Goal: Communication & Community: Answer question/provide support

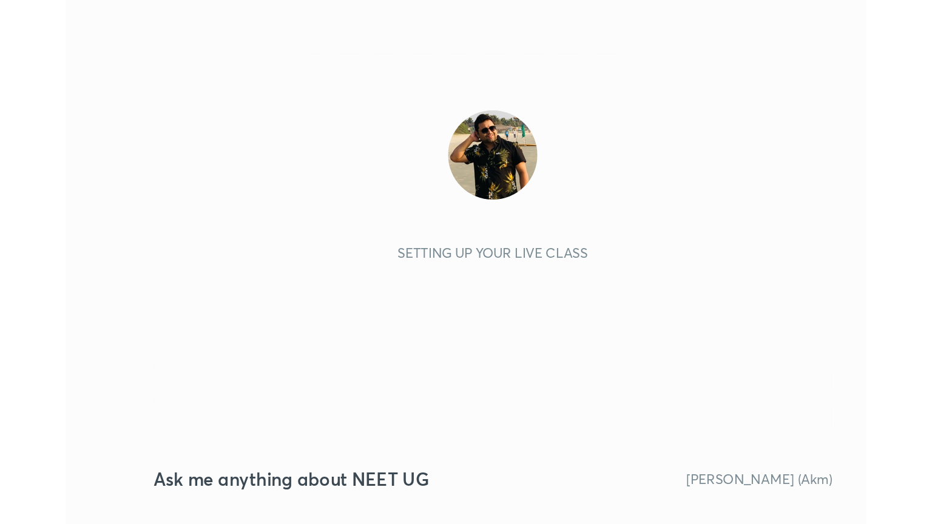
scroll to position [207, 387]
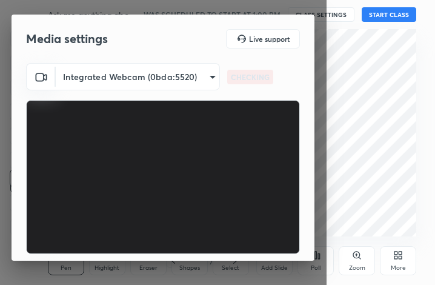
click at [401, 260] on div "More" at bounding box center [398, 260] width 36 height 29
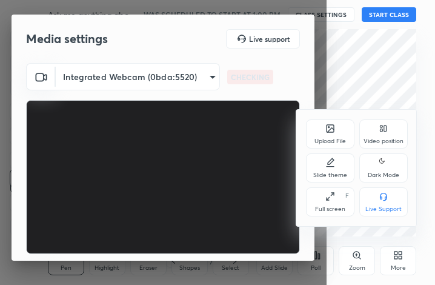
click at [332, 204] on div "Full screen F" at bounding box center [330, 201] width 49 height 29
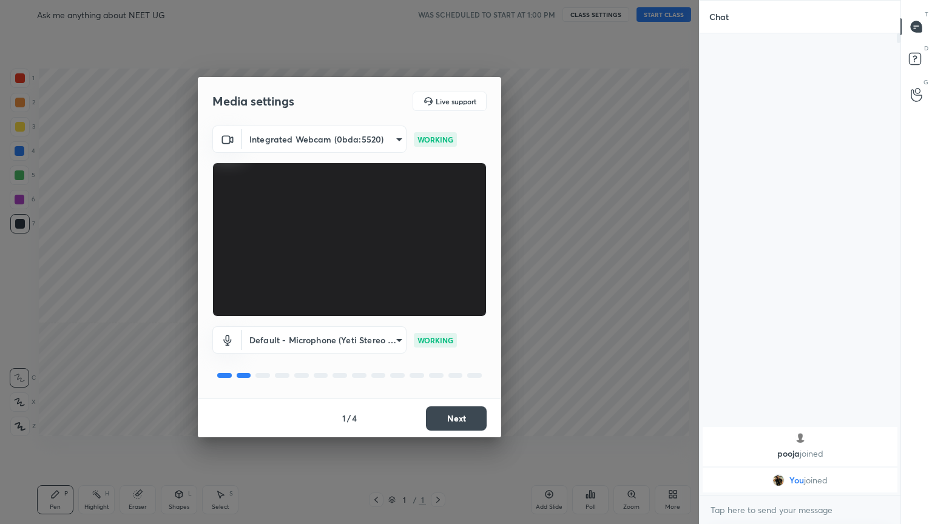
scroll to position [0, 0]
click at [435, 284] on button "Next" at bounding box center [456, 418] width 61 height 24
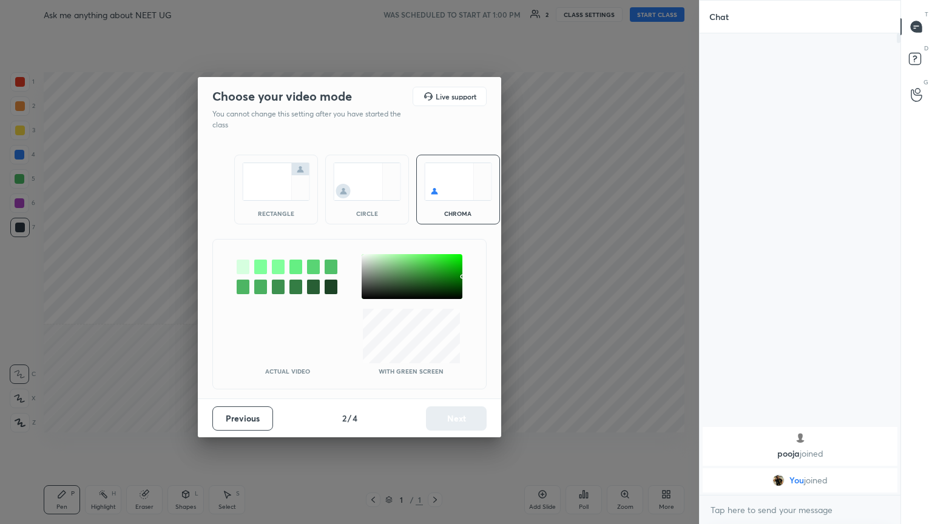
click at [280, 213] on div "rectangle" at bounding box center [276, 213] width 49 height 6
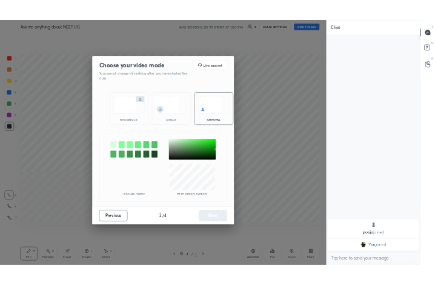
scroll to position [356, 197]
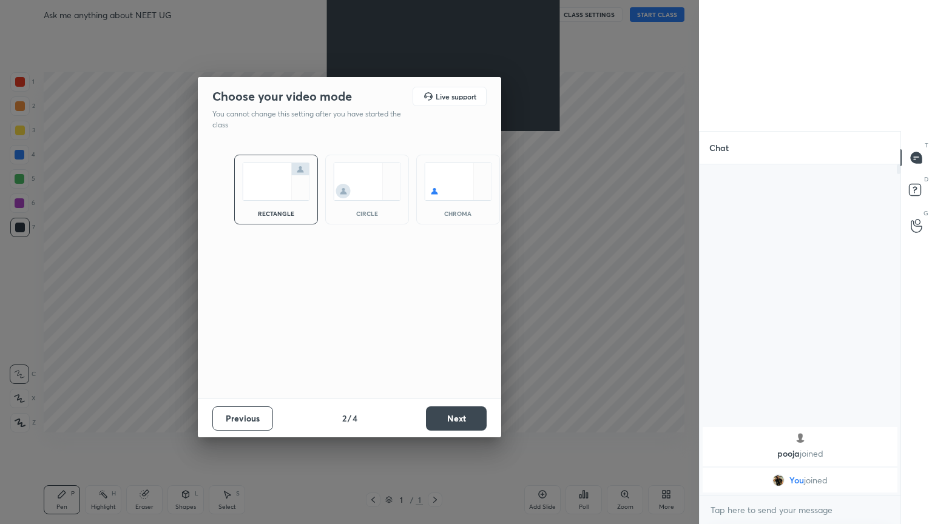
click at [435, 284] on button "Next" at bounding box center [456, 418] width 61 height 24
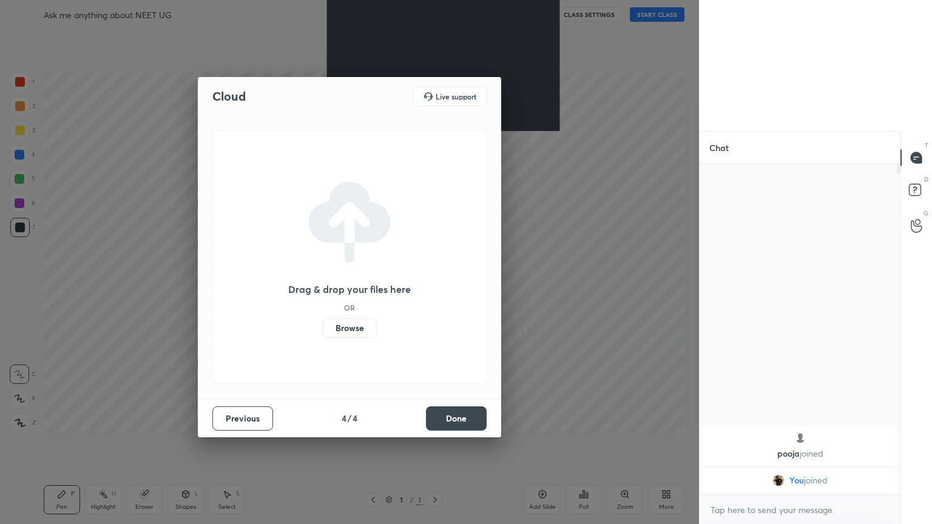
click at [435, 284] on button "Done" at bounding box center [456, 418] width 61 height 24
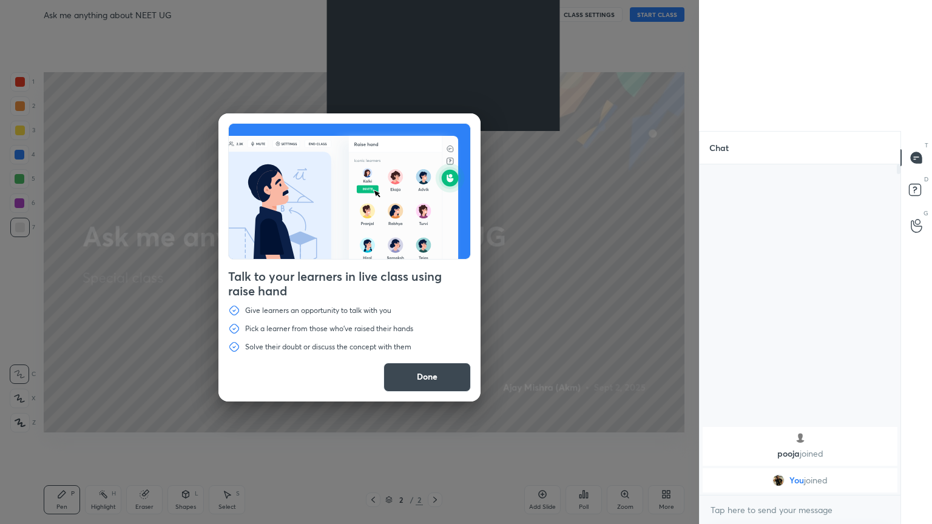
click at [434, 284] on button "Done" at bounding box center [426, 377] width 87 height 29
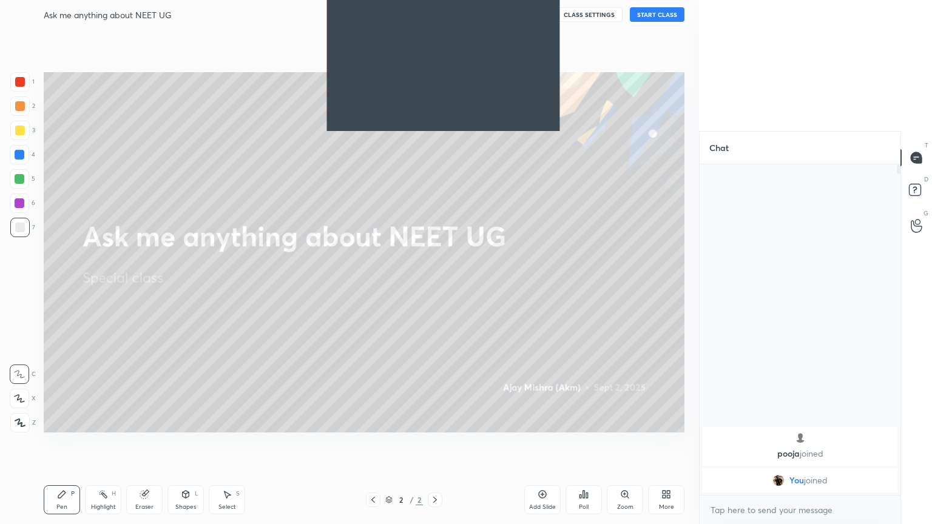
click at [435, 17] on button "START CLASS" at bounding box center [657, 14] width 55 height 15
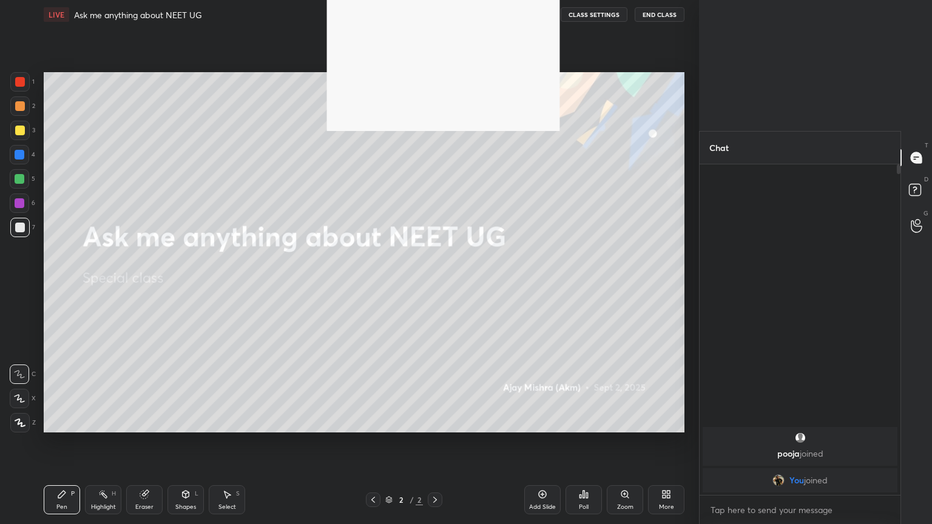
drag, startPoint x: 22, startPoint y: 422, endPoint x: 33, endPoint y: 413, distance: 14.2
click at [22, 284] on icon at bounding box center [20, 422] width 11 height 8
click at [435, 284] on div "More" at bounding box center [666, 499] width 36 height 29
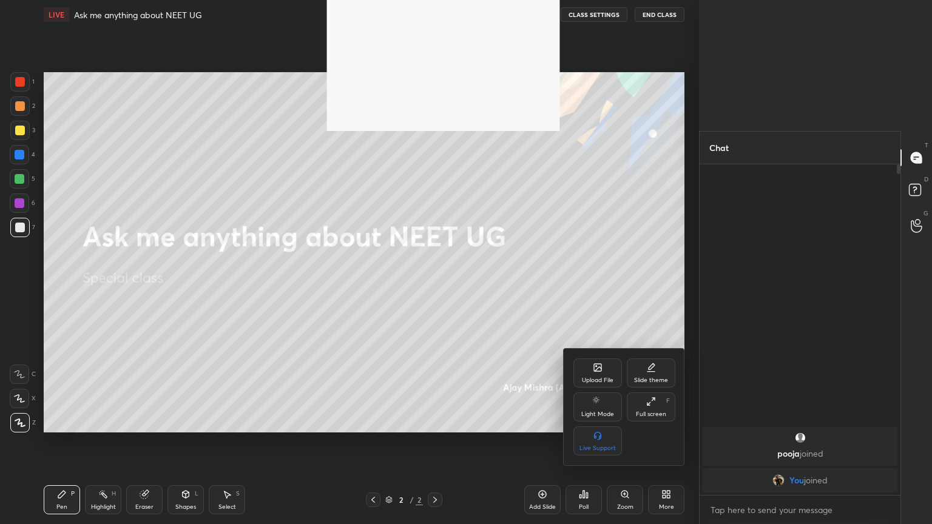
drag, startPoint x: 653, startPoint y: 405, endPoint x: 634, endPoint y: 344, distance: 62.9
click at [435, 284] on icon at bounding box center [651, 402] width 10 height 10
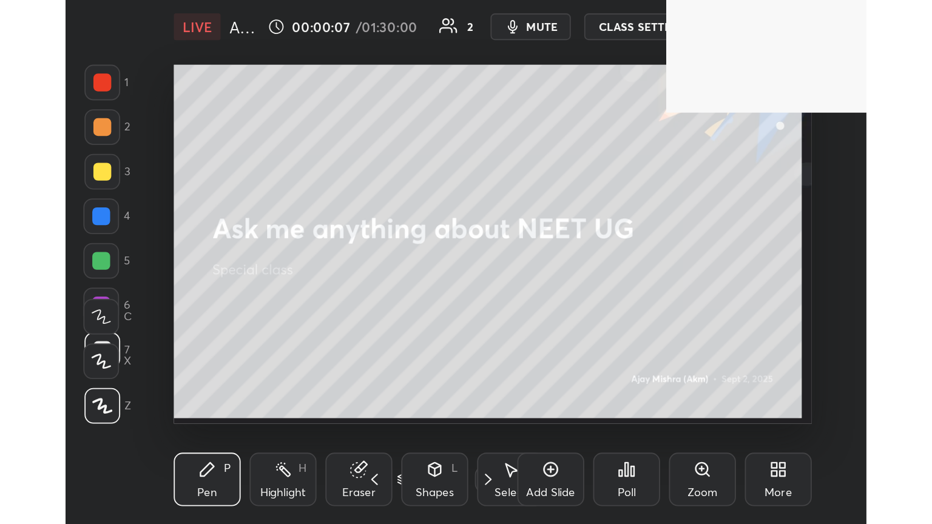
scroll to position [207, 387]
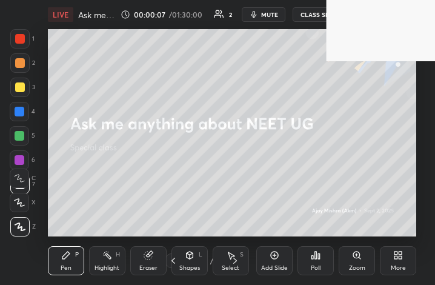
click at [398, 269] on div "More" at bounding box center [398, 268] width 15 height 6
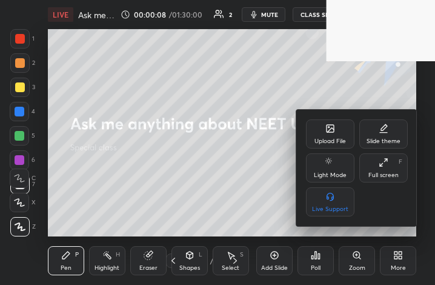
click at [385, 169] on div "Full screen F" at bounding box center [384, 167] width 49 height 29
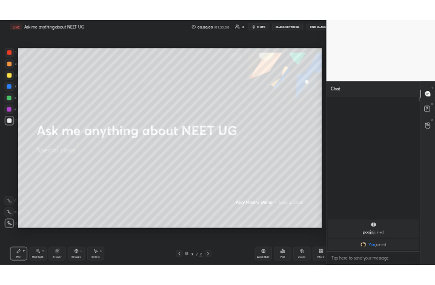
scroll to position [60203, 59999]
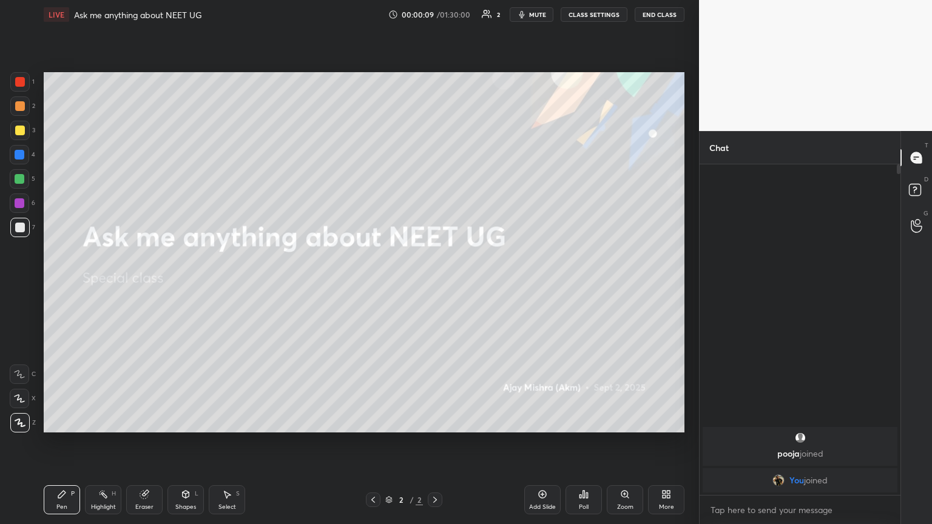
click at [435, 284] on icon at bounding box center [668, 496] width 3 height 3
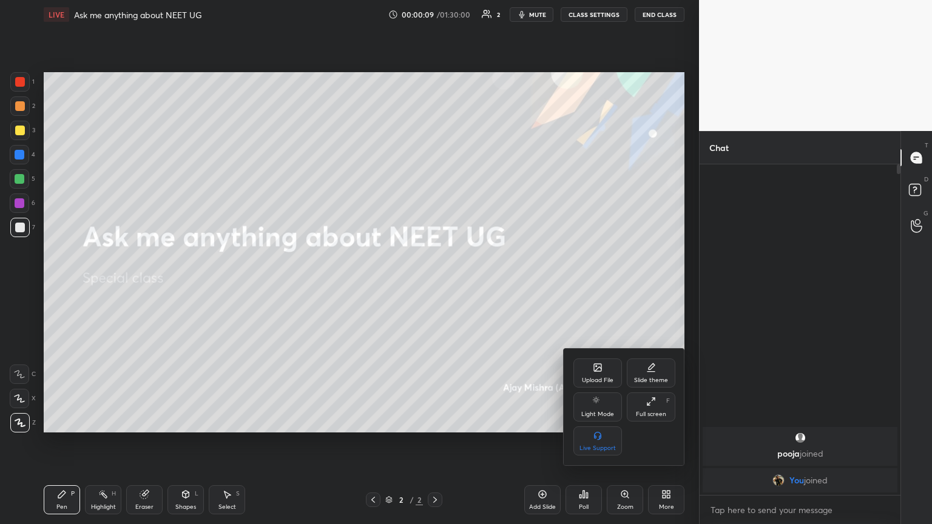
click at [435, 284] on div "Upload File" at bounding box center [597, 372] width 49 height 29
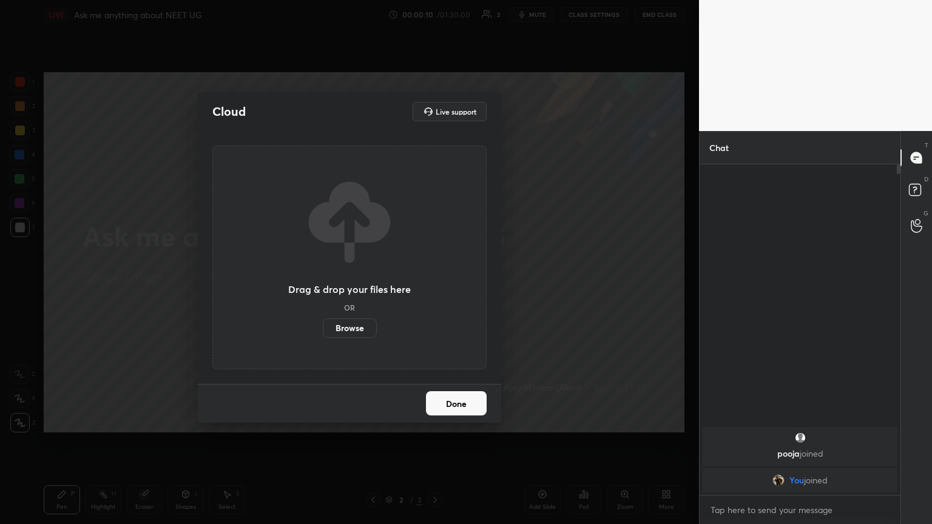
click at [352, 284] on label "Browse" at bounding box center [350, 327] width 54 height 19
click at [323, 284] on input "Browse" at bounding box center [323, 327] width 0 height 19
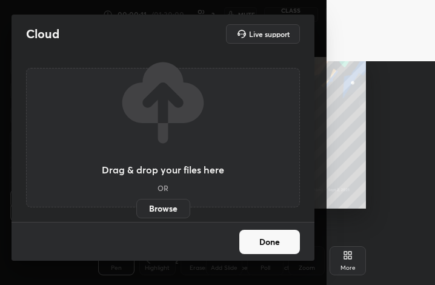
scroll to position [207, 320]
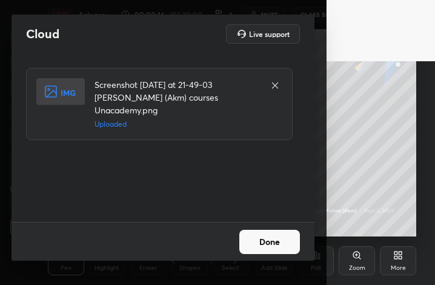
click at [274, 246] on button "Done" at bounding box center [270, 242] width 61 height 24
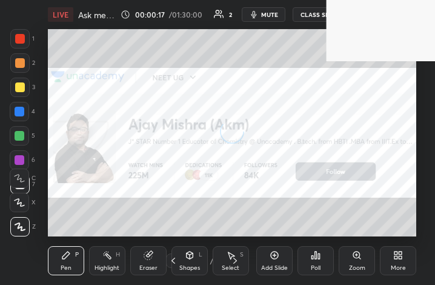
click at [398, 265] on div "More" at bounding box center [398, 268] width 15 height 6
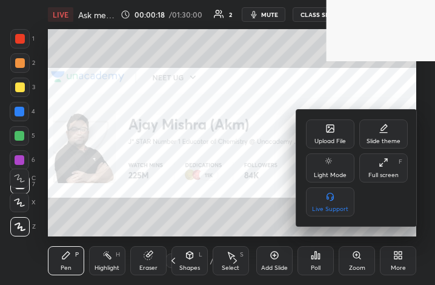
click at [332, 136] on div "Upload File" at bounding box center [330, 133] width 49 height 29
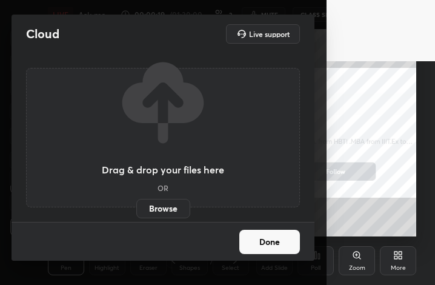
click at [165, 209] on label "Browse" at bounding box center [163, 208] width 54 height 19
click at [136, 209] on input "Browse" at bounding box center [136, 208] width 0 height 19
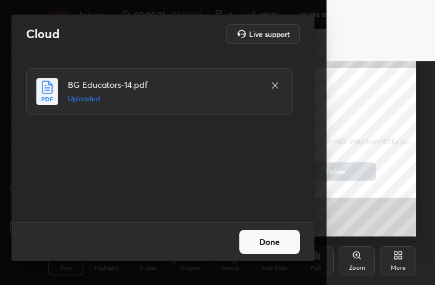
click at [269, 243] on button "Done" at bounding box center [270, 242] width 61 height 24
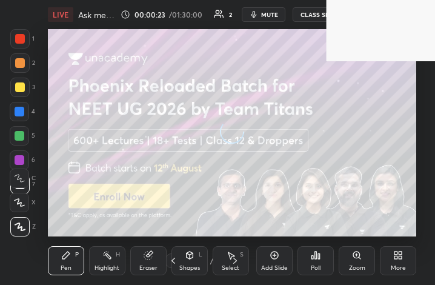
click at [396, 260] on div "More" at bounding box center [398, 260] width 36 height 29
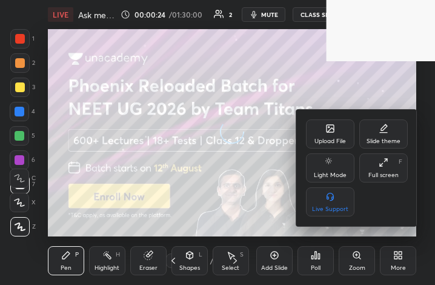
click at [388, 175] on div "Full screen" at bounding box center [384, 175] width 30 height 6
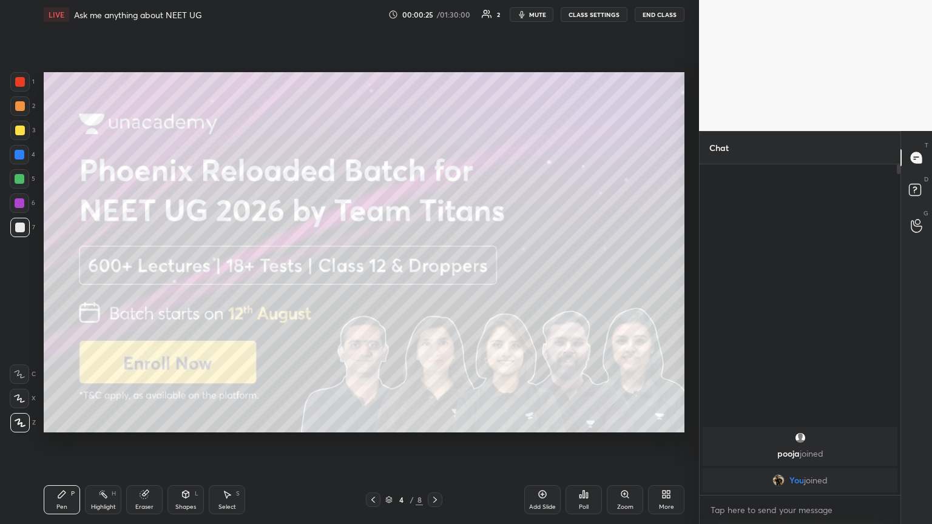
drag, startPoint x: 64, startPoint y: 505, endPoint x: 58, endPoint y: 486, distance: 19.6
click at [64, 284] on div "Pen" at bounding box center [61, 507] width 11 height 6
click at [15, 135] on div at bounding box center [19, 130] width 19 height 19
click at [435, 284] on icon at bounding box center [435, 500] width 4 height 6
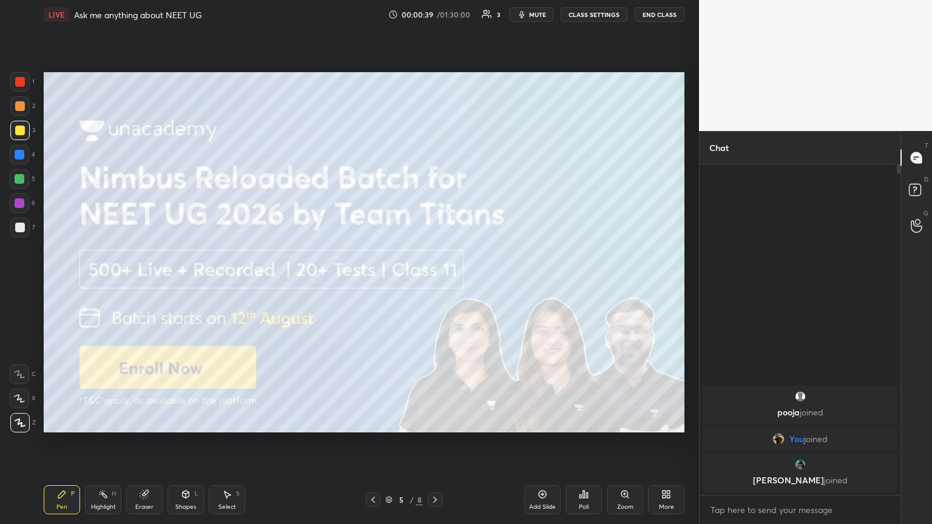
click at [435, 284] on icon at bounding box center [435, 500] width 10 height 10
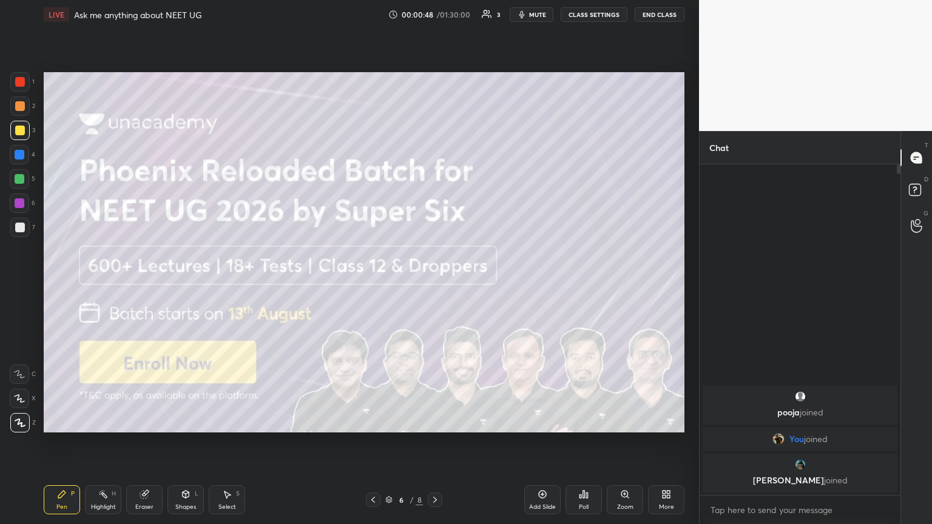
click at [200, 284] on div "Shapes L" at bounding box center [185, 499] width 36 height 29
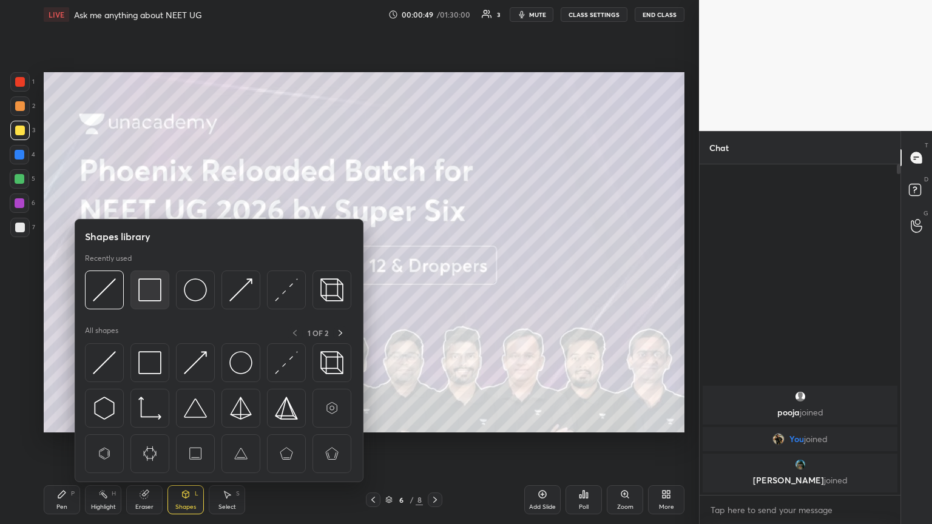
click at [150, 284] on img at bounding box center [149, 289] width 23 height 23
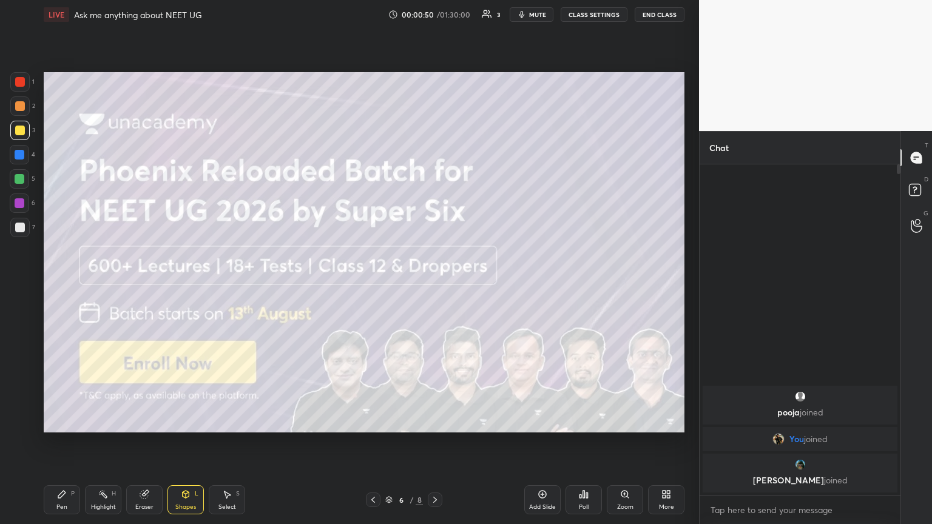
click at [19, 230] on div at bounding box center [20, 228] width 10 height 10
click at [70, 284] on div "Pen P" at bounding box center [62, 499] width 36 height 29
click at [187, 284] on icon at bounding box center [186, 494] width 10 height 10
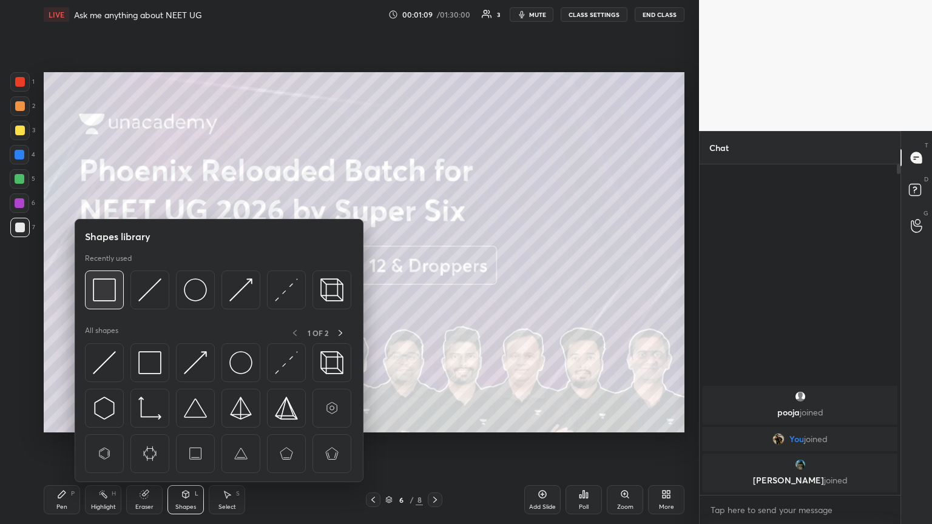
click at [109, 284] on div at bounding box center [104, 289] width 39 height 39
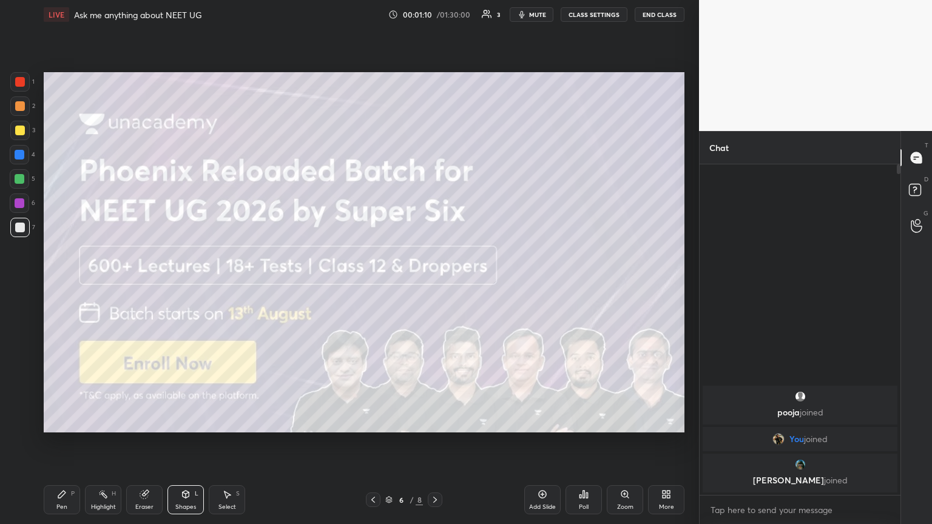
click at [19, 206] on div at bounding box center [20, 203] width 10 height 10
click at [22, 129] on div at bounding box center [20, 131] width 10 height 10
drag, startPoint x: 56, startPoint y: 511, endPoint x: 56, endPoint y: 473, distance: 37.6
click at [57, 284] on div "Pen P" at bounding box center [62, 499] width 36 height 29
click at [15, 78] on div at bounding box center [20, 82] width 10 height 10
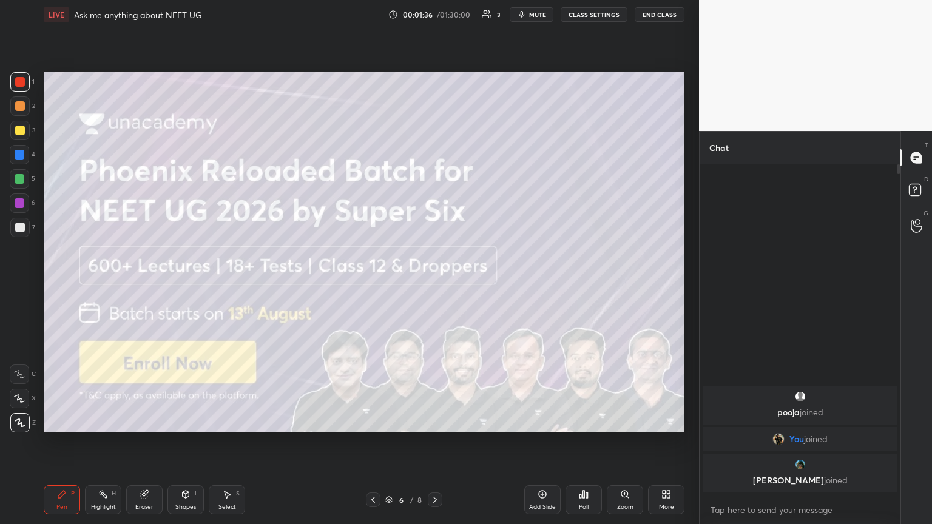
click at [110, 284] on div "Highlight H" at bounding box center [103, 499] width 36 height 29
click at [435, 284] on div at bounding box center [435, 499] width 15 height 15
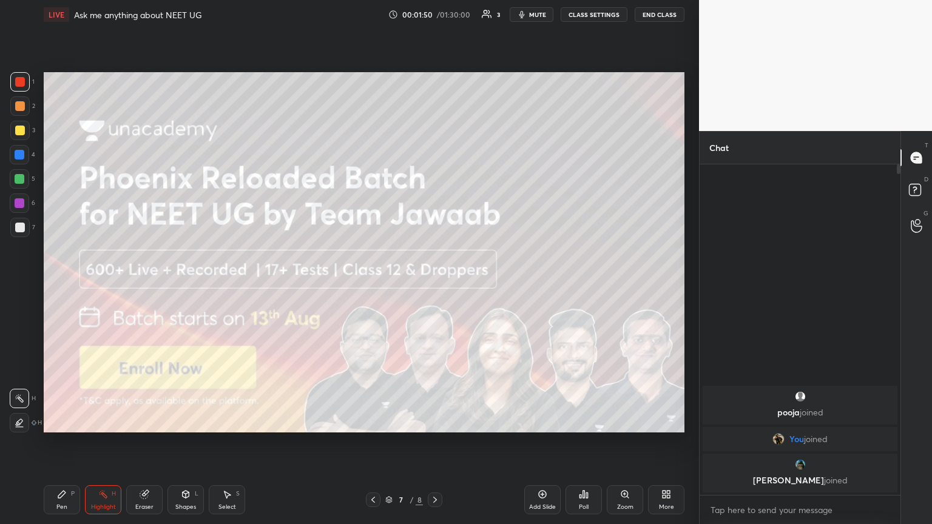
drag, startPoint x: 434, startPoint y: 493, endPoint x: 434, endPoint y: 442, distance: 50.9
click at [435, 284] on div "Pen P Highlight H Eraser Shapes L Select S 7 / 8 Add Slide Poll Zoom More" at bounding box center [364, 499] width 640 height 49
drag, startPoint x: 437, startPoint y: 499, endPoint x: 427, endPoint y: 440, distance: 60.2
click at [435, 284] on icon at bounding box center [435, 500] width 10 height 10
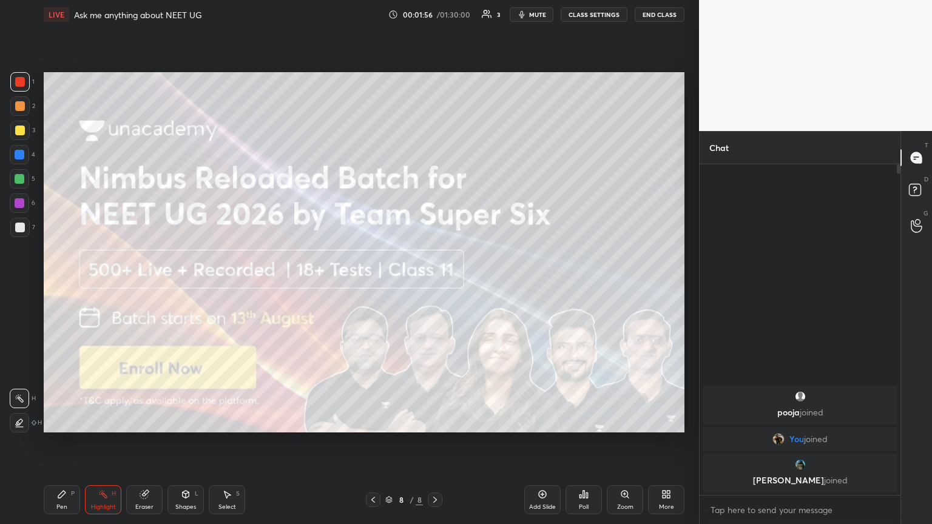
click at [435, 16] on button "mute" at bounding box center [531, 14] width 44 height 15
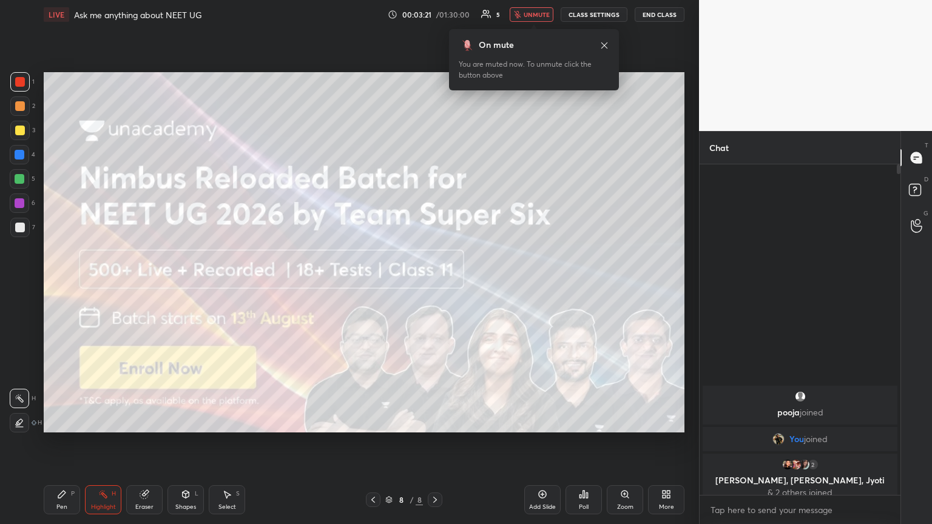
click at [374, 284] on icon at bounding box center [373, 500] width 10 height 10
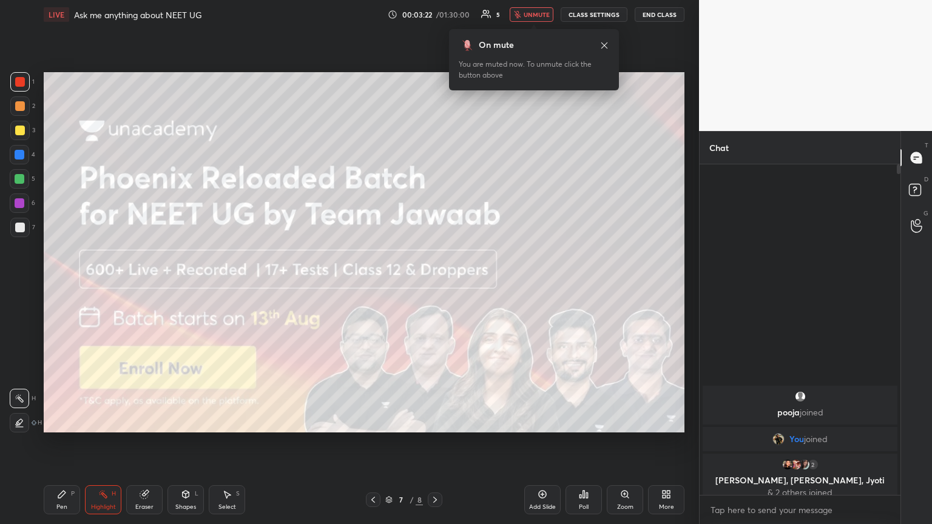
click at [374, 284] on icon at bounding box center [373, 500] width 4 height 6
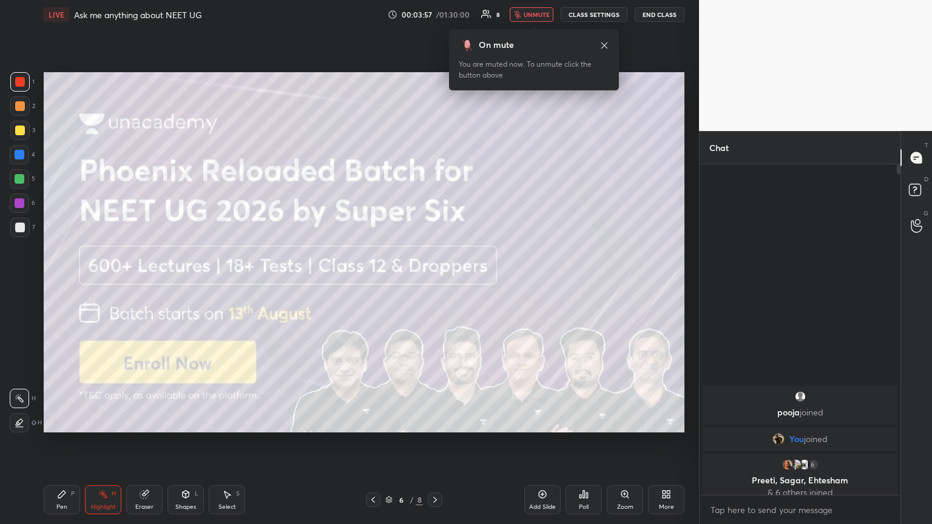
click at [435, 12] on span "unmute" at bounding box center [536, 14] width 26 height 8
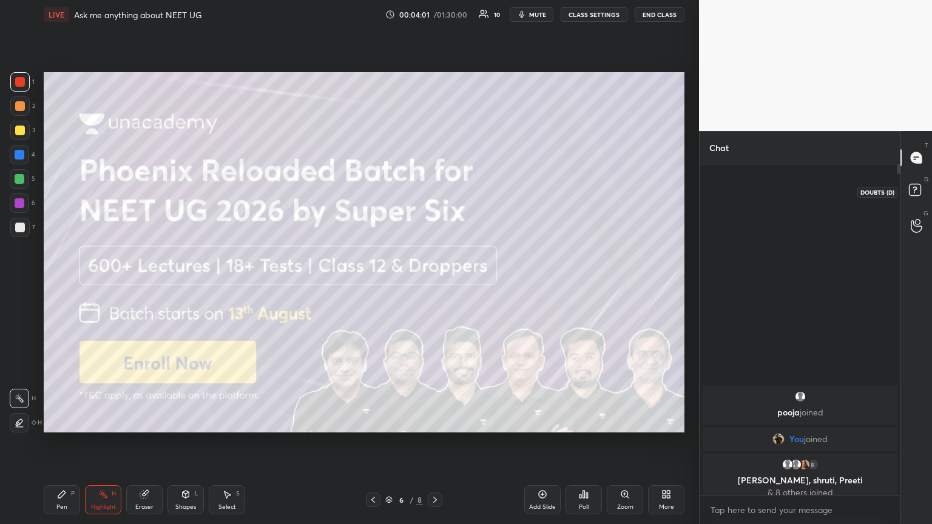
click at [435, 191] on rect at bounding box center [915, 190] width 12 height 12
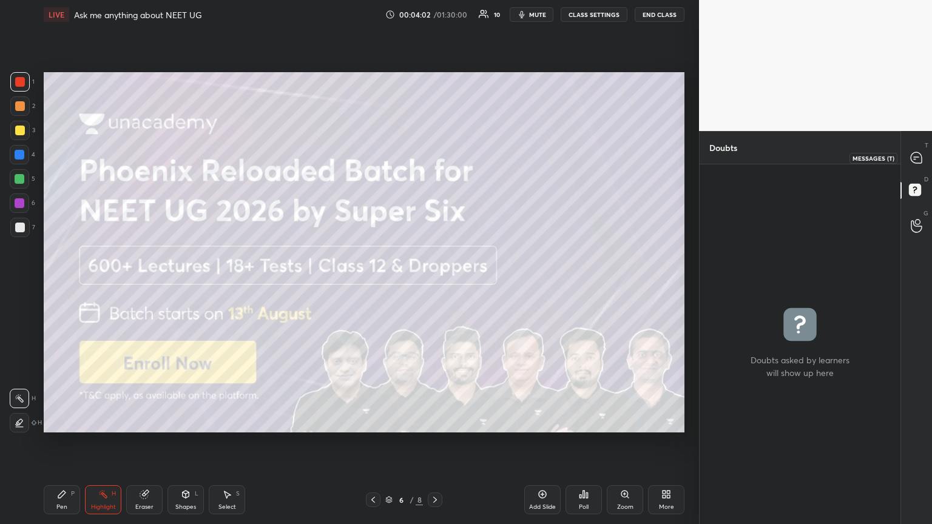
click at [435, 159] on icon at bounding box center [915, 157] width 11 height 11
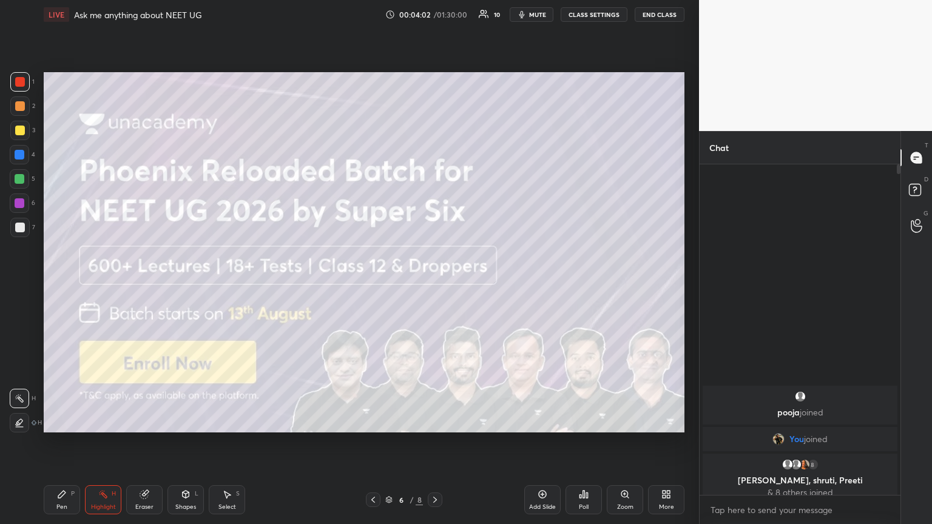
scroll to position [327, 197]
drag, startPoint x: 115, startPoint y: 497, endPoint x: 149, endPoint y: 434, distance: 70.8
click at [116, 284] on div "Highlight H" at bounding box center [103, 499] width 36 height 29
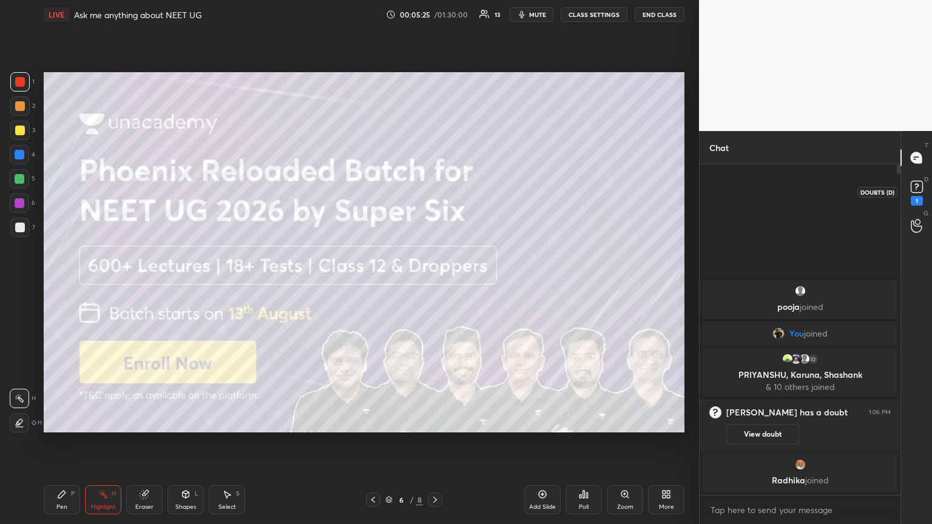
click at [435, 195] on icon at bounding box center [916, 187] width 18 height 18
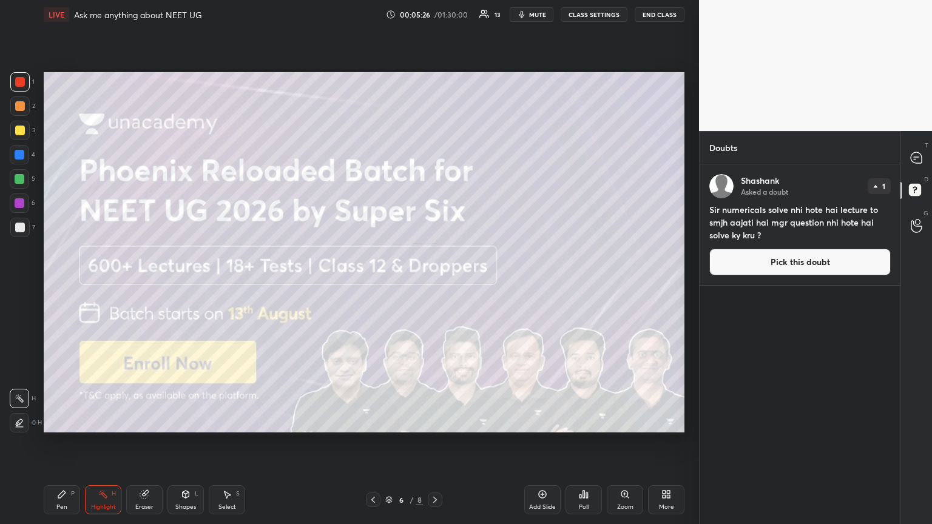
click at [433, 284] on icon at bounding box center [435, 500] width 10 height 10
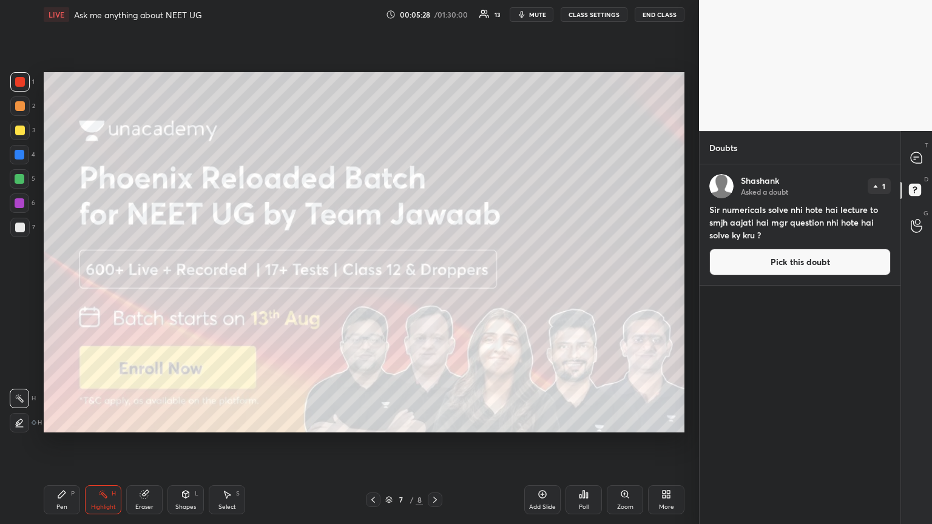
click at [435, 284] on icon at bounding box center [435, 500] width 10 height 10
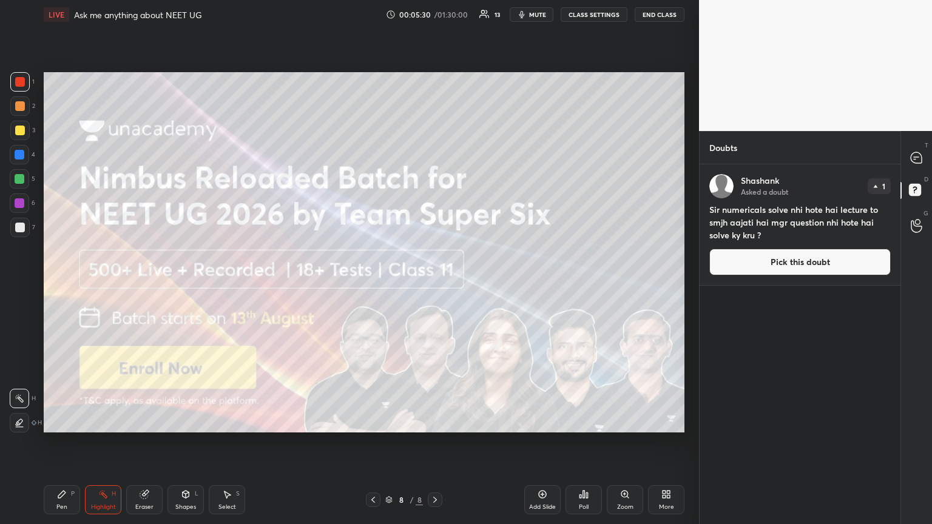
click at [435, 284] on icon at bounding box center [435, 500] width 10 height 10
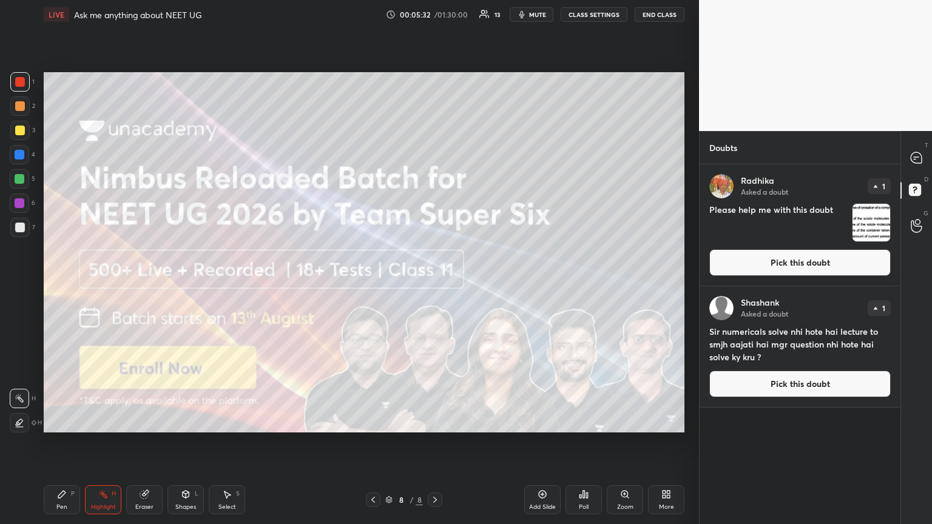
click at [434, 284] on icon at bounding box center [435, 500] width 10 height 10
click at [433, 284] on icon at bounding box center [435, 500] width 10 height 10
click at [432, 284] on icon at bounding box center [435, 500] width 10 height 10
click at [434, 284] on icon at bounding box center [435, 500] width 10 height 10
click at [435, 284] on icon at bounding box center [435, 500] width 10 height 10
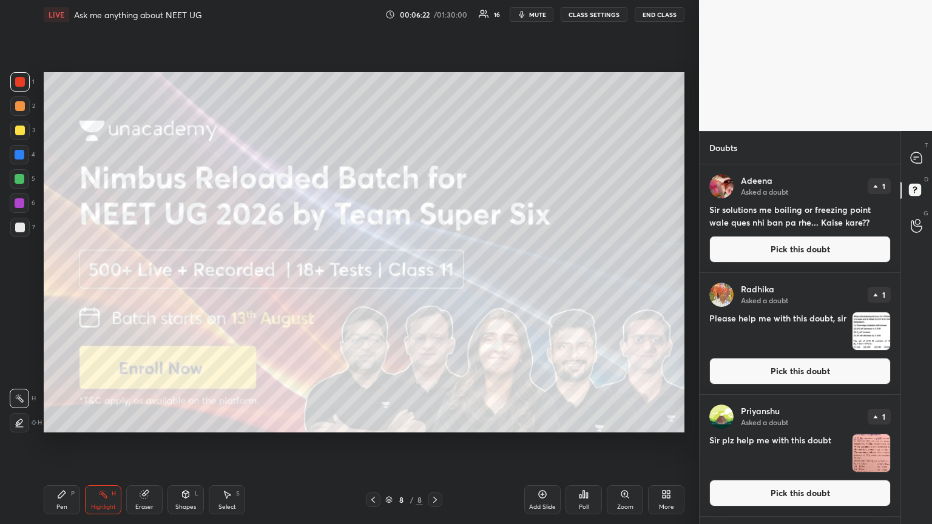
drag, startPoint x: 432, startPoint y: 500, endPoint x: 438, endPoint y: 499, distance: 6.1
click at [432, 284] on icon at bounding box center [435, 500] width 10 height 10
click at [435, 284] on icon at bounding box center [435, 500] width 10 height 10
click at [432, 284] on icon at bounding box center [435, 500] width 10 height 10
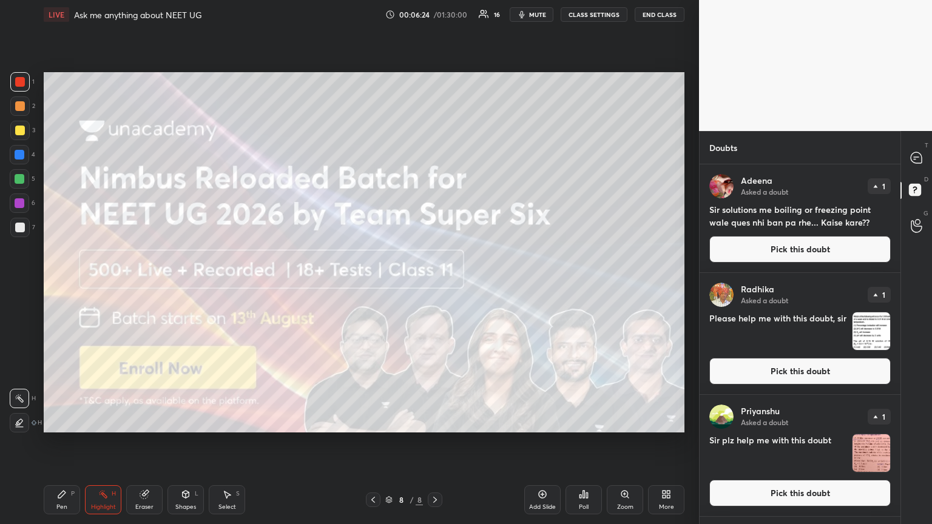
click at [435, 284] on icon at bounding box center [435, 500] width 10 height 10
click at [435, 254] on button "Pick this doubt" at bounding box center [799, 249] width 181 height 27
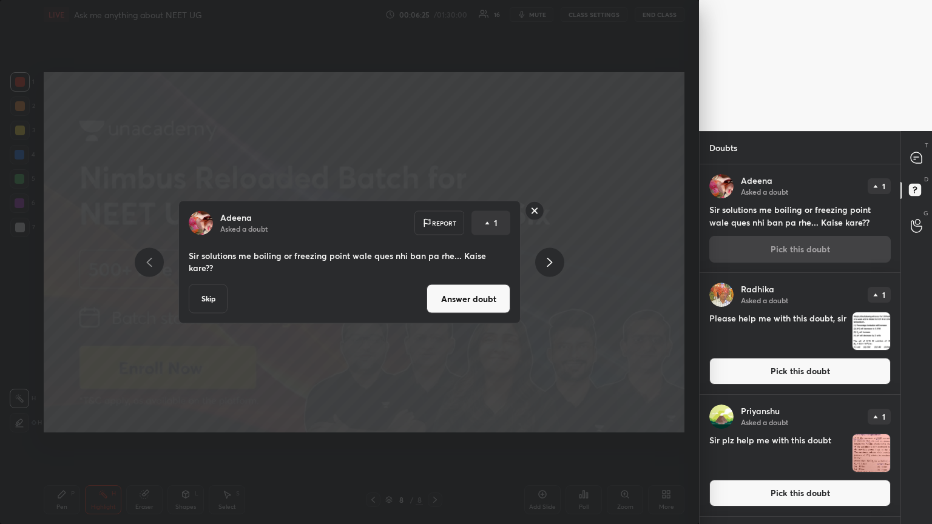
click at [435, 284] on button "Answer doubt" at bounding box center [468, 298] width 84 height 29
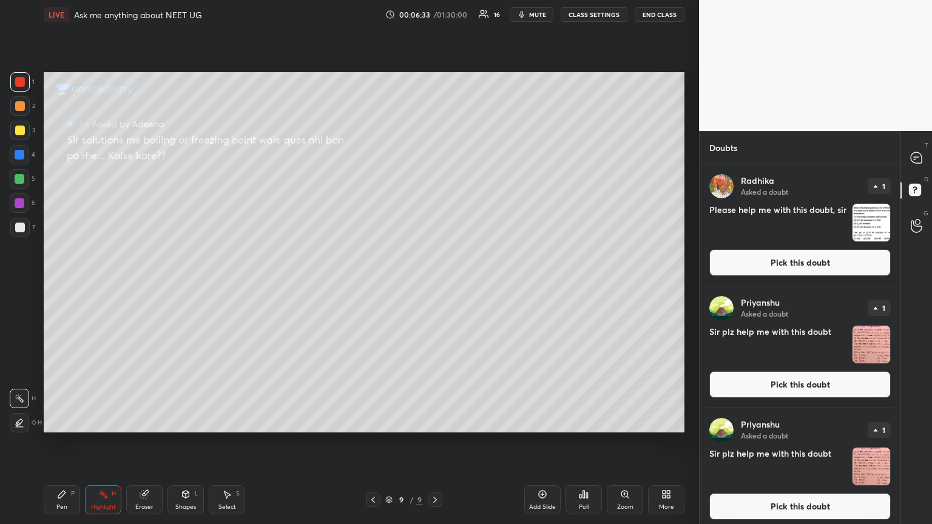
click at [50, 284] on div "Pen P" at bounding box center [62, 499] width 36 height 29
click at [19, 179] on div at bounding box center [20, 179] width 10 height 10
drag, startPoint x: 912, startPoint y: 156, endPoint x: 855, endPoint y: 148, distance: 57.6
click at [435, 156] on icon at bounding box center [915, 157] width 11 height 11
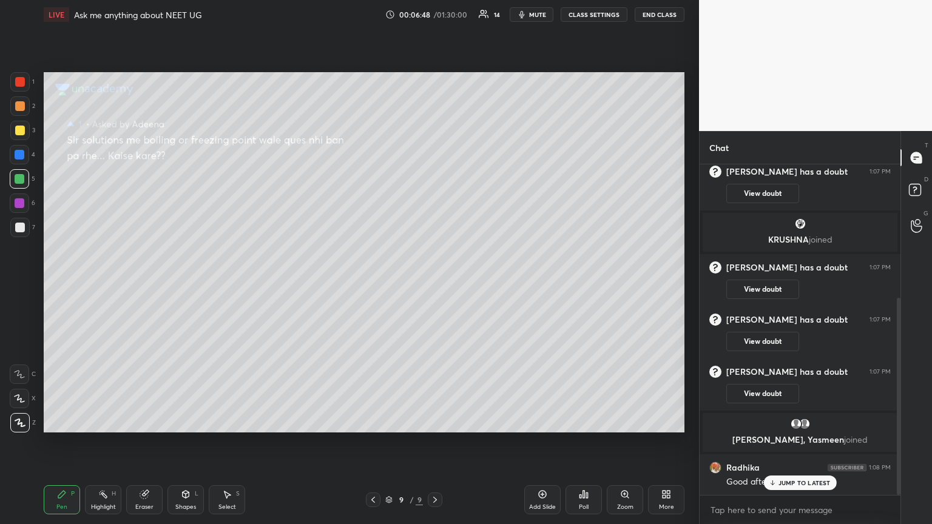
click at [23, 198] on div at bounding box center [20, 203] width 10 height 10
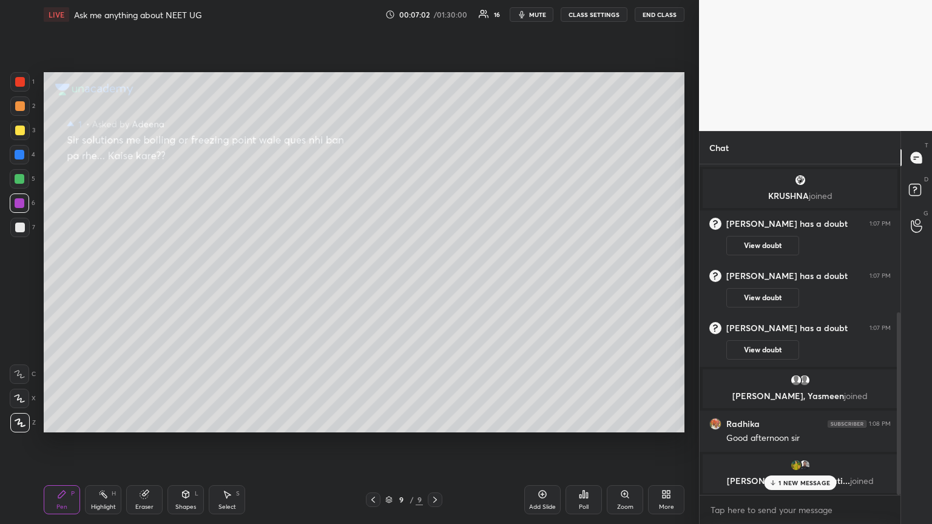
click at [20, 230] on div at bounding box center [20, 228] width 10 height 10
click at [435, 284] on p "1 NEW MESSAGE" at bounding box center [804, 482] width 52 height 7
click at [435, 191] on rect at bounding box center [915, 190] width 12 height 12
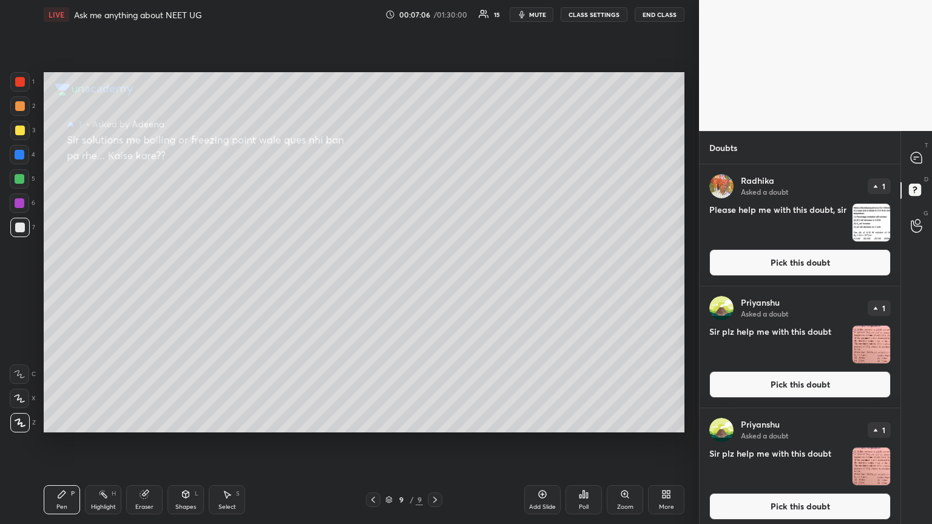
click at [435, 260] on button "Pick this doubt" at bounding box center [799, 262] width 181 height 27
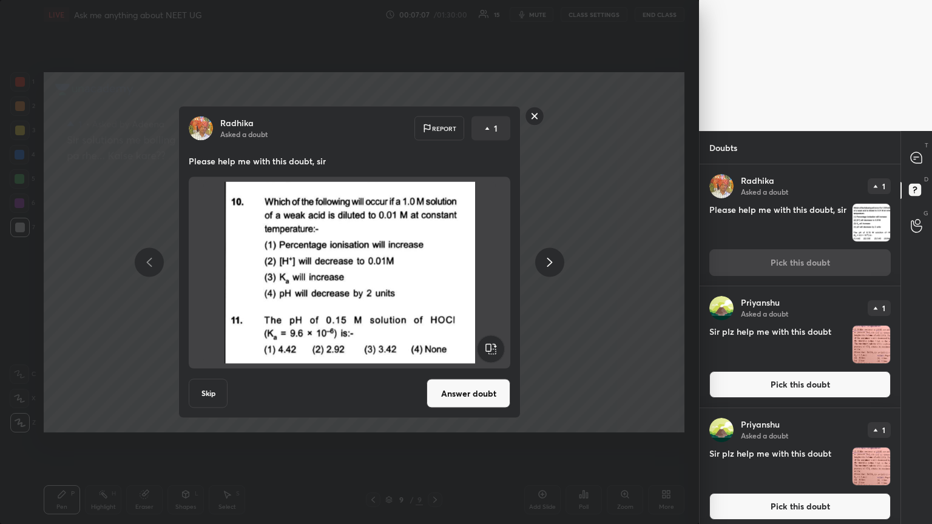
click at [435, 284] on button "Answer doubt" at bounding box center [468, 393] width 84 height 29
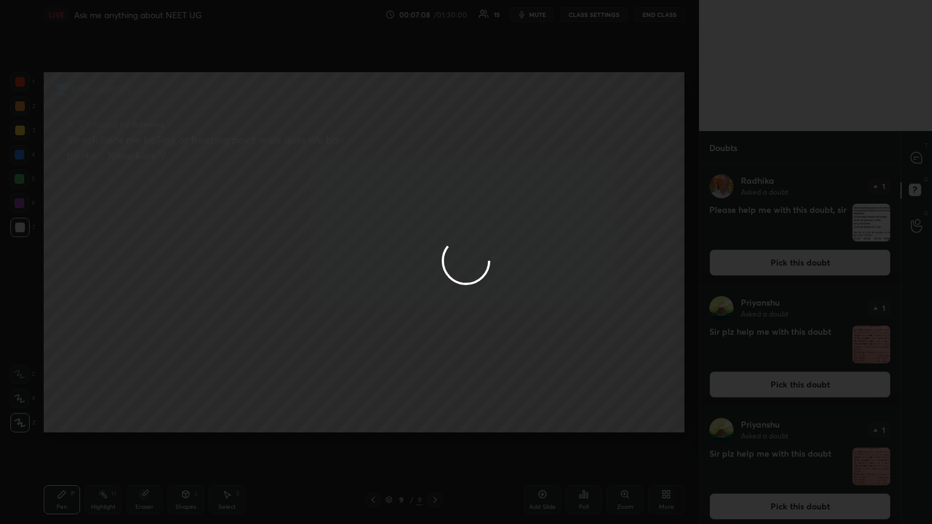
click at [435, 161] on div at bounding box center [466, 262] width 932 height 524
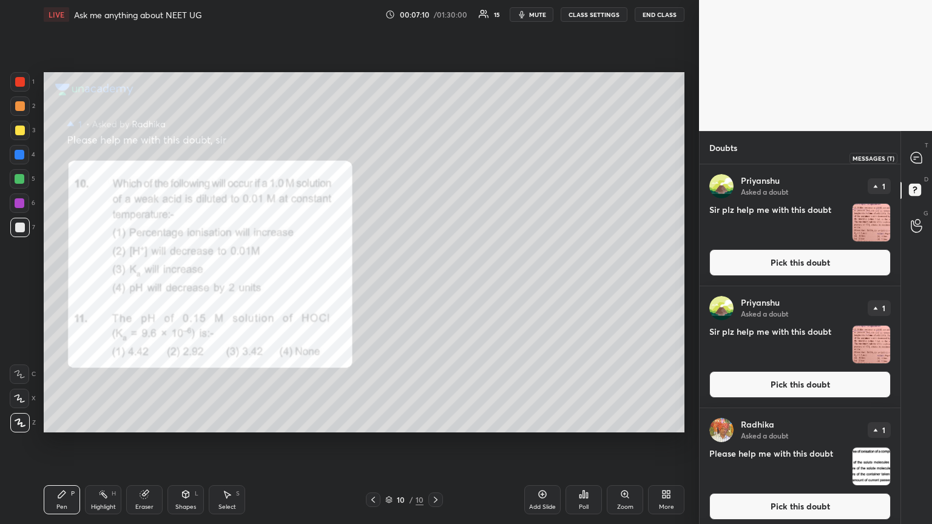
click at [435, 163] on div at bounding box center [916, 158] width 24 height 22
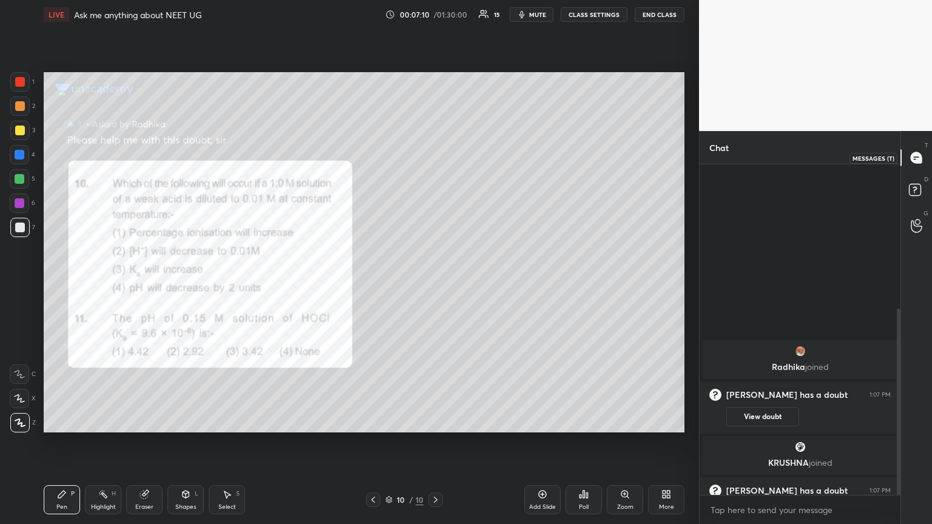
scroll to position [327, 197]
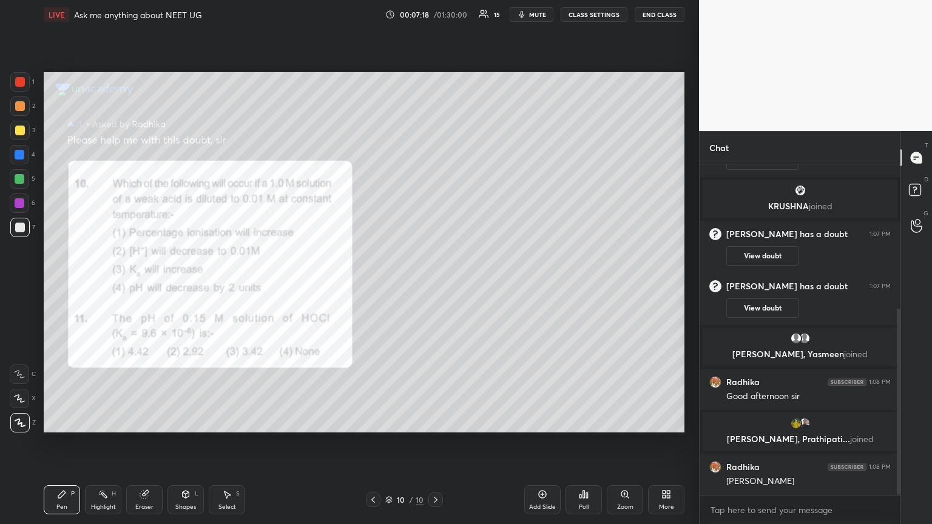
click at [19, 132] on div at bounding box center [20, 131] width 10 height 10
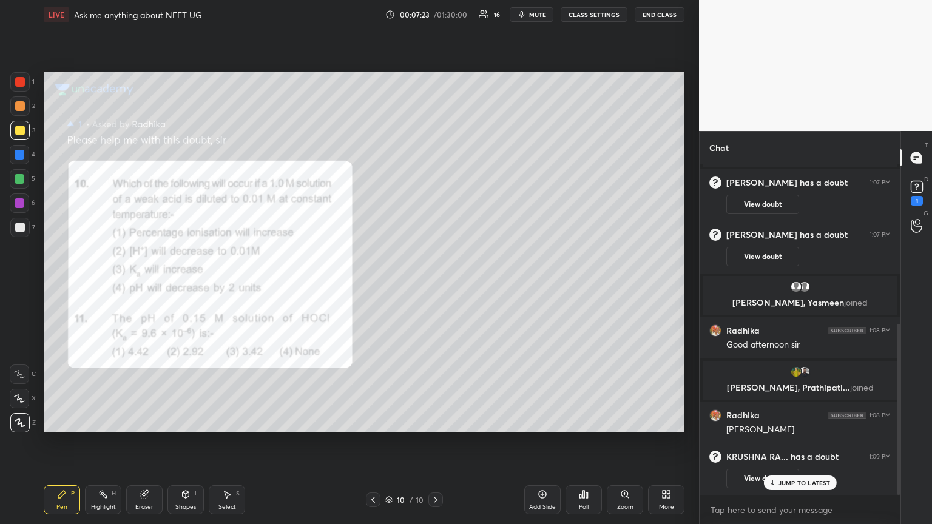
scroll to position [352, 0]
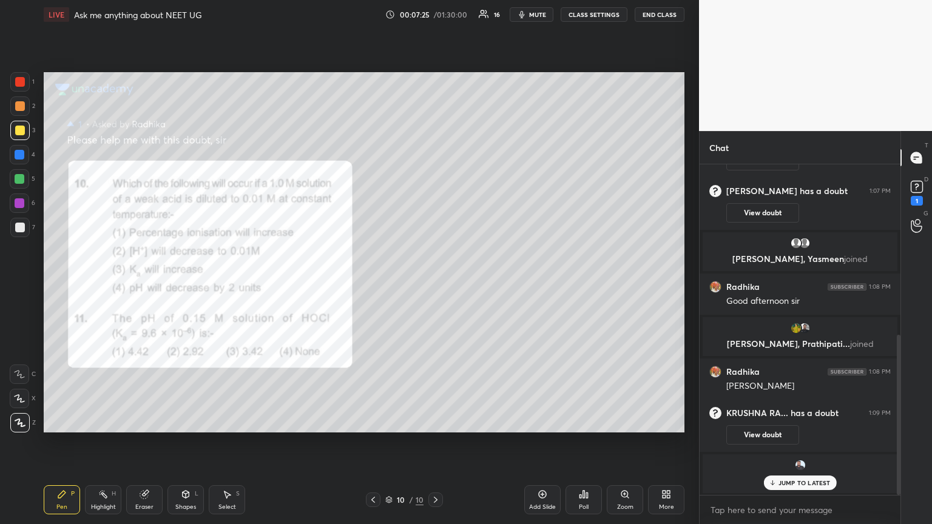
drag, startPoint x: 372, startPoint y: 498, endPoint x: 400, endPoint y: 433, distance: 70.9
click at [372, 284] on icon at bounding box center [373, 500] width 10 height 10
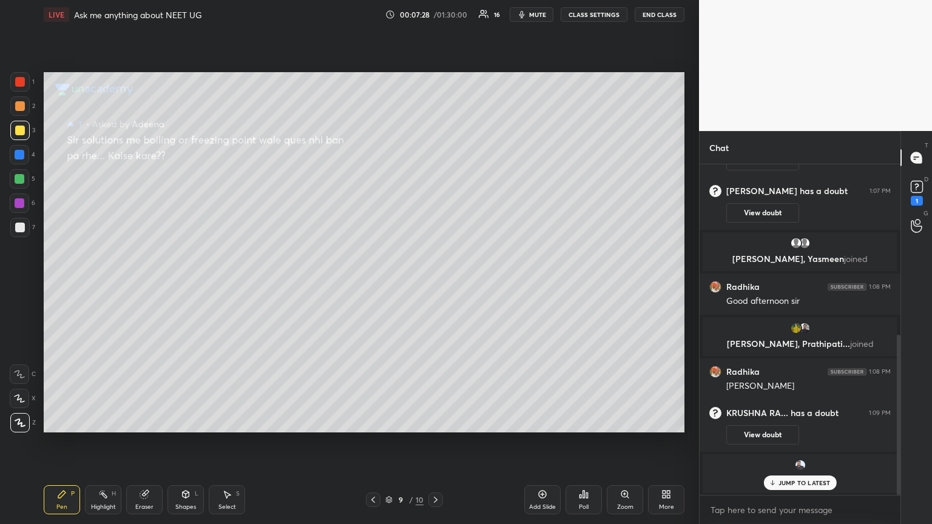
click at [435, 284] on icon at bounding box center [436, 500] width 10 height 10
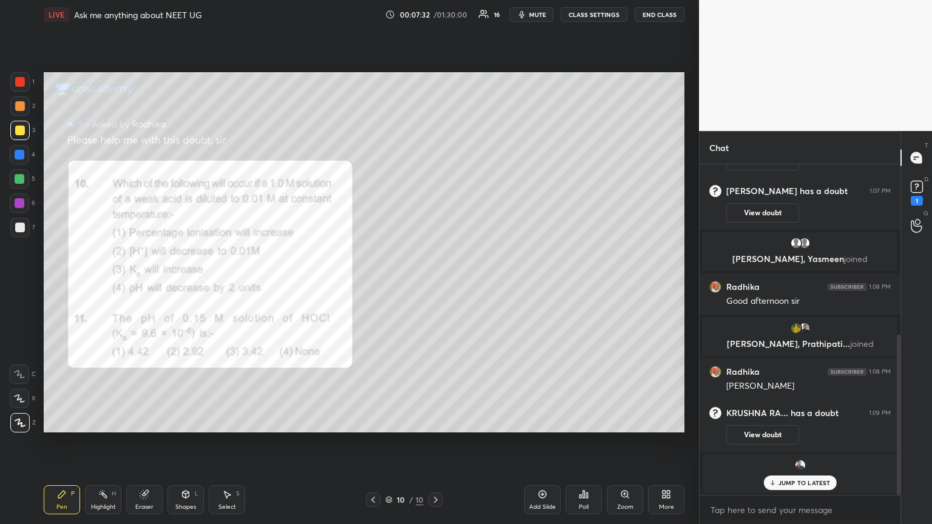
click at [19, 79] on div at bounding box center [20, 82] width 10 height 10
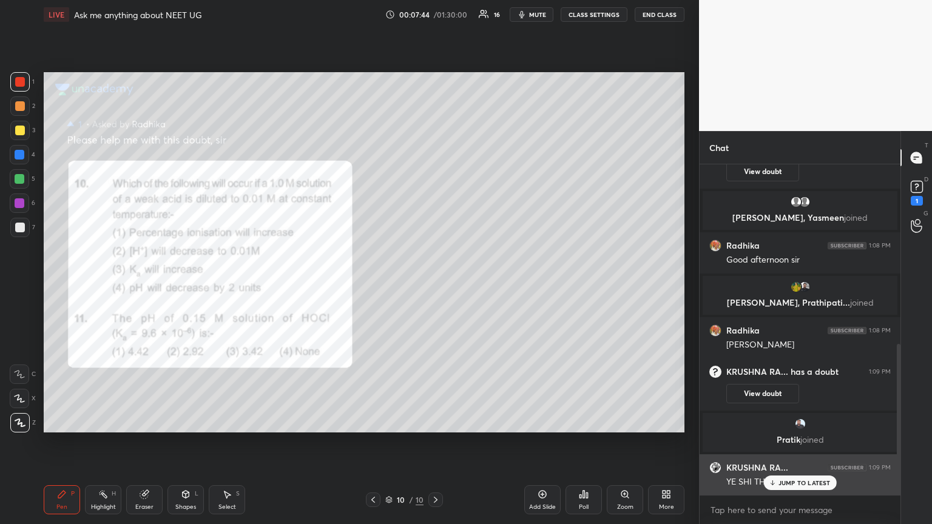
click at [435, 284] on div "JUMP TO LATEST" at bounding box center [799, 482] width 73 height 15
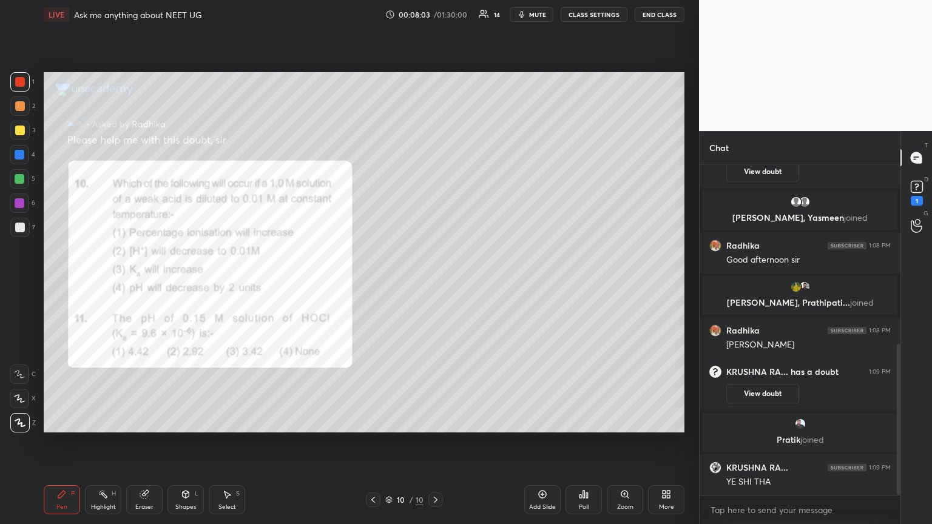
click at [19, 102] on div at bounding box center [20, 106] width 10 height 10
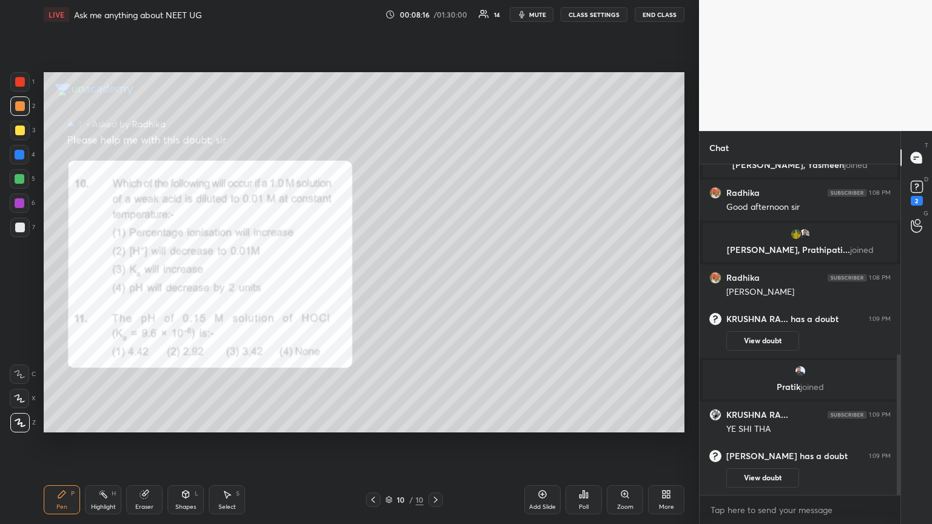
click at [21, 225] on div at bounding box center [20, 228] width 10 height 10
click at [24, 201] on div at bounding box center [19, 202] width 19 height 19
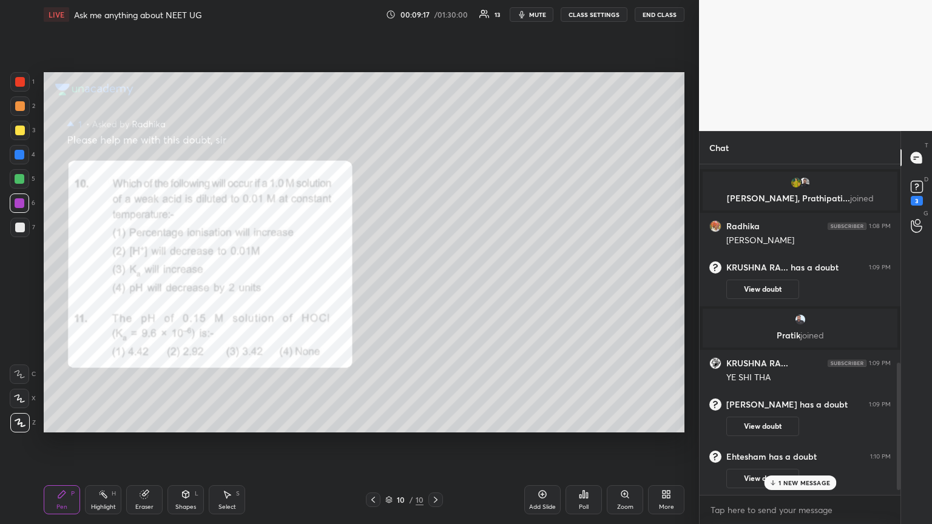
scroll to position [541, 0]
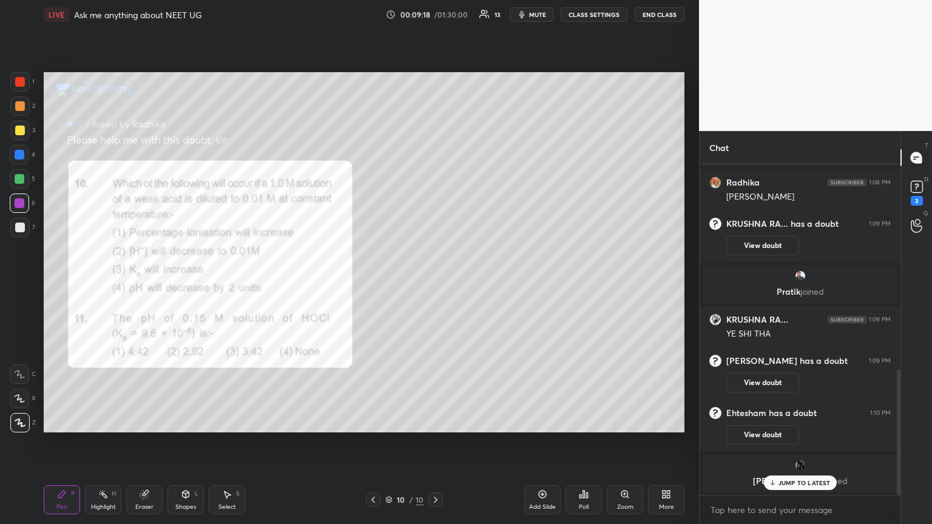
click at [23, 231] on div at bounding box center [20, 228] width 10 height 10
click at [24, 179] on div at bounding box center [20, 179] width 10 height 10
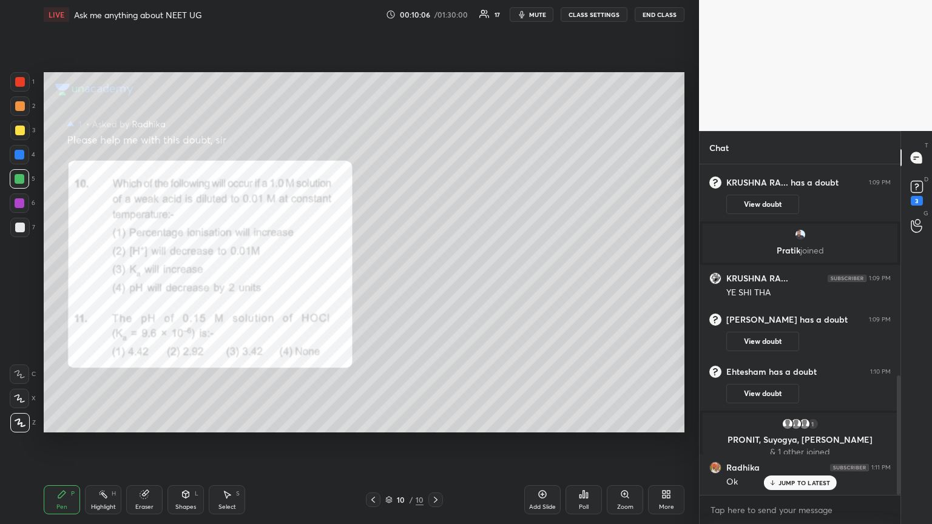
click at [21, 201] on div at bounding box center [20, 203] width 10 height 10
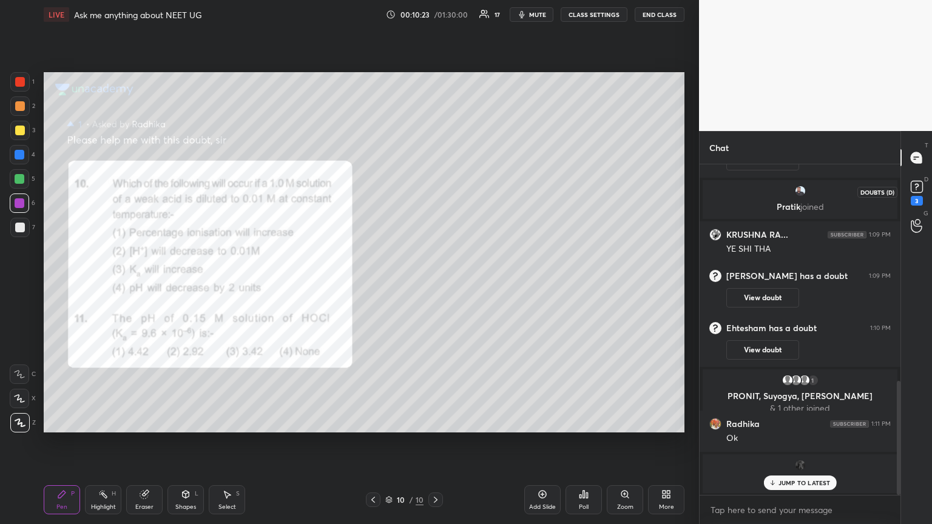
click at [435, 197] on div "3" at bounding box center [916, 201] width 12 height 10
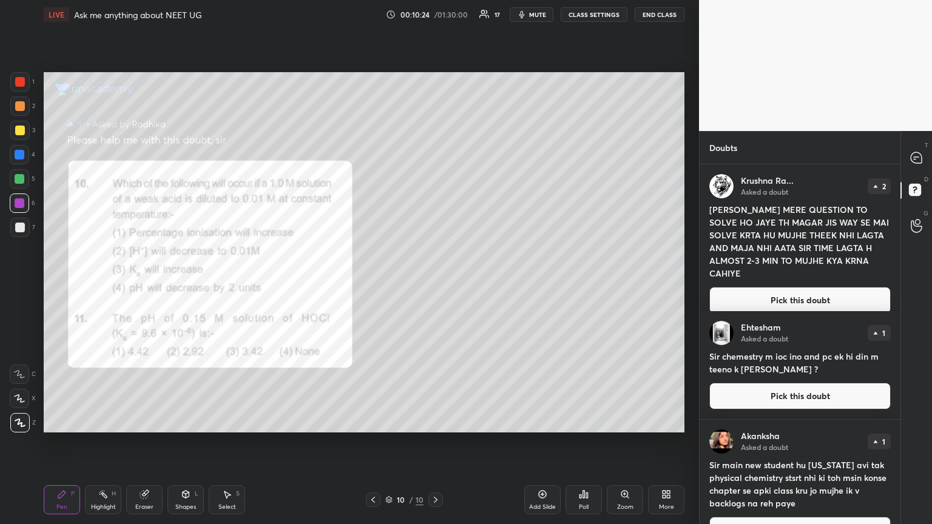
click at [435, 284] on button "Pick this doubt" at bounding box center [799, 300] width 181 height 27
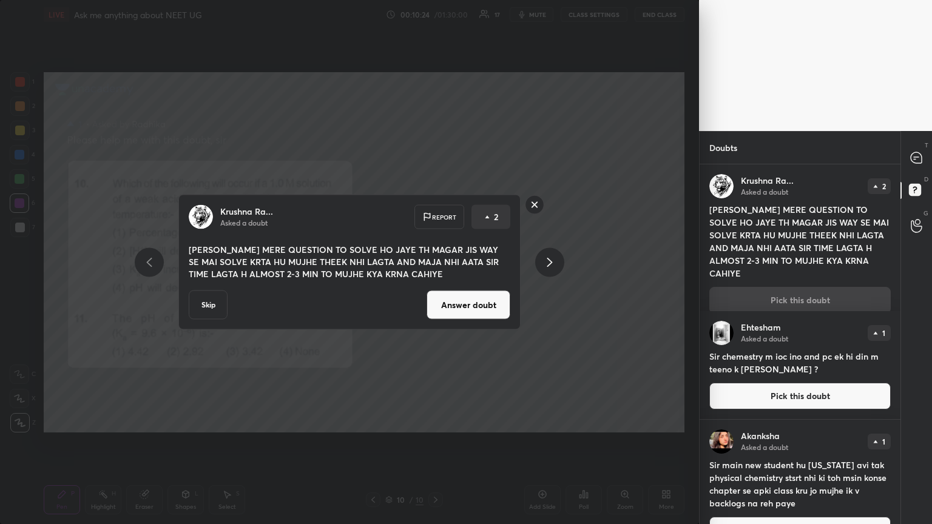
click at [435, 284] on button "Answer doubt" at bounding box center [468, 305] width 84 height 29
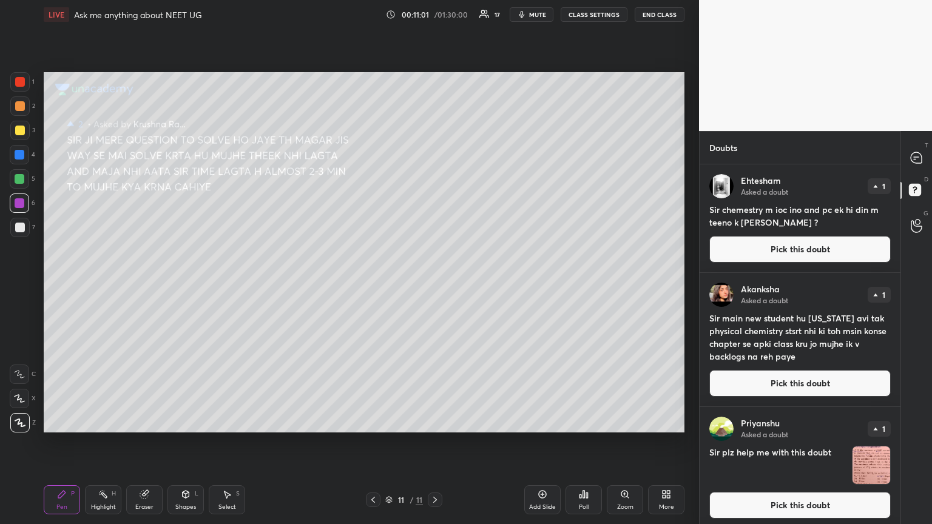
click at [435, 248] on button "Pick this doubt" at bounding box center [799, 249] width 181 height 27
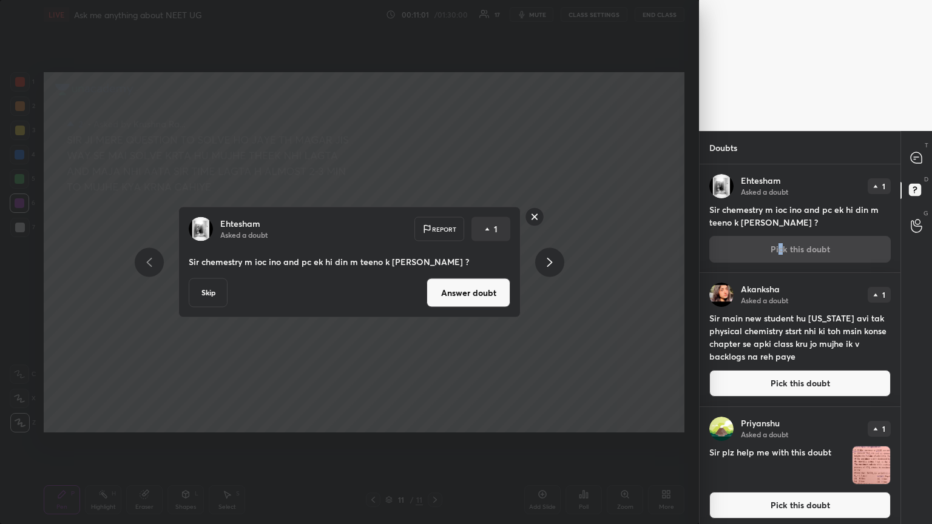
click at [435, 284] on button "Answer doubt" at bounding box center [468, 292] width 84 height 29
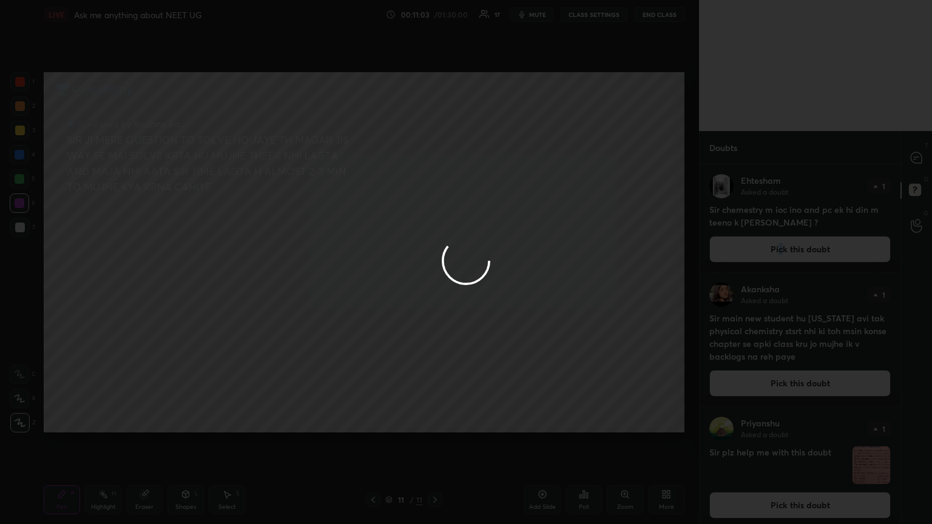
click at [435, 159] on div at bounding box center [466, 262] width 932 height 524
click at [435, 158] on icon at bounding box center [915, 157] width 11 height 11
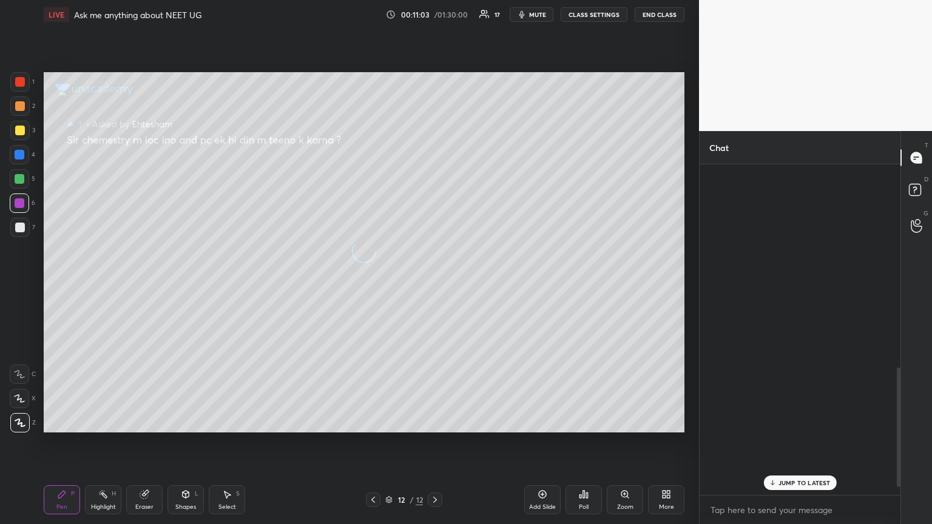
click at [435, 158] on div at bounding box center [916, 158] width 24 height 22
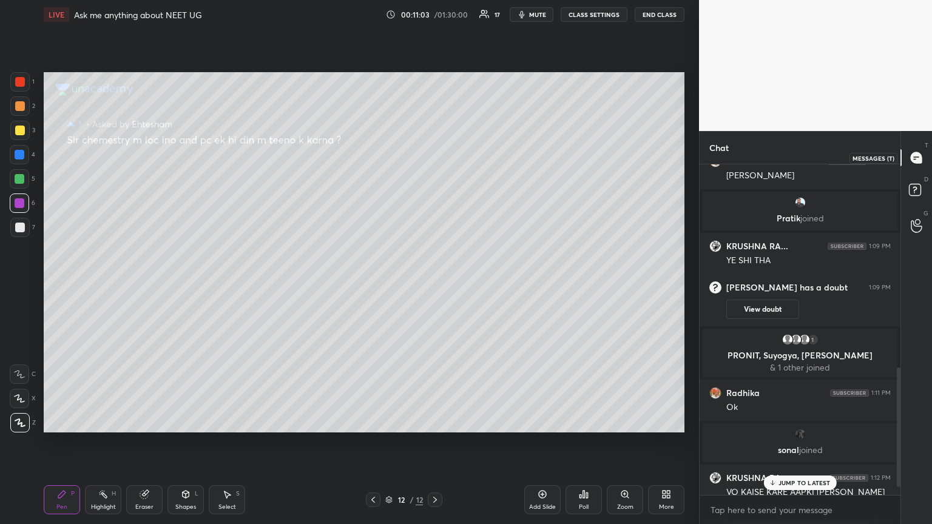
click at [435, 156] on icon at bounding box center [915, 157] width 11 height 11
drag, startPoint x: 796, startPoint y: 480, endPoint x: 799, endPoint y: 470, distance: 10.4
click at [435, 284] on div "JUMP TO LATEST" at bounding box center [799, 482] width 73 height 15
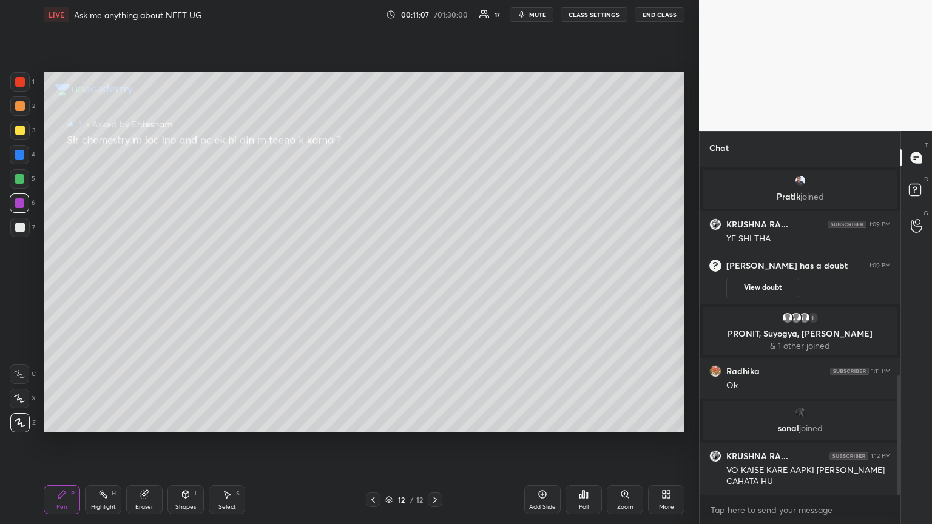
click at [376, 284] on div at bounding box center [373, 499] width 15 height 15
click at [432, 284] on icon at bounding box center [435, 500] width 10 height 10
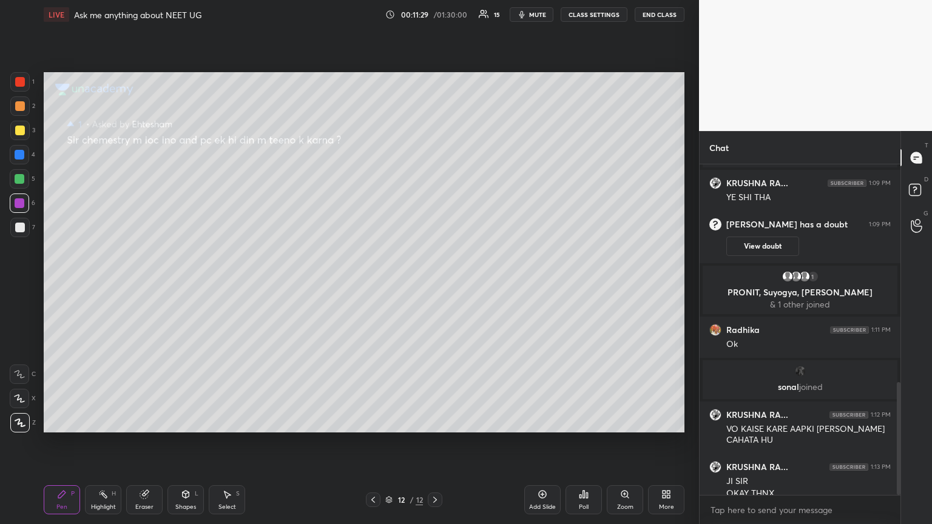
scroll to position [637, 0]
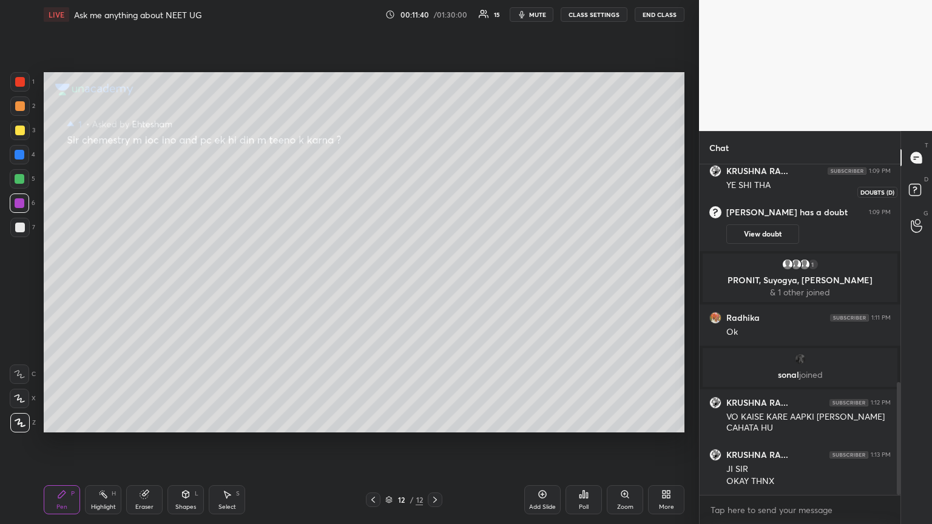
click at [435, 184] on rect at bounding box center [915, 190] width 12 height 12
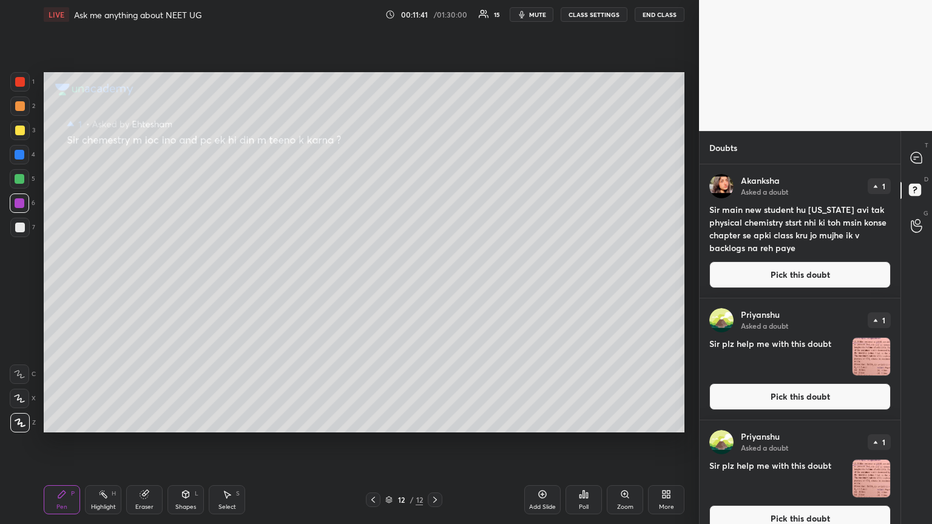
click at [435, 277] on button "Pick this doubt" at bounding box center [799, 274] width 181 height 27
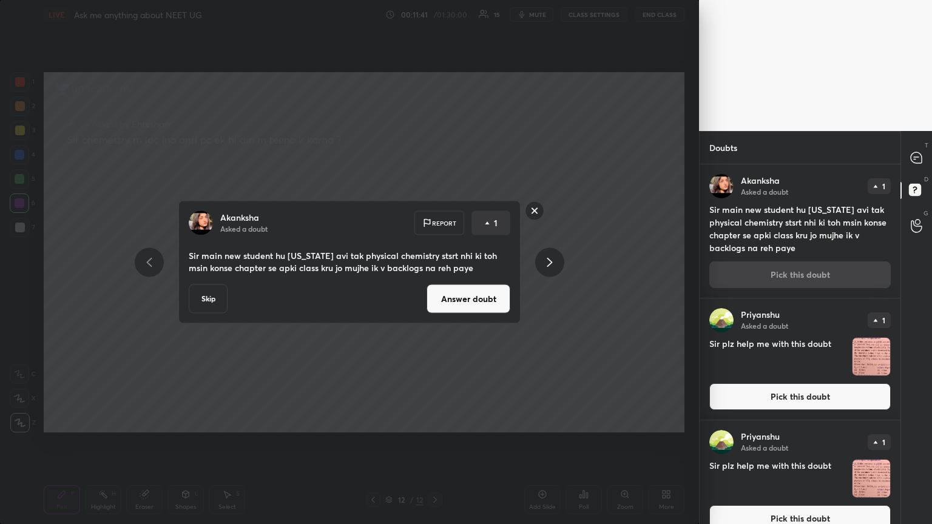
click at [435, 284] on button "Answer doubt" at bounding box center [468, 298] width 84 height 29
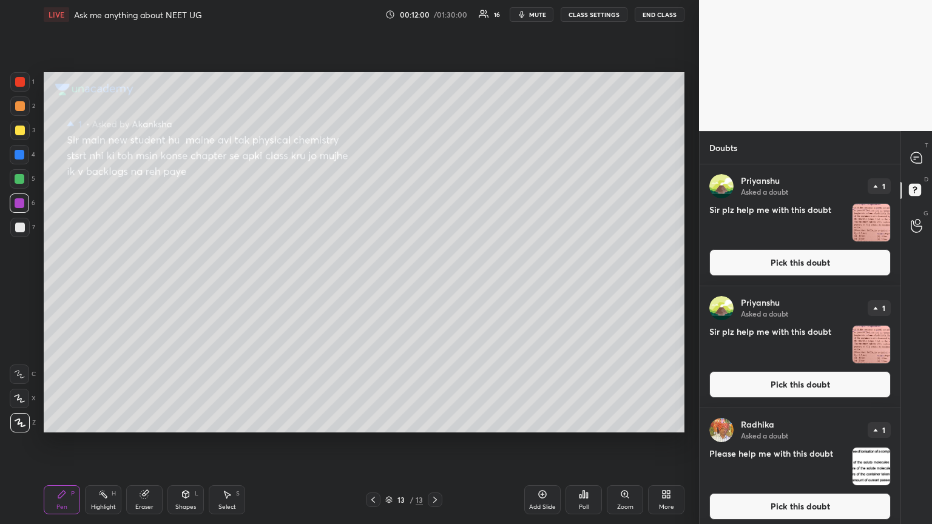
click at [435, 267] on button "Pick this doubt" at bounding box center [799, 262] width 181 height 27
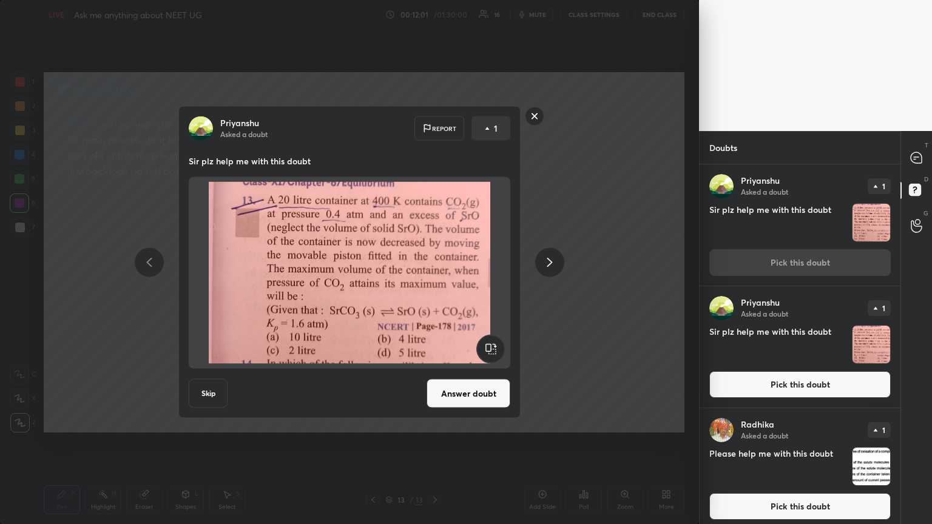
drag, startPoint x: 448, startPoint y: 388, endPoint x: 458, endPoint y: 352, distance: 36.5
click at [435, 284] on button "Answer doubt" at bounding box center [468, 393] width 84 height 29
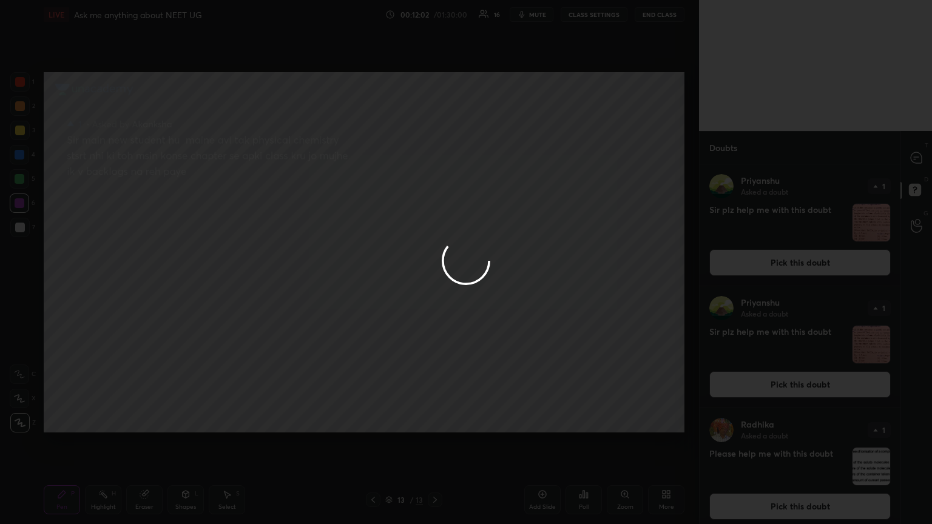
click at [435, 266] on div at bounding box center [466, 262] width 932 height 524
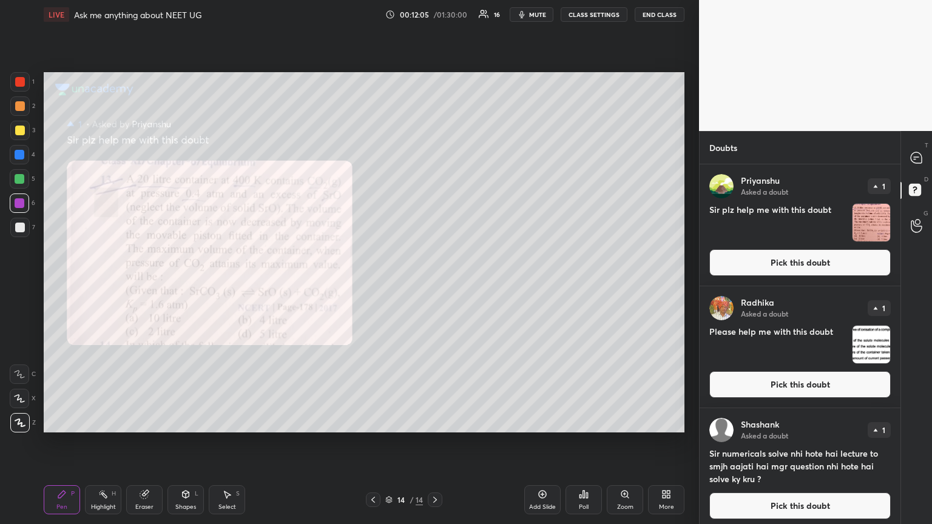
scroll to position [5, 0]
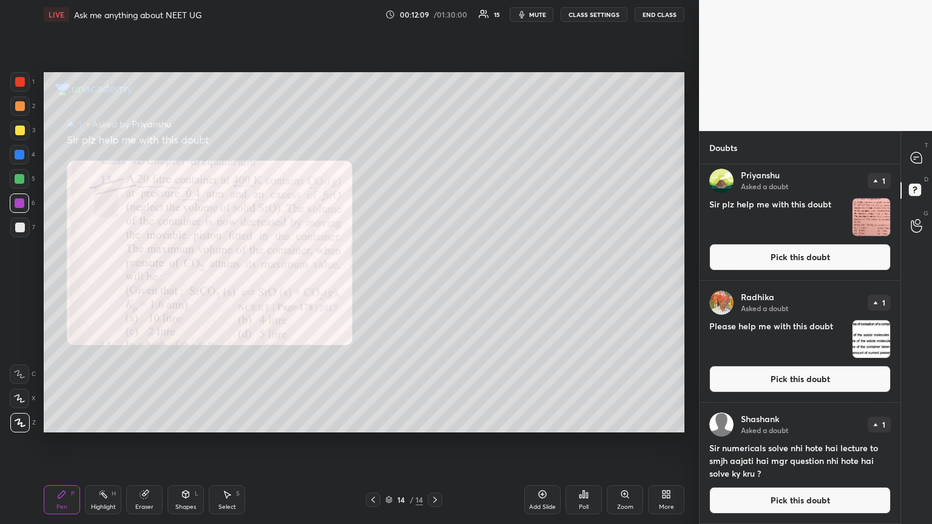
click at [18, 129] on div at bounding box center [20, 131] width 10 height 10
click at [21, 178] on div at bounding box center [20, 179] width 10 height 10
click at [21, 129] on div at bounding box center [20, 131] width 10 height 10
click at [435, 258] on button "Pick this doubt" at bounding box center [799, 257] width 181 height 27
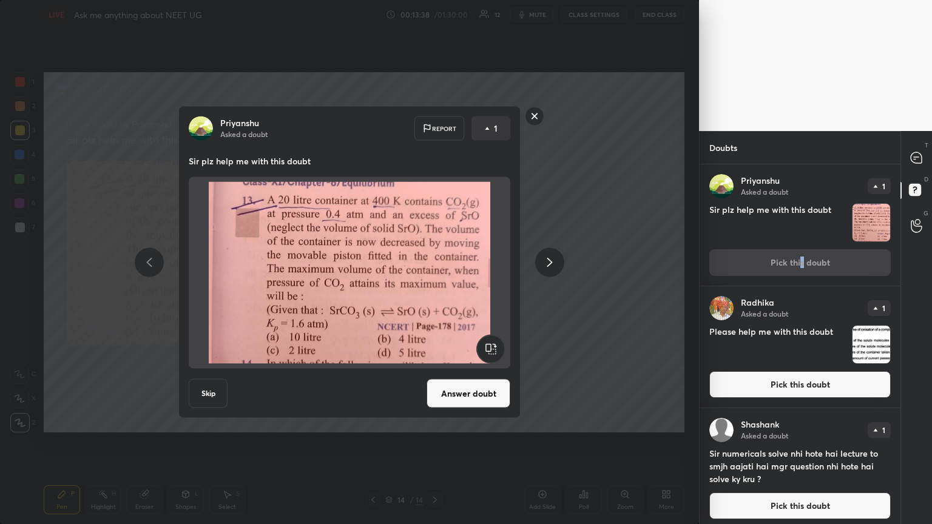
click at [213, 284] on button "Skip" at bounding box center [208, 393] width 39 height 29
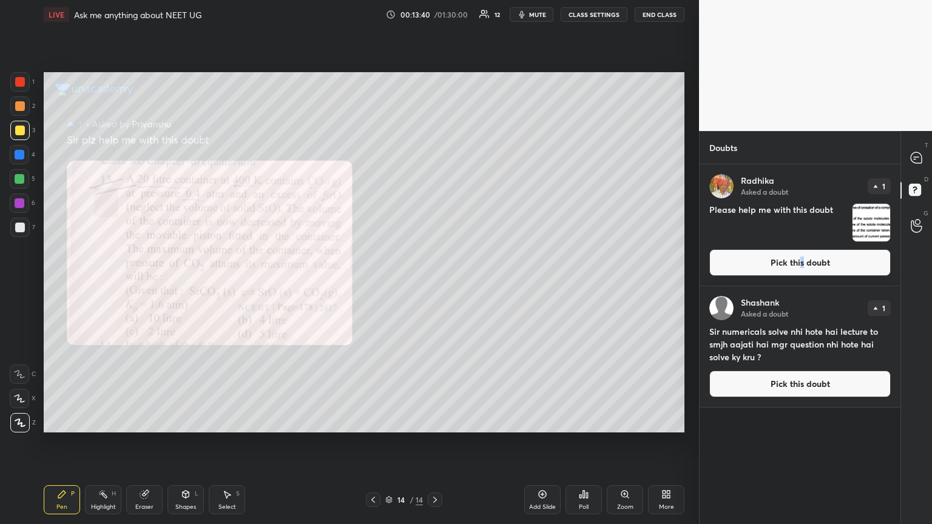
click at [435, 261] on button "Pick this doubt" at bounding box center [799, 262] width 181 height 27
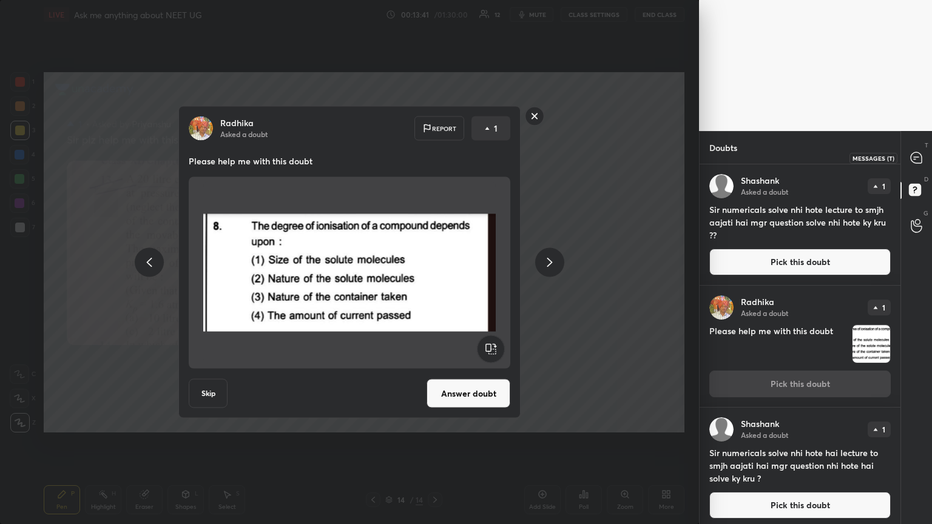
click at [435, 158] on icon at bounding box center [915, 157] width 11 height 11
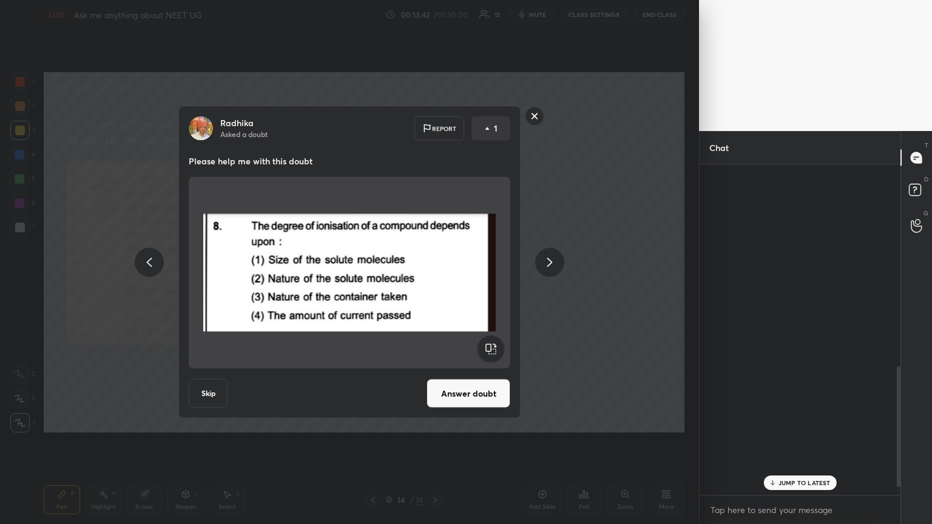
scroll to position [327, 197]
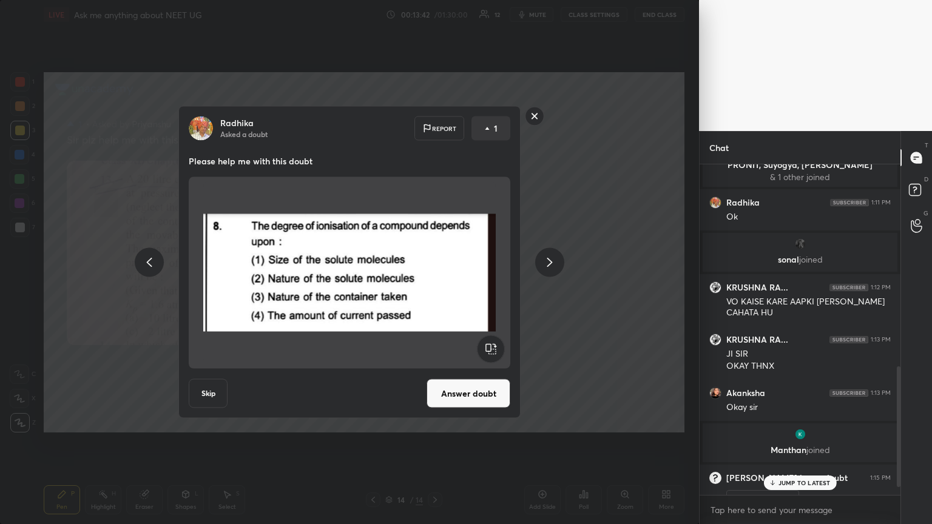
click at [435, 284] on p "JUMP TO LATEST" at bounding box center [804, 482] width 52 height 7
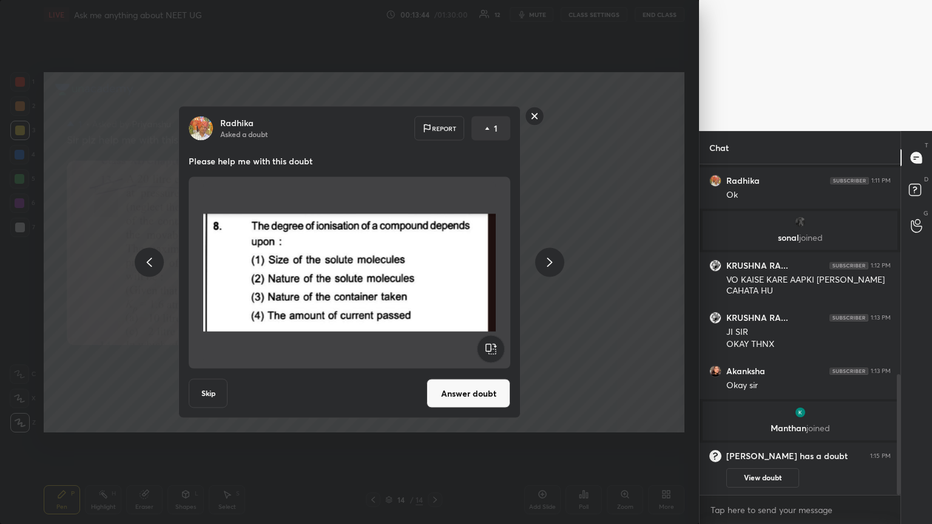
drag, startPoint x: 626, startPoint y: 276, endPoint x: 617, endPoint y: 255, distance: 22.3
click at [435, 278] on div "[PERSON_NAME] Asked a doubt Report 1 Please help me with this doubt Skip Answer…" at bounding box center [349, 262] width 699 height 524
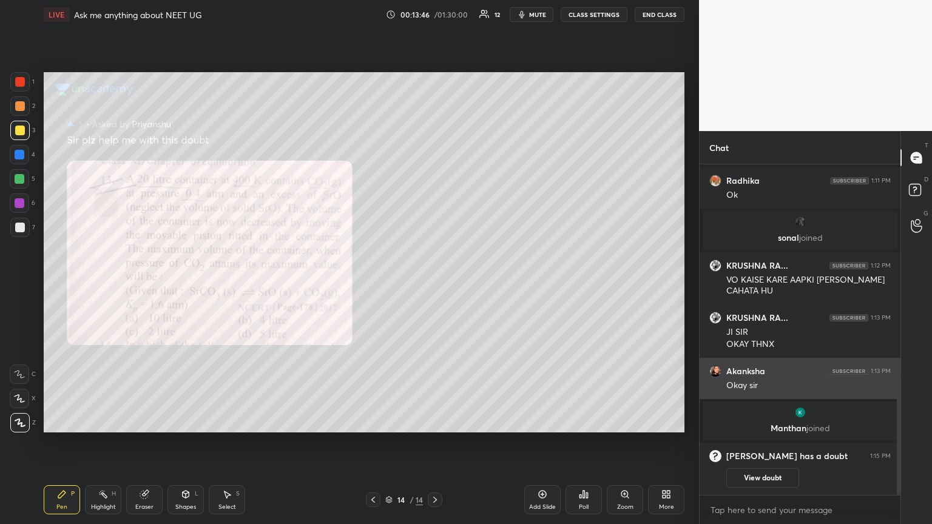
click at [435, 284] on img "grid" at bounding box center [715, 371] width 12 height 12
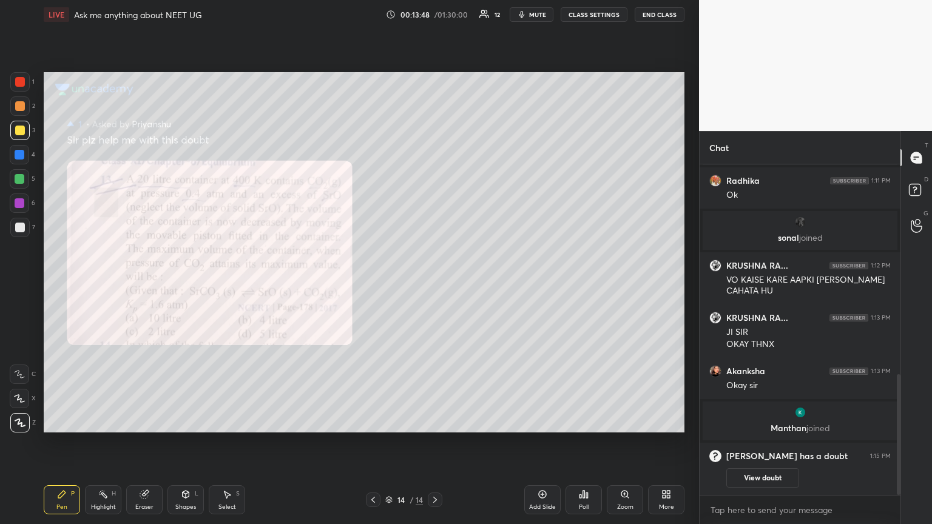
click at [377, 284] on icon at bounding box center [373, 500] width 10 height 10
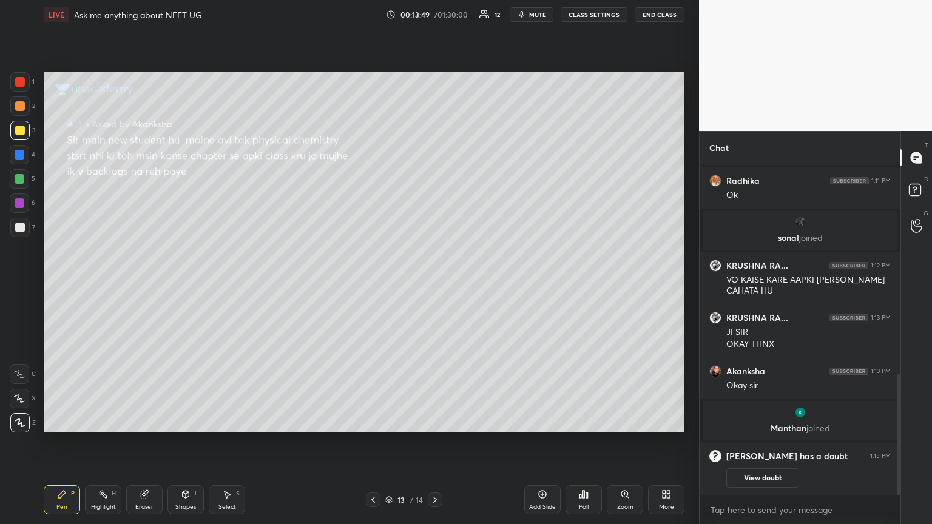
drag, startPoint x: 435, startPoint y: 499, endPoint x: 441, endPoint y: 496, distance: 6.8
click at [435, 284] on icon at bounding box center [435, 500] width 10 height 10
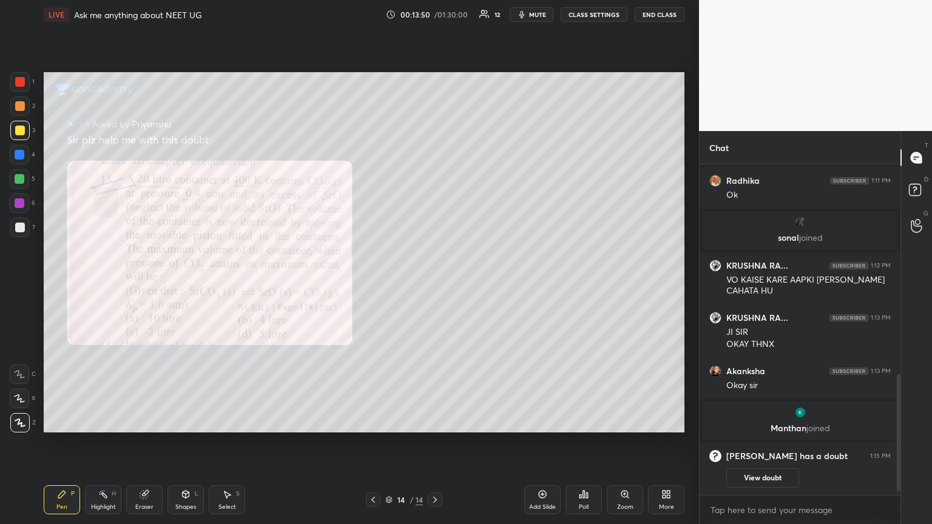
scroll to position [616, 0]
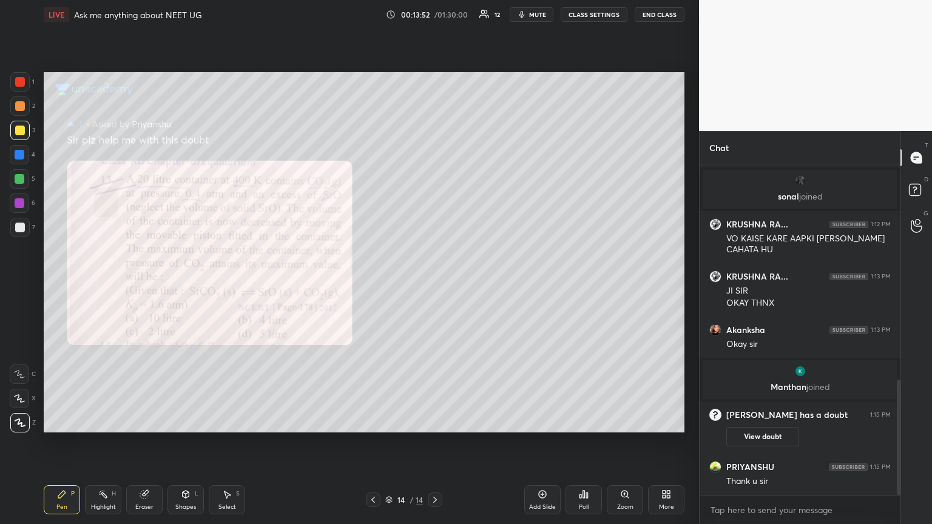
click at [435, 190] on rect at bounding box center [915, 190] width 12 height 12
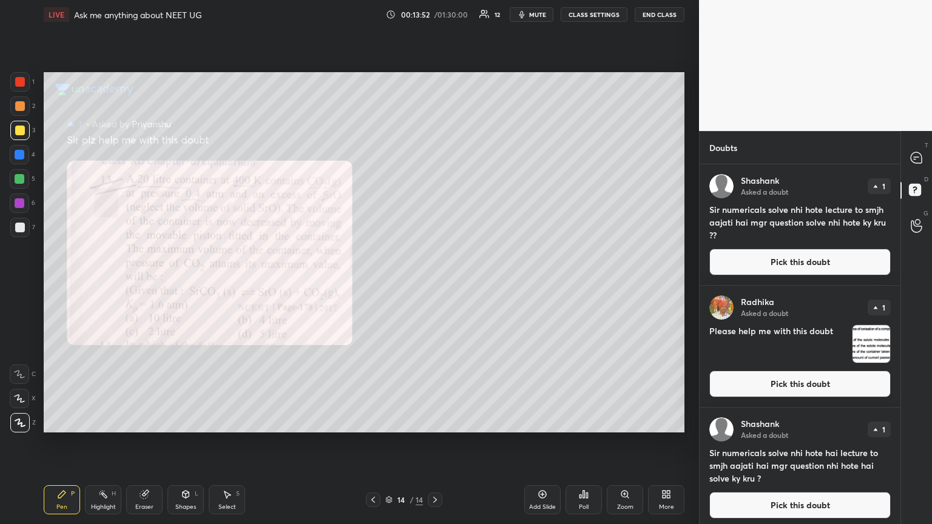
click at [435, 261] on button "Pick this doubt" at bounding box center [799, 262] width 181 height 27
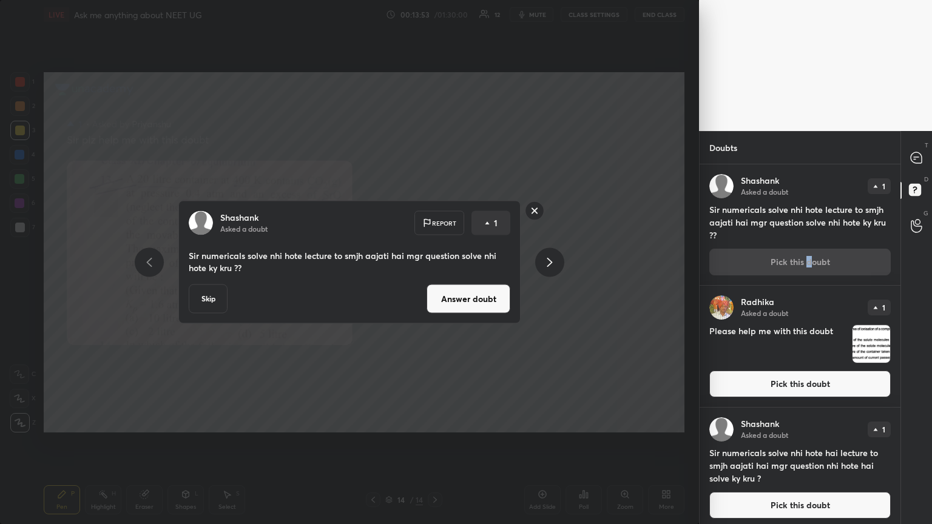
click at [435, 284] on button "Answer doubt" at bounding box center [468, 298] width 84 height 29
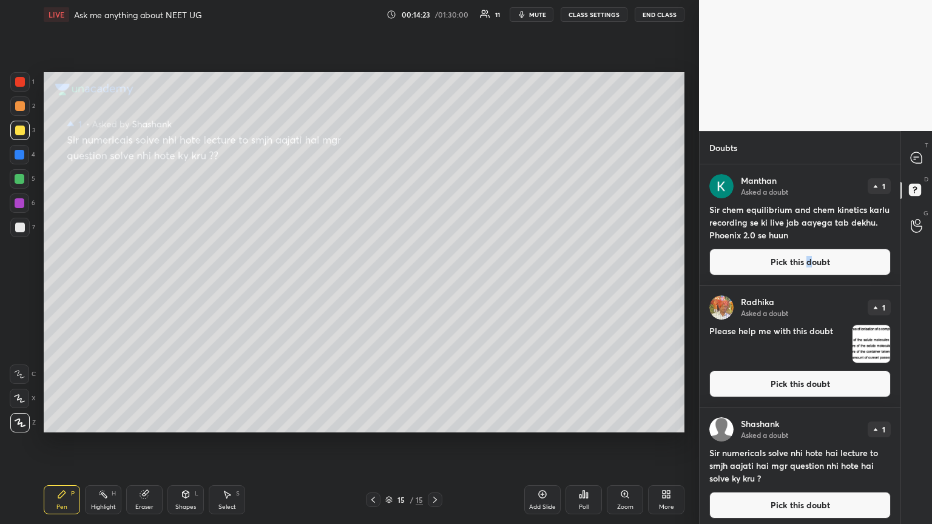
drag, startPoint x: 778, startPoint y: 272, endPoint x: 730, endPoint y: 269, distance: 48.0
click at [435, 274] on button "Pick this doubt" at bounding box center [799, 262] width 181 height 27
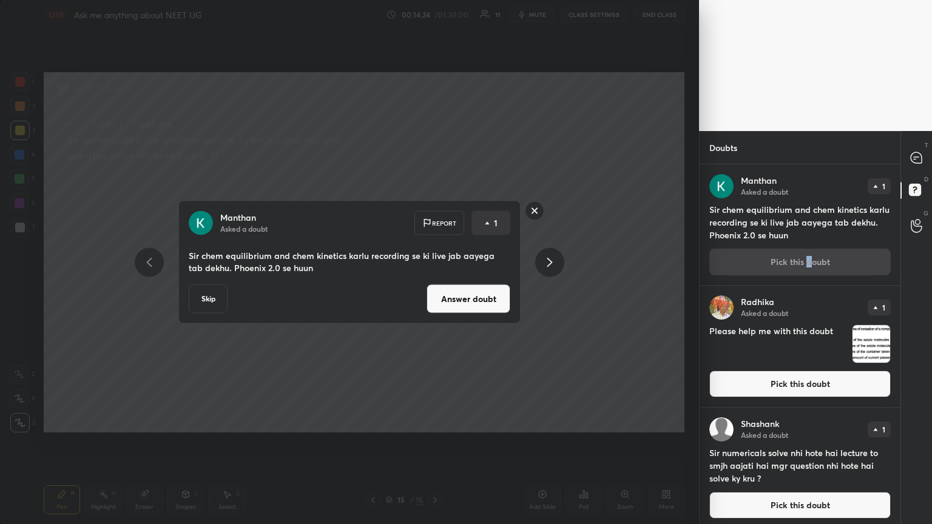
drag, startPoint x: 499, startPoint y: 300, endPoint x: 511, endPoint y: 282, distance: 21.4
click at [435, 284] on button "Answer doubt" at bounding box center [468, 298] width 84 height 29
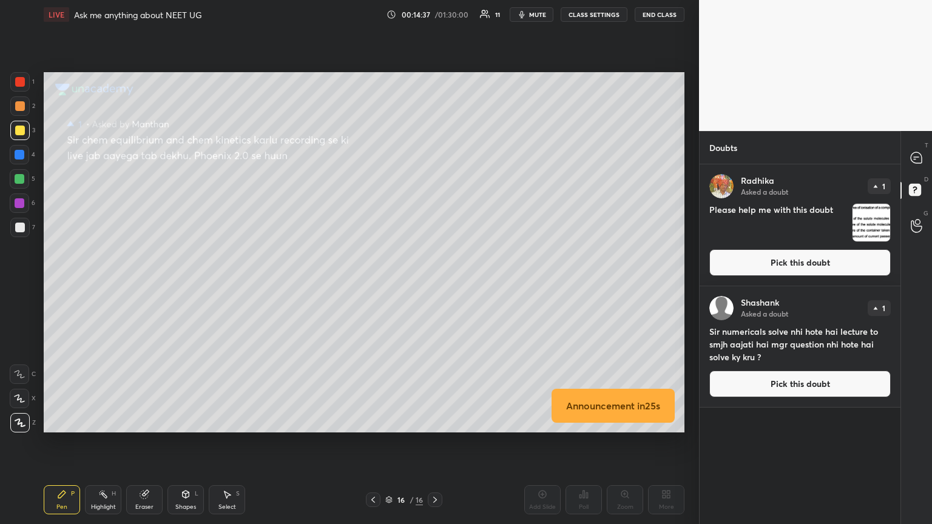
drag, startPoint x: 799, startPoint y: 262, endPoint x: 784, endPoint y: 250, distance: 19.4
click at [435, 260] on button "Pick this doubt" at bounding box center [799, 262] width 181 height 27
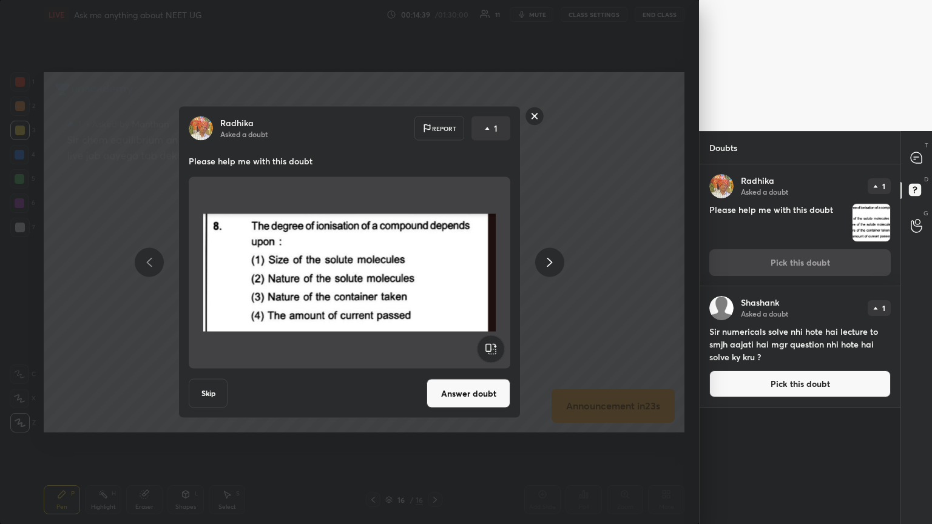
click at [435, 284] on button "Answer doubt" at bounding box center [468, 393] width 84 height 29
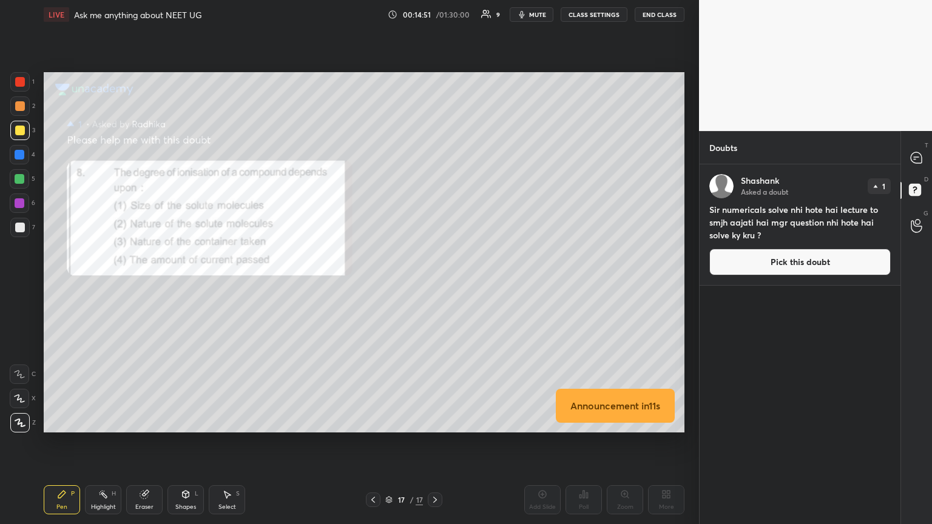
click at [3, 180] on div "1 2 3 4 5 6 7 C X Z C X Z E E Erase all H H" at bounding box center [19, 252] width 39 height 360
click at [19, 179] on div at bounding box center [20, 179] width 10 height 10
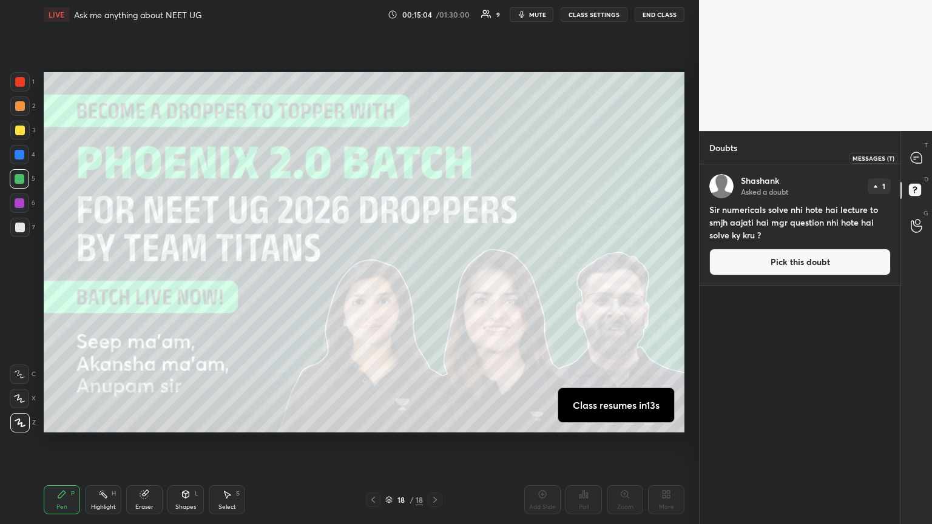
drag, startPoint x: 915, startPoint y: 154, endPoint x: 907, endPoint y: 167, distance: 15.5
click at [435, 153] on icon at bounding box center [915, 157] width 11 height 11
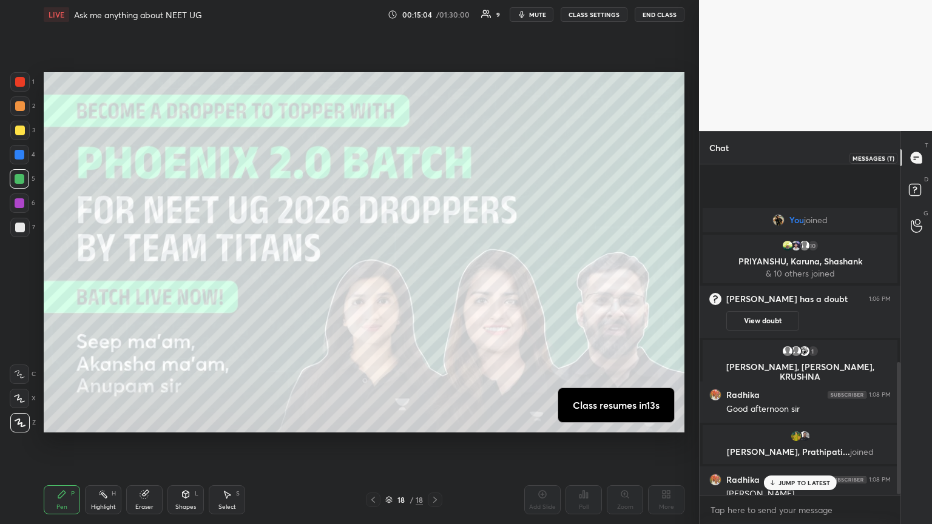
scroll to position [327, 197]
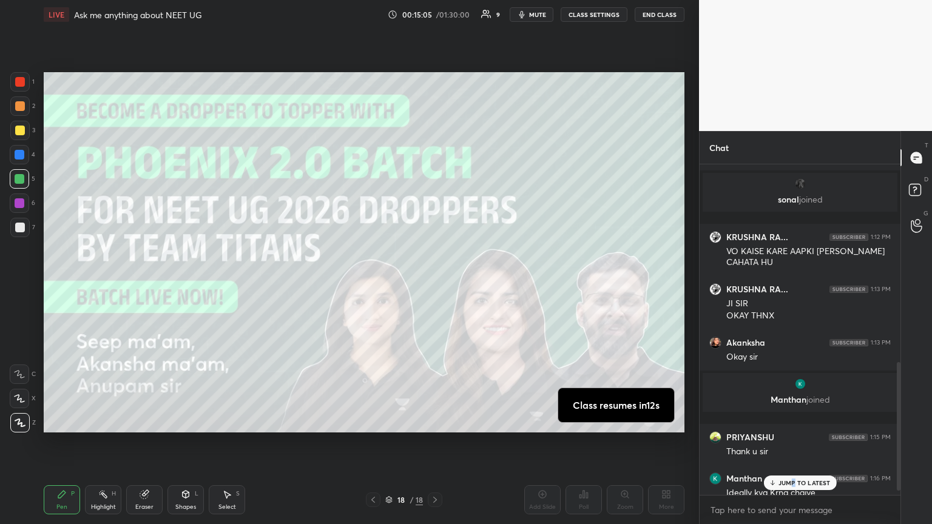
drag, startPoint x: 793, startPoint y: 480, endPoint x: 781, endPoint y: 468, distance: 17.2
click at [435, 284] on p "JUMP TO LATEST" at bounding box center [804, 482] width 52 height 7
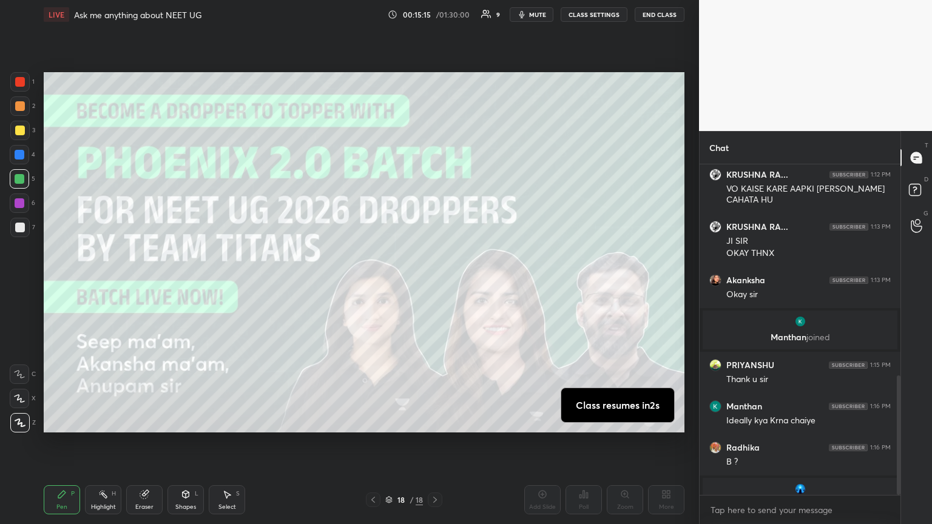
scroll to position [584, 0]
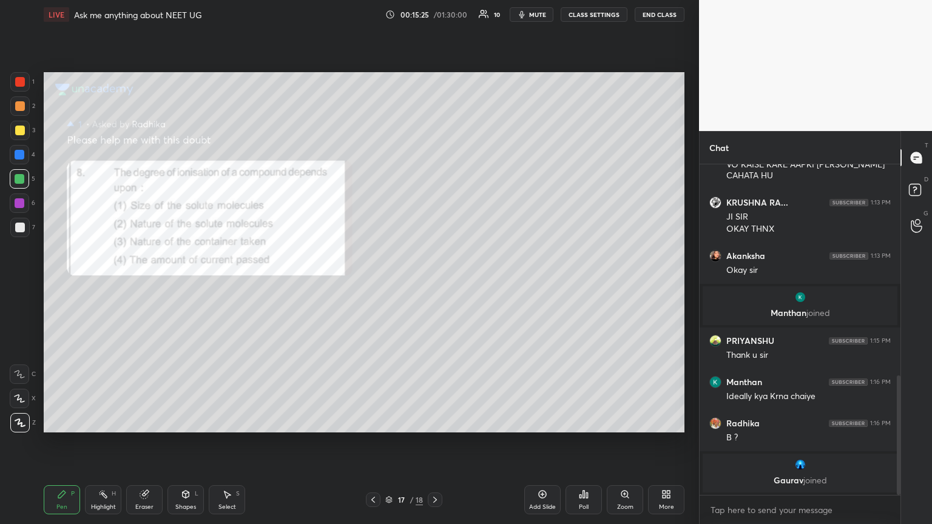
drag, startPoint x: 60, startPoint y: 495, endPoint x: 99, endPoint y: 444, distance: 64.0
click at [63, 284] on icon at bounding box center [61, 494] width 7 height 7
click at [22, 113] on div at bounding box center [19, 105] width 19 height 19
click at [142, 284] on div "Eraser" at bounding box center [144, 507] width 18 height 6
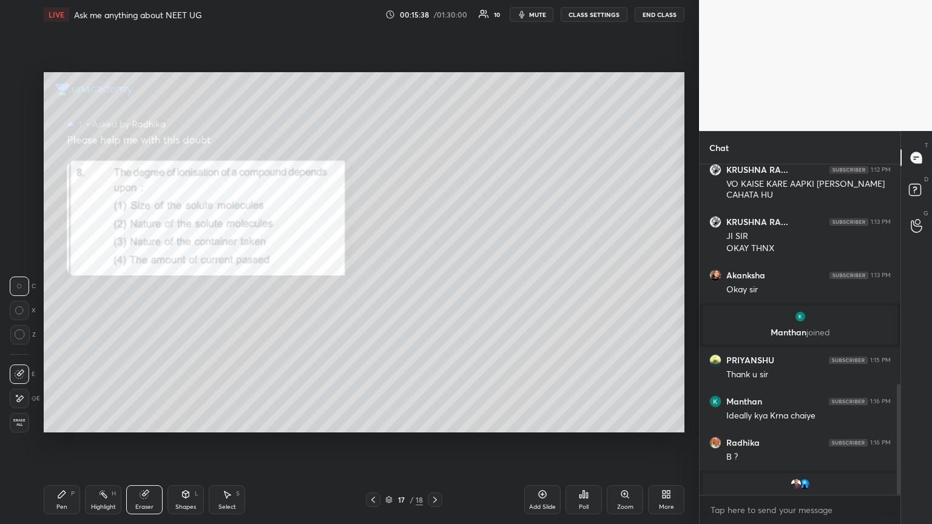
scroll to position [655, 0]
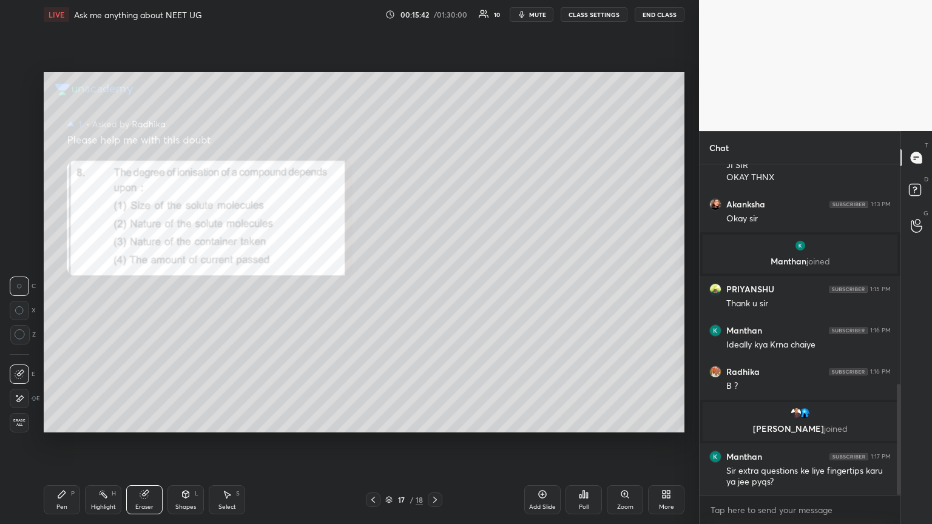
drag, startPoint x: 62, startPoint y: 503, endPoint x: 92, endPoint y: 497, distance: 30.9
click at [63, 284] on div "Pen" at bounding box center [61, 507] width 11 height 6
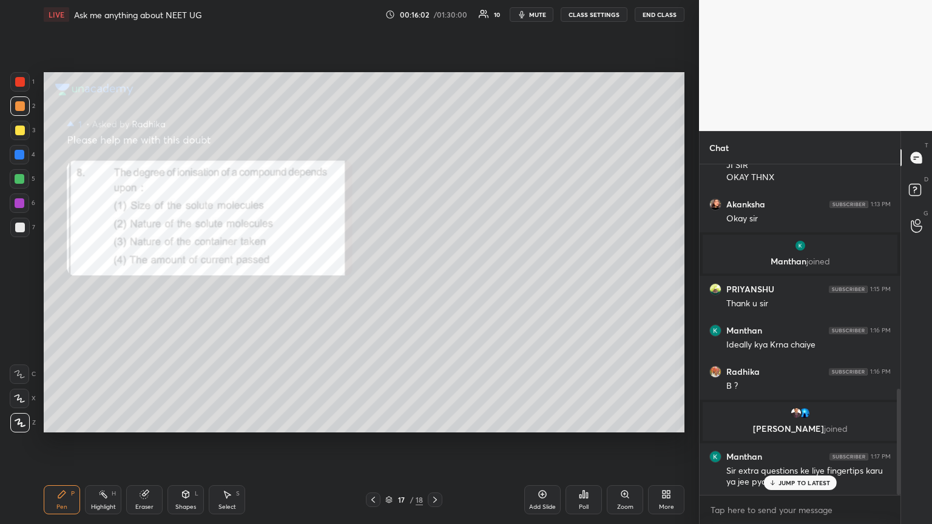
scroll to position [696, 0]
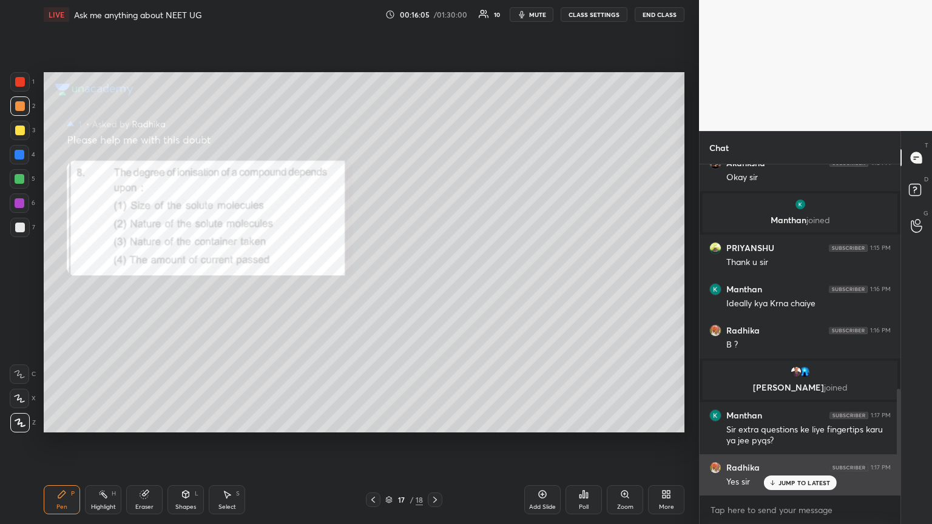
drag, startPoint x: 805, startPoint y: 489, endPoint x: 811, endPoint y: 485, distance: 7.1
click at [435, 284] on div "JUMP TO LATEST" at bounding box center [799, 482] width 73 height 15
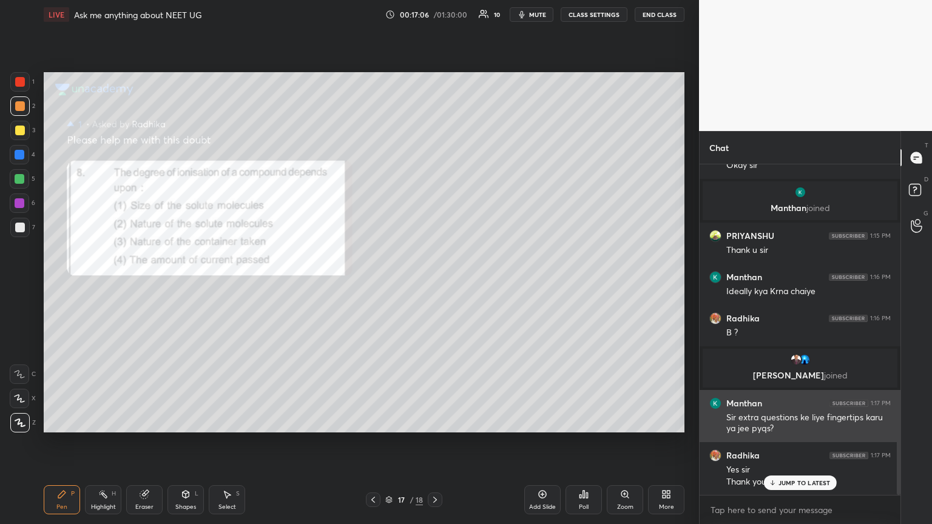
scroll to position [752, 0]
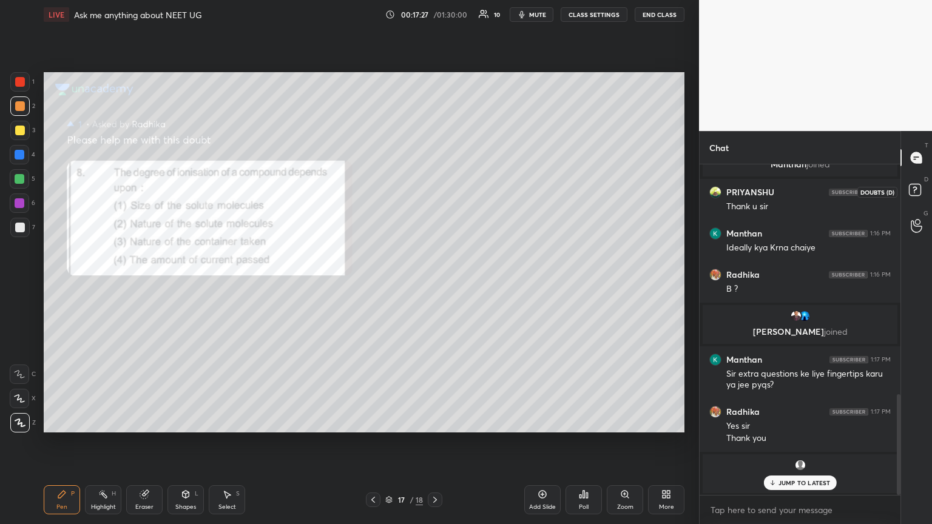
click at [435, 190] on icon at bounding box center [916, 192] width 22 height 22
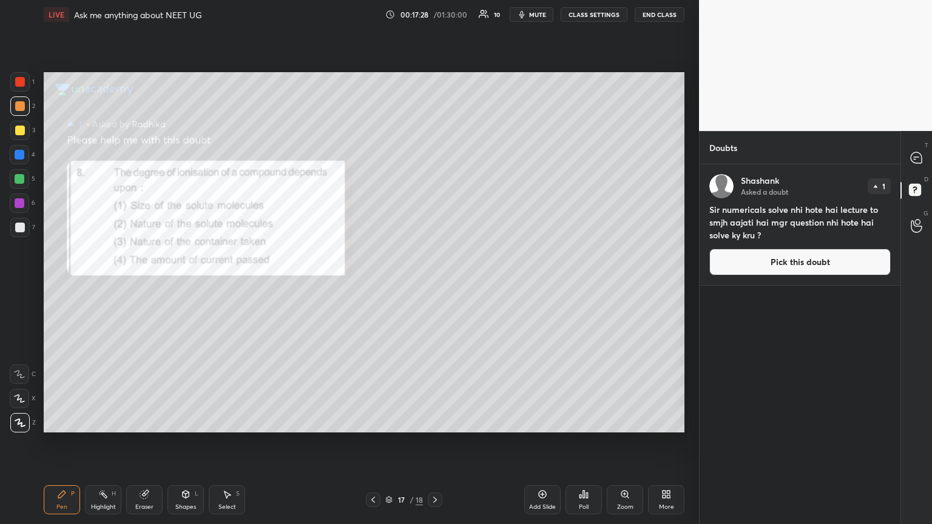
click at [435, 267] on button "Pick this doubt" at bounding box center [799, 262] width 181 height 27
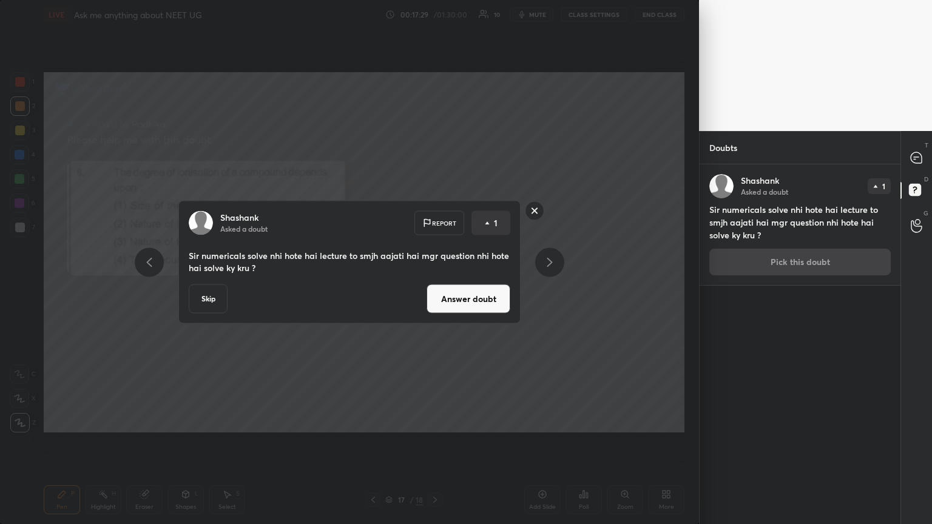
click at [435, 284] on button "Answer doubt" at bounding box center [468, 298] width 84 height 29
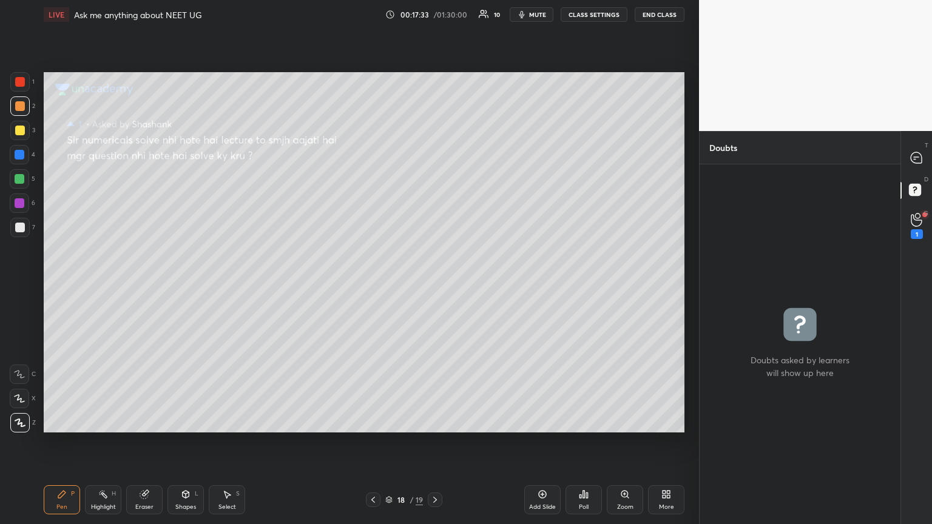
click at [372, 284] on icon at bounding box center [373, 500] width 10 height 10
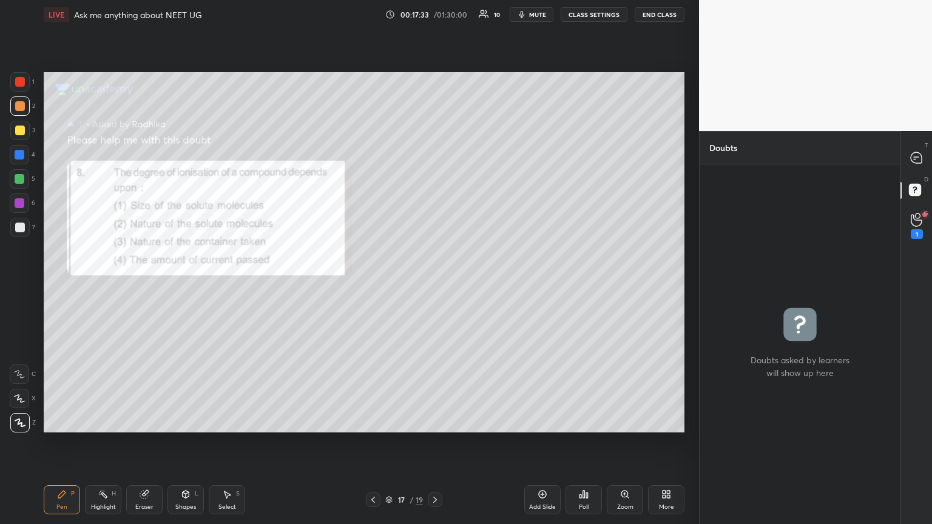
click at [370, 284] on icon at bounding box center [373, 500] width 10 height 10
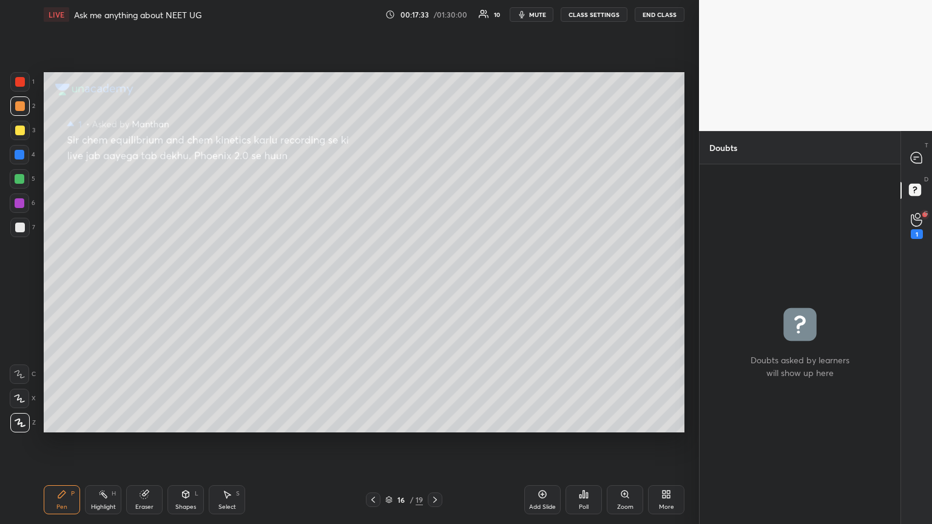
click at [371, 284] on icon at bounding box center [373, 500] width 10 height 10
drag, startPoint x: 534, startPoint y: 15, endPoint x: 525, endPoint y: 19, distance: 10.3
click at [435, 16] on span "mute" at bounding box center [537, 14] width 17 height 8
click at [435, 227] on icon at bounding box center [916, 226] width 12 height 14
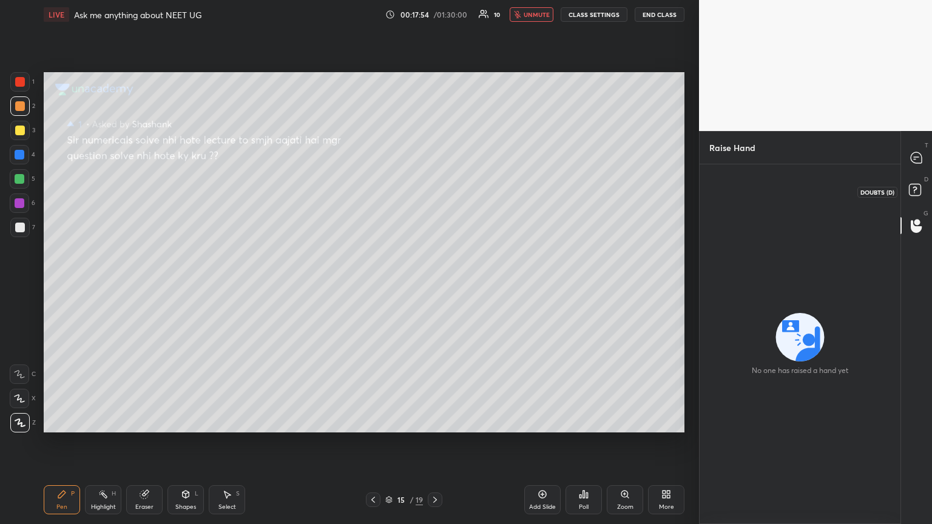
click at [435, 189] on rect at bounding box center [915, 190] width 12 height 12
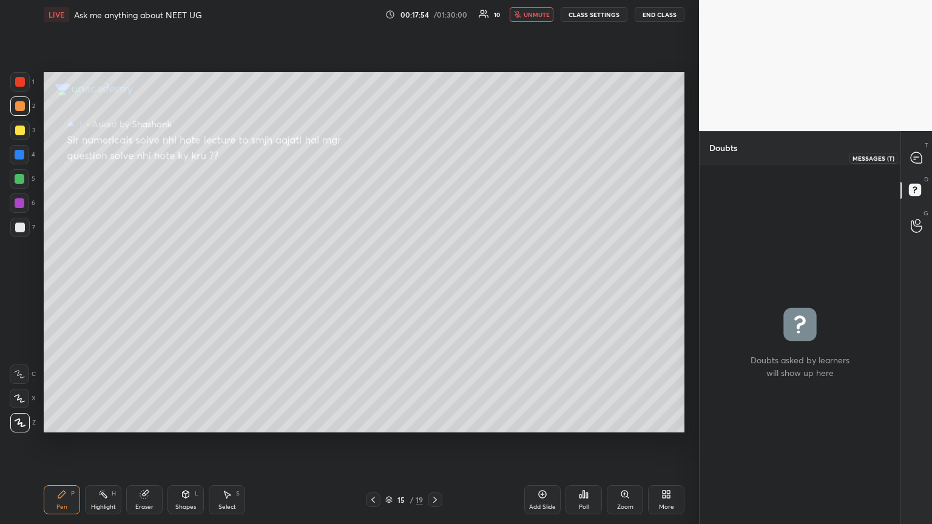
click at [435, 159] on icon at bounding box center [915, 157] width 11 height 11
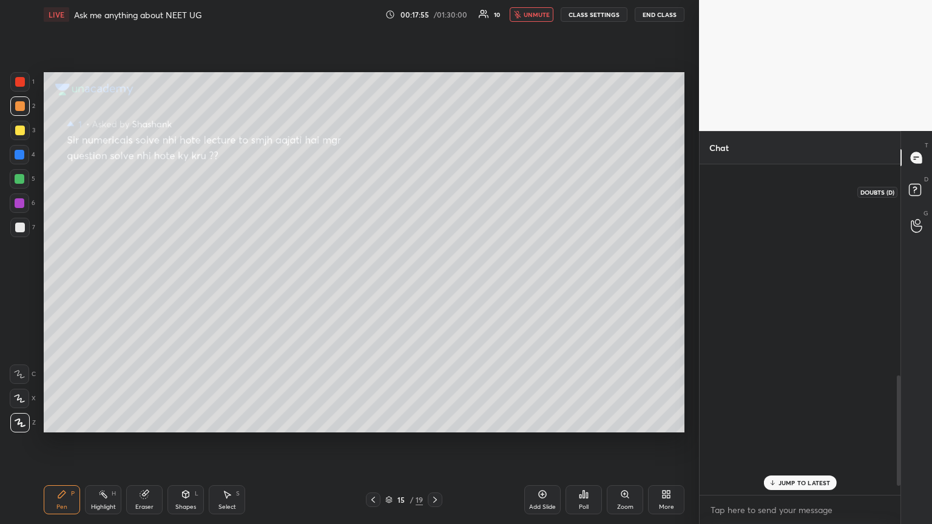
scroll to position [327, 197]
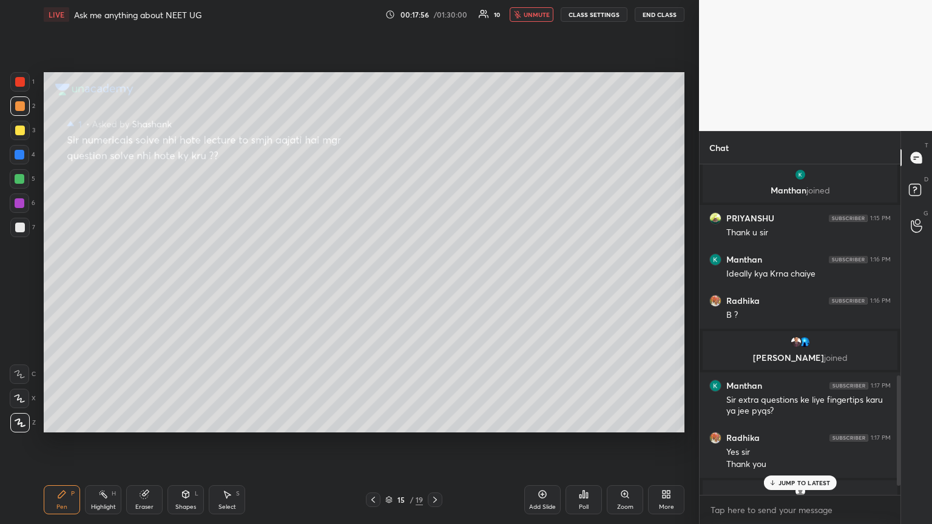
click at [435, 284] on p "JUMP TO LATEST" at bounding box center [804, 482] width 52 height 7
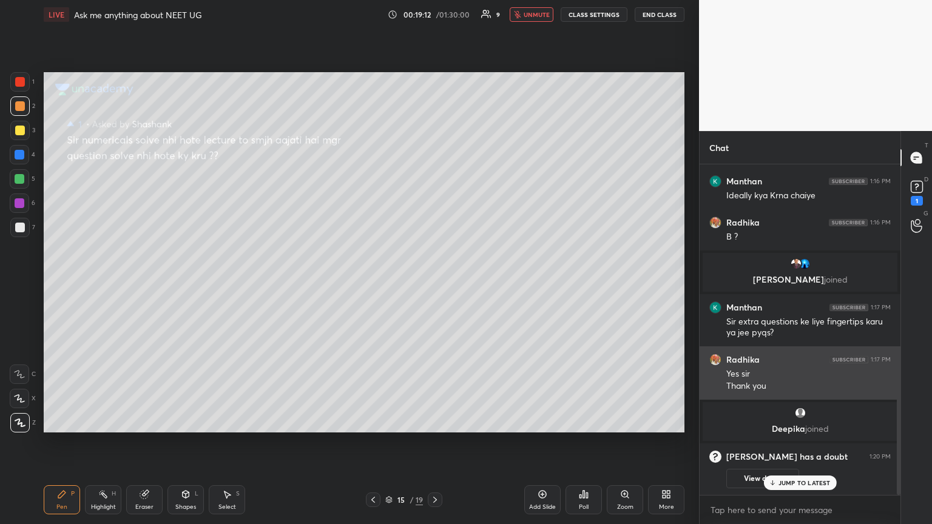
scroll to position [701, 0]
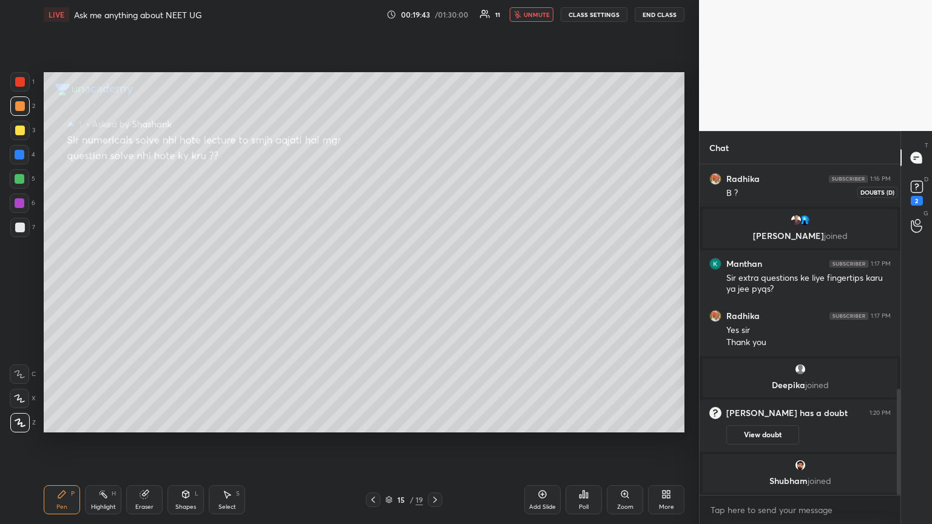
click at [435, 193] on icon at bounding box center [916, 187] width 18 height 18
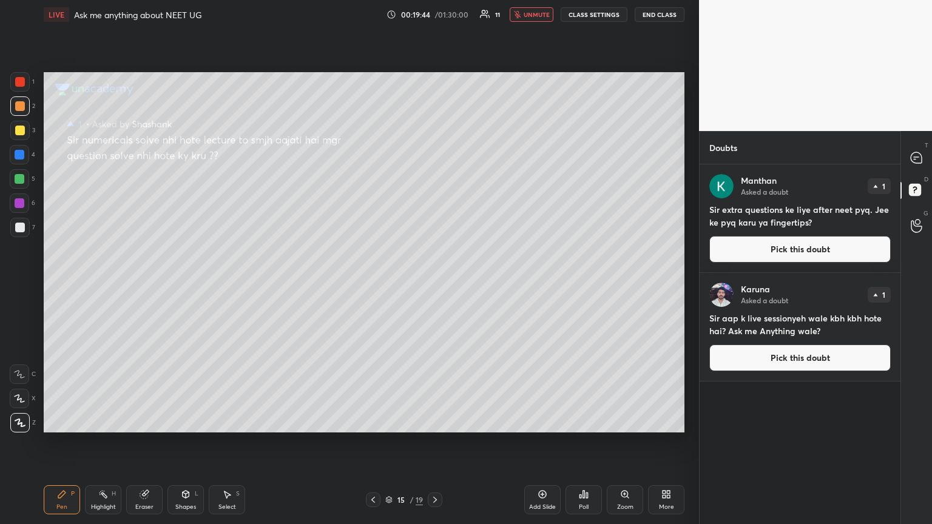
click at [435, 252] on button "Pick this doubt" at bounding box center [799, 249] width 181 height 27
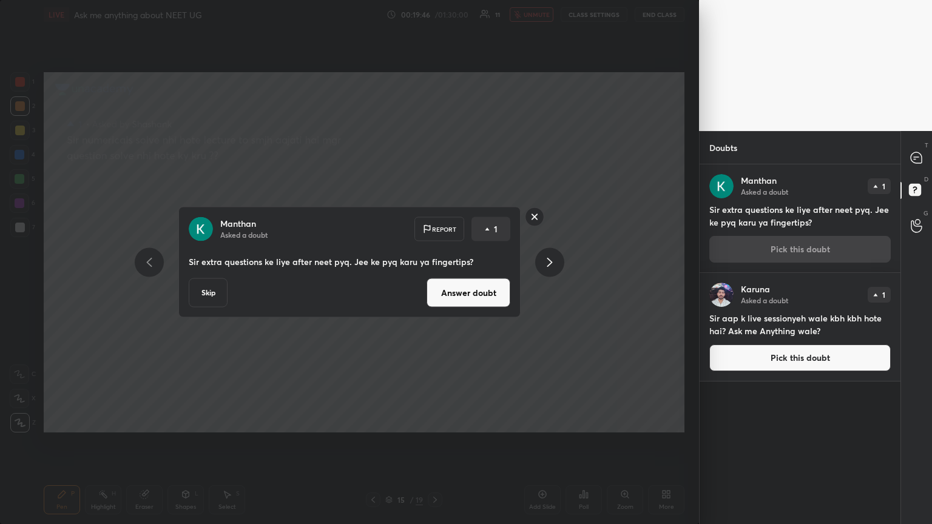
click at [435, 284] on button "Answer doubt" at bounding box center [468, 292] width 84 height 29
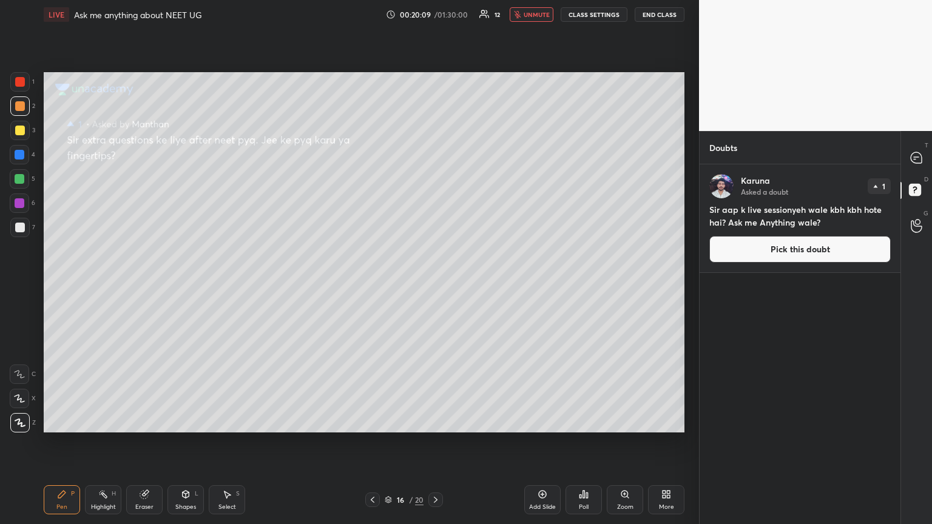
click at [435, 241] on button "Pick this doubt" at bounding box center [799, 249] width 181 height 27
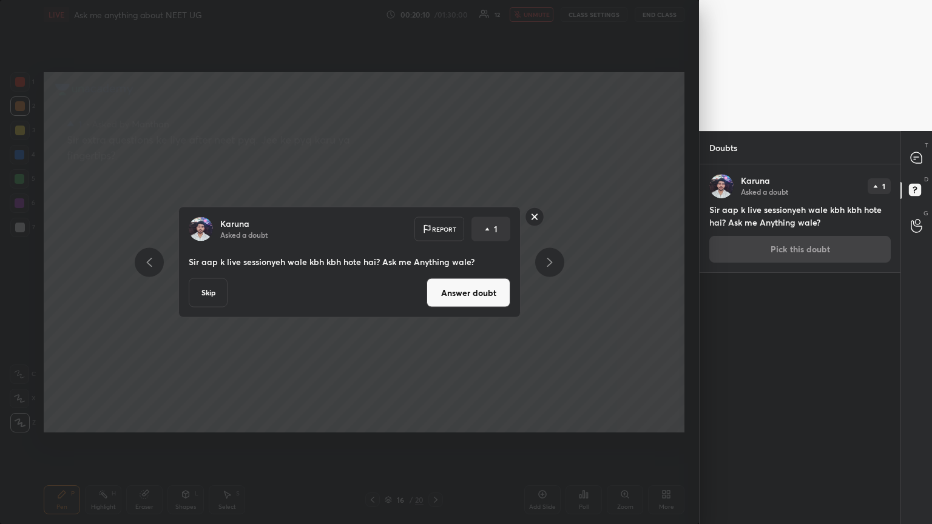
click at [435, 284] on button "Answer doubt" at bounding box center [468, 292] width 84 height 29
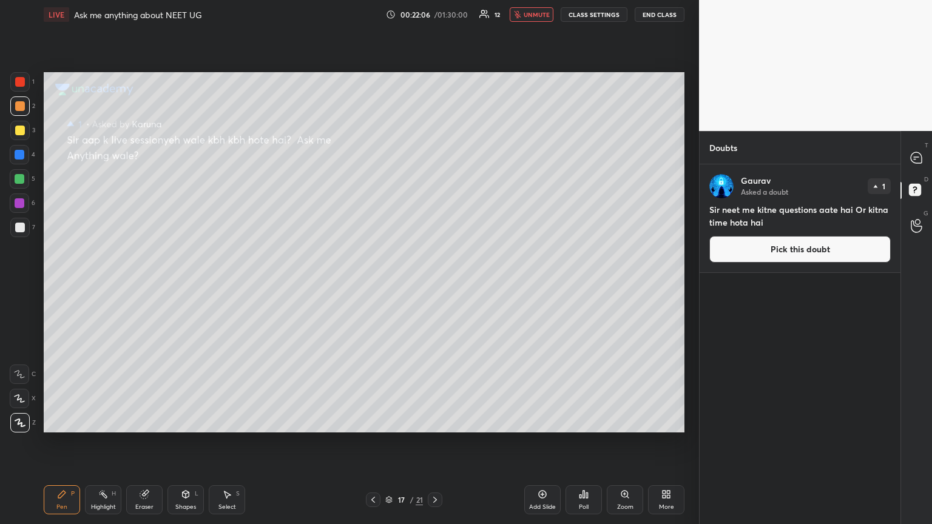
drag, startPoint x: 781, startPoint y: 248, endPoint x: 759, endPoint y: 245, distance: 21.4
click at [435, 246] on button "Pick this doubt" at bounding box center [799, 249] width 181 height 27
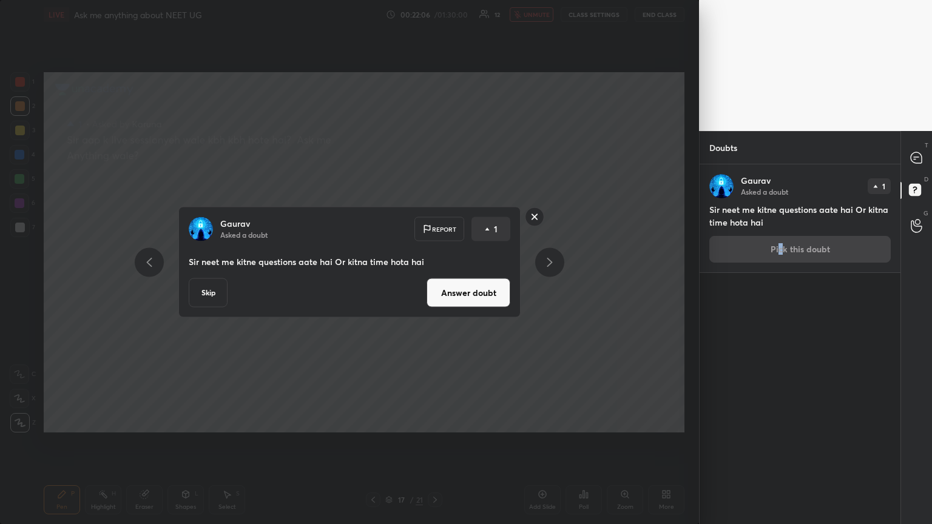
click at [435, 284] on button "Answer doubt" at bounding box center [468, 292] width 84 height 29
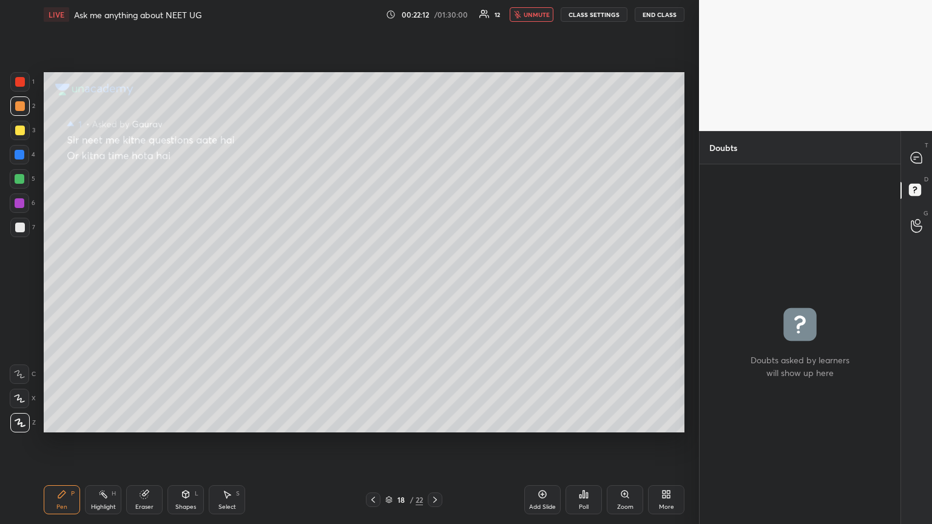
drag, startPoint x: 535, startPoint y: 9, endPoint x: 533, endPoint y: 48, distance: 38.9
click at [435, 11] on button "unmute" at bounding box center [531, 14] width 44 height 15
drag, startPoint x: 921, startPoint y: 158, endPoint x: 927, endPoint y: 170, distance: 13.6
click at [435, 158] on icon at bounding box center [916, 158] width 13 height 13
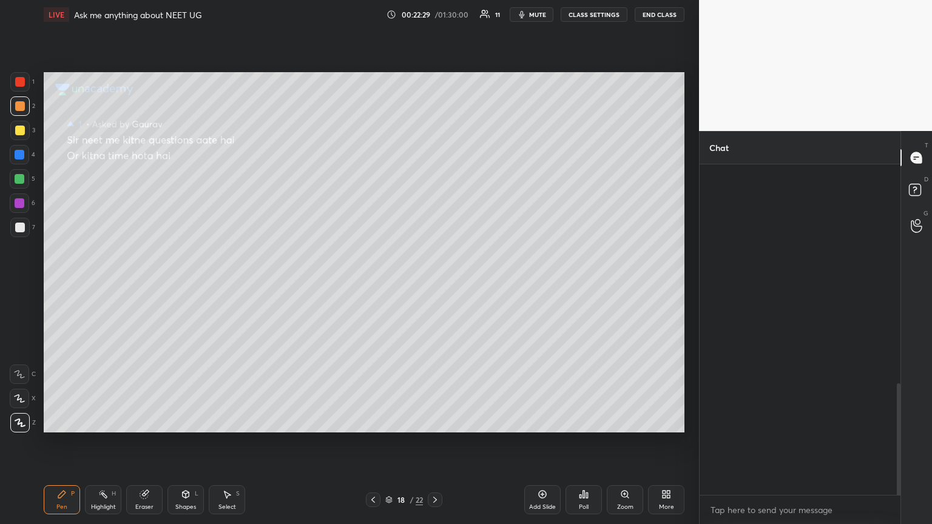
scroll to position [327, 197]
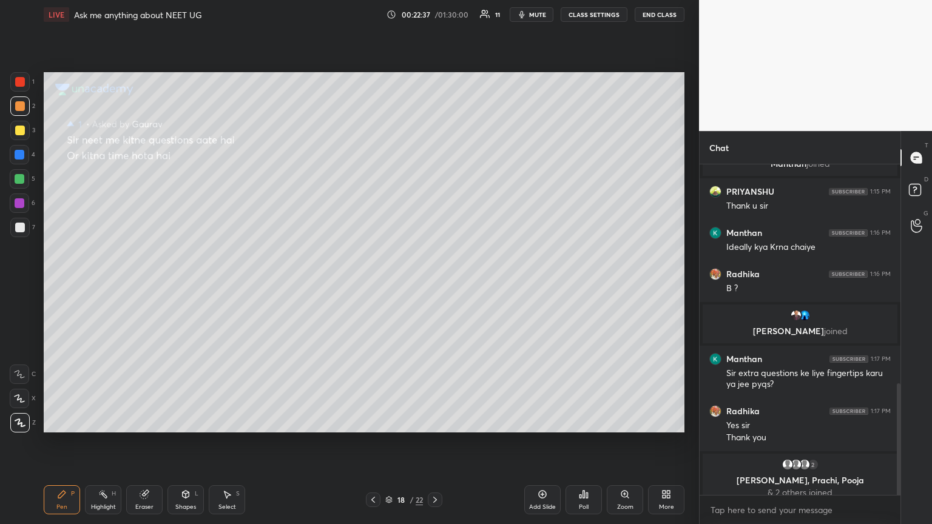
drag, startPoint x: 542, startPoint y: 12, endPoint x: 533, endPoint y: 10, distance: 8.7
click at [435, 13] on span "mute" at bounding box center [537, 14] width 17 height 8
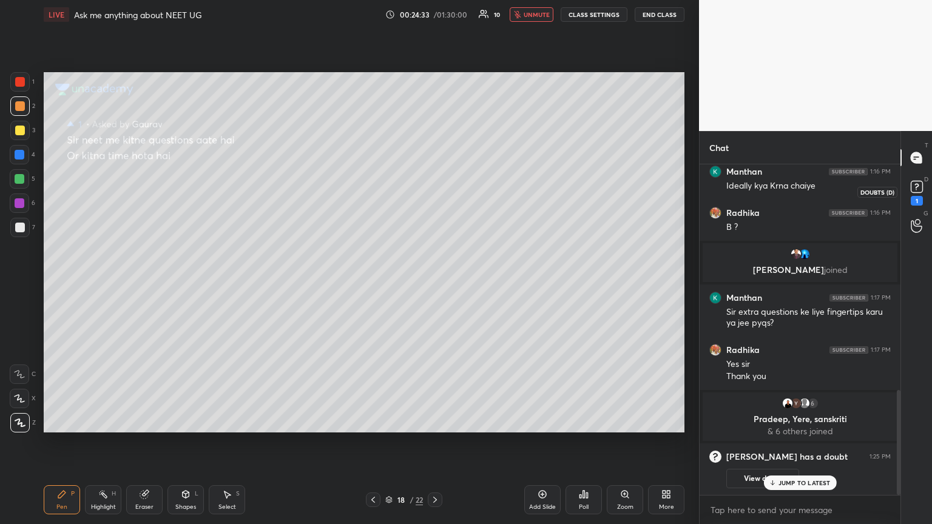
drag, startPoint x: 920, startPoint y: 190, endPoint x: 895, endPoint y: 199, distance: 26.5
click at [435, 195] on icon at bounding box center [916, 187] width 18 height 18
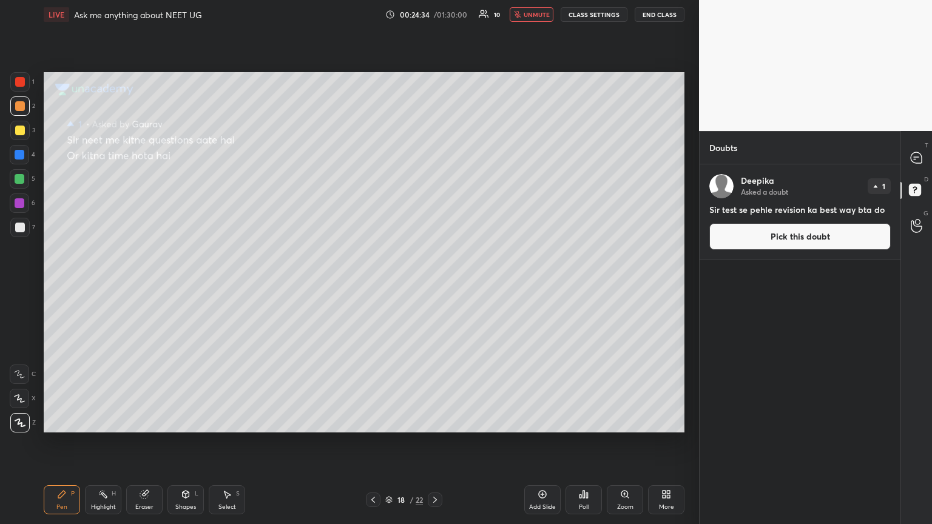
click at [435, 235] on button "Pick this doubt" at bounding box center [799, 236] width 181 height 27
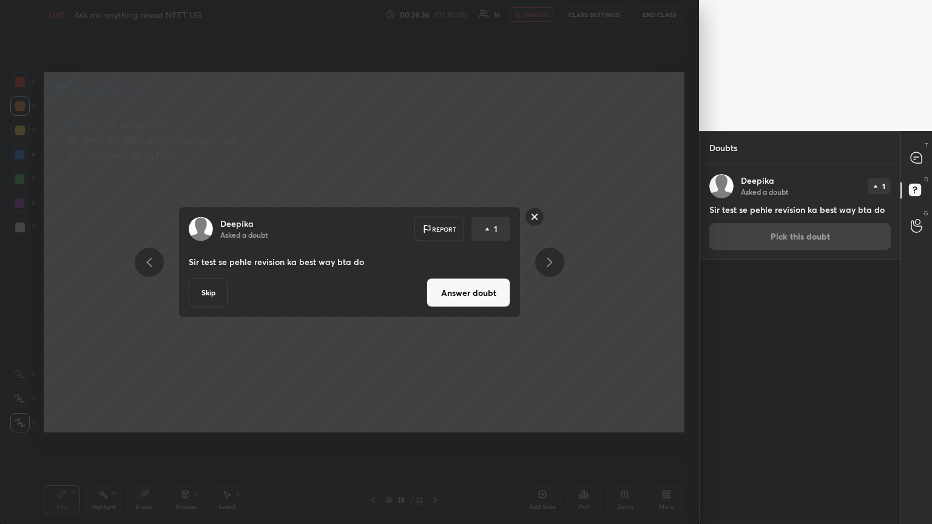
click at [435, 284] on button "Answer doubt" at bounding box center [468, 292] width 84 height 29
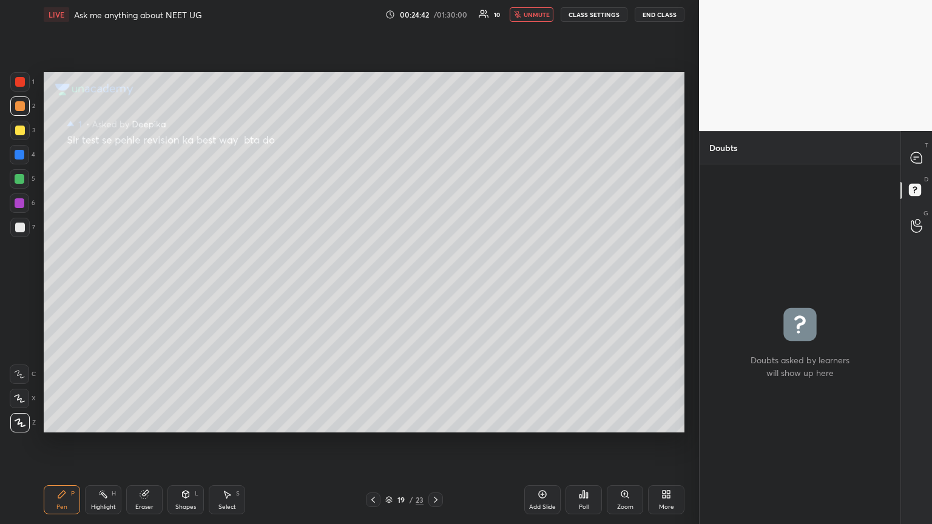
drag, startPoint x: 541, startPoint y: 16, endPoint x: 535, endPoint y: 18, distance: 6.2
click at [435, 16] on span "unmute" at bounding box center [536, 14] width 26 height 8
drag, startPoint x: 542, startPoint y: 17, endPoint x: 525, endPoint y: 66, distance: 51.4
click at [435, 19] on button "mute" at bounding box center [531, 14] width 44 height 15
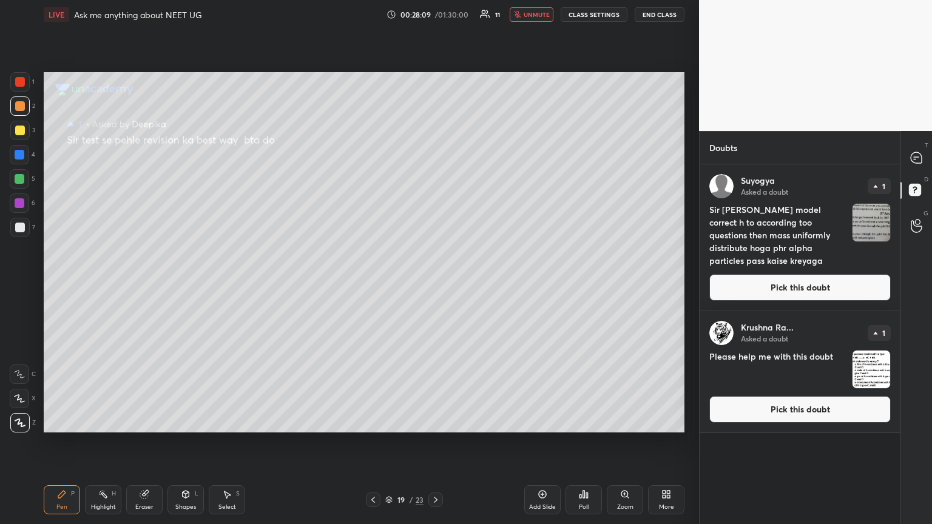
click at [435, 284] on button "Pick this doubt" at bounding box center [799, 287] width 181 height 27
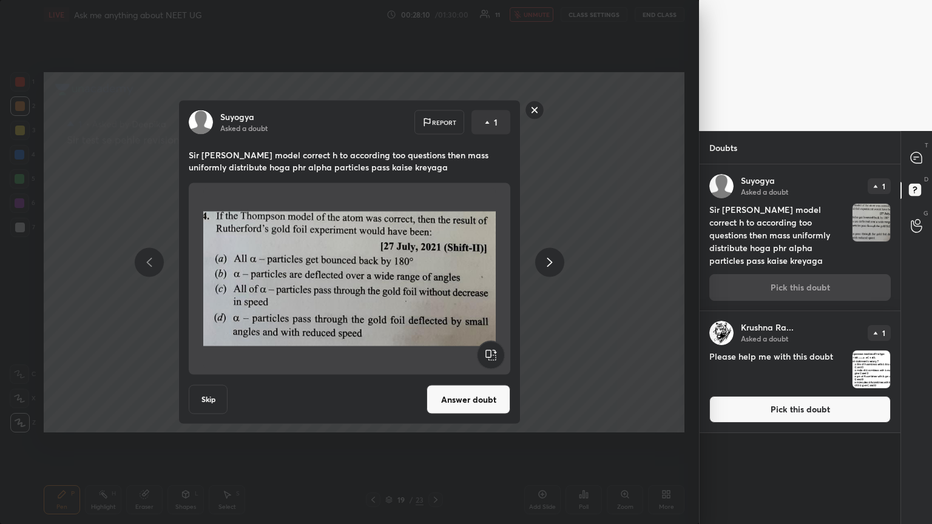
click at [435, 284] on button "Answer doubt" at bounding box center [468, 399] width 84 height 29
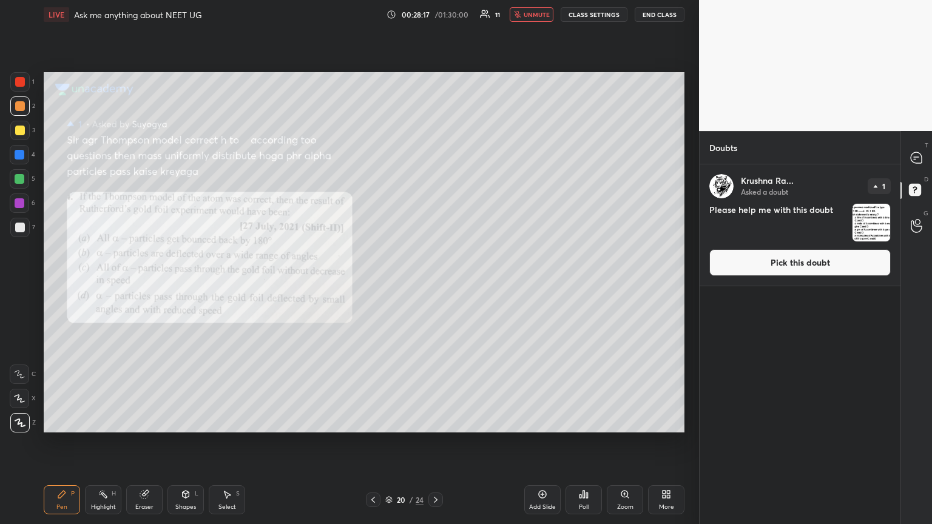
drag, startPoint x: 537, startPoint y: 19, endPoint x: 520, endPoint y: 27, distance: 19.3
click at [435, 22] on div "LIVE Ask me anything about NEET UG 00:28:17 / 01:30:00 11 unmute CLASS SETTINGS…" at bounding box center [364, 14] width 640 height 29
click at [435, 13] on span "unmute" at bounding box center [536, 14] width 26 height 8
click at [19, 136] on div at bounding box center [19, 130] width 19 height 19
click at [102, 284] on div "Highlight H" at bounding box center [103, 499] width 36 height 29
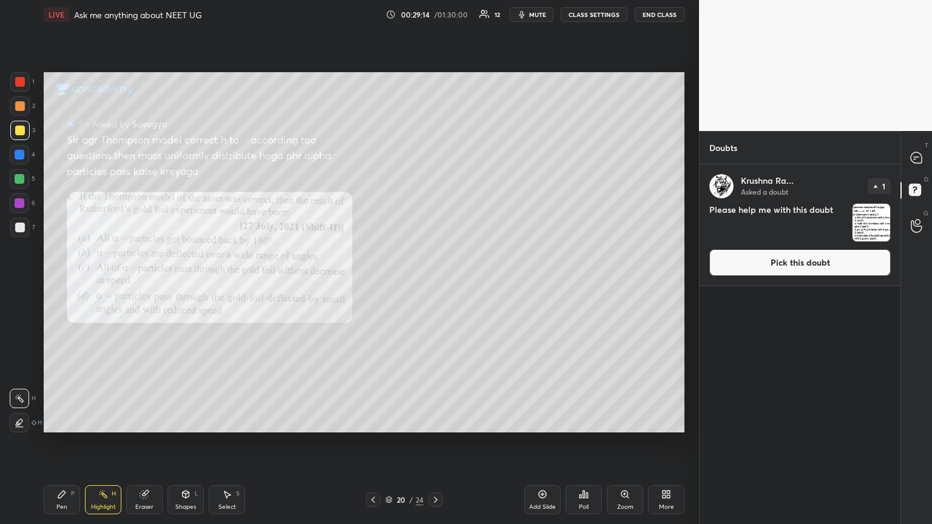
drag, startPoint x: 64, startPoint y: 502, endPoint x: 67, endPoint y: 437, distance: 65.0
click at [60, 284] on div "Pen P" at bounding box center [62, 499] width 36 height 29
click at [21, 155] on div at bounding box center [20, 155] width 10 height 10
click at [100, 284] on div "Highlight H" at bounding box center [103, 499] width 36 height 29
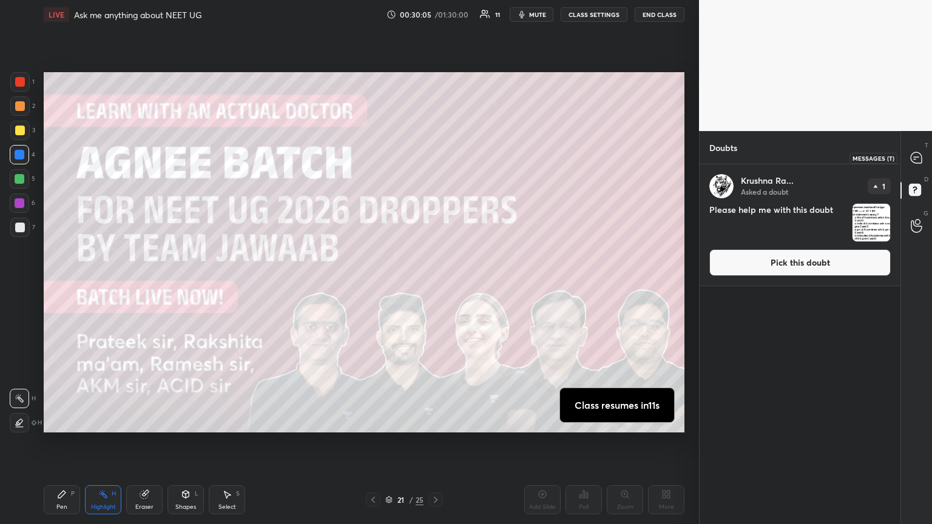
drag, startPoint x: 912, startPoint y: 157, endPoint x: 902, endPoint y: 180, distance: 24.4
click at [435, 157] on div at bounding box center [916, 158] width 24 height 22
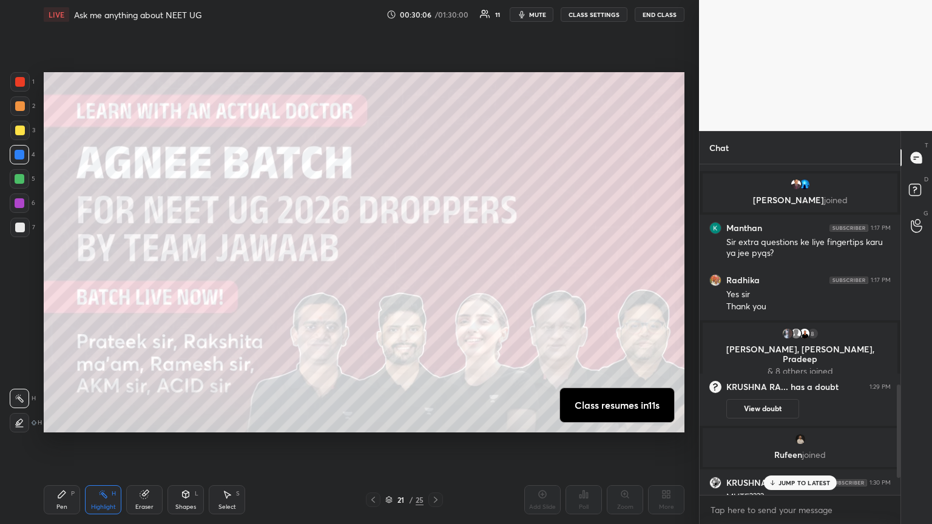
scroll to position [327, 197]
click at [435, 284] on p "JUMP TO LATEST" at bounding box center [804, 482] width 52 height 7
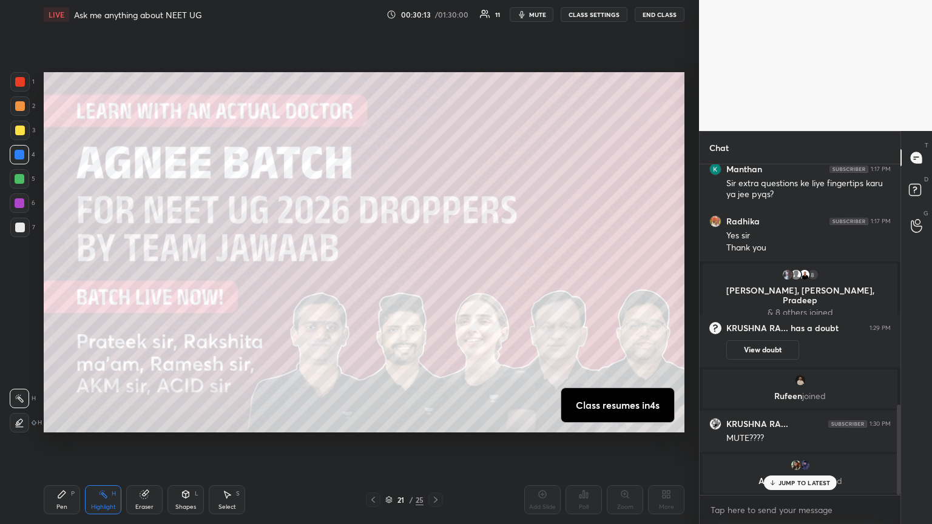
scroll to position [878, 0]
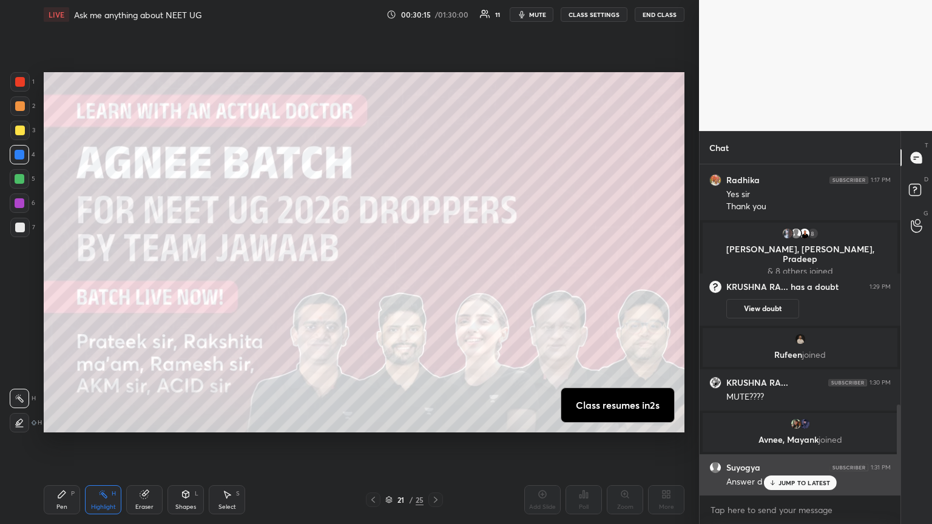
click at [435, 284] on p "JUMP TO LATEST" at bounding box center [804, 482] width 52 height 7
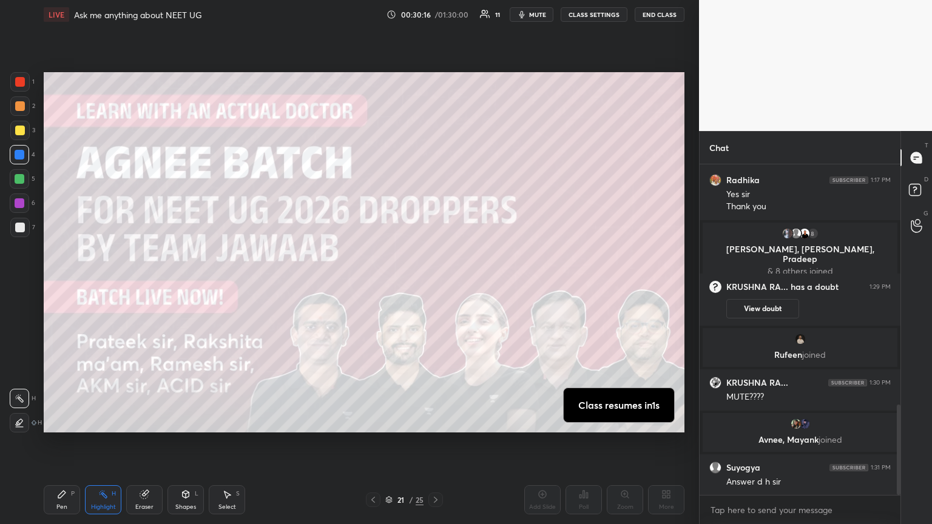
scroll to position [919, 0]
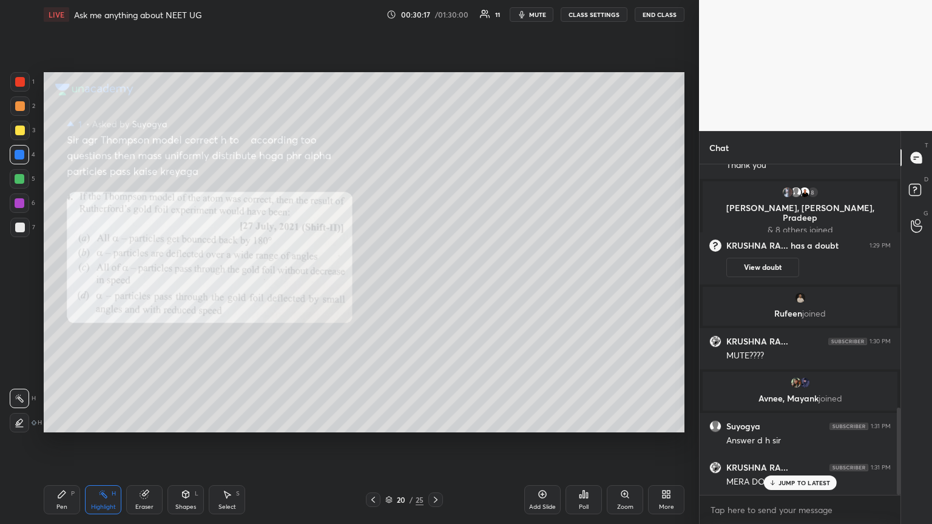
click at [435, 284] on p "JUMP TO LATEST" at bounding box center [804, 482] width 52 height 7
click at [72, 284] on div "P" at bounding box center [73, 494] width 4 height 6
drag, startPoint x: 19, startPoint y: 130, endPoint x: 39, endPoint y: 173, distance: 47.5
click at [20, 132] on div at bounding box center [20, 131] width 10 height 10
click at [22, 228] on div at bounding box center [20, 228] width 10 height 10
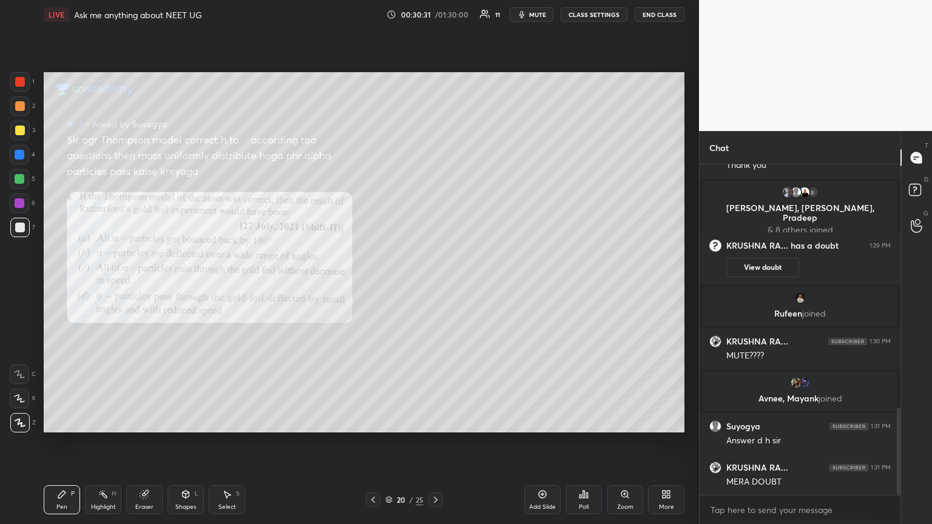
drag, startPoint x: 110, startPoint y: 499, endPoint x: 116, endPoint y: 474, distance: 26.3
click at [107, 284] on div "Highlight H" at bounding box center [103, 499] width 36 height 29
drag, startPoint x: 44, startPoint y: 505, endPoint x: 62, endPoint y: 505, distance: 18.2
click at [46, 284] on div "Pen P" at bounding box center [62, 499] width 36 height 29
click at [69, 284] on div "Pen P" at bounding box center [62, 499] width 36 height 29
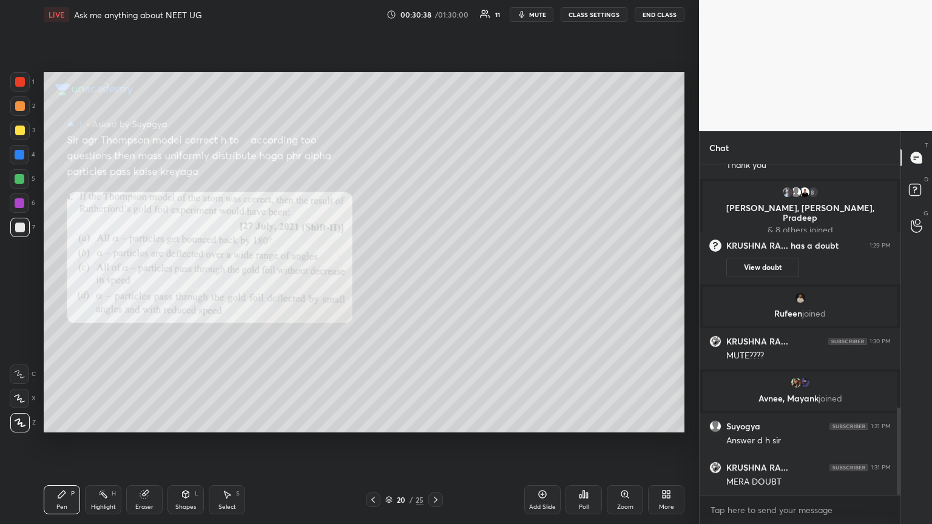
click at [19, 129] on div at bounding box center [20, 131] width 10 height 10
drag, startPoint x: 14, startPoint y: 84, endPoint x: 39, endPoint y: 92, distance: 26.7
click at [19, 85] on div at bounding box center [19, 81] width 19 height 19
click at [24, 175] on div at bounding box center [19, 178] width 19 height 19
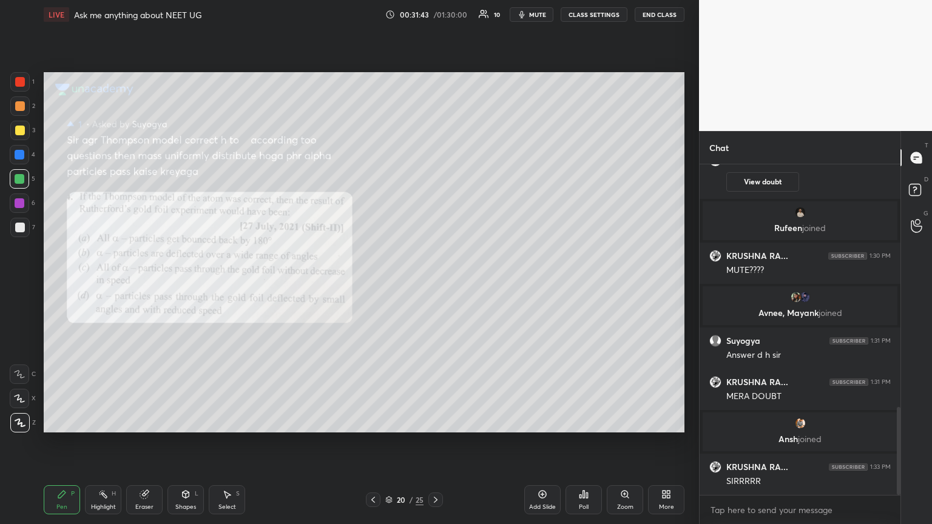
scroll to position [912, 0]
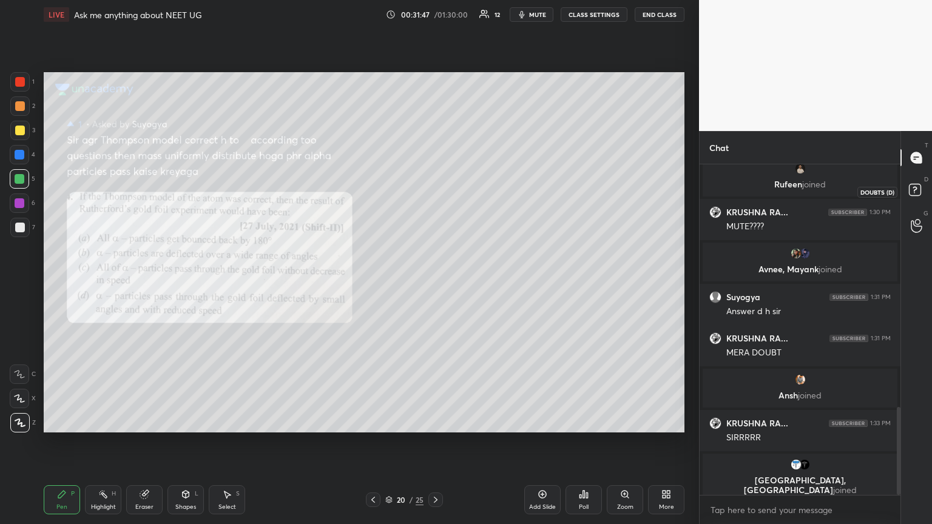
click at [435, 193] on rect at bounding box center [915, 190] width 12 height 12
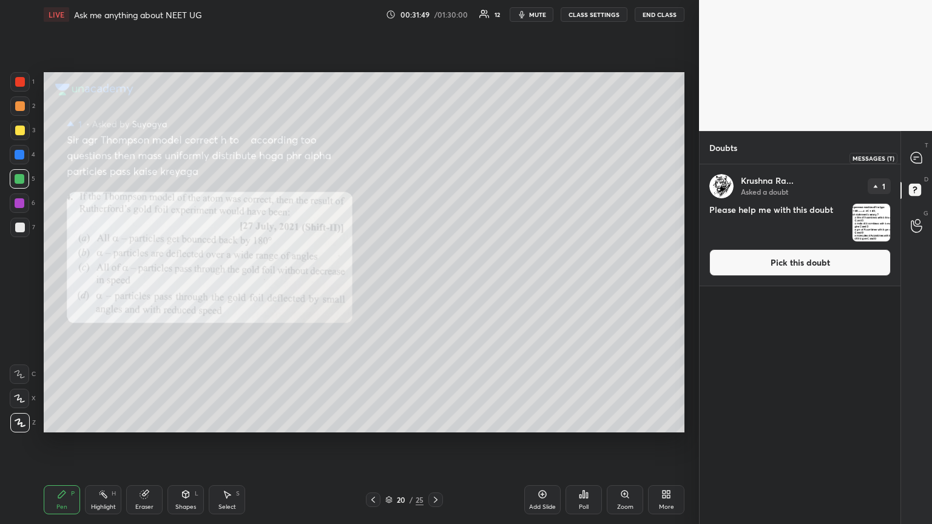
drag, startPoint x: 913, startPoint y: 158, endPoint x: 915, endPoint y: 171, distance: 13.5
click at [435, 156] on icon at bounding box center [915, 157] width 11 height 11
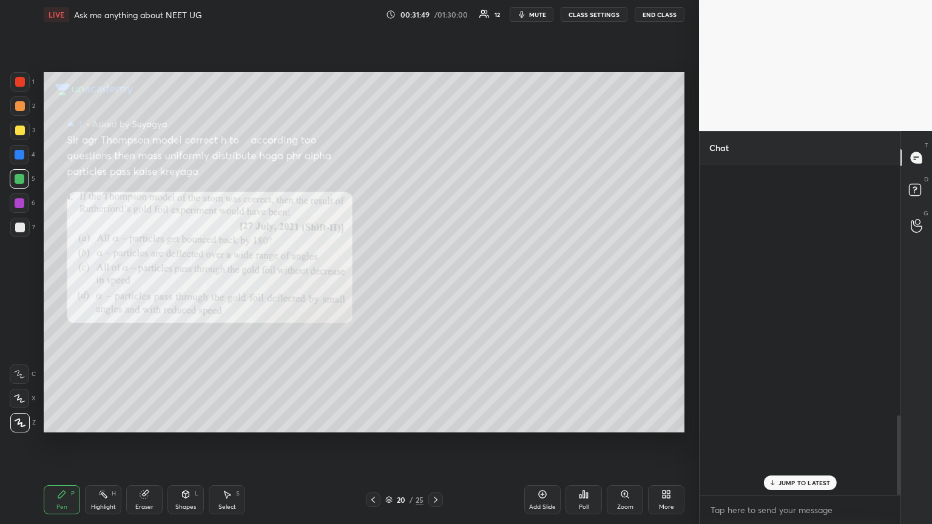
scroll to position [327, 197]
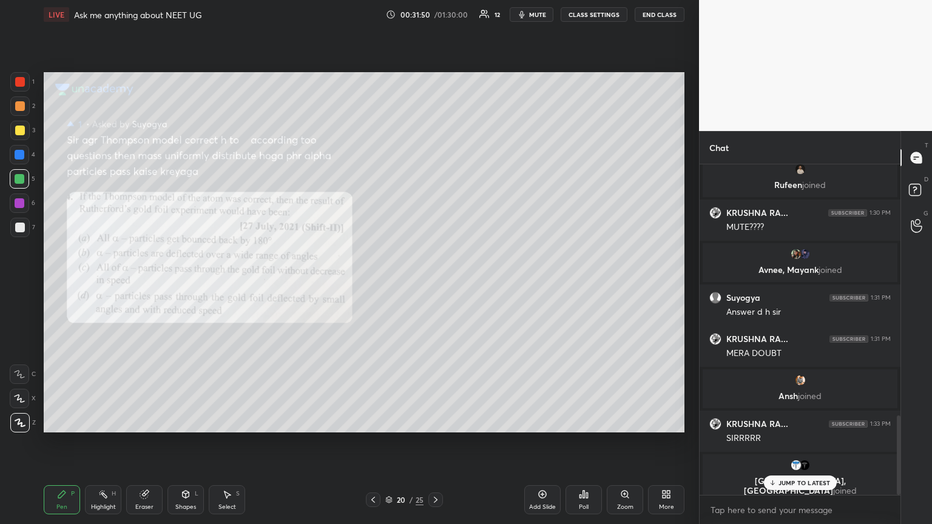
click at [435, 284] on p "JUMP TO LATEST" at bounding box center [804, 482] width 52 height 7
click at [435, 193] on rect at bounding box center [915, 190] width 12 height 12
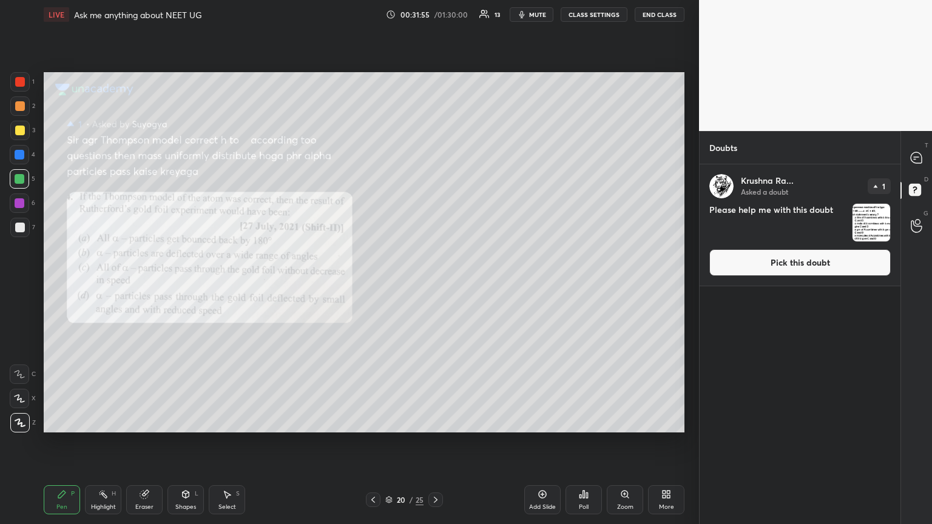
click at [435, 266] on button "Pick this doubt" at bounding box center [799, 262] width 181 height 27
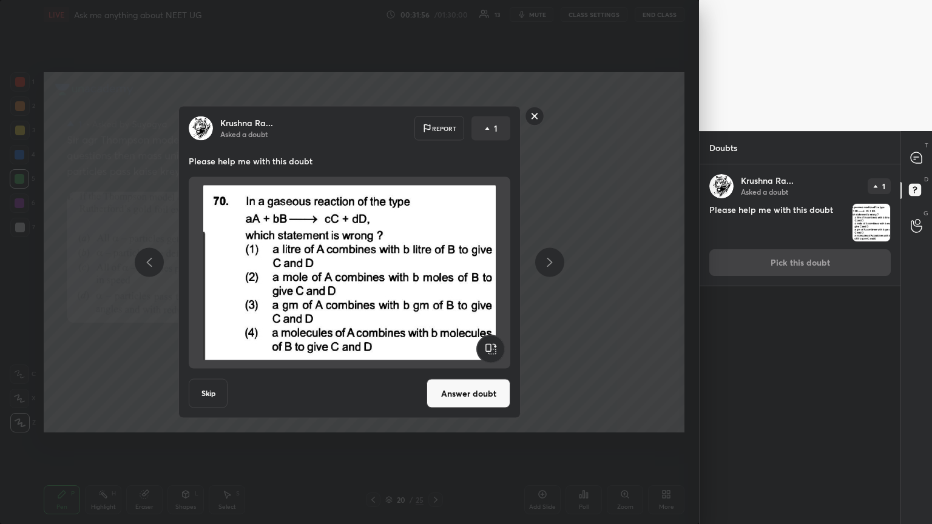
click at [435, 284] on div "Krushna Ra... Asked a doubt Report 1 Please help me with this doubt Skip Answer…" at bounding box center [349, 262] width 342 height 312
drag, startPoint x: 480, startPoint y: 403, endPoint x: 572, endPoint y: 299, distance: 138.4
click at [435, 284] on button "Answer doubt" at bounding box center [468, 393] width 84 height 29
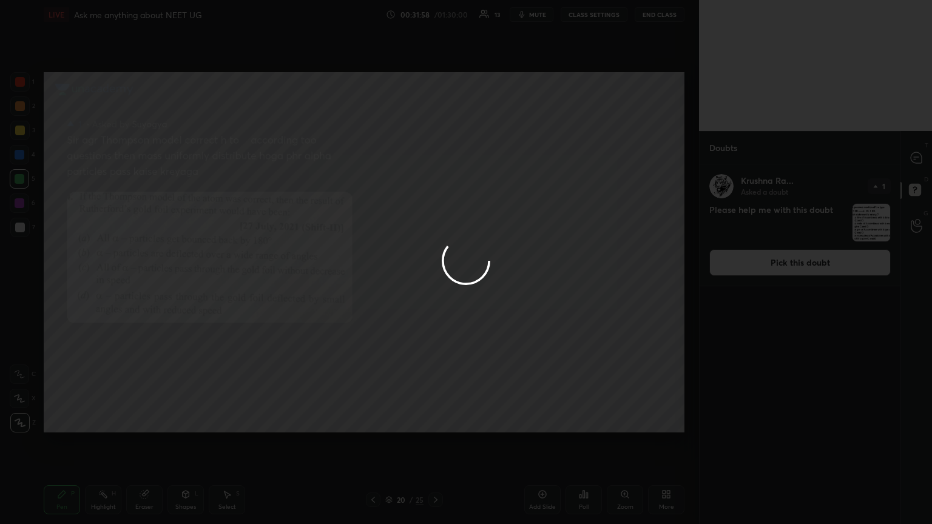
click at [435, 155] on div at bounding box center [466, 262] width 932 height 524
click at [435, 153] on div at bounding box center [466, 262] width 932 height 524
click at [435, 155] on div at bounding box center [466, 262] width 932 height 524
click at [435, 161] on div at bounding box center [466, 262] width 932 height 524
click at [435, 157] on div at bounding box center [466, 262] width 932 height 524
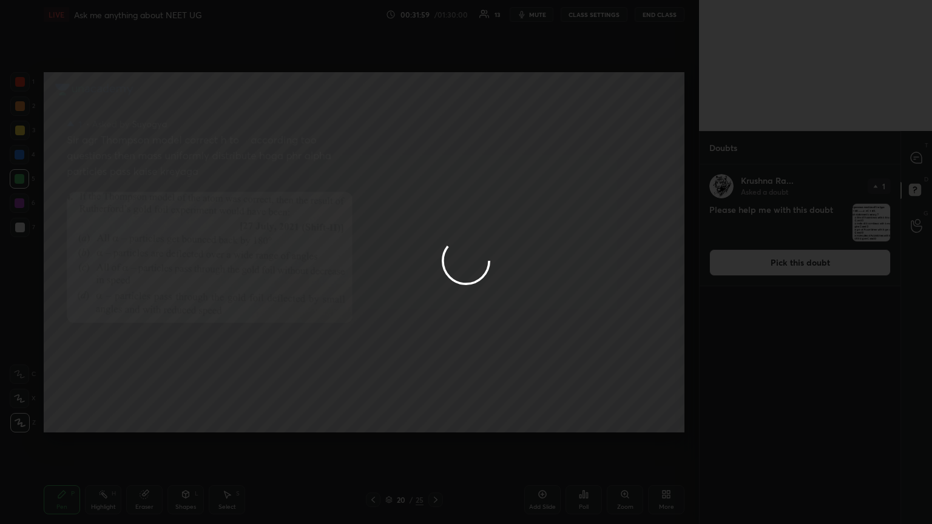
click at [435, 160] on div at bounding box center [466, 262] width 932 height 524
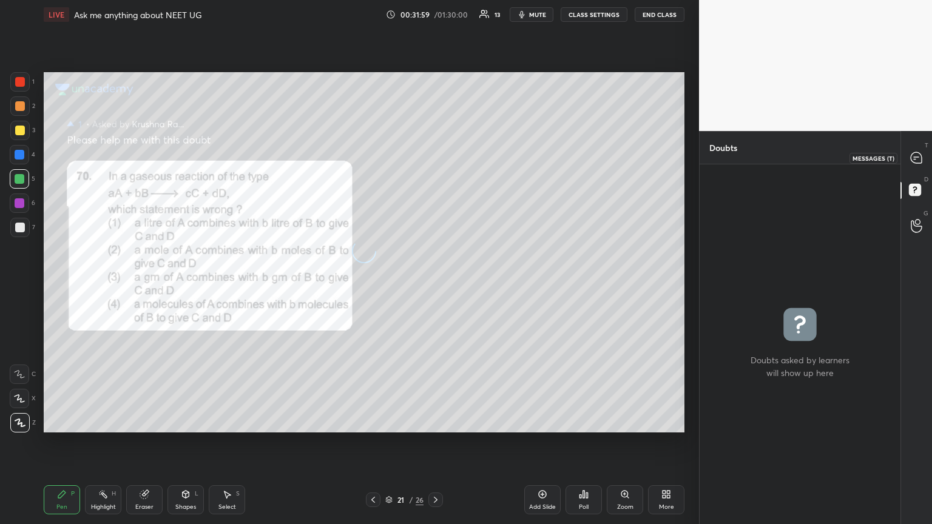
click at [435, 158] on icon at bounding box center [915, 157] width 11 height 11
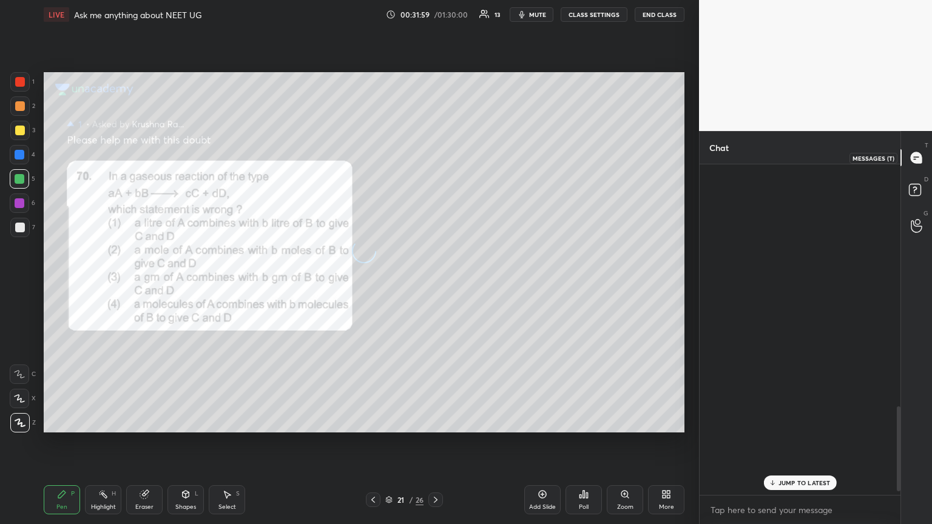
click at [435, 156] on icon at bounding box center [915, 157] width 11 height 11
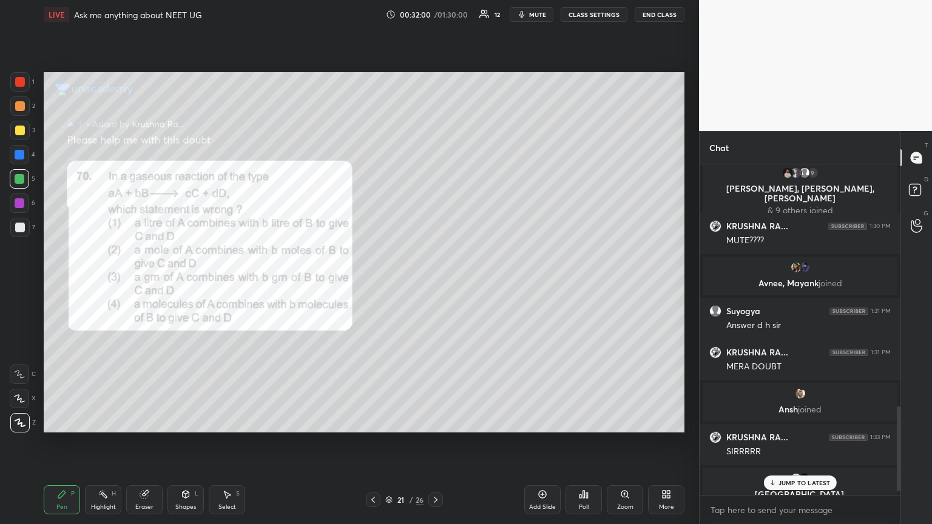
drag, startPoint x: 815, startPoint y: 485, endPoint x: 807, endPoint y: 482, distance: 9.0
click at [435, 284] on p "JUMP TO LATEST" at bounding box center [804, 482] width 52 height 7
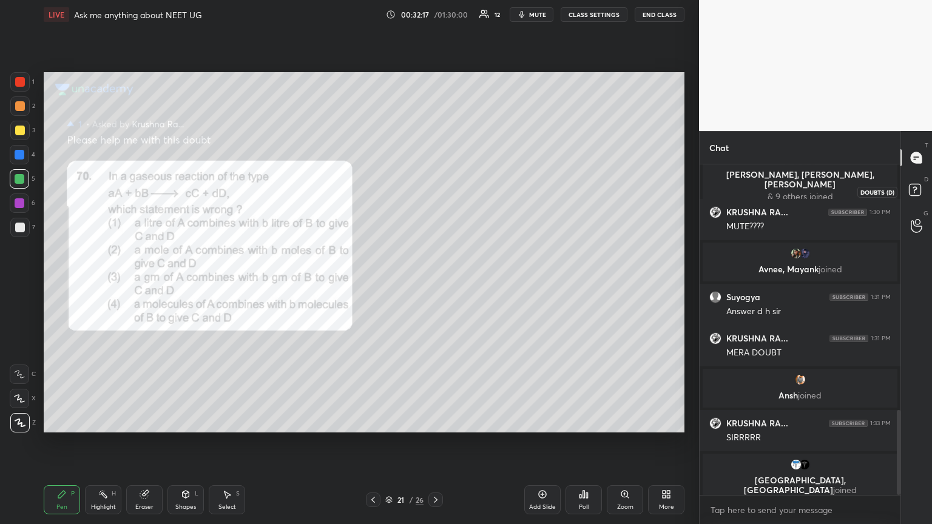
click at [435, 193] on rect at bounding box center [915, 190] width 12 height 12
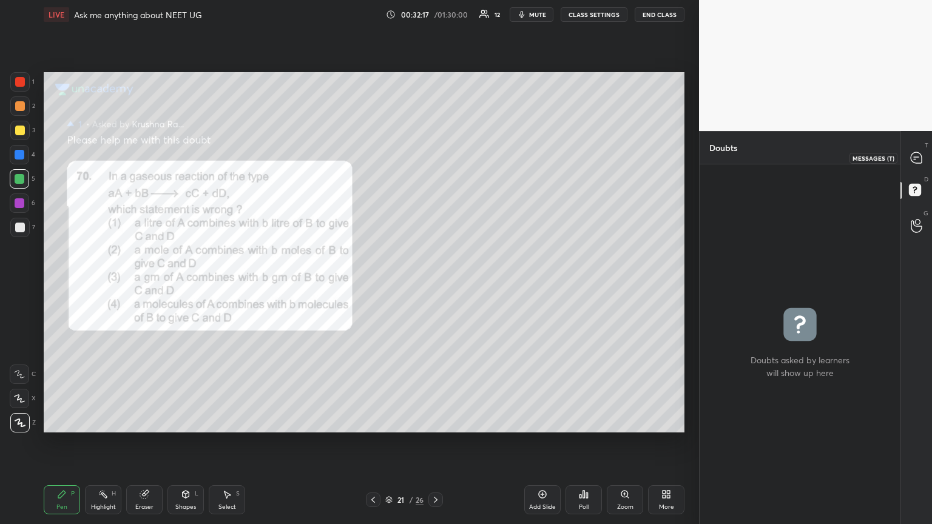
drag, startPoint x: 917, startPoint y: 154, endPoint x: 925, endPoint y: 163, distance: 11.6
click at [435, 156] on icon at bounding box center [916, 158] width 13 height 13
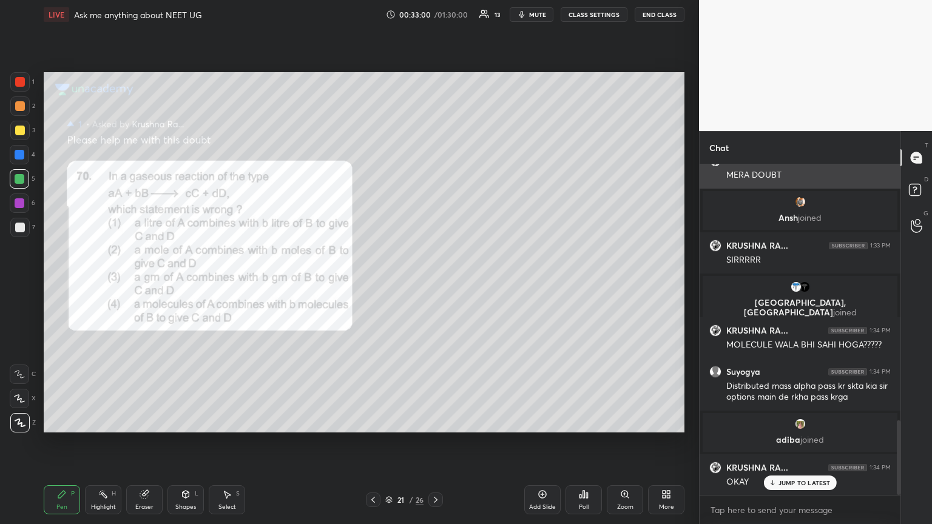
scroll to position [1143, 0]
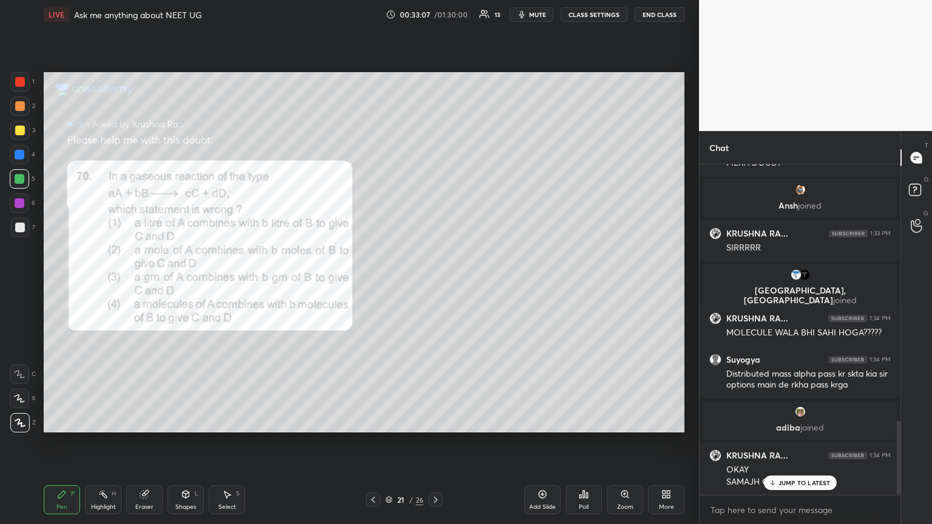
click at [377, 284] on icon at bounding box center [373, 500] width 10 height 10
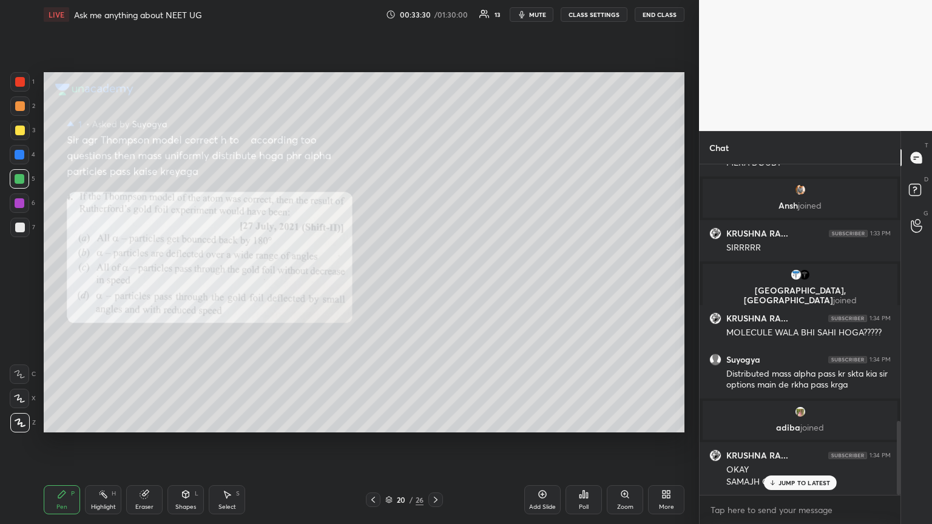
drag, startPoint x: 21, startPoint y: 195, endPoint x: 30, endPoint y: 195, distance: 8.5
click at [21, 198] on div at bounding box center [19, 202] width 19 height 19
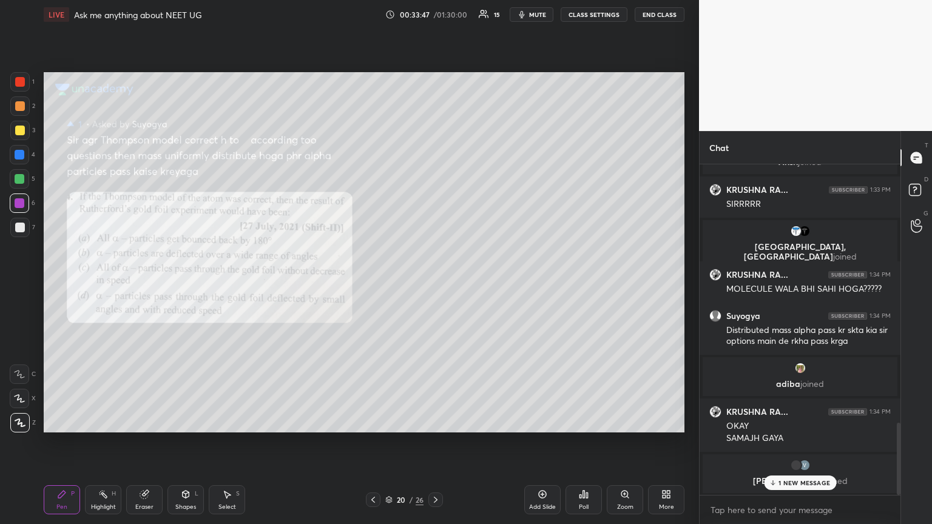
click at [22, 130] on div at bounding box center [20, 131] width 10 height 10
click at [435, 69] on div "Setting up your live class Poll for secs No correct answer Start poll" at bounding box center [364, 252] width 650 height 446
click at [19, 203] on div at bounding box center [20, 203] width 10 height 10
click at [22, 177] on div at bounding box center [19, 178] width 19 height 19
click at [146, 284] on div "Eraser" at bounding box center [144, 507] width 18 height 6
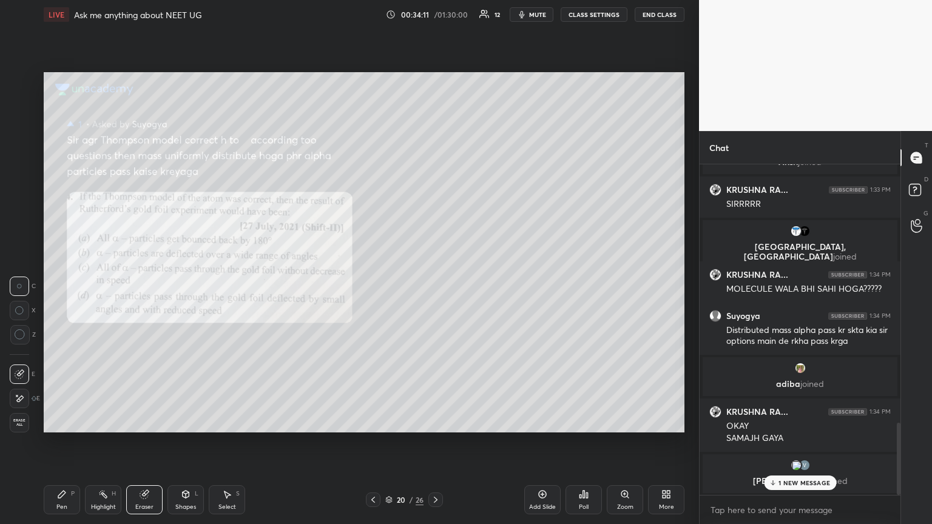
click at [104, 284] on div "Highlight" at bounding box center [103, 507] width 25 height 6
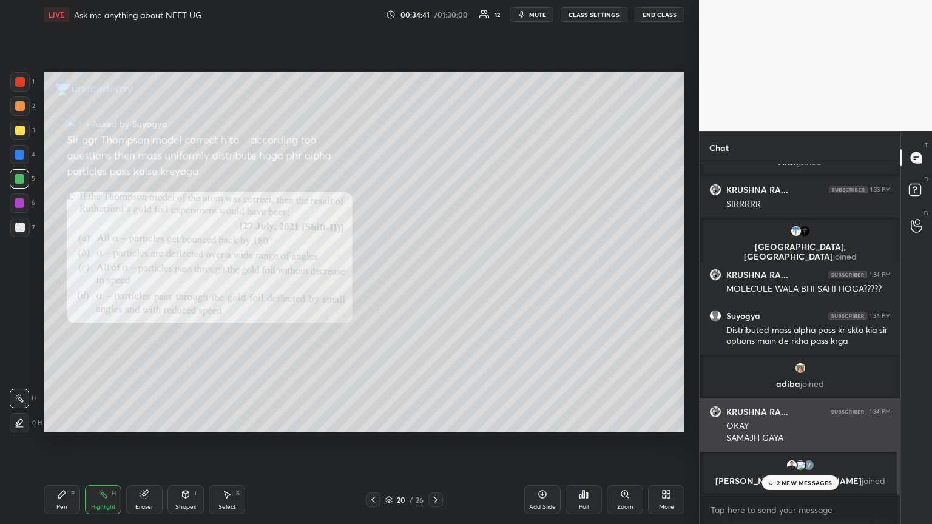
drag, startPoint x: 783, startPoint y: 482, endPoint x: 710, endPoint y: 434, distance: 87.3
click at [435, 284] on p "2 NEW MESSAGES" at bounding box center [804, 482] width 56 height 7
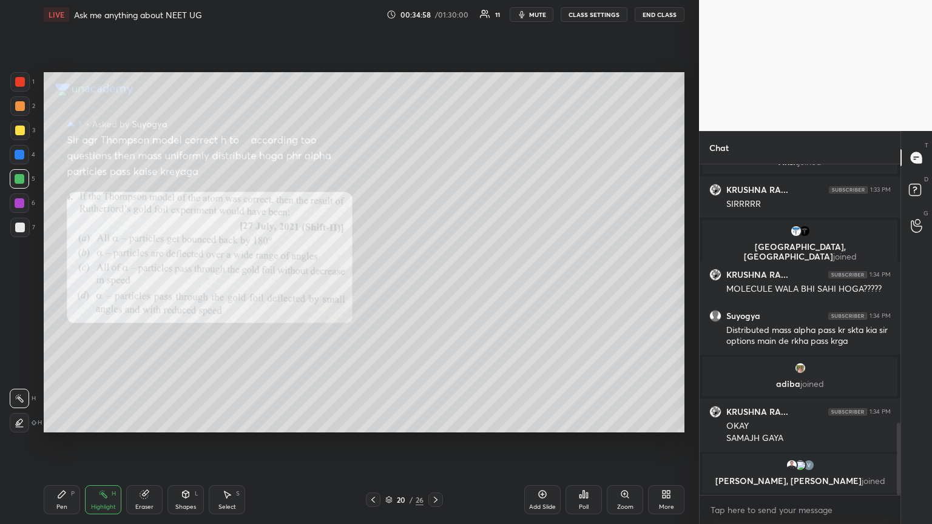
scroll to position [1271, 0]
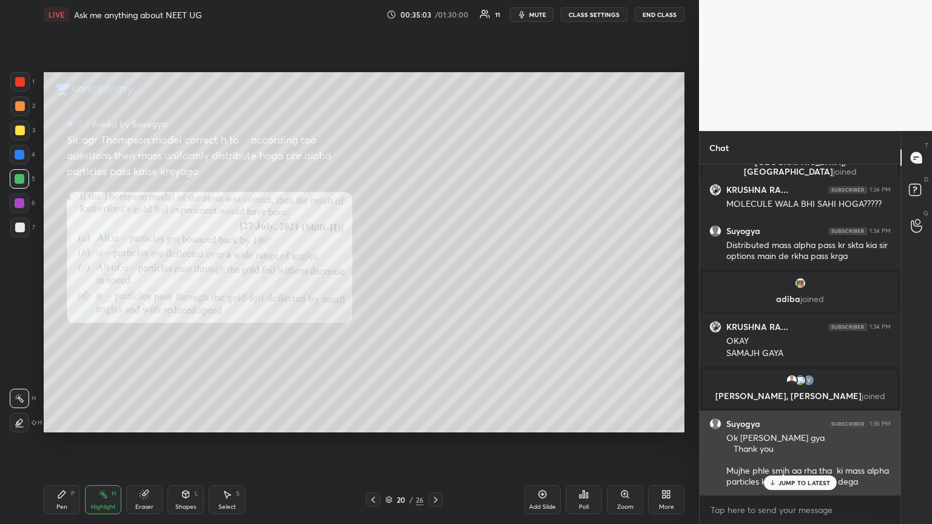
drag, startPoint x: 793, startPoint y: 486, endPoint x: 801, endPoint y: 480, distance: 9.9
click at [435, 284] on p "JUMP TO LATEST" at bounding box center [804, 482] width 52 height 7
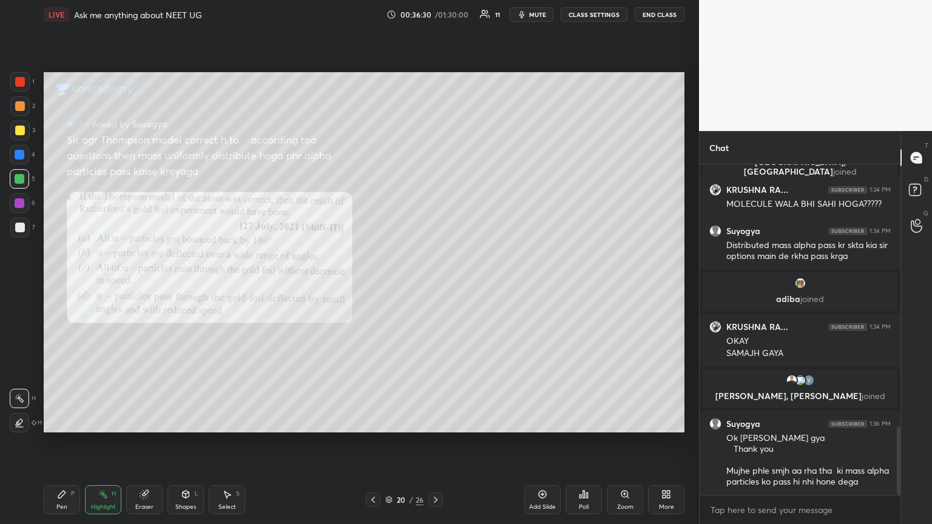
click at [435, 14] on span "mute" at bounding box center [537, 14] width 17 height 8
click at [67, 284] on div "Pen P" at bounding box center [62, 499] width 36 height 29
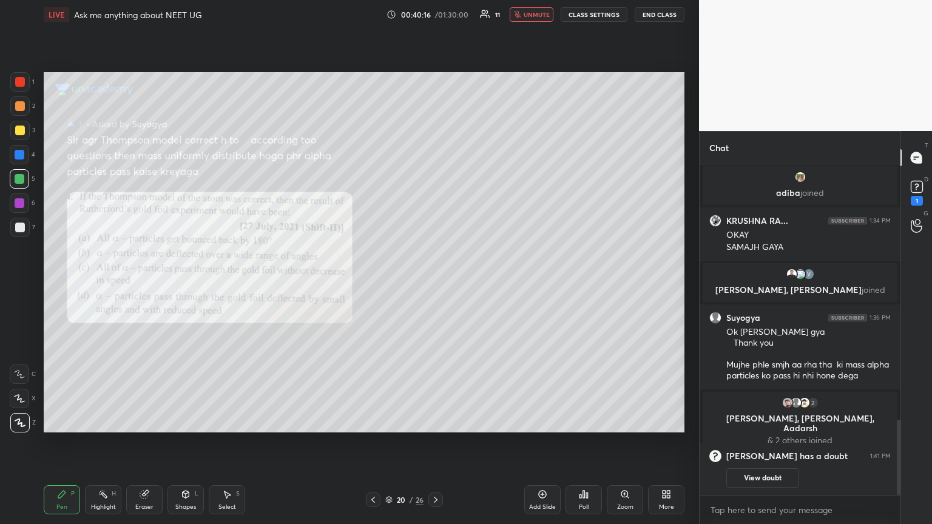
scroll to position [1125, 0]
click at [435, 201] on div "1" at bounding box center [916, 201] width 12 height 10
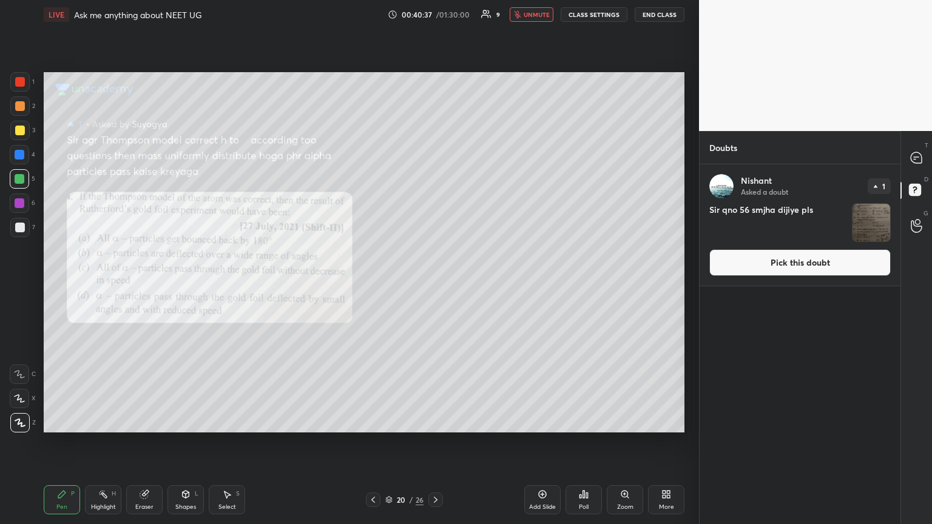
click at [435, 270] on button "Pick this doubt" at bounding box center [799, 262] width 181 height 27
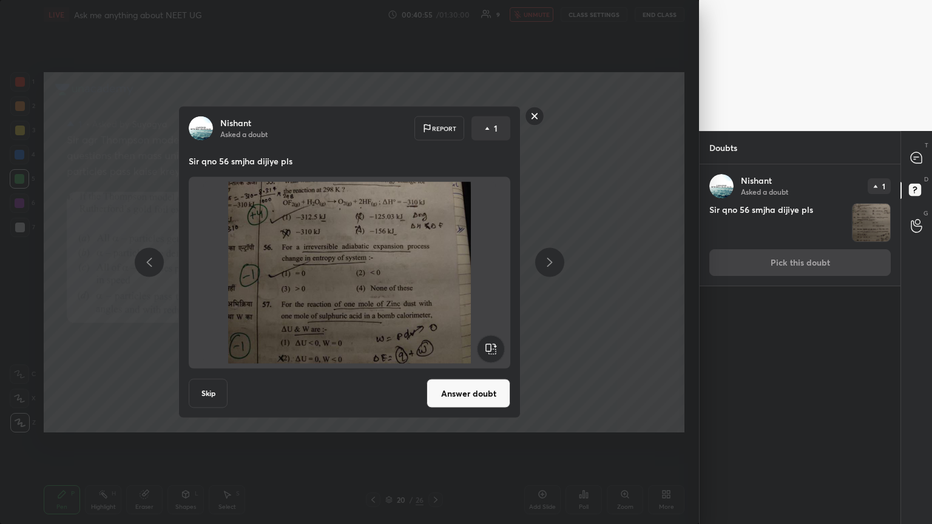
click at [435, 284] on button "Answer doubt" at bounding box center [468, 393] width 84 height 29
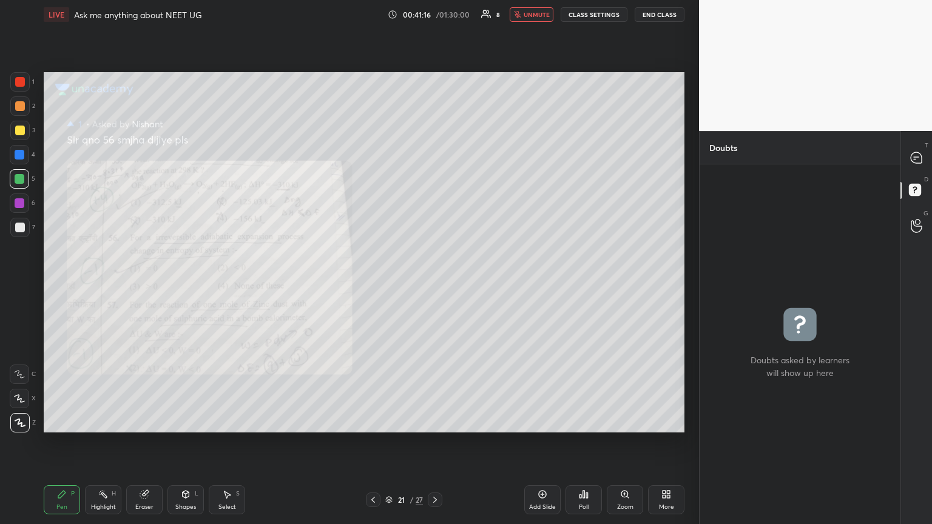
click at [435, 19] on button "unmute" at bounding box center [531, 14] width 44 height 15
click at [19, 106] on div at bounding box center [20, 106] width 10 height 10
click at [435, 163] on icon at bounding box center [915, 157] width 11 height 11
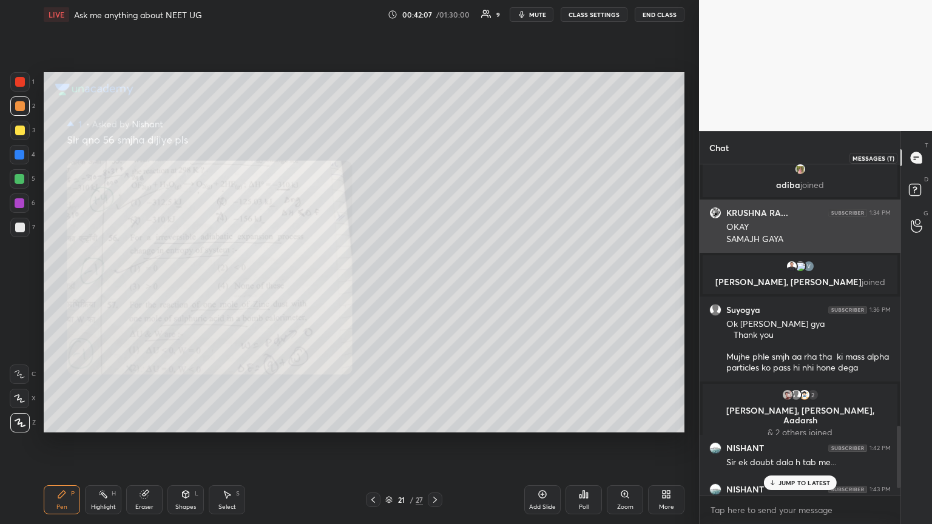
scroll to position [327, 197]
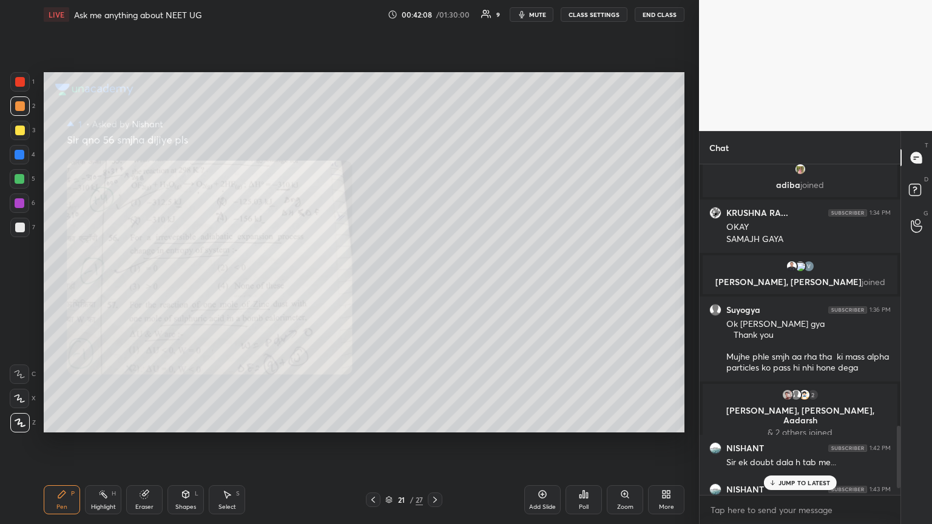
click at [435, 284] on p "JUMP TO LATEST" at bounding box center [804, 482] width 52 height 7
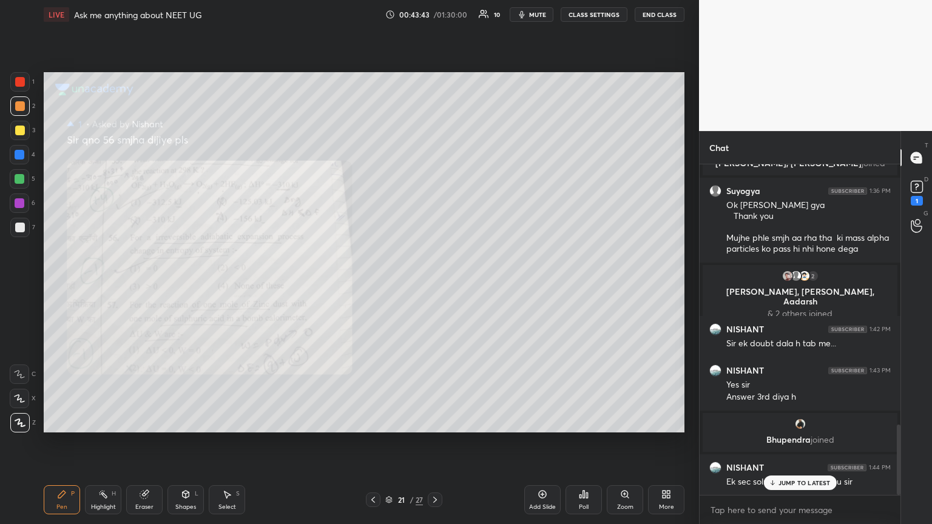
scroll to position [1225, 0]
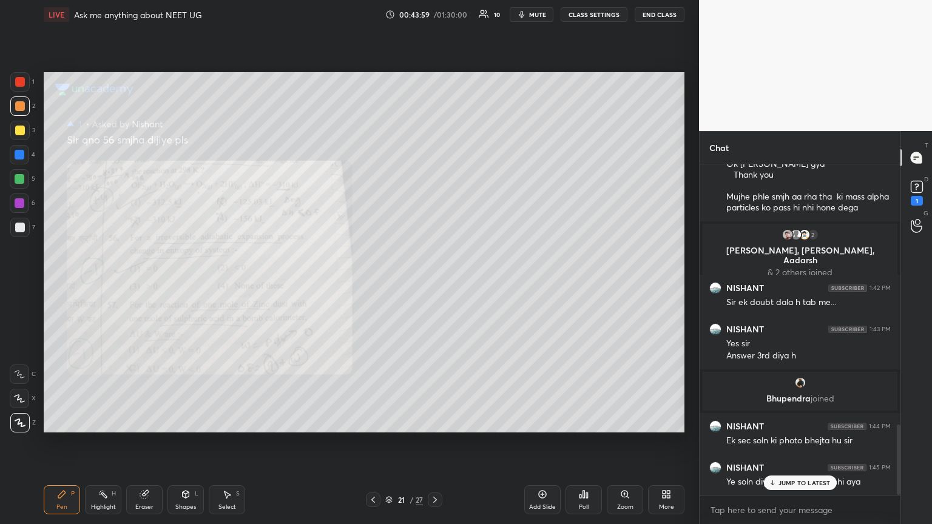
drag, startPoint x: 540, startPoint y: 496, endPoint x: 485, endPoint y: 481, distance: 57.2
click at [435, 284] on icon at bounding box center [542, 494] width 10 height 10
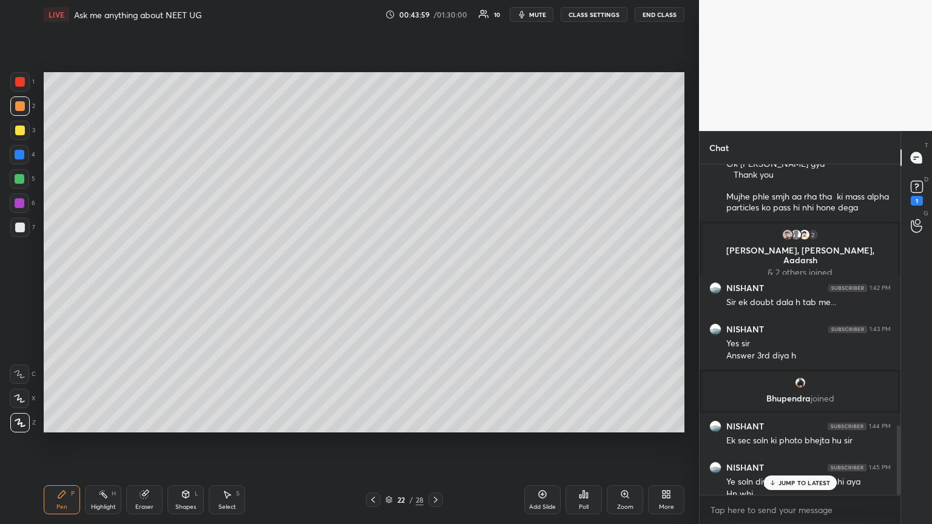
scroll to position [1237, 0]
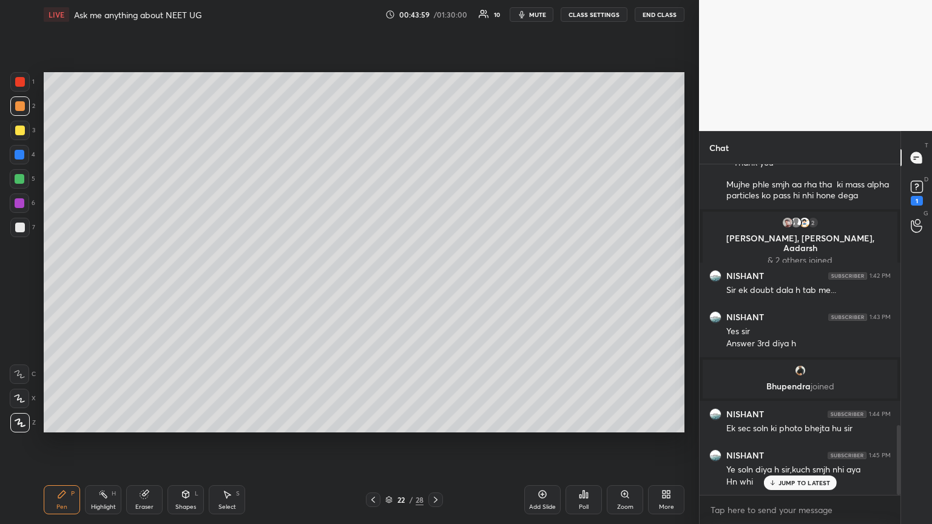
drag, startPoint x: 56, startPoint y: 503, endPoint x: 62, endPoint y: 495, distance: 10.4
click at [60, 284] on div "Pen P" at bounding box center [62, 499] width 36 height 29
drag, startPoint x: 24, startPoint y: 129, endPoint x: 32, endPoint y: 144, distance: 16.3
click at [23, 131] on div at bounding box center [20, 131] width 10 height 10
drag, startPoint x: 915, startPoint y: 197, endPoint x: 896, endPoint y: 210, distance: 23.4
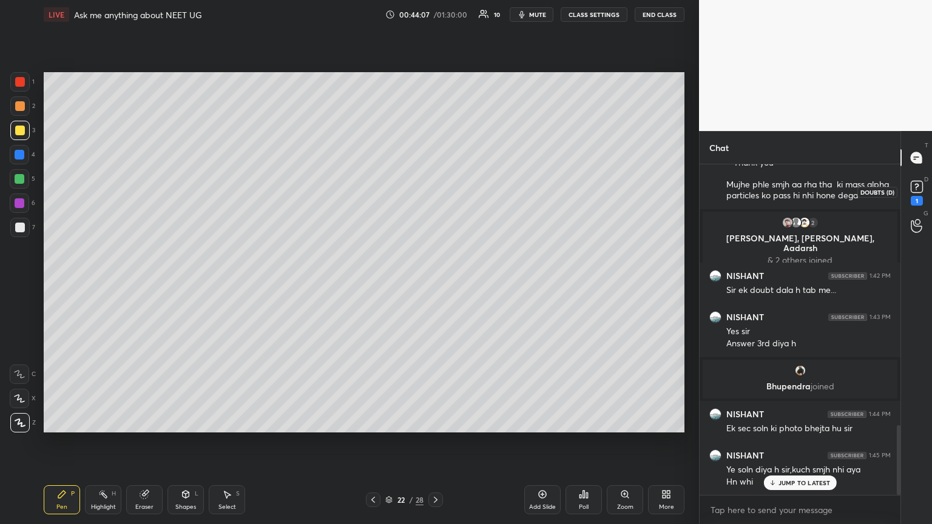
click at [435, 197] on div "1" at bounding box center [916, 201] width 12 height 10
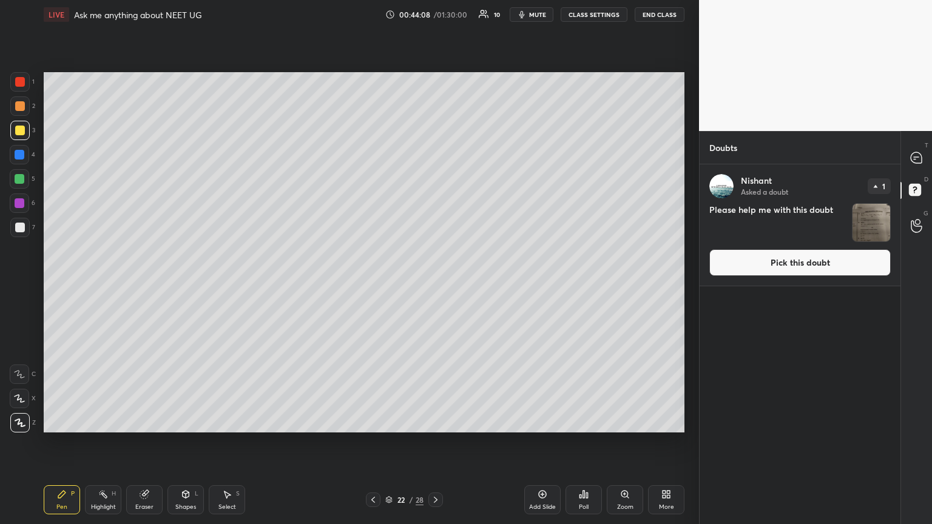
drag, startPoint x: 848, startPoint y: 260, endPoint x: 779, endPoint y: 250, distance: 69.3
click at [435, 260] on button "Pick this doubt" at bounding box center [799, 262] width 181 height 27
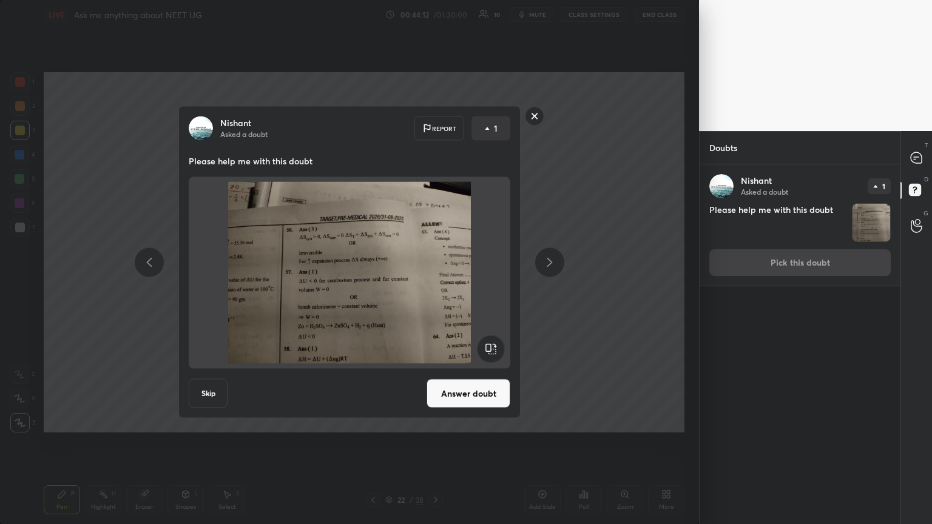
drag, startPoint x: 535, startPoint y: 116, endPoint x: 682, endPoint y: 146, distance: 149.7
click at [435, 115] on rect at bounding box center [534, 116] width 19 height 19
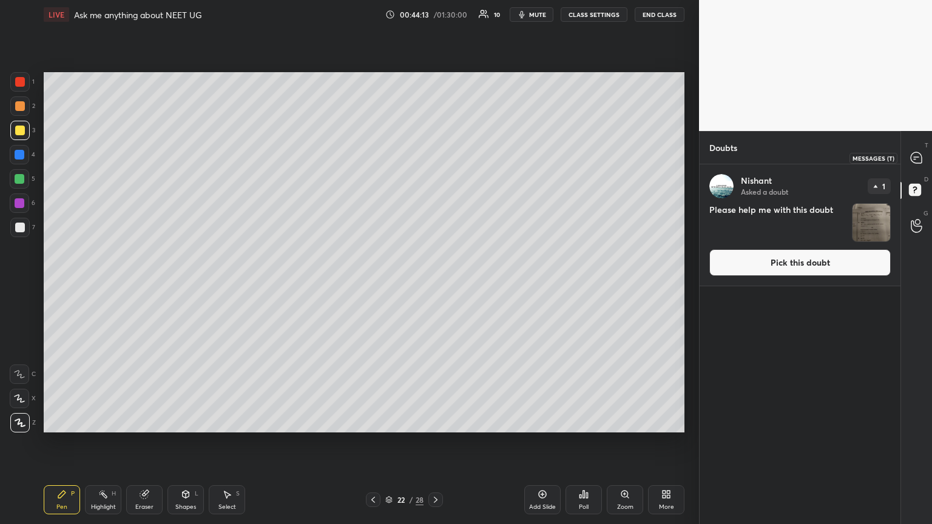
click at [435, 157] on icon at bounding box center [916, 158] width 13 height 13
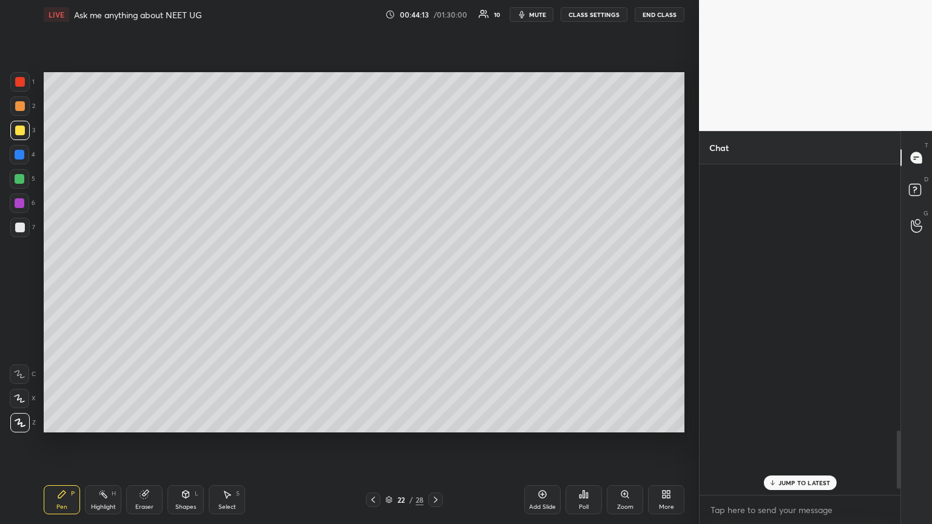
scroll to position [327, 197]
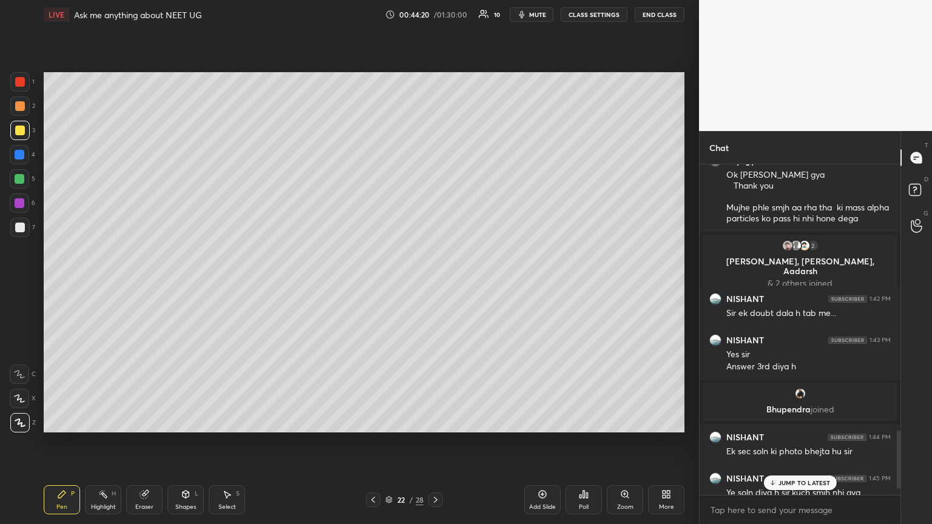
drag, startPoint x: 18, startPoint y: 152, endPoint x: 34, endPoint y: 156, distance: 16.2
click at [19, 155] on div at bounding box center [20, 155] width 10 height 10
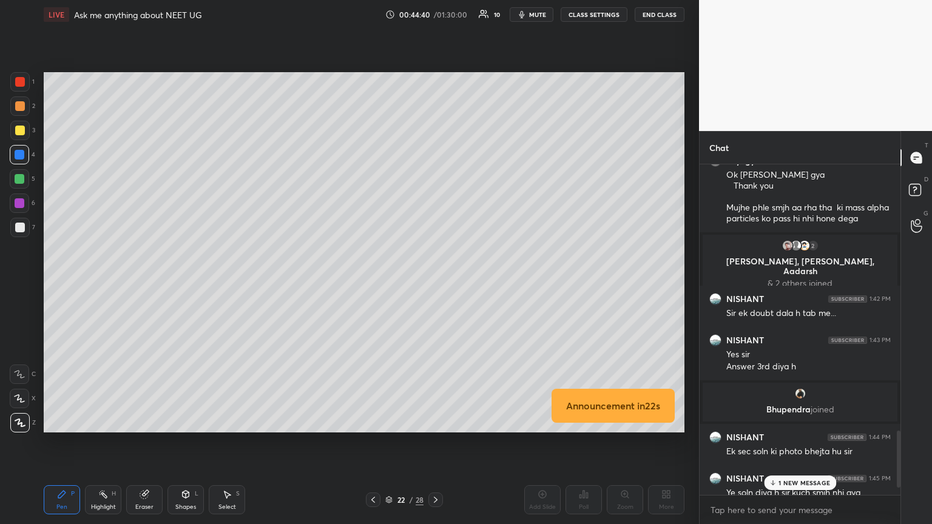
click at [61, 284] on icon at bounding box center [62, 494] width 10 height 10
click at [21, 235] on div at bounding box center [19, 227] width 19 height 19
click at [435, 189] on rect at bounding box center [915, 190] width 12 height 12
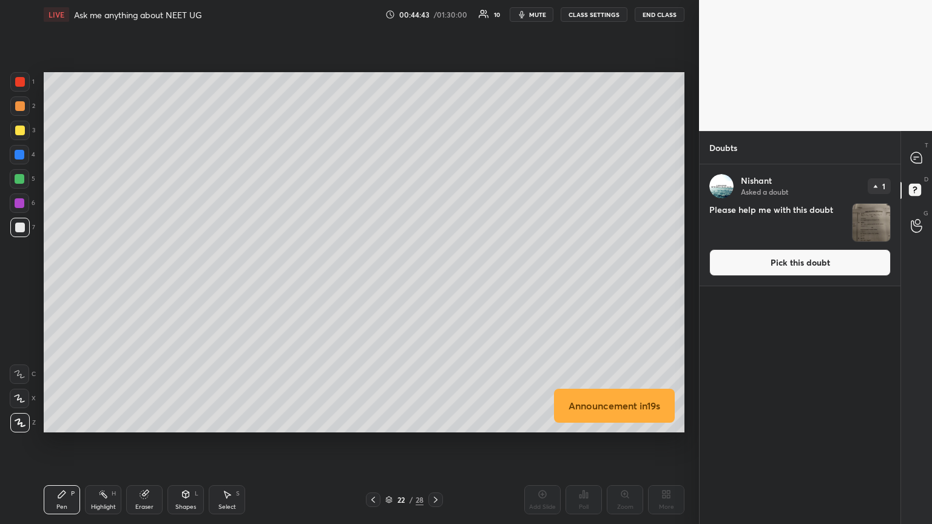
click at [435, 267] on button "Pick this doubt" at bounding box center [799, 262] width 181 height 27
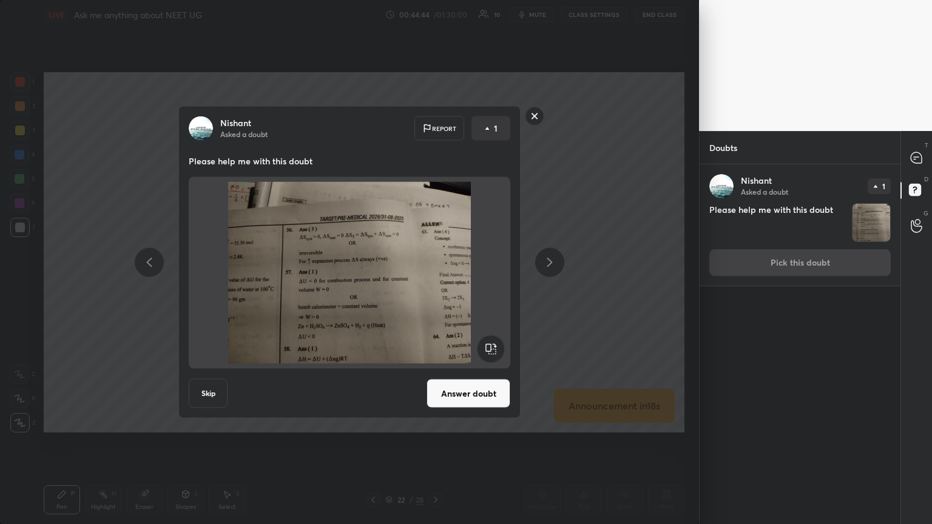
drag, startPoint x: 458, startPoint y: 383, endPoint x: 455, endPoint y: 374, distance: 10.2
click at [435, 284] on button "Answer doubt" at bounding box center [468, 393] width 84 height 29
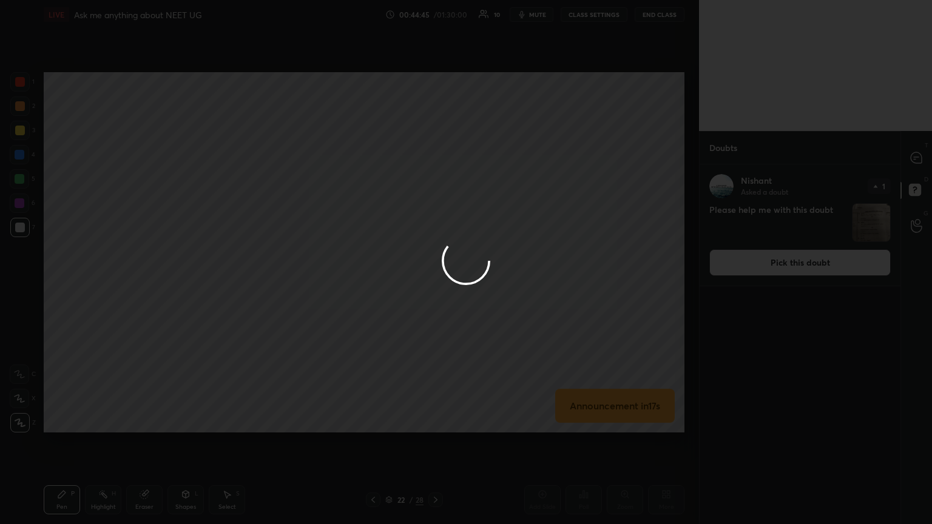
click at [435, 158] on div at bounding box center [466, 262] width 932 height 524
click at [435, 160] on div at bounding box center [466, 262] width 932 height 524
click at [435, 156] on div at bounding box center [466, 262] width 932 height 524
click at [435, 155] on div at bounding box center [466, 262] width 932 height 524
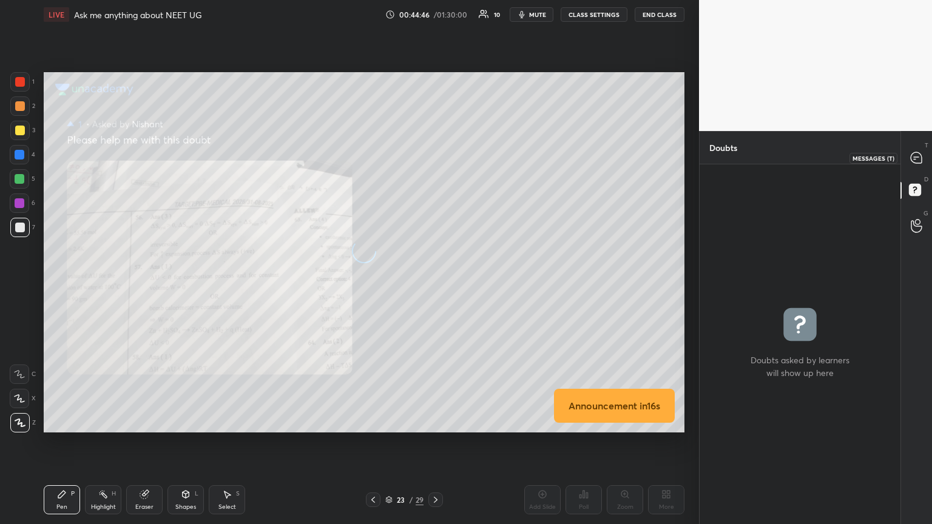
click at [435, 158] on icon at bounding box center [915, 157] width 11 height 11
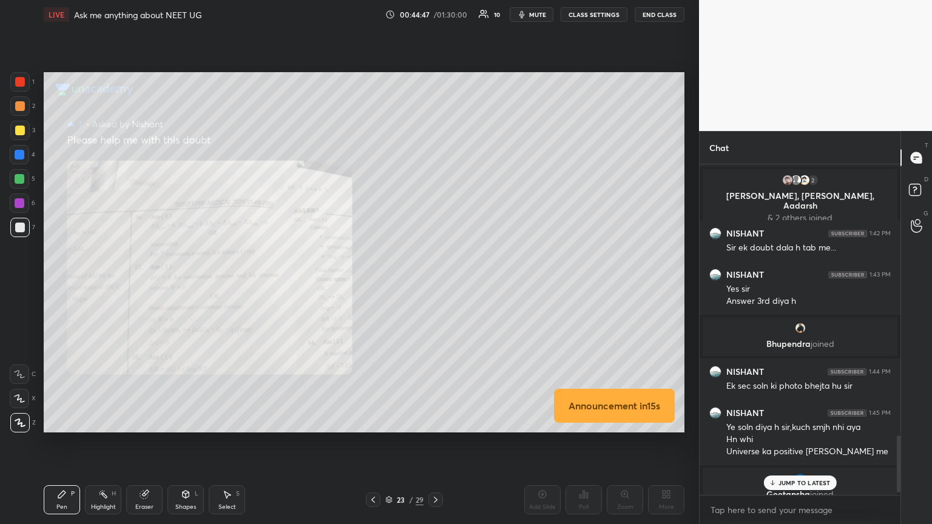
click at [435, 284] on p "JUMP TO LATEST" at bounding box center [804, 482] width 52 height 7
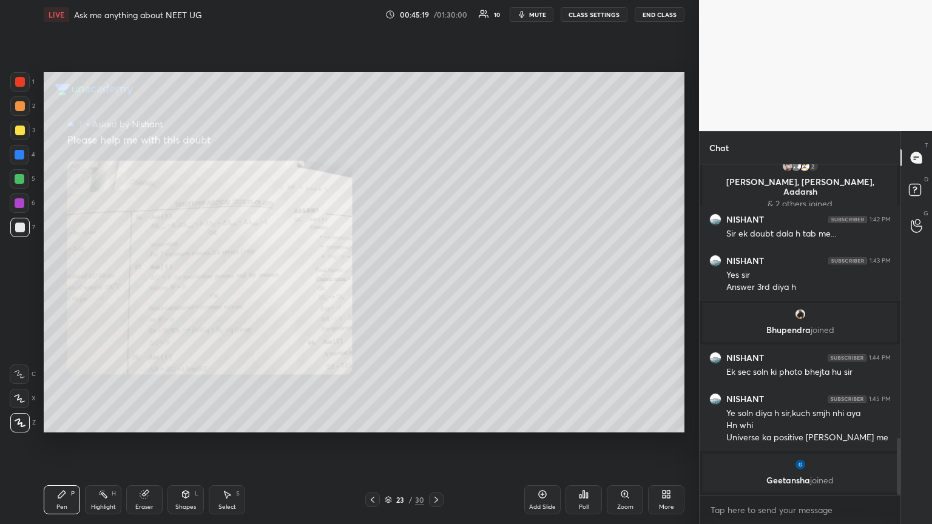
click at [435, 284] on div "Zoom" at bounding box center [624, 499] width 36 height 29
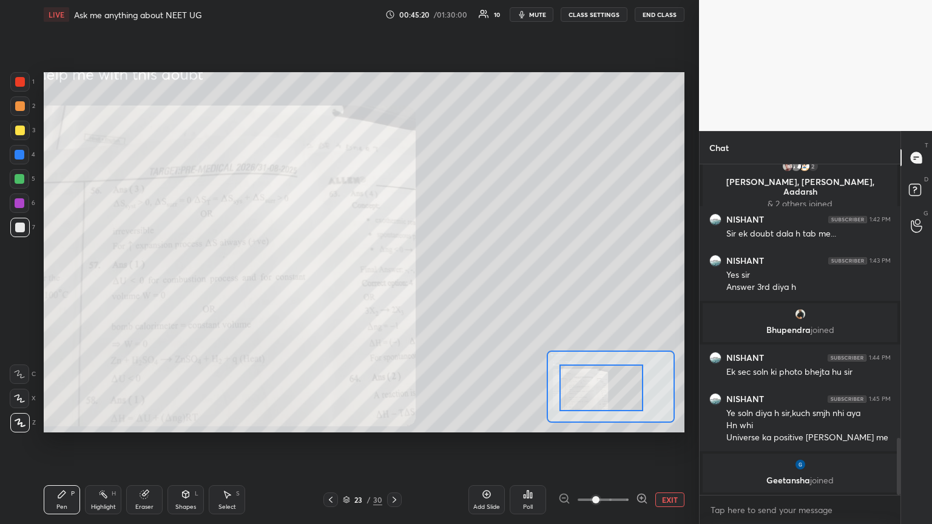
drag, startPoint x: 589, startPoint y: 392, endPoint x: 577, endPoint y: 393, distance: 12.2
click at [435, 284] on div at bounding box center [601, 388] width 84 height 47
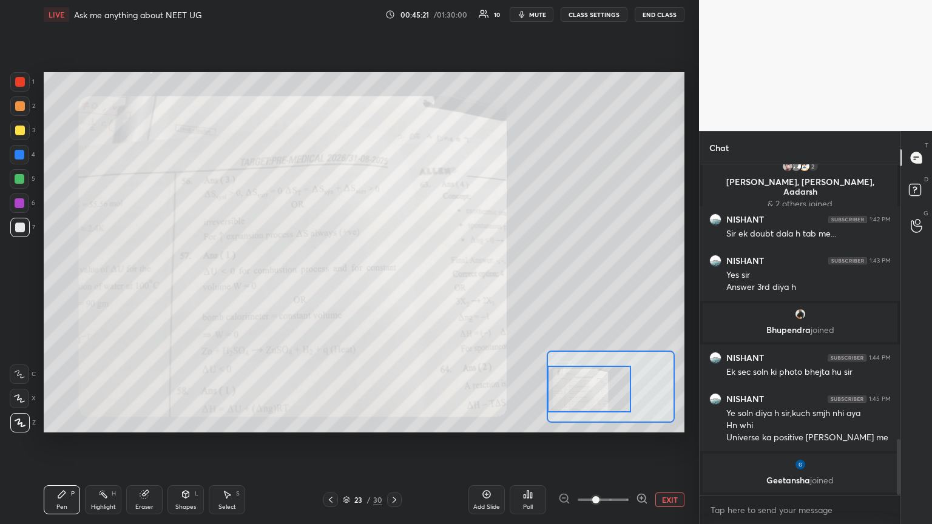
scroll to position [1632, 0]
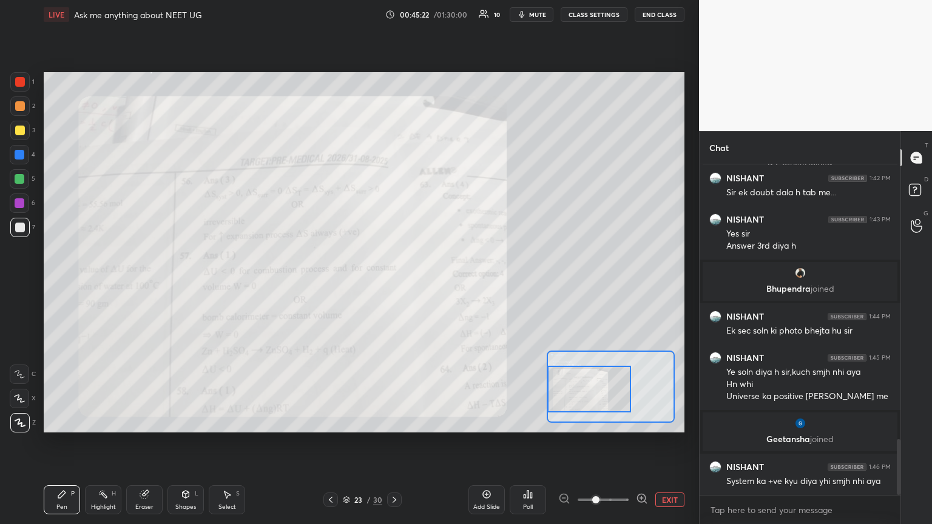
click at [54, 284] on div "Pen P" at bounding box center [62, 499] width 36 height 29
click at [22, 82] on div at bounding box center [20, 82] width 10 height 10
click at [329, 284] on icon at bounding box center [331, 500] width 10 height 10
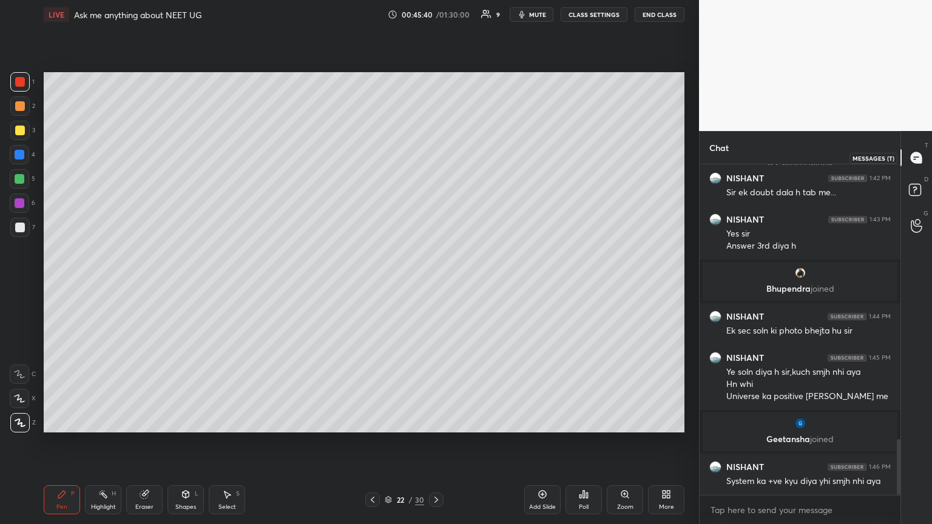
click at [435, 160] on icon at bounding box center [915, 157] width 11 height 11
drag, startPoint x: 20, startPoint y: 229, endPoint x: 39, endPoint y: 248, distance: 27.0
click at [22, 233] on div at bounding box center [19, 227] width 19 height 19
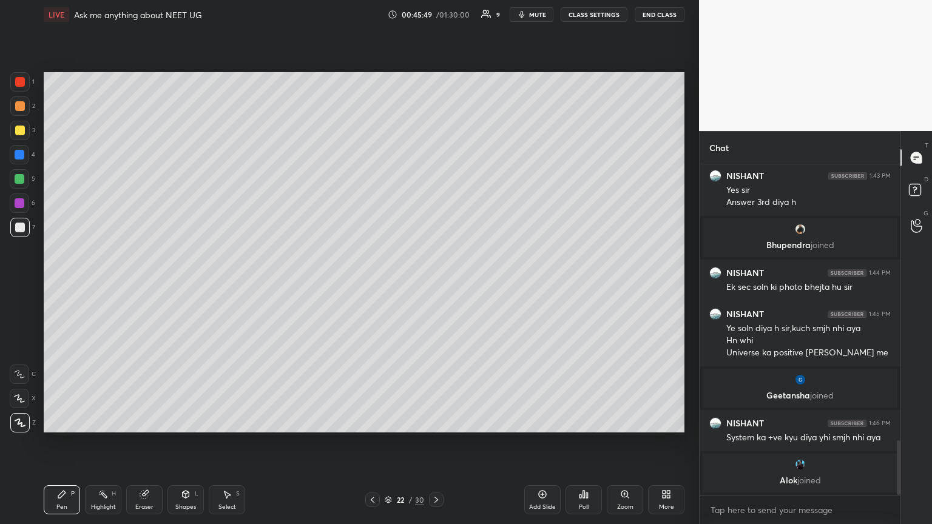
click at [190, 284] on div "Shapes" at bounding box center [185, 507] width 21 height 6
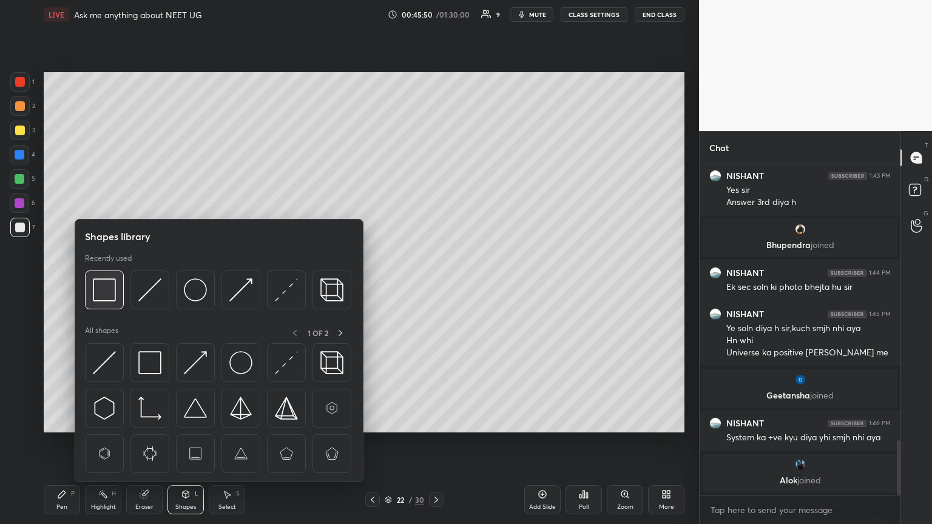
click at [110, 284] on img at bounding box center [104, 289] width 23 height 23
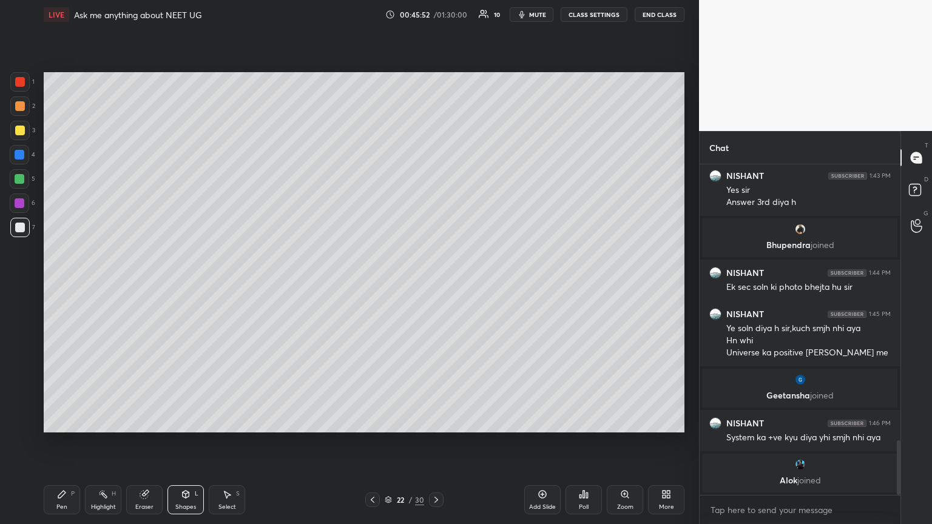
click at [180, 284] on div "Shapes" at bounding box center [185, 507] width 21 height 6
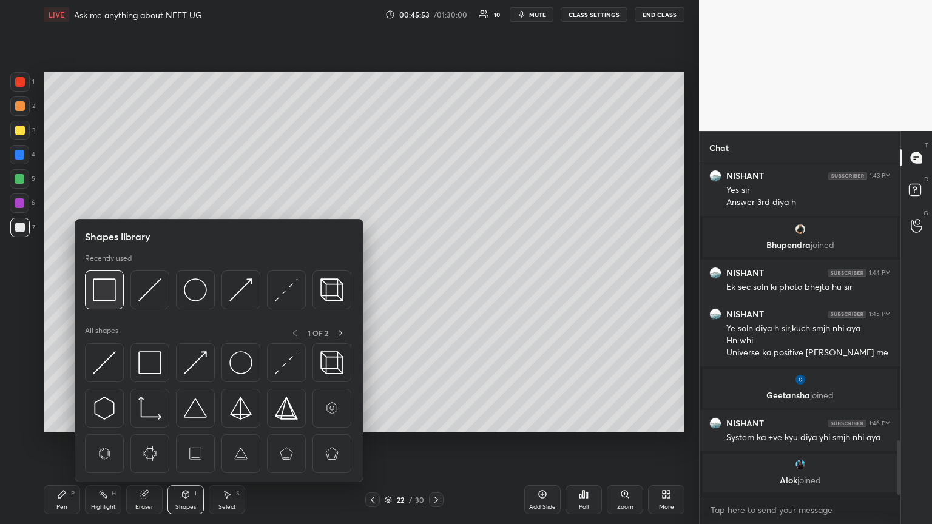
click at [106, 284] on img at bounding box center [104, 289] width 23 height 23
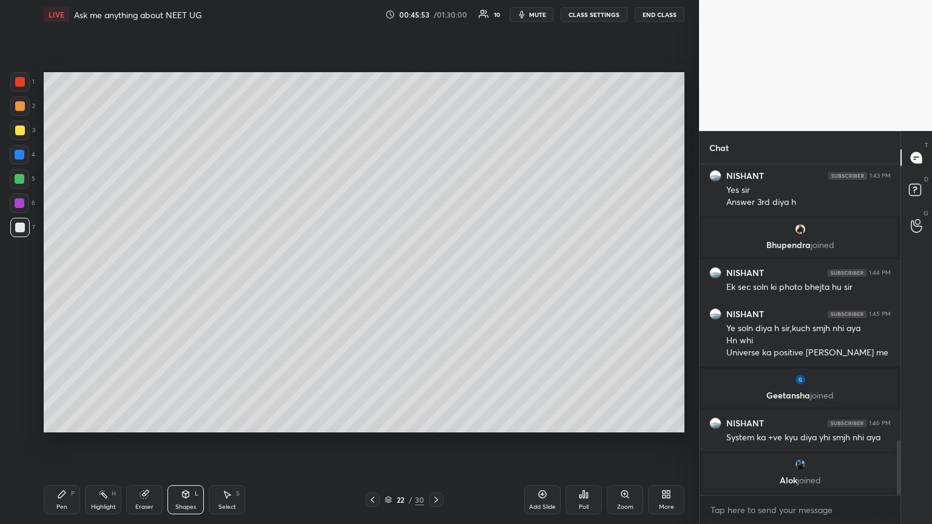
click at [19, 78] on div at bounding box center [20, 82] width 10 height 10
click at [61, 284] on div "Pen" at bounding box center [61, 507] width 11 height 6
drag, startPoint x: 72, startPoint y: 502, endPoint x: 33, endPoint y: 442, distance: 71.2
click at [69, 284] on div "Pen P" at bounding box center [62, 499] width 36 height 29
click at [22, 130] on div at bounding box center [20, 131] width 10 height 10
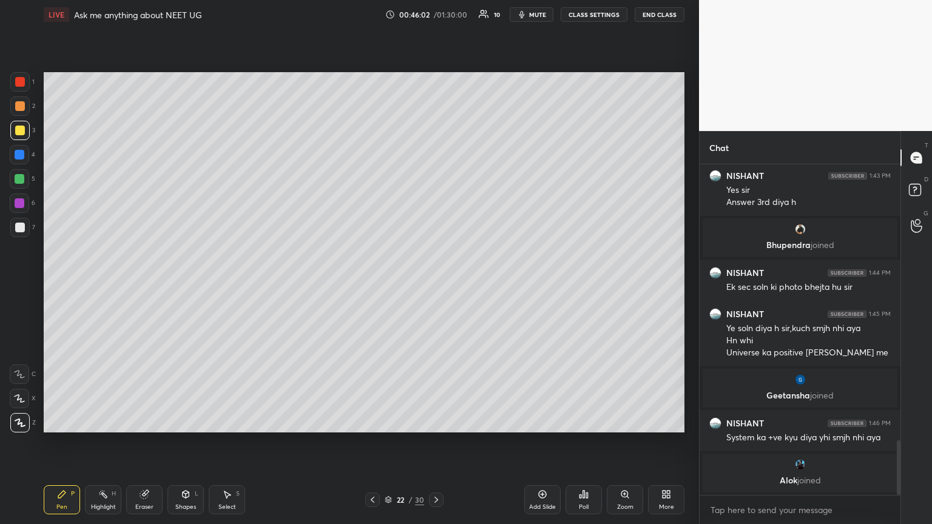
click at [24, 157] on div at bounding box center [20, 155] width 10 height 10
click at [26, 224] on div at bounding box center [19, 227] width 19 height 19
click at [24, 182] on div at bounding box center [19, 178] width 19 height 19
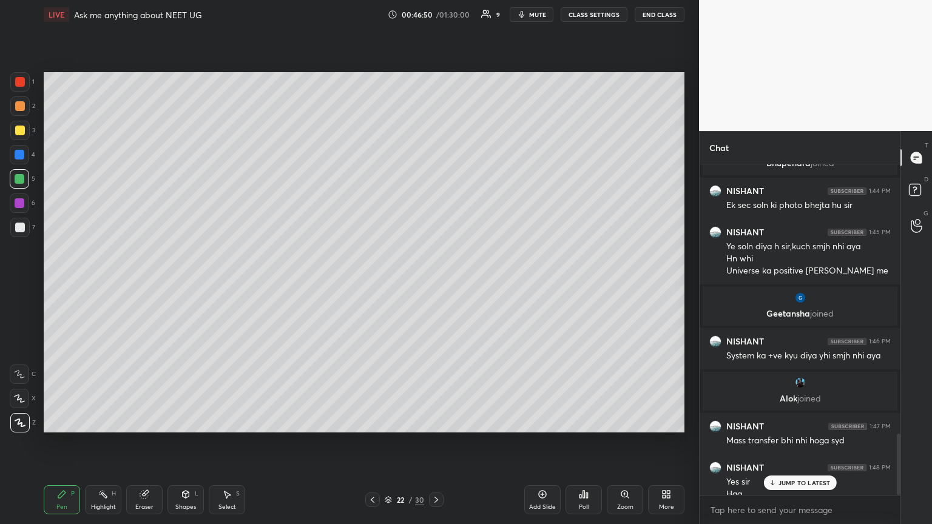
scroll to position [1448, 0]
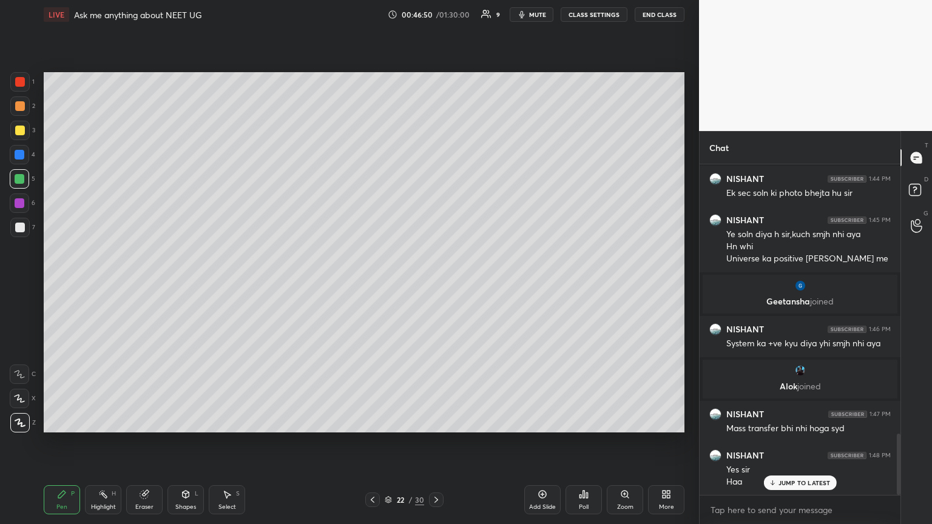
drag, startPoint x: 542, startPoint y: 497, endPoint x: 452, endPoint y: 472, distance: 93.3
click at [435, 284] on icon at bounding box center [543, 495] width 8 height 8
click at [181, 284] on icon at bounding box center [186, 494] width 10 height 10
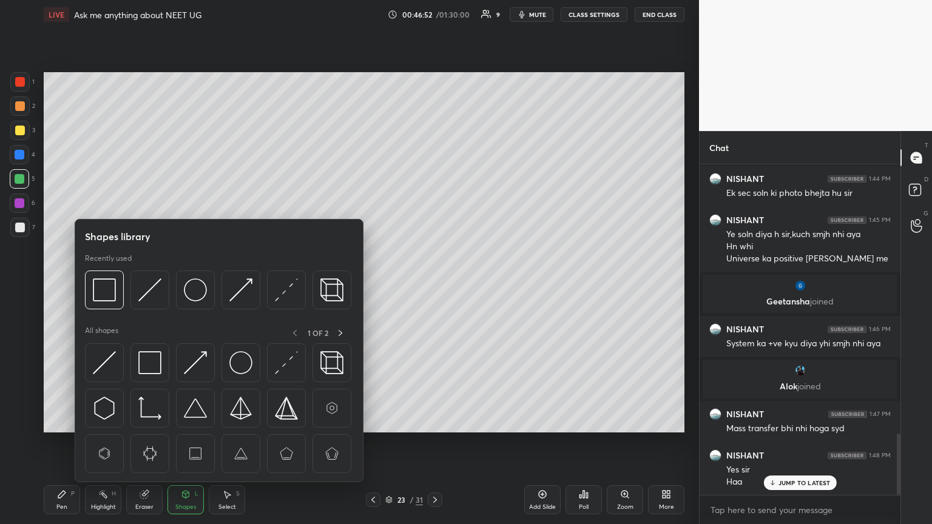
click at [19, 229] on div at bounding box center [20, 228] width 10 height 10
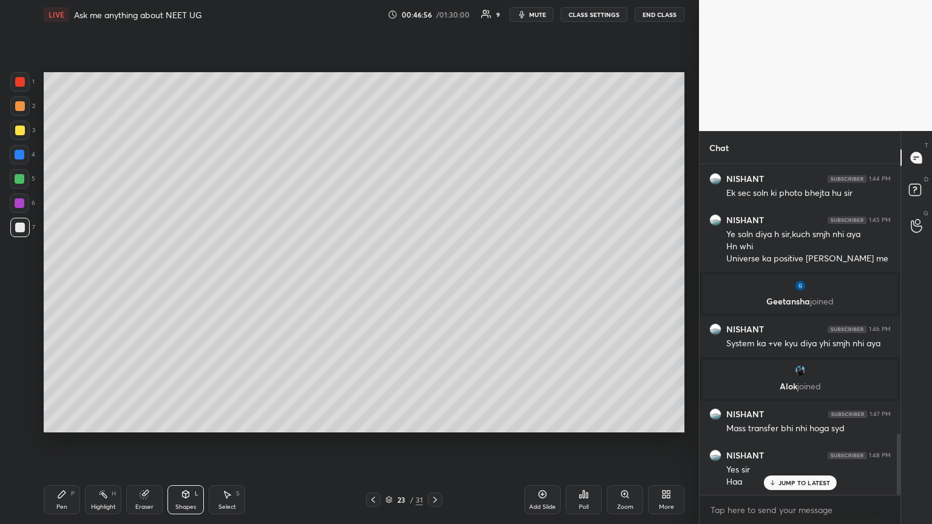
drag, startPoint x: 137, startPoint y: 501, endPoint x: 146, endPoint y: 439, distance: 62.4
click at [136, 284] on div "Eraser" at bounding box center [144, 499] width 36 height 29
click at [183, 284] on icon at bounding box center [186, 494] width 7 height 7
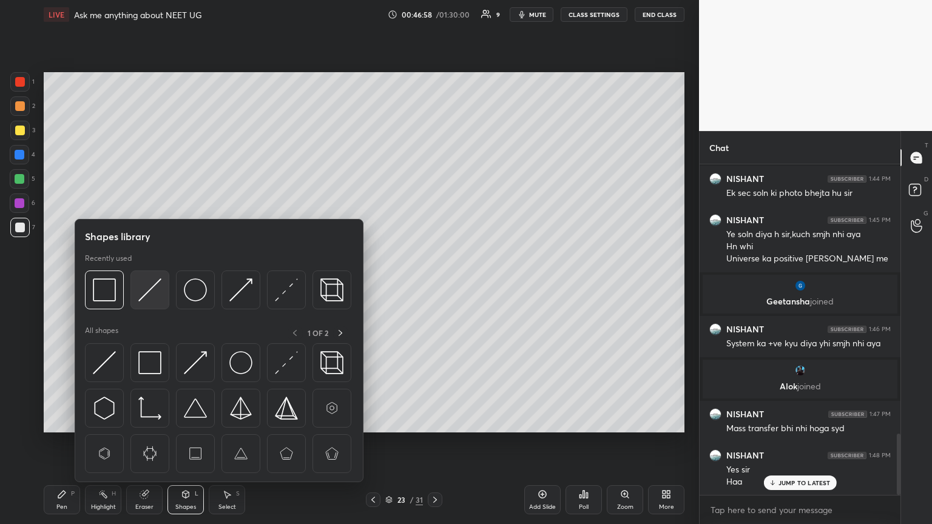
click at [142, 284] on img at bounding box center [149, 289] width 23 height 23
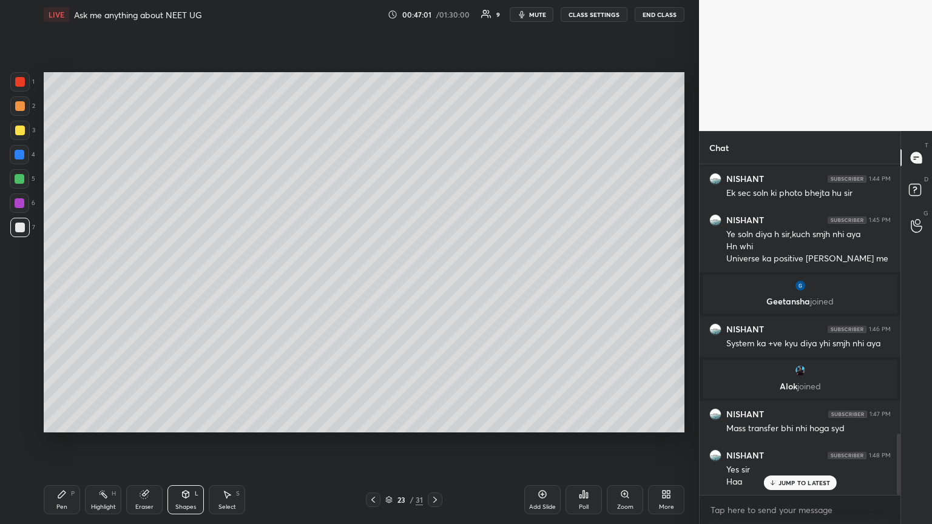
drag, startPoint x: 180, startPoint y: 503, endPoint x: 170, endPoint y: 483, distance: 22.5
click at [178, 284] on div "Shapes L" at bounding box center [185, 499] width 36 height 29
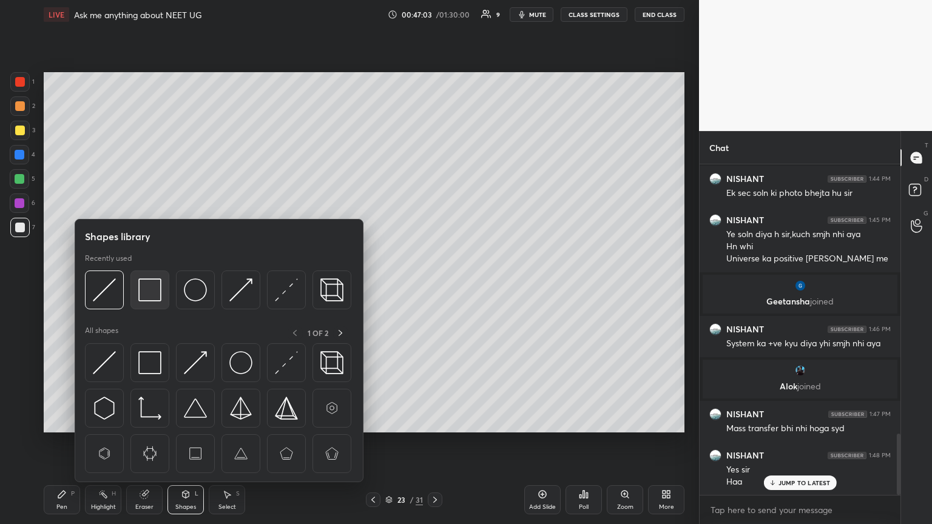
click at [155, 284] on img at bounding box center [149, 289] width 23 height 23
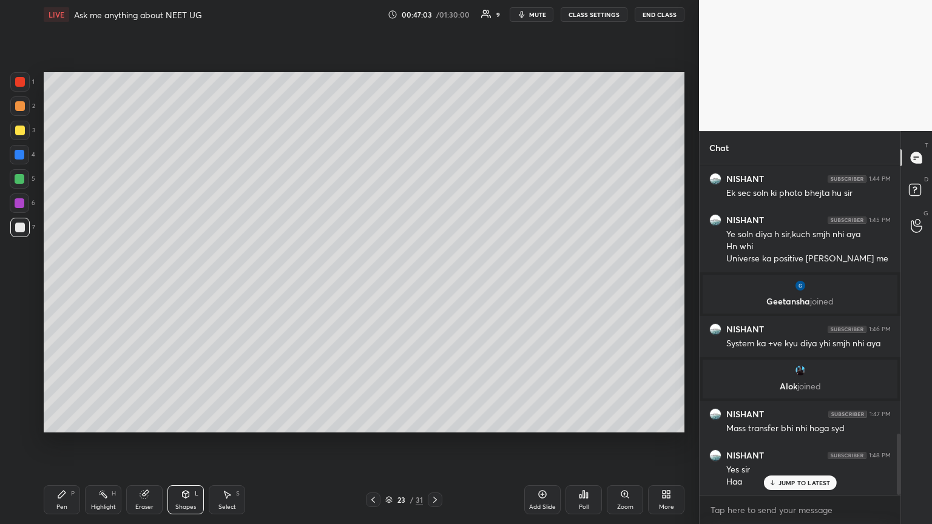
drag, startPoint x: 22, startPoint y: 86, endPoint x: 32, endPoint y: 84, distance: 10.6
click at [23, 85] on div at bounding box center [20, 82] width 10 height 10
click at [62, 284] on div "Pen P" at bounding box center [62, 499] width 36 height 29
click at [20, 107] on div at bounding box center [20, 106] width 10 height 10
drag, startPoint x: 19, startPoint y: 155, endPoint x: 19, endPoint y: 163, distance: 7.3
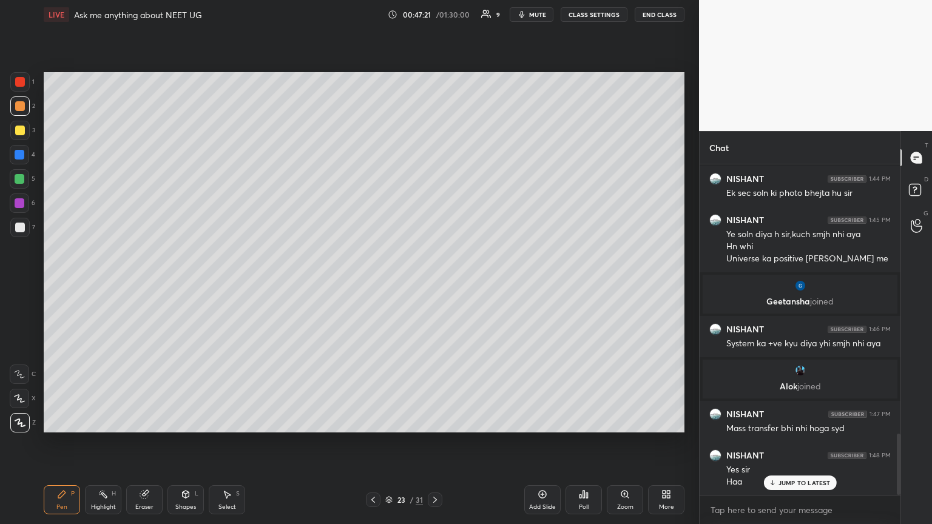
click at [20, 156] on div at bounding box center [20, 155] width 10 height 10
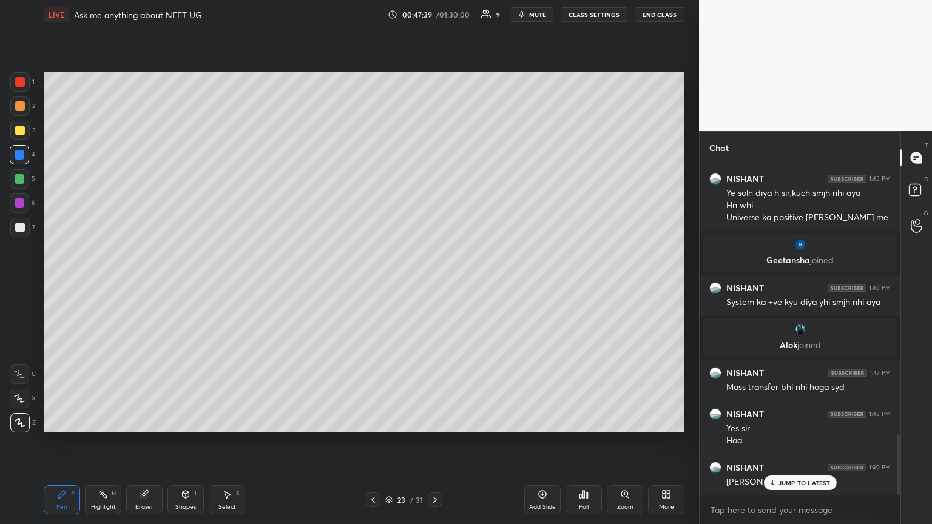
click at [18, 224] on div at bounding box center [20, 228] width 10 height 10
drag, startPoint x: 369, startPoint y: 498, endPoint x: 374, endPoint y: 503, distance: 7.3
click at [369, 284] on icon at bounding box center [373, 500] width 10 height 10
click at [374, 284] on icon at bounding box center [373, 500] width 10 height 10
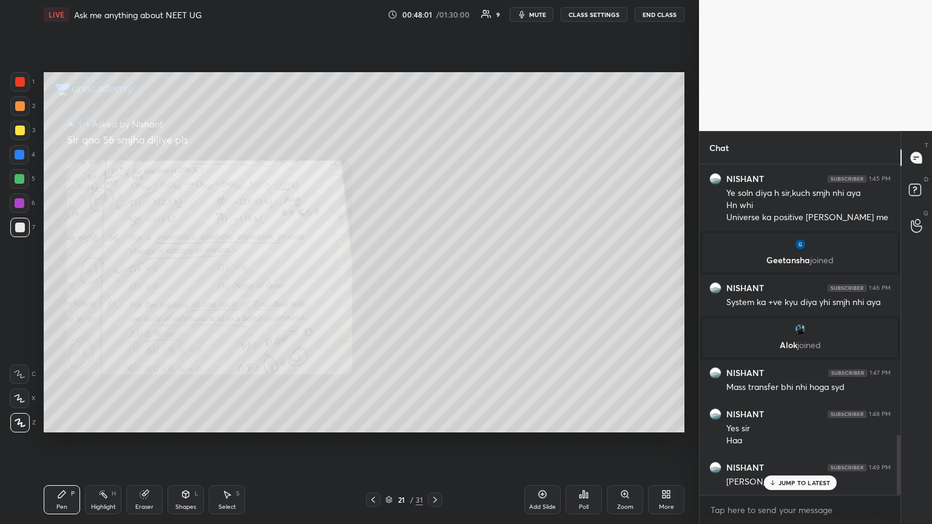
click at [433, 284] on icon at bounding box center [435, 500] width 10 height 10
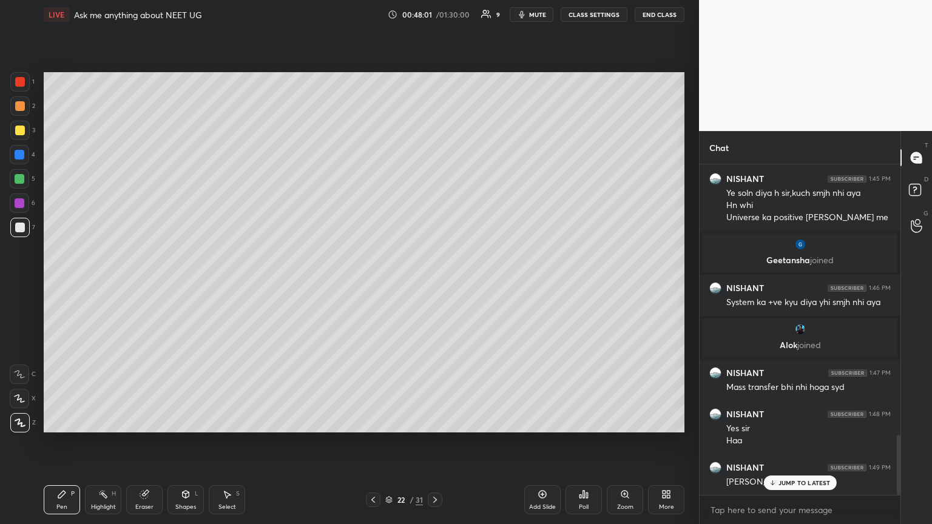
click at [434, 284] on icon at bounding box center [435, 500] width 4 height 6
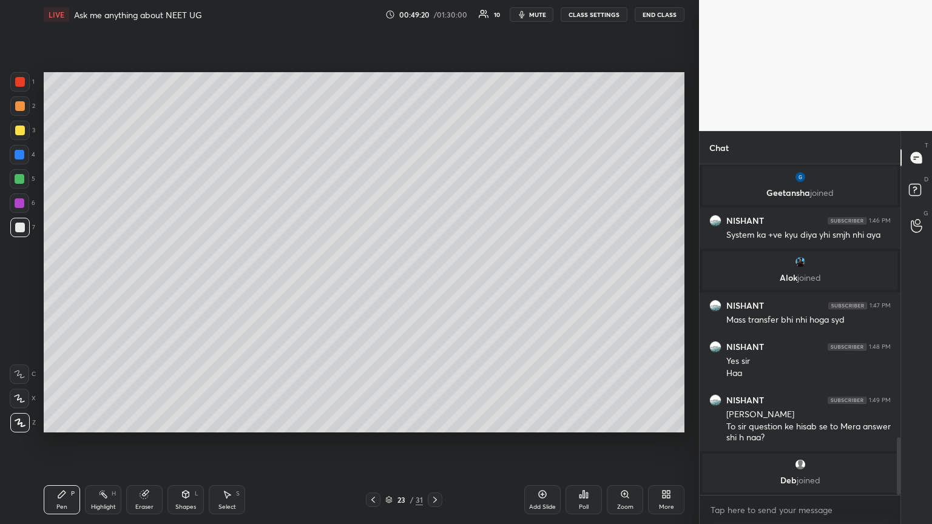
scroll to position [1562, 0]
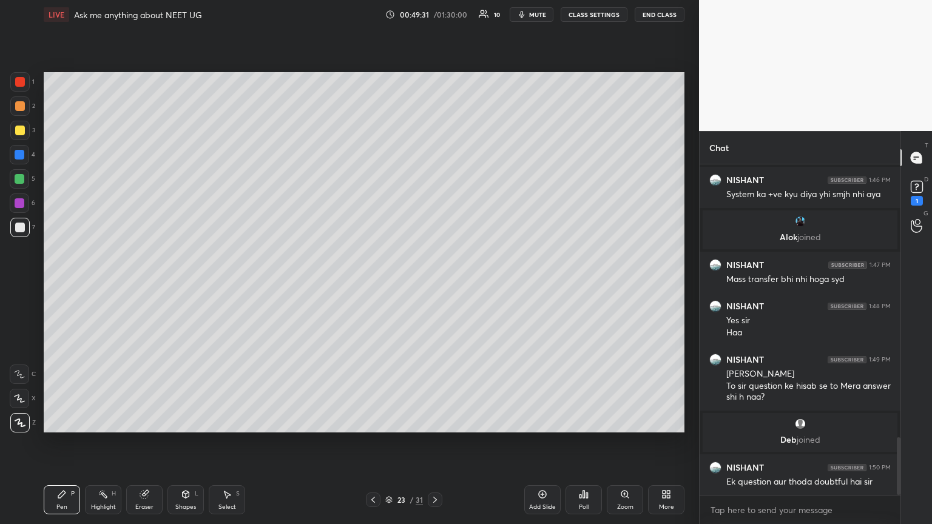
click at [435, 196] on div "1" at bounding box center [916, 192] width 18 height 28
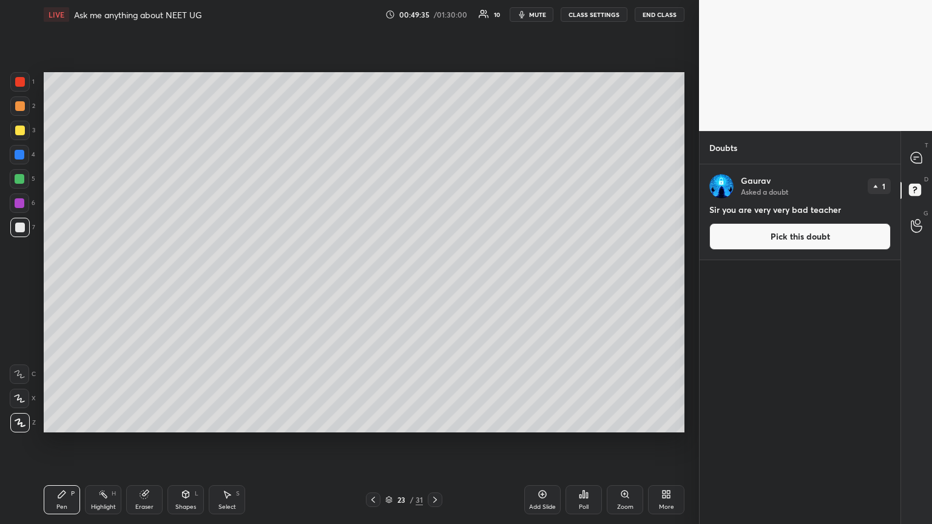
click at [435, 235] on button "Pick this doubt" at bounding box center [799, 236] width 181 height 27
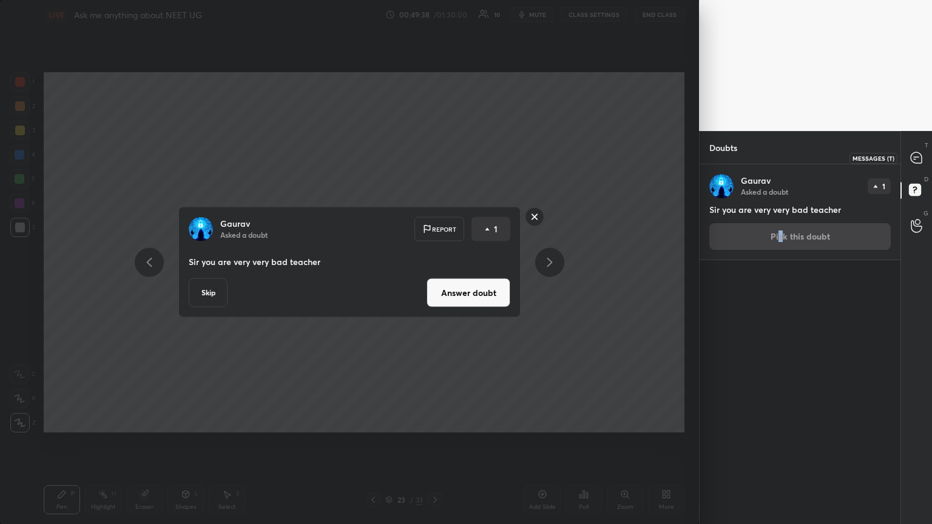
click at [435, 155] on icon at bounding box center [915, 157] width 11 height 11
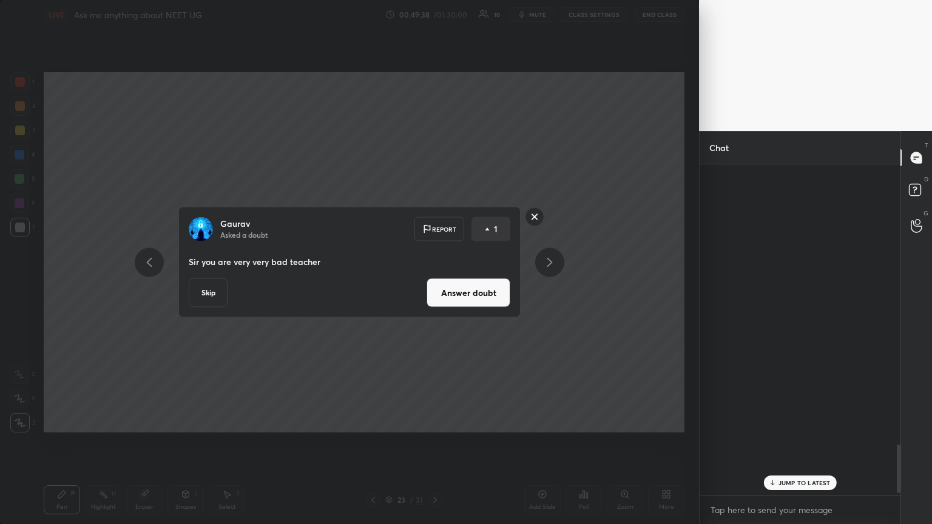
scroll to position [327, 197]
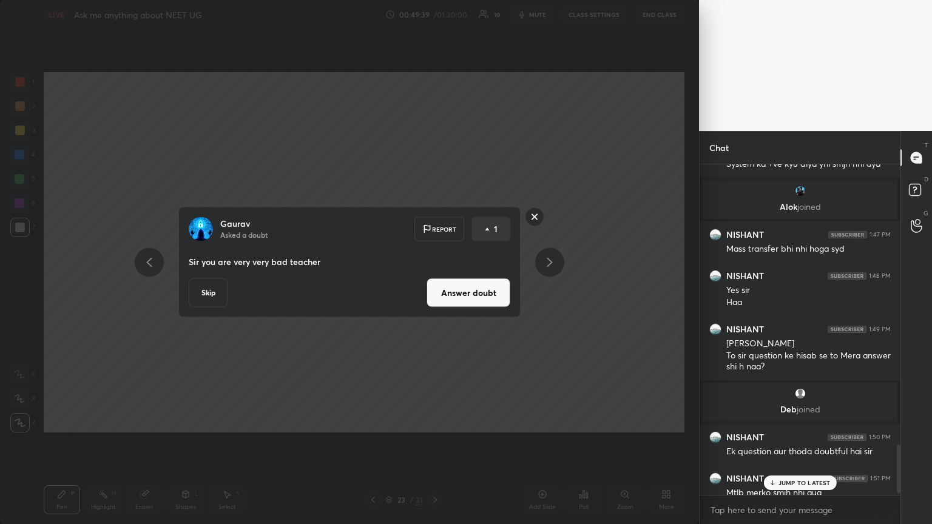
drag, startPoint x: 794, startPoint y: 477, endPoint x: 779, endPoint y: 466, distance: 19.0
click at [435, 284] on div "JUMP TO LATEST" at bounding box center [799, 482] width 73 height 15
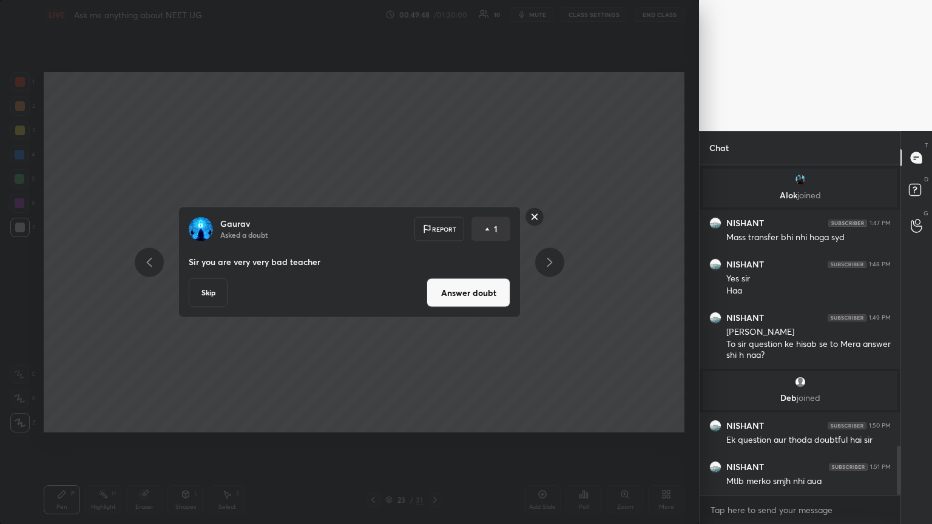
drag, startPoint x: 534, startPoint y: 219, endPoint x: 535, endPoint y: 229, distance: 10.3
click at [435, 219] on rect at bounding box center [534, 216] width 19 height 19
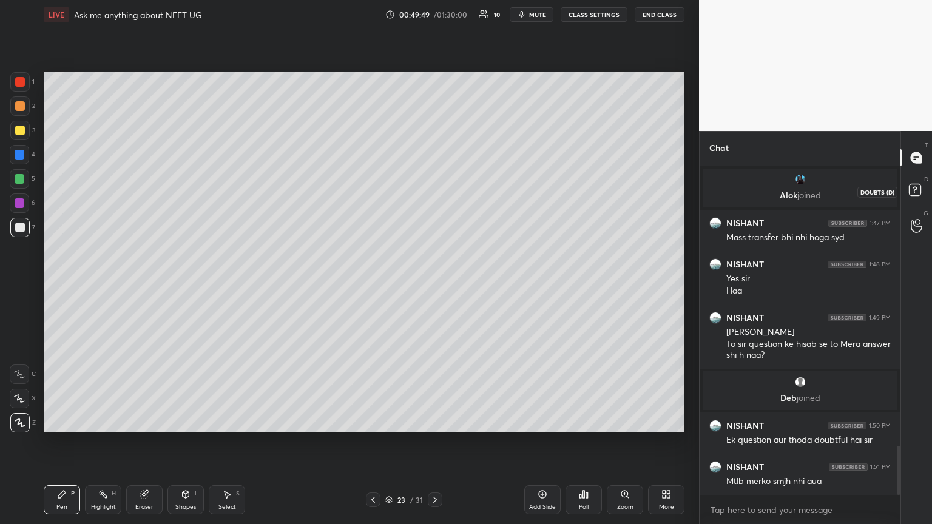
click at [435, 187] on icon at bounding box center [916, 192] width 22 height 22
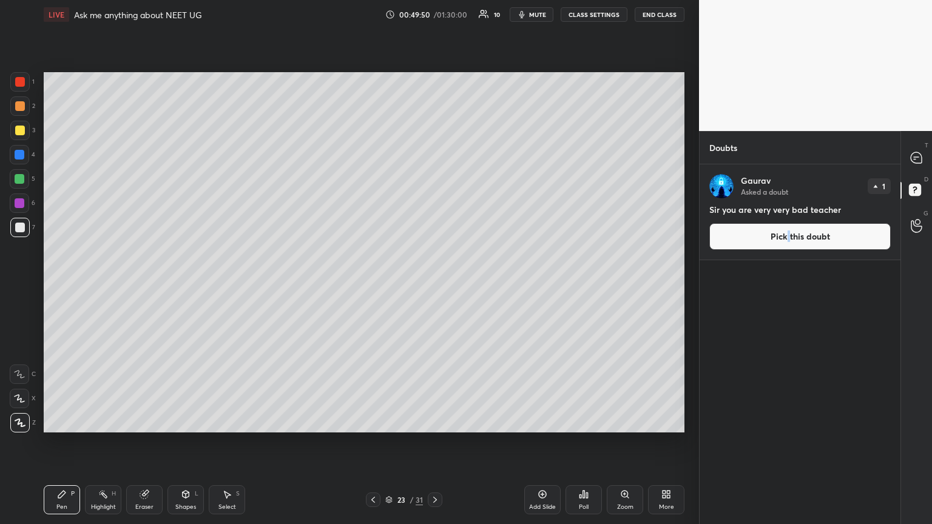
click at [435, 241] on button "Pick this doubt" at bounding box center [799, 236] width 181 height 27
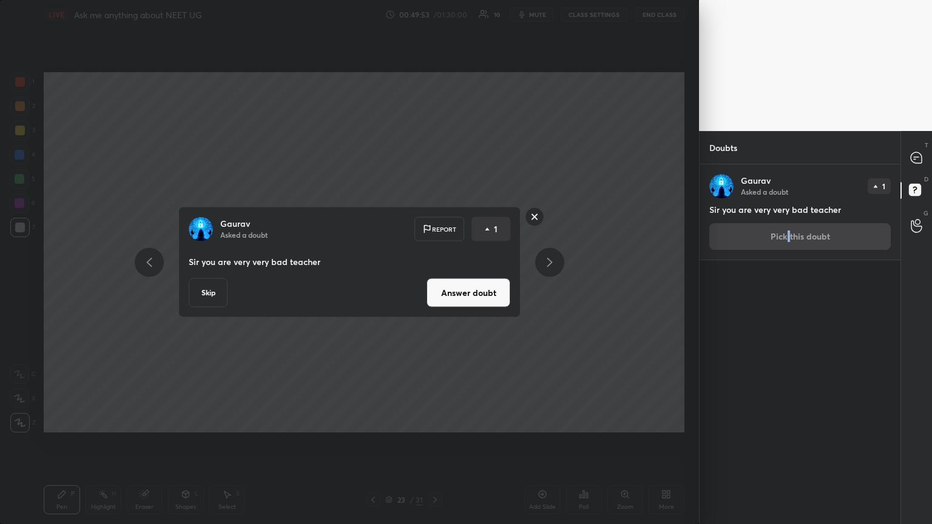
click at [435, 221] on rect at bounding box center [534, 216] width 19 height 19
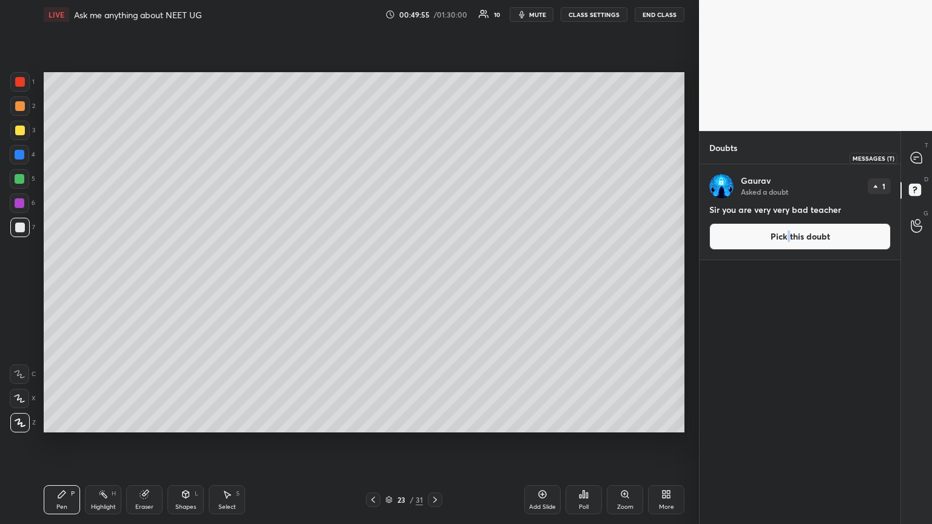
click at [435, 156] on icon at bounding box center [915, 157] width 11 height 11
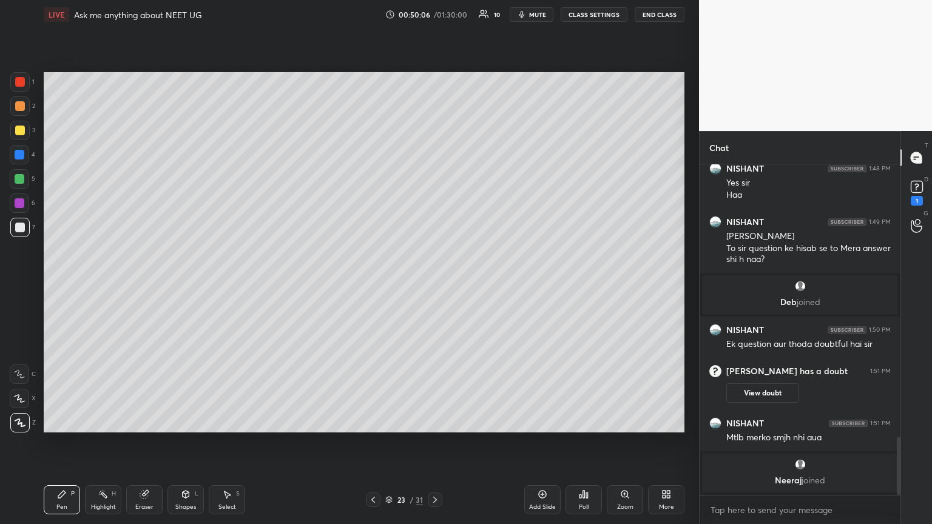
scroll to position [1538, 0]
click at [435, 199] on div "1" at bounding box center [916, 192] width 18 height 28
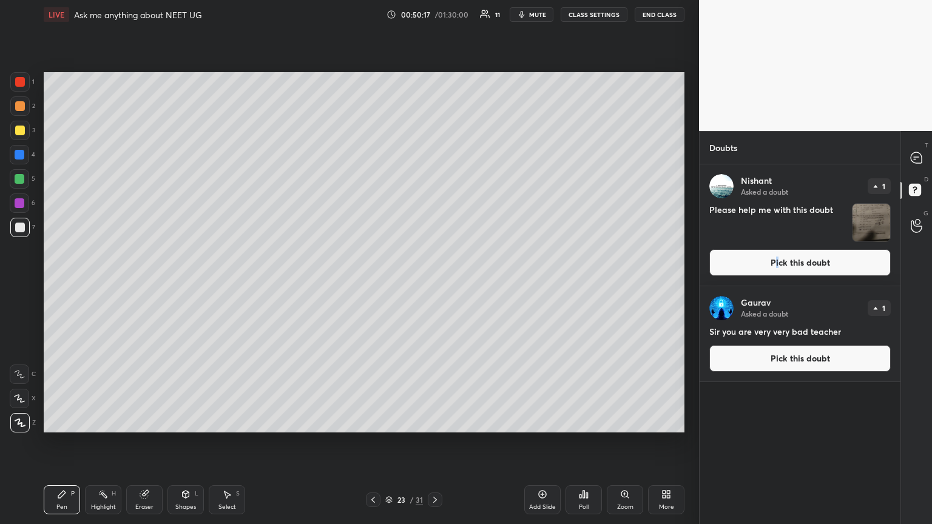
click at [435, 263] on button "Pick this doubt" at bounding box center [799, 262] width 181 height 27
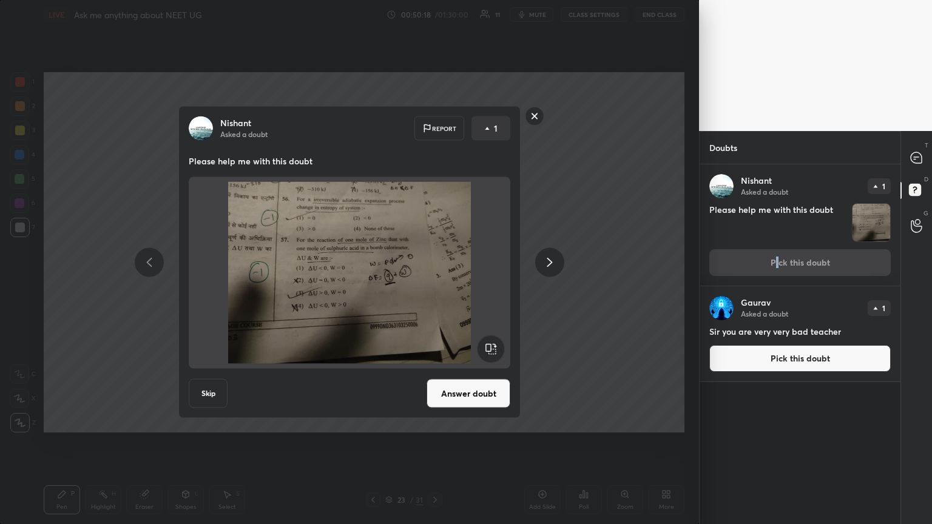
drag, startPoint x: 475, startPoint y: 386, endPoint x: 481, endPoint y: 381, distance: 7.3
click at [435, 284] on button "Answer doubt" at bounding box center [468, 393] width 84 height 29
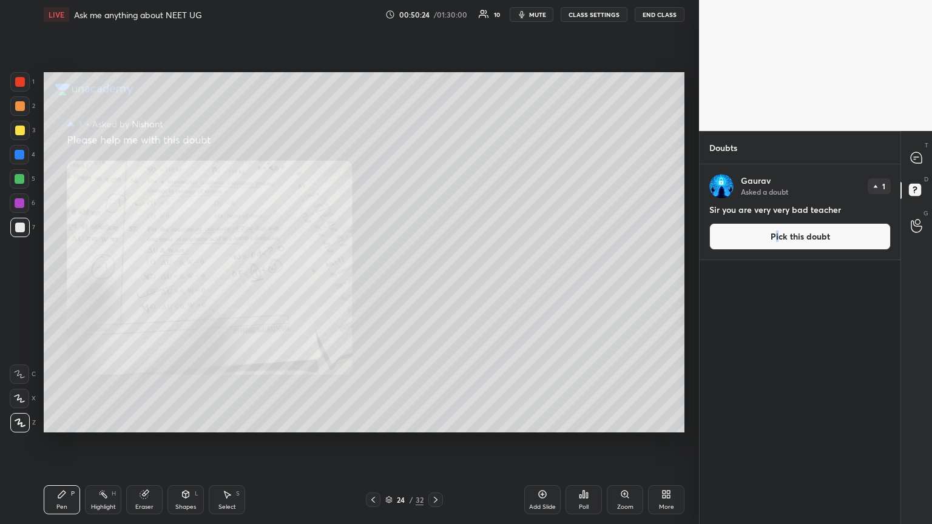
click at [19, 132] on div at bounding box center [20, 131] width 10 height 10
click at [61, 284] on div "Pen P" at bounding box center [62, 499] width 36 height 29
click at [17, 82] on div at bounding box center [20, 82] width 10 height 10
click at [435, 284] on div "Zoom" at bounding box center [624, 499] width 36 height 29
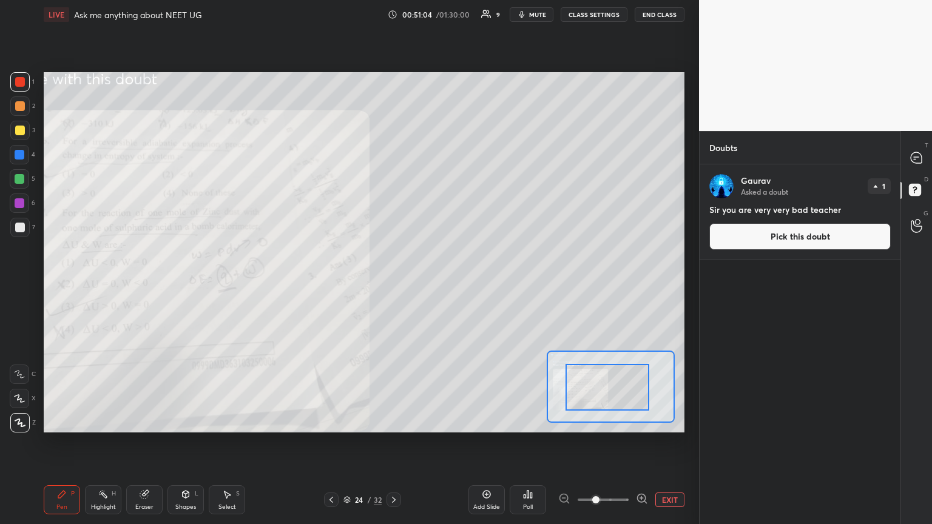
click at [435, 156] on div "T Messages (T)" at bounding box center [916, 158] width 31 height 34
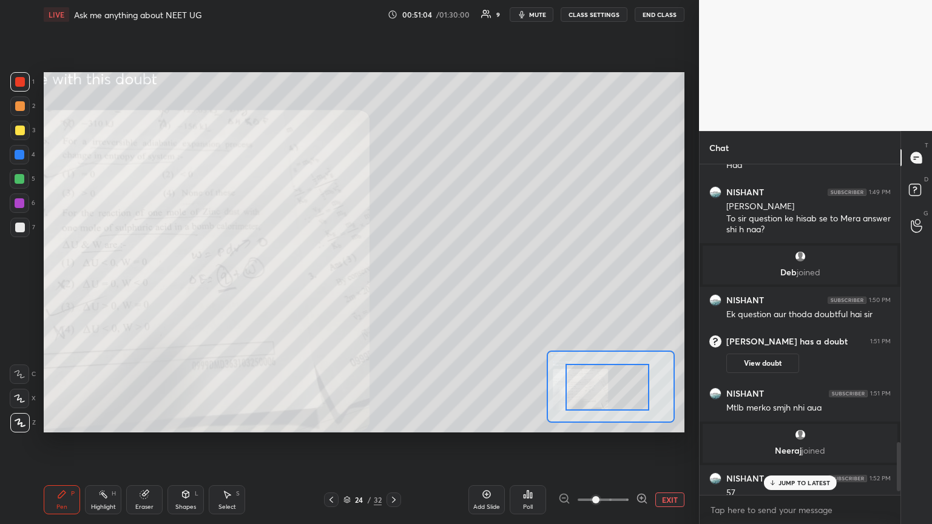
scroll to position [327, 197]
click at [435, 284] on p "JUMP TO LATEST" at bounding box center [804, 482] width 52 height 7
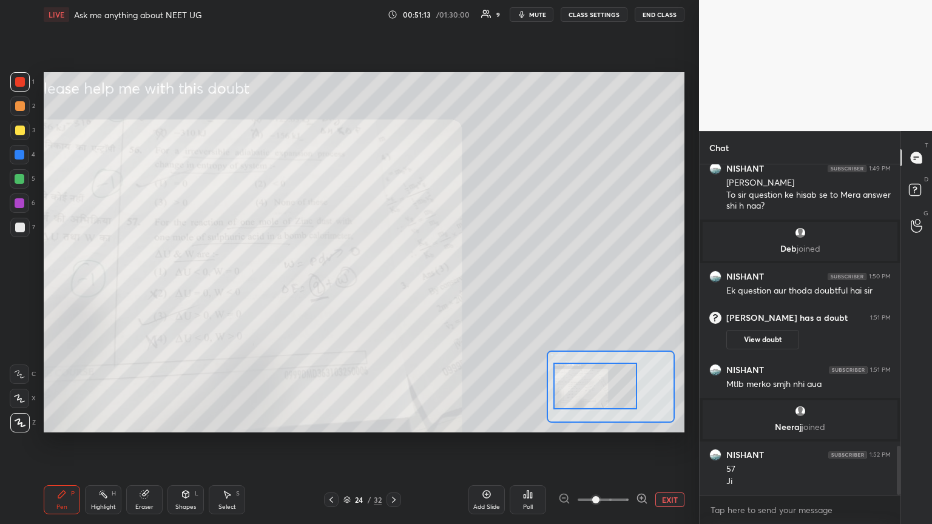
drag, startPoint x: 573, startPoint y: 400, endPoint x: 560, endPoint y: 397, distance: 12.4
click at [435, 284] on div at bounding box center [595, 386] width 84 height 47
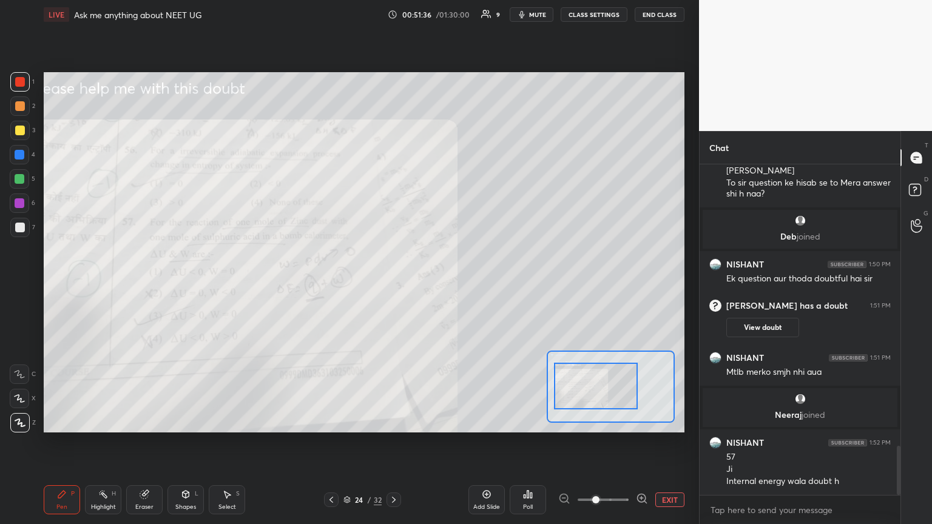
scroll to position [1943, 0]
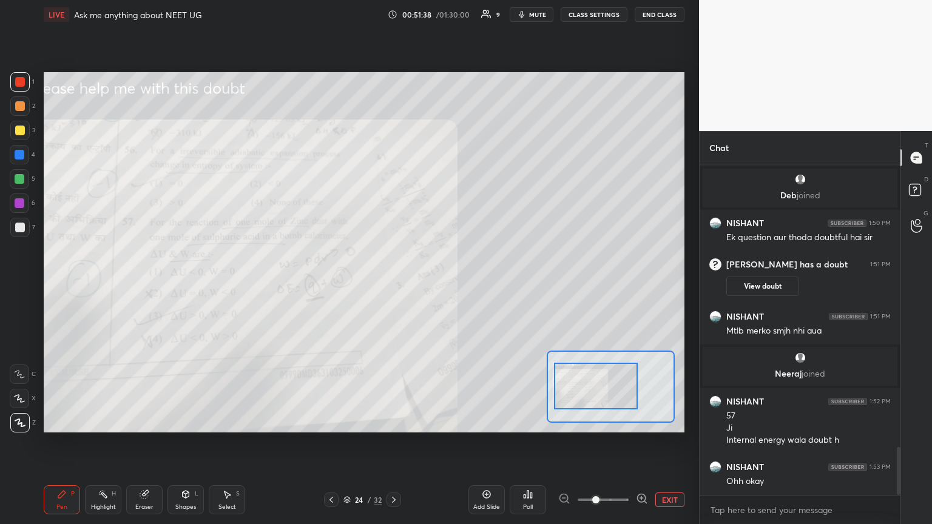
click at [435, 284] on button "EXIT" at bounding box center [669, 499] width 29 height 15
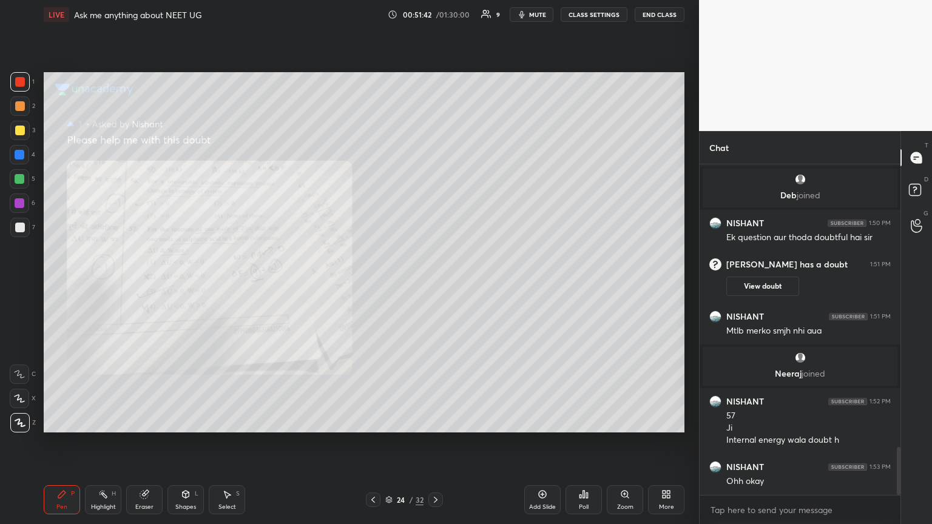
scroll to position [1955, 0]
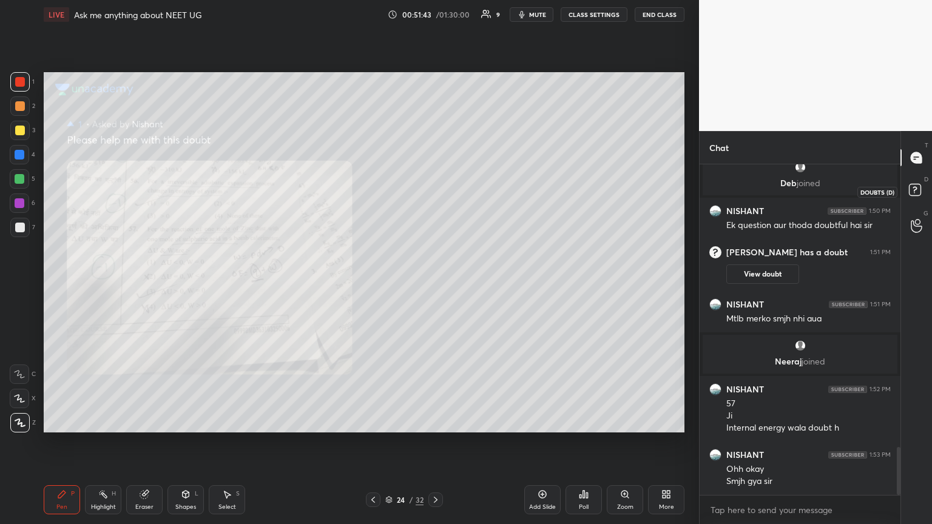
click at [435, 187] on icon at bounding box center [914, 189] width 4 height 5
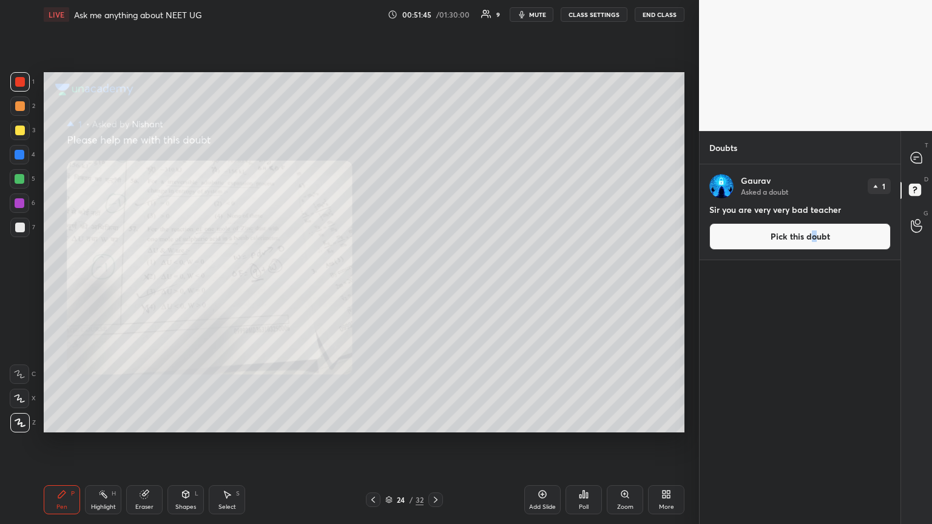
drag, startPoint x: 815, startPoint y: 237, endPoint x: 799, endPoint y: 243, distance: 17.7
click at [435, 243] on button "Pick this doubt" at bounding box center [799, 236] width 181 height 27
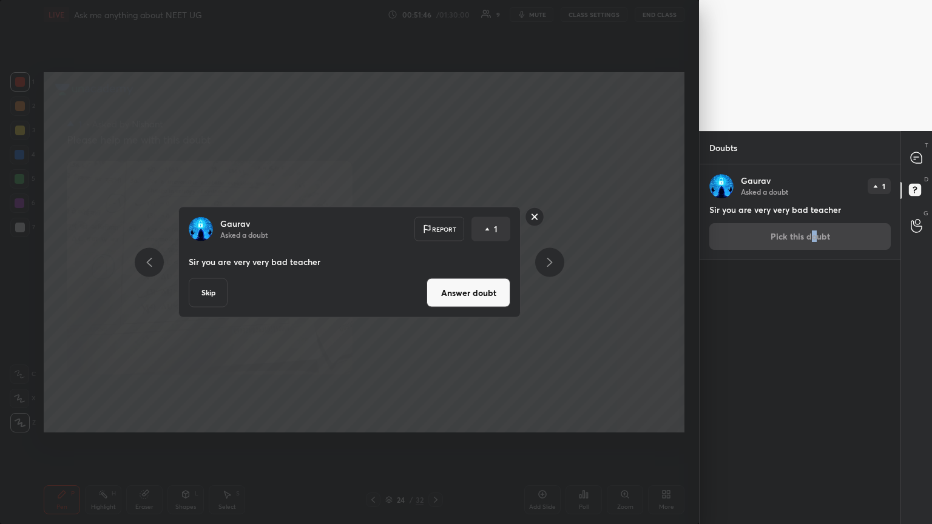
click at [435, 284] on button "Answer doubt" at bounding box center [468, 292] width 84 height 29
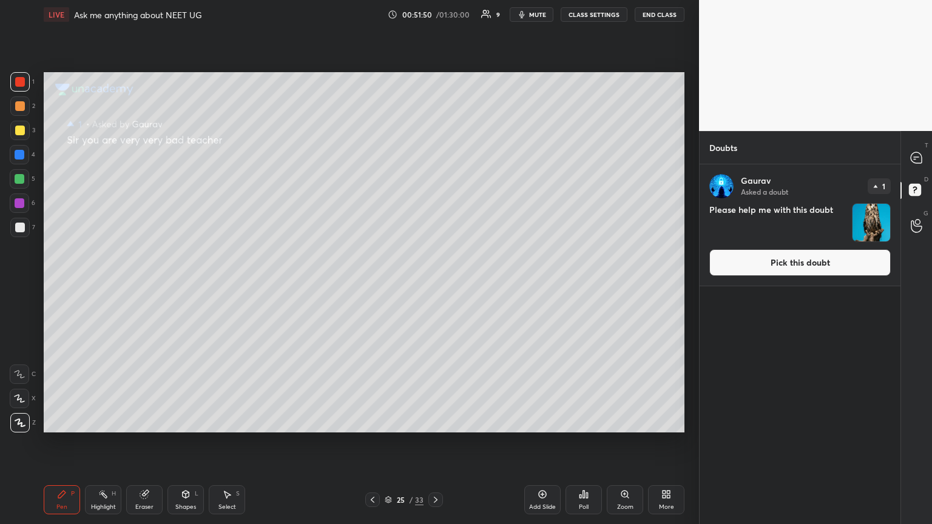
click at [435, 265] on button "Pick this doubt" at bounding box center [799, 262] width 181 height 27
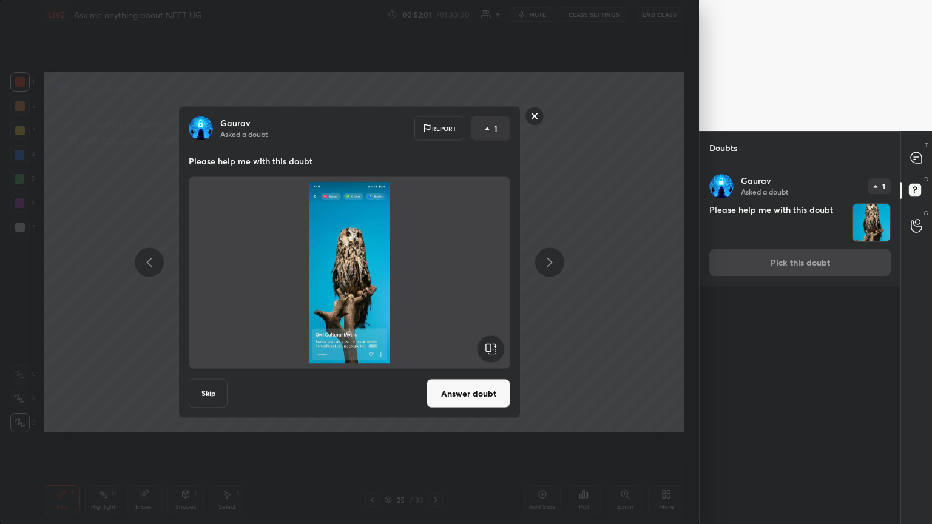
drag, startPoint x: 530, startPoint y: 118, endPoint x: 541, endPoint y: 113, distance: 11.7
click at [435, 116] on rect at bounding box center [534, 116] width 19 height 19
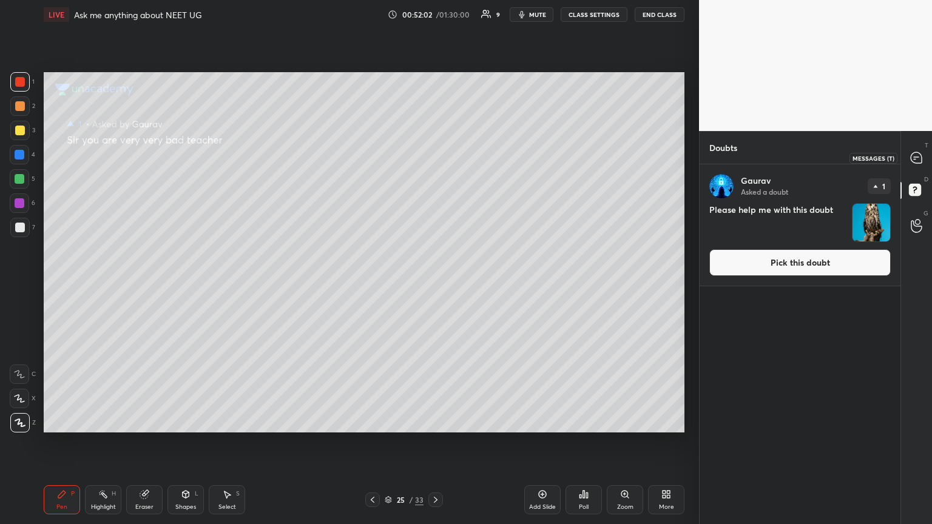
drag, startPoint x: 919, startPoint y: 156, endPoint x: 912, endPoint y: 158, distance: 6.8
click at [435, 158] on icon at bounding box center [915, 157] width 11 height 11
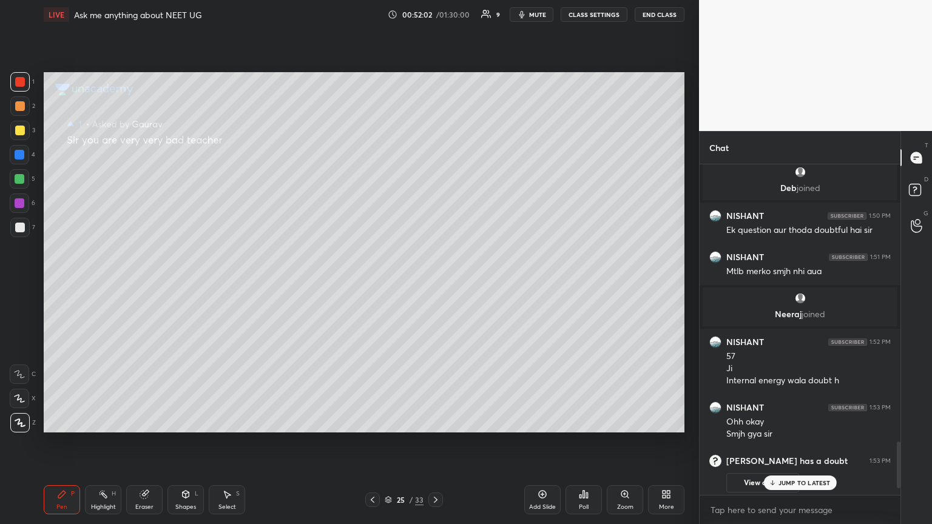
scroll to position [327, 197]
click at [435, 284] on p "JUMP TO LATEST" at bounding box center [804, 482] width 52 height 7
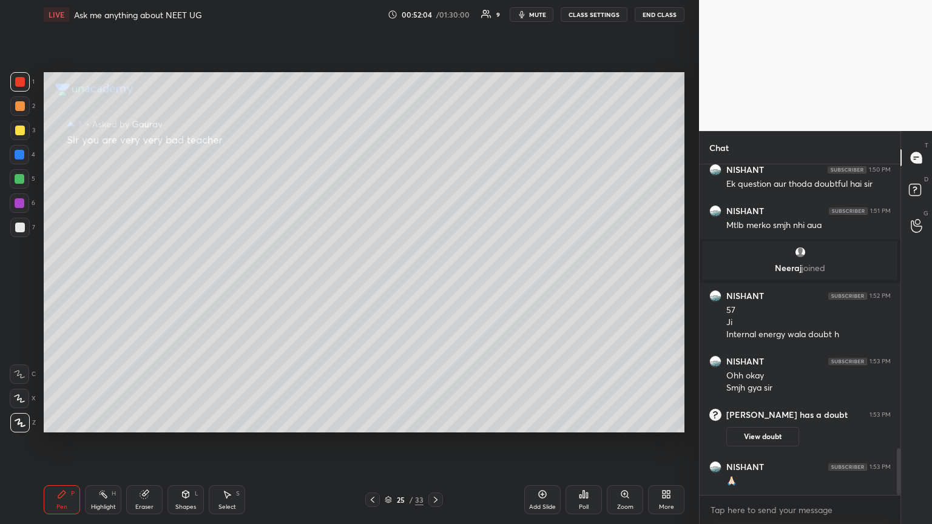
click at [368, 284] on icon at bounding box center [373, 500] width 10 height 10
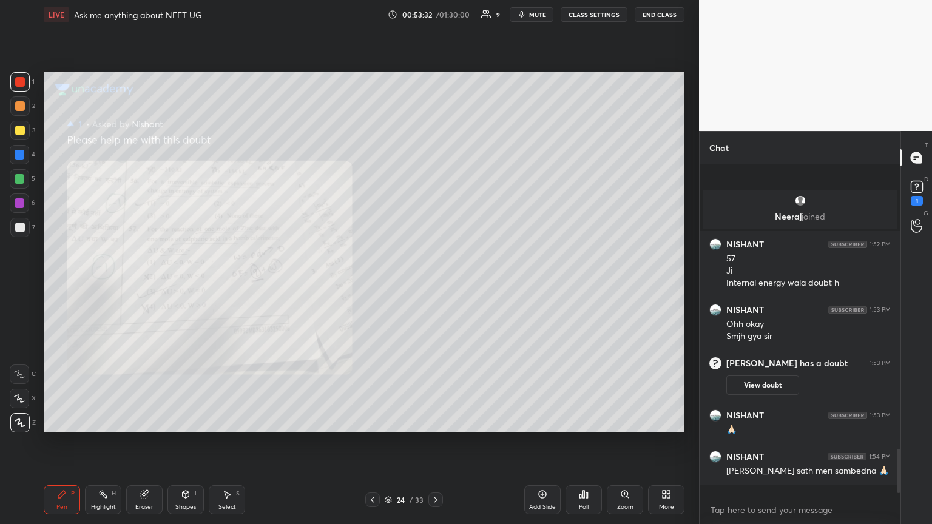
scroll to position [2144, 0]
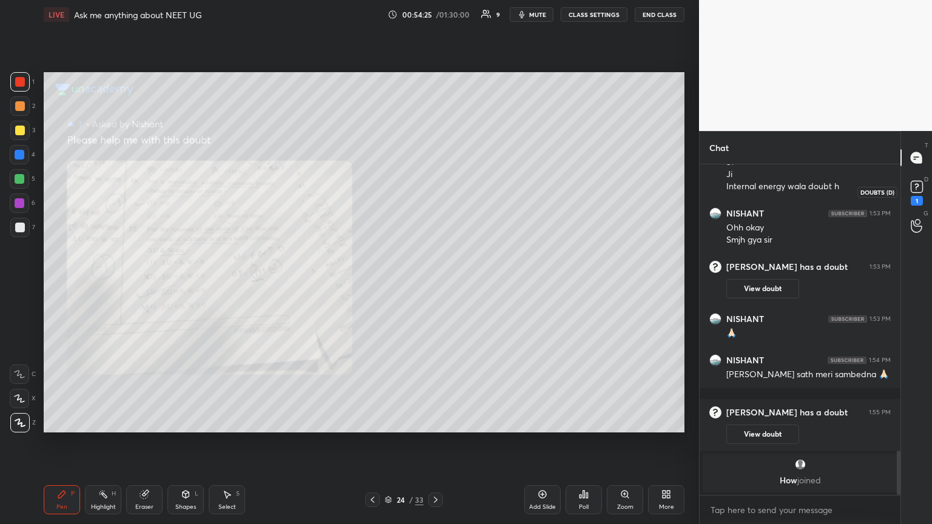
click at [435, 197] on div "1" at bounding box center [916, 201] width 12 height 10
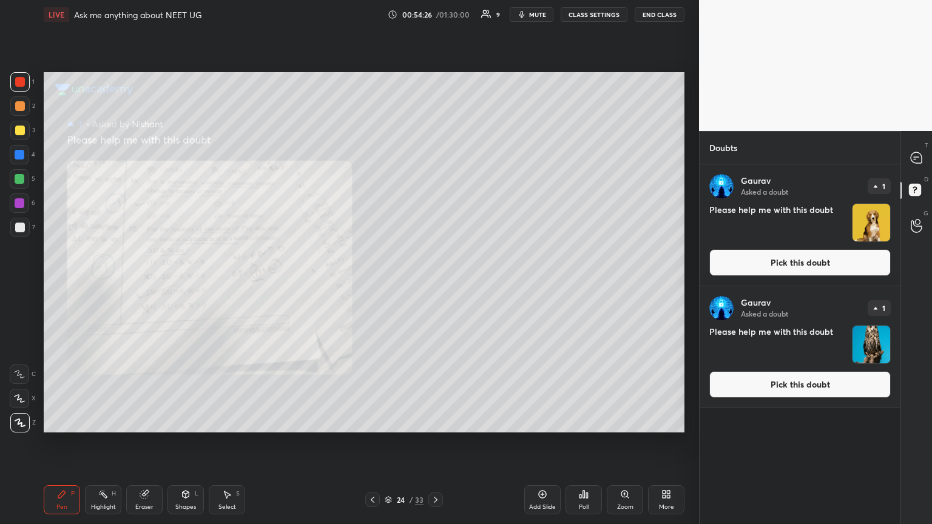
click at [435, 266] on button "Pick this doubt" at bounding box center [799, 262] width 181 height 27
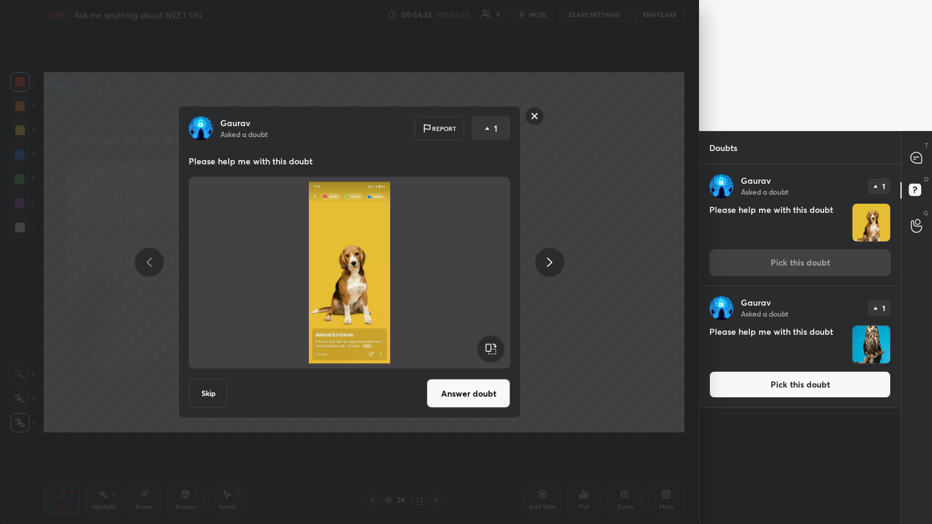
click at [435, 284] on button "Pick this doubt" at bounding box center [799, 384] width 181 height 27
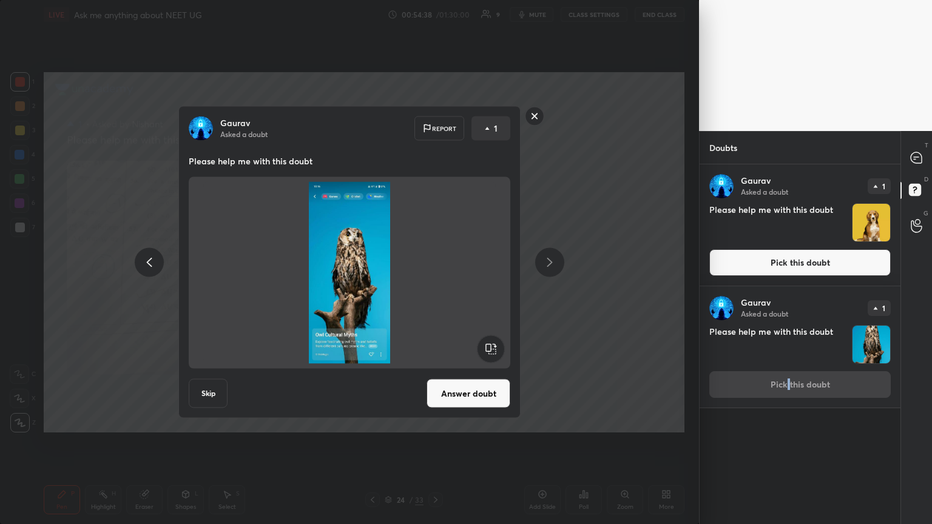
click at [144, 257] on icon at bounding box center [149, 262] width 15 height 15
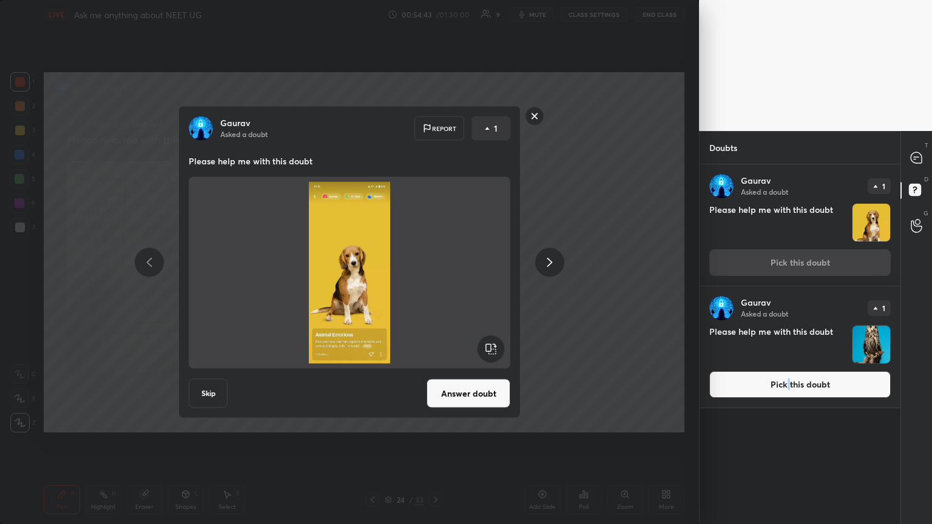
click at [435, 284] on button "Answer doubt" at bounding box center [468, 393] width 84 height 29
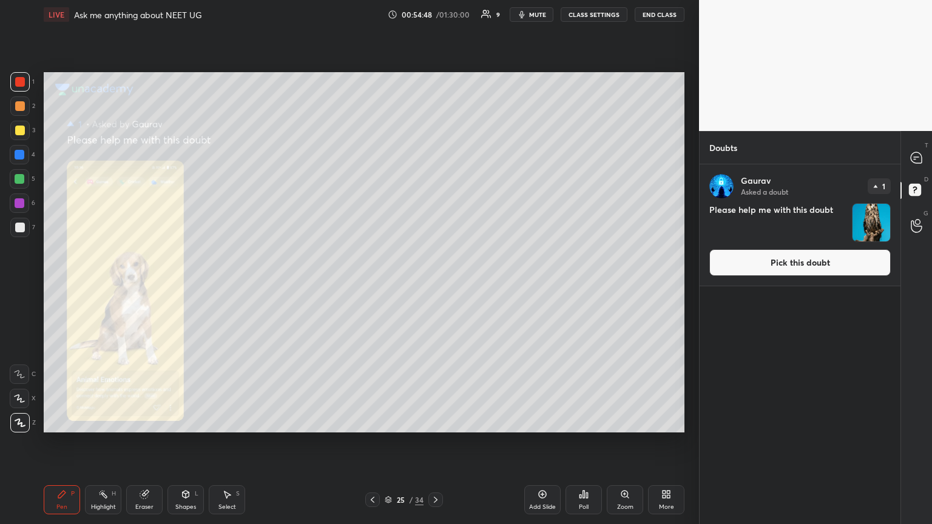
click at [435, 284] on div "Zoom" at bounding box center [624, 499] width 36 height 29
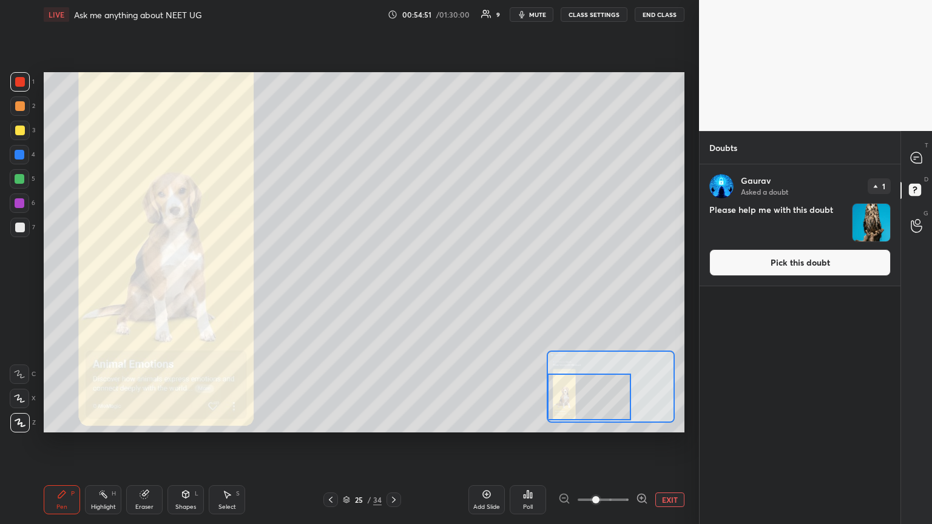
click at [435, 284] on div "Setting up your live class Poll for secs No correct answer Start poll" at bounding box center [364, 252] width 640 height 360
click at [435, 284] on button "EXIT" at bounding box center [669, 499] width 29 height 15
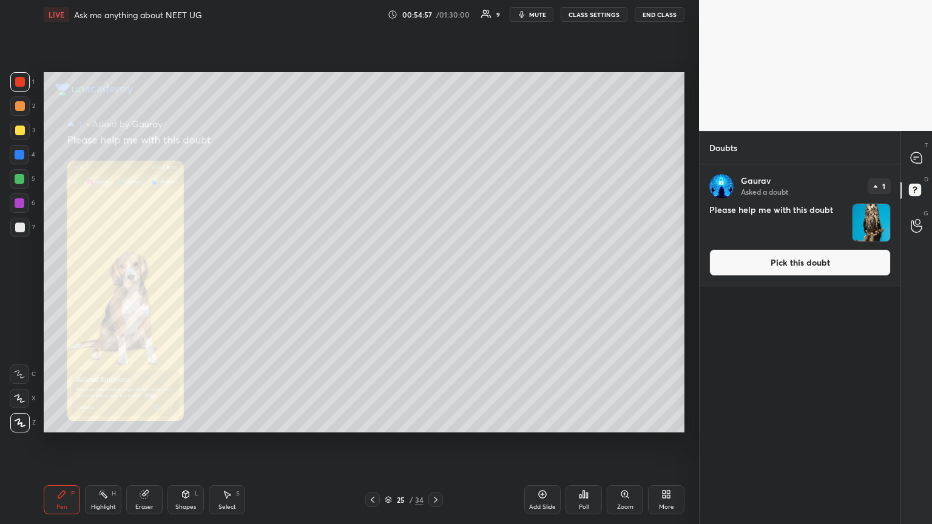
click at [435, 156] on icon at bounding box center [916, 158] width 13 height 13
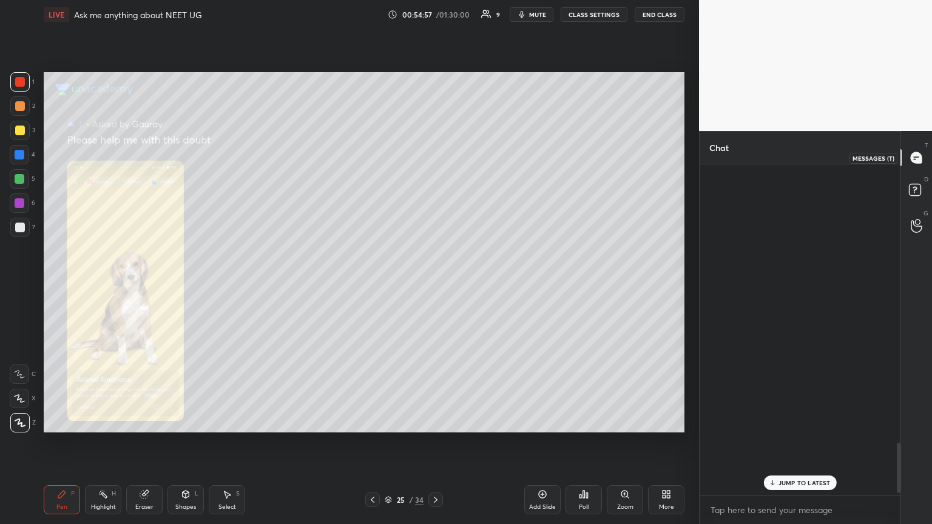
scroll to position [327, 197]
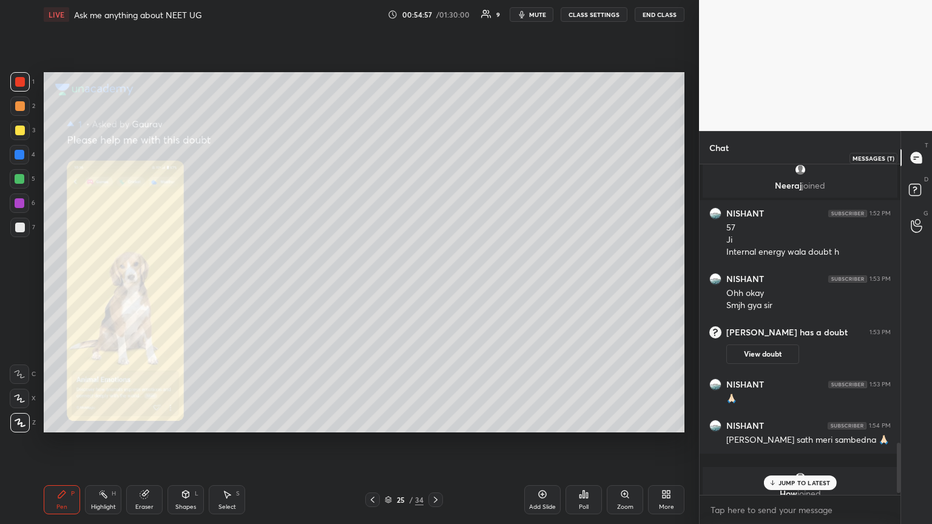
click at [435, 158] on div at bounding box center [916, 158] width 24 height 22
click at [435, 284] on p "JUMP TO LATEST" at bounding box center [804, 482] width 52 height 7
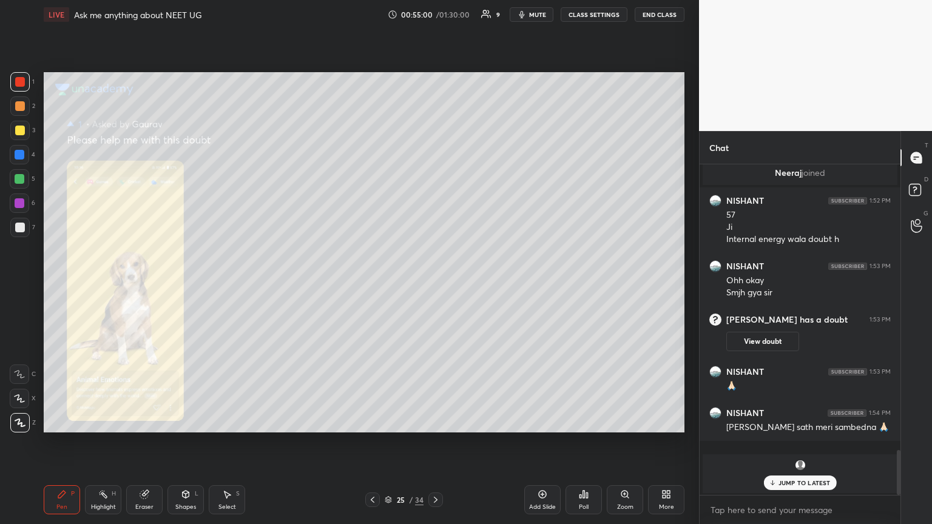
click at [378, 284] on div at bounding box center [372, 499] width 15 height 15
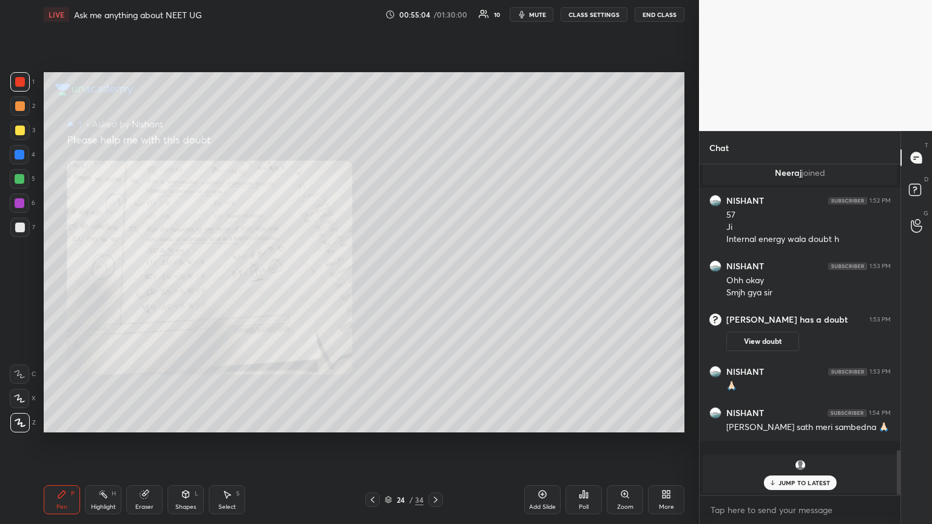
click at [435, 284] on h6 "[PERSON_NAME] has a doubt" at bounding box center [786, 319] width 121 height 11
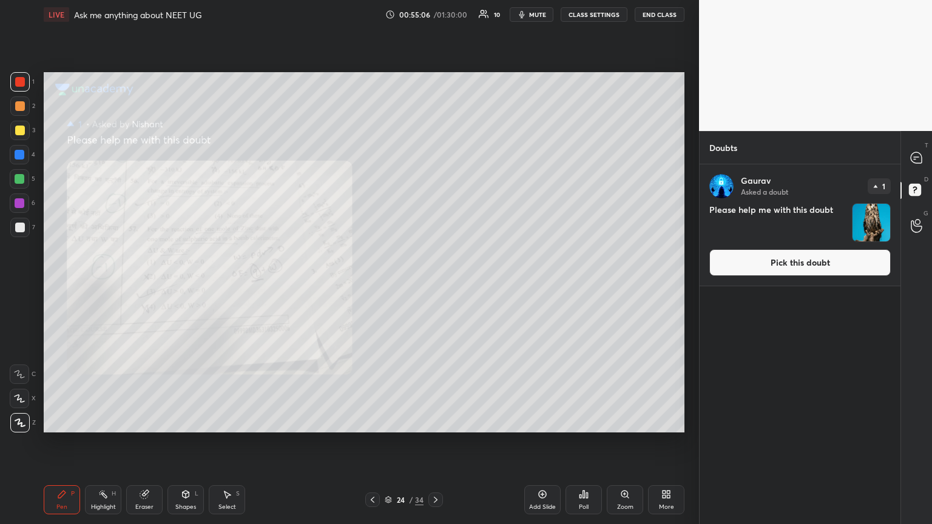
click at [435, 193] on img "grid" at bounding box center [721, 186] width 24 height 24
click at [435, 274] on button "Pick this doubt" at bounding box center [799, 262] width 181 height 27
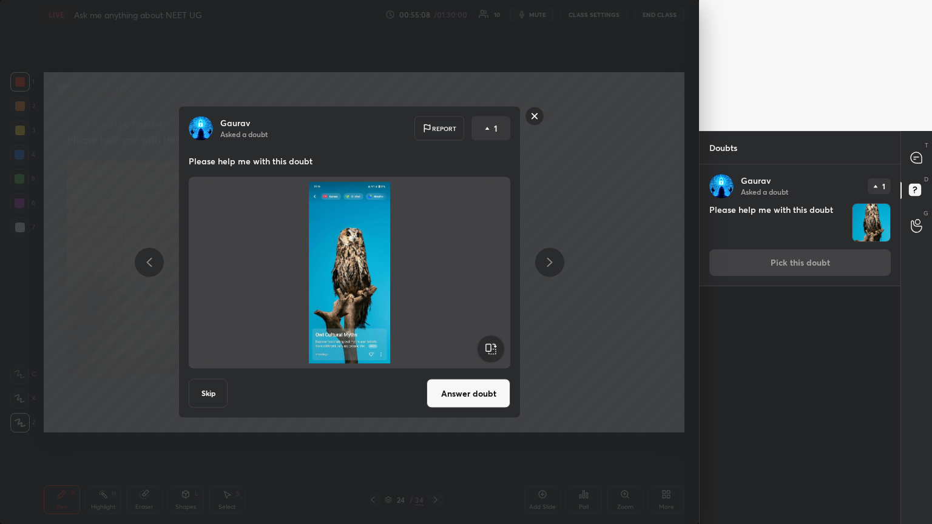
click at [435, 131] on div "Report" at bounding box center [439, 128] width 50 height 24
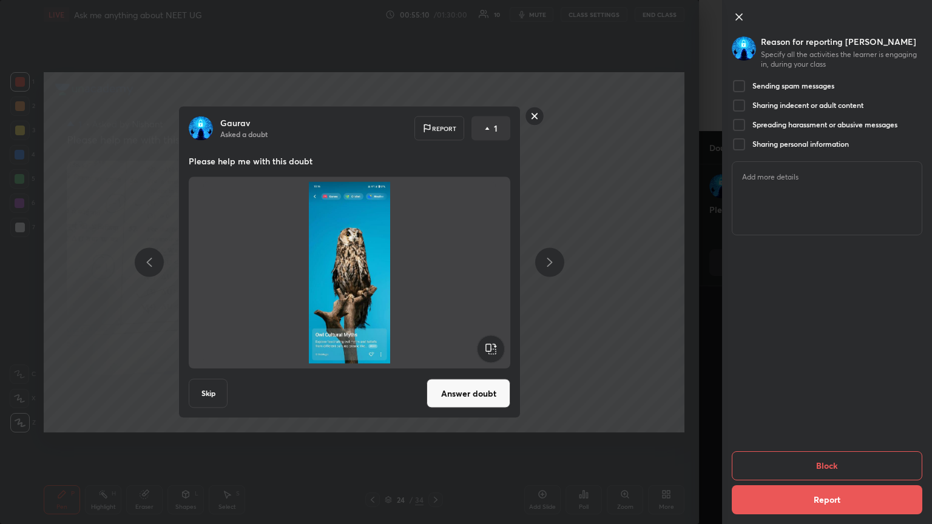
click at [435, 83] on div at bounding box center [738, 86] width 15 height 15
click at [435, 284] on button "Block" at bounding box center [826, 465] width 190 height 29
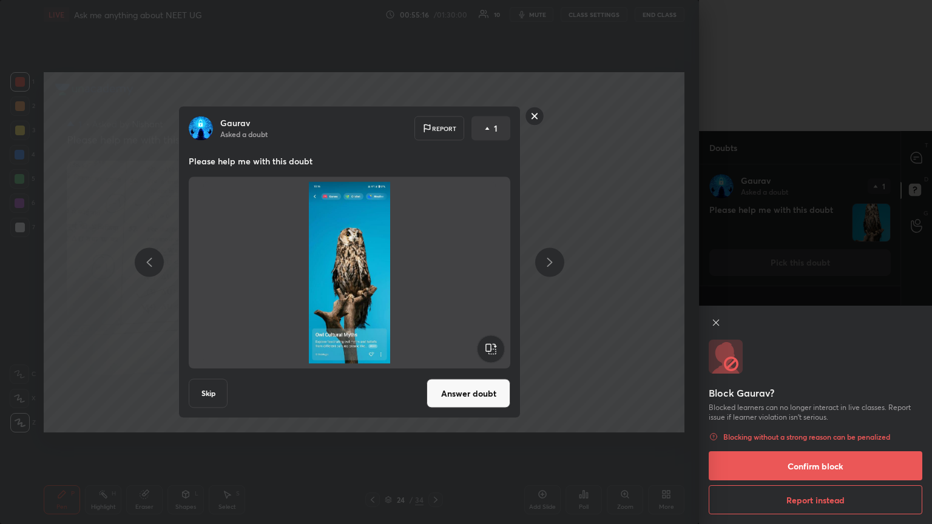
click at [435, 284] on button "Confirm block" at bounding box center [814, 465] width 213 height 29
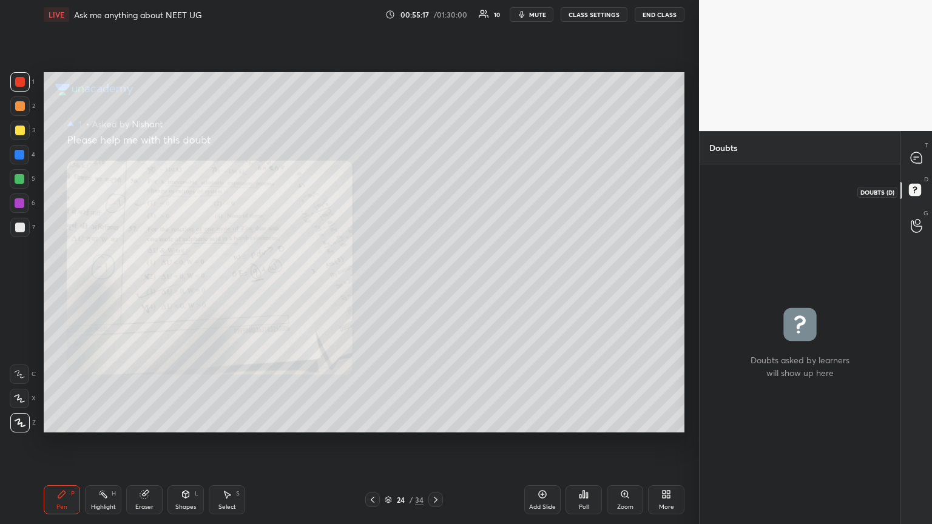
click at [435, 185] on rect at bounding box center [915, 190] width 12 height 12
click at [435, 156] on div at bounding box center [916, 158] width 24 height 22
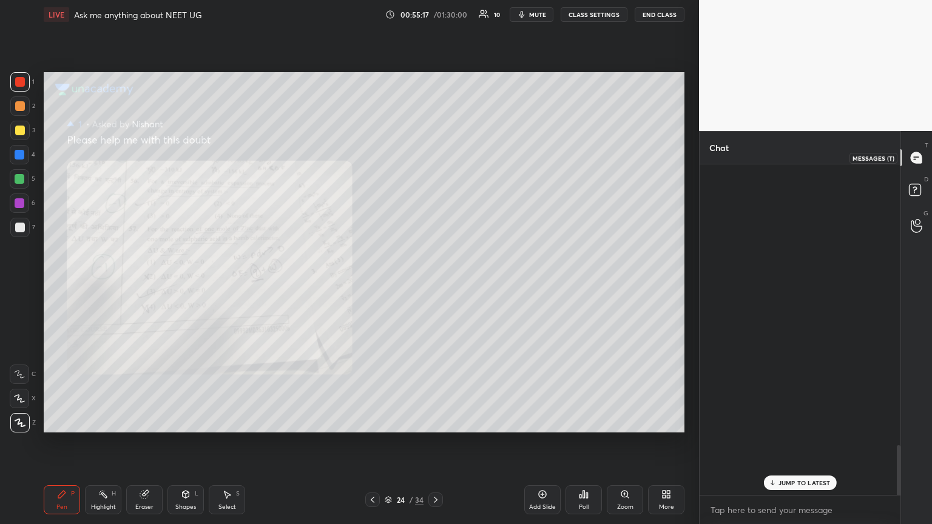
scroll to position [327, 197]
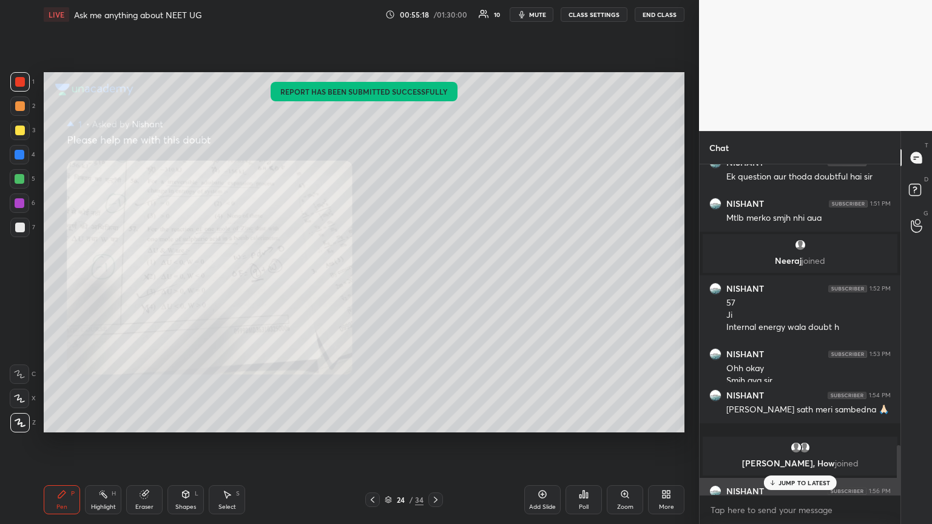
click at [435, 284] on p "JUMP TO LATEST" at bounding box center [804, 482] width 52 height 7
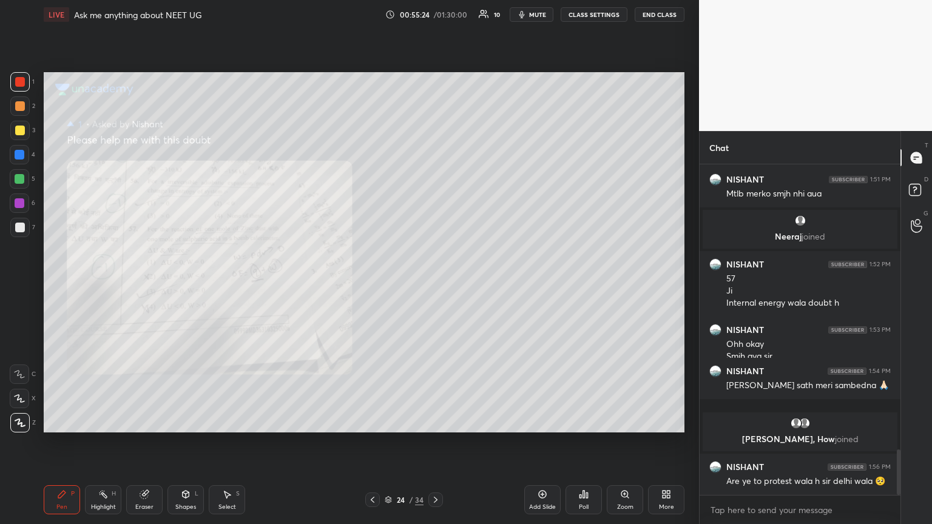
scroll to position [2069, 0]
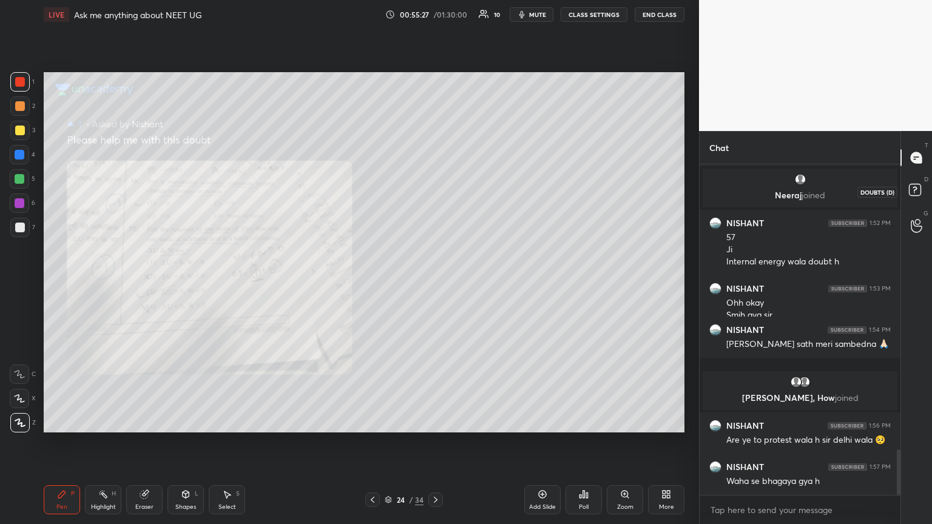
click at [435, 192] on rect at bounding box center [915, 190] width 12 height 12
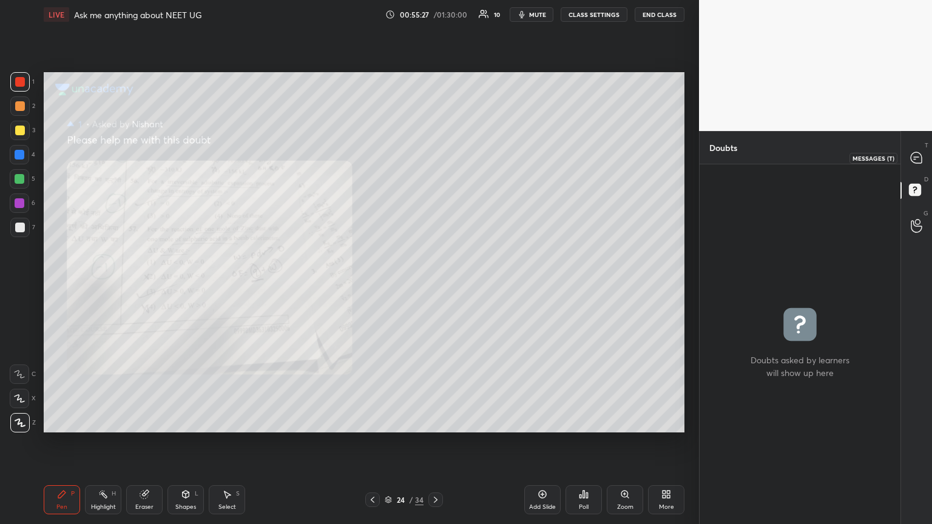
click at [435, 155] on icon at bounding box center [915, 157] width 11 height 11
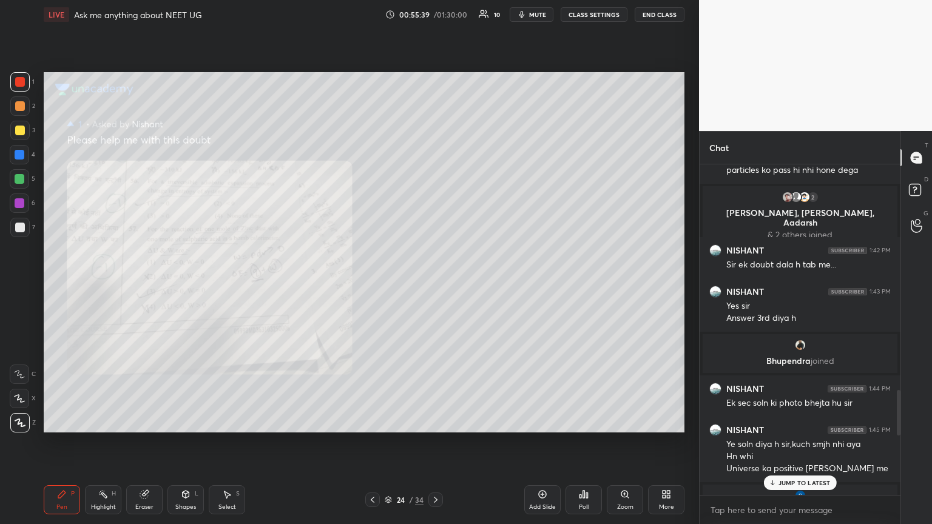
scroll to position [1492, 0]
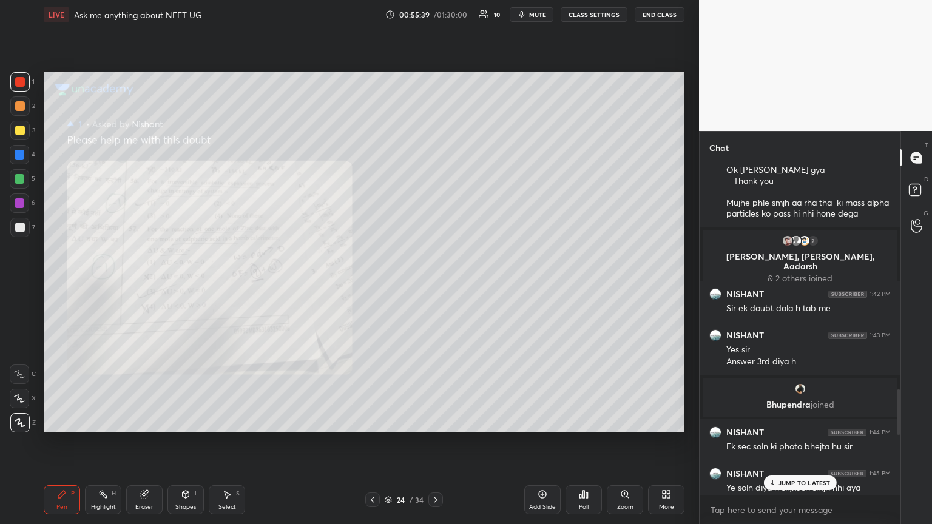
drag, startPoint x: 899, startPoint y: 452, endPoint x: 893, endPoint y: 377, distance: 76.1
click at [435, 284] on div at bounding box center [896, 329] width 7 height 331
click at [435, 284] on p "JUMP TO LATEST" at bounding box center [804, 482] width 52 height 7
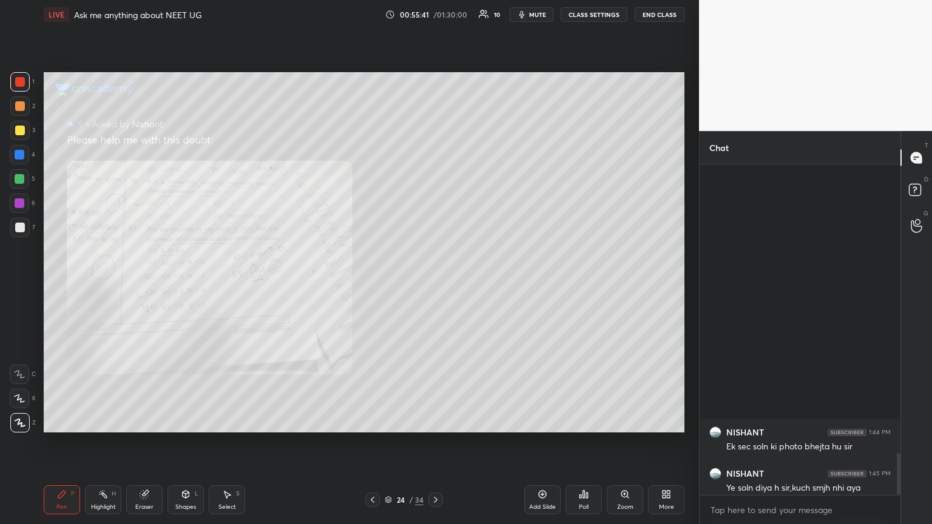
scroll to position [2265, 0]
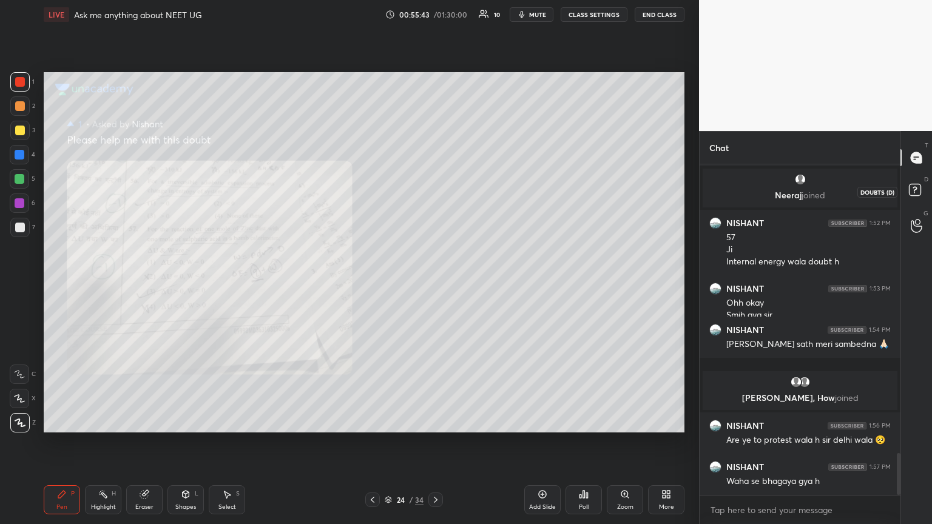
click at [435, 195] on rect at bounding box center [915, 190] width 12 height 12
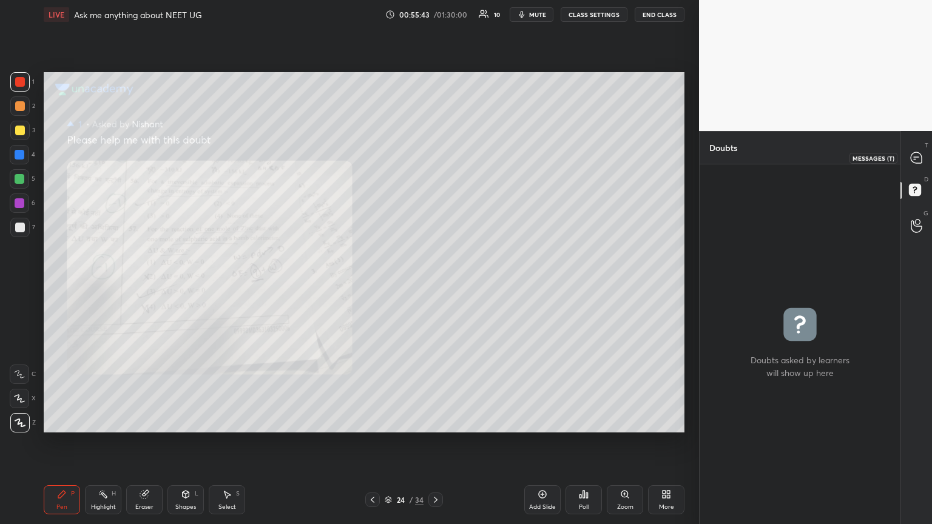
click at [435, 158] on div at bounding box center [916, 158] width 24 height 22
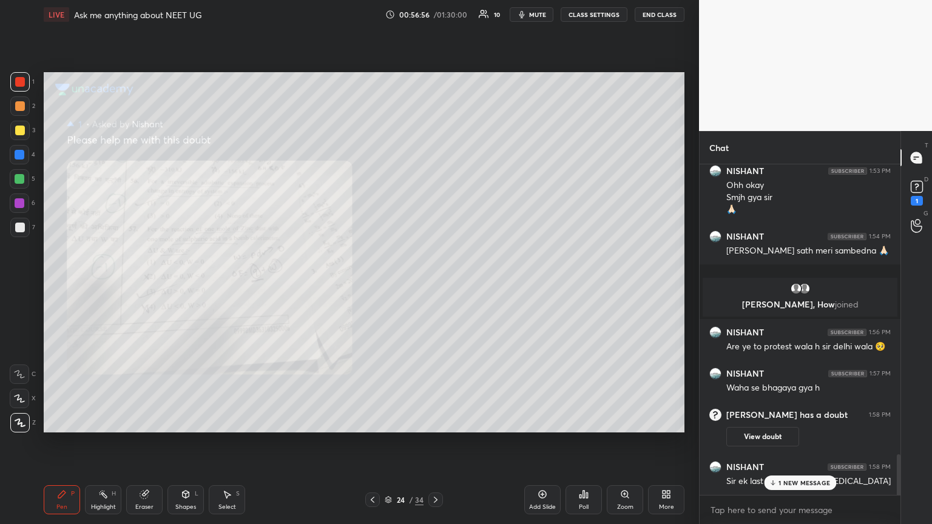
scroll to position [1773, 0]
click at [377, 284] on div at bounding box center [372, 499] width 15 height 15
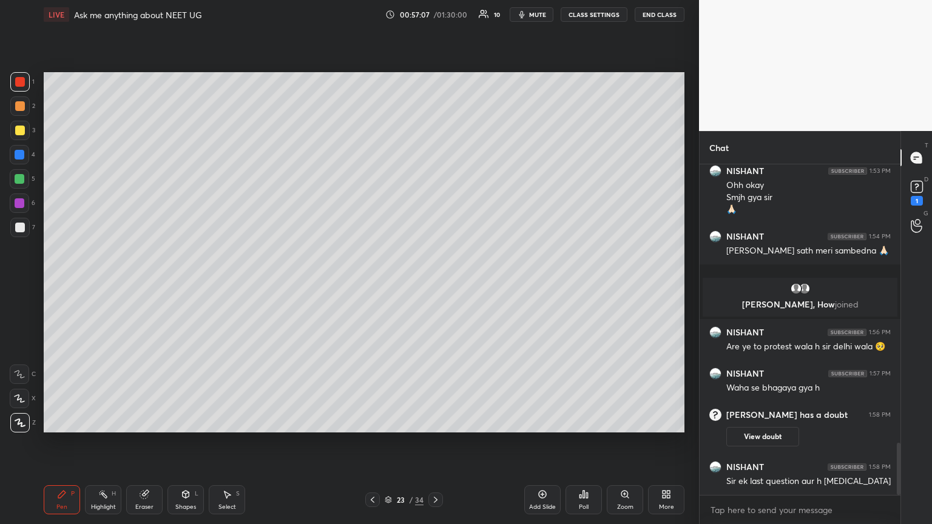
click at [371, 284] on icon at bounding box center [373, 500] width 10 height 10
click at [371, 284] on icon at bounding box center [373, 500] width 4 height 6
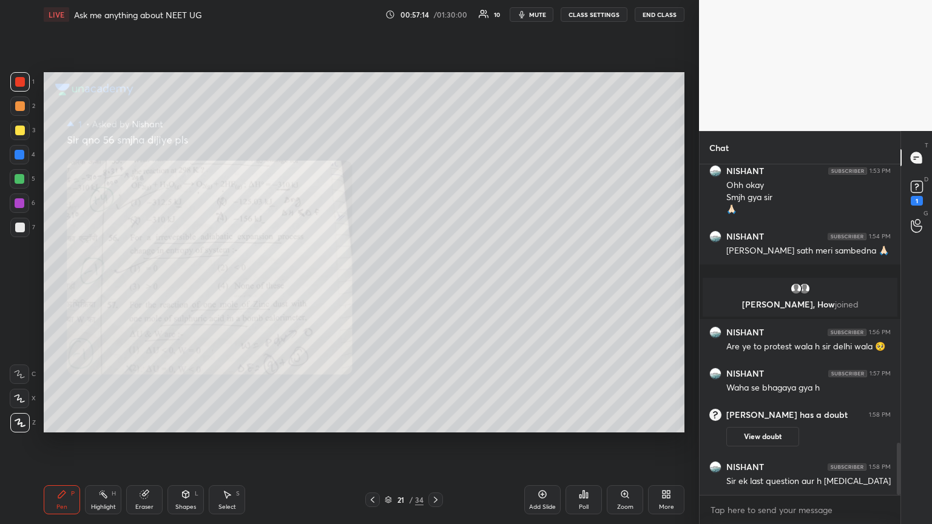
click at [435, 284] on icon at bounding box center [436, 500] width 10 height 10
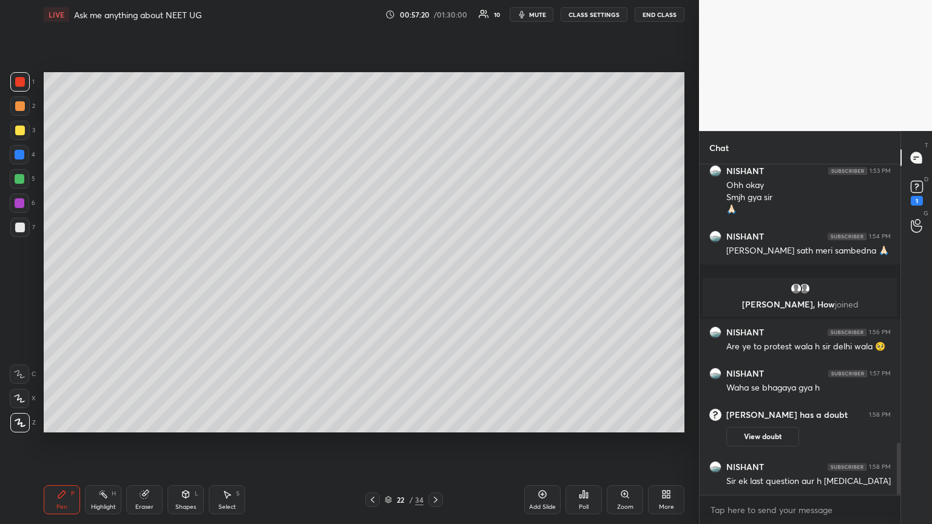
click at [435, 284] on icon at bounding box center [436, 500] width 10 height 10
drag, startPoint x: 123, startPoint y: 496, endPoint x: 116, endPoint y: 491, distance: 8.2
click at [119, 284] on div "Pen P Highlight H Eraser Shapes L Select S" at bounding box center [164, 499] width 240 height 29
drag, startPoint x: 102, startPoint y: 499, endPoint x: 147, endPoint y: 446, distance: 69.3
click at [104, 284] on icon at bounding box center [103, 494] width 10 height 10
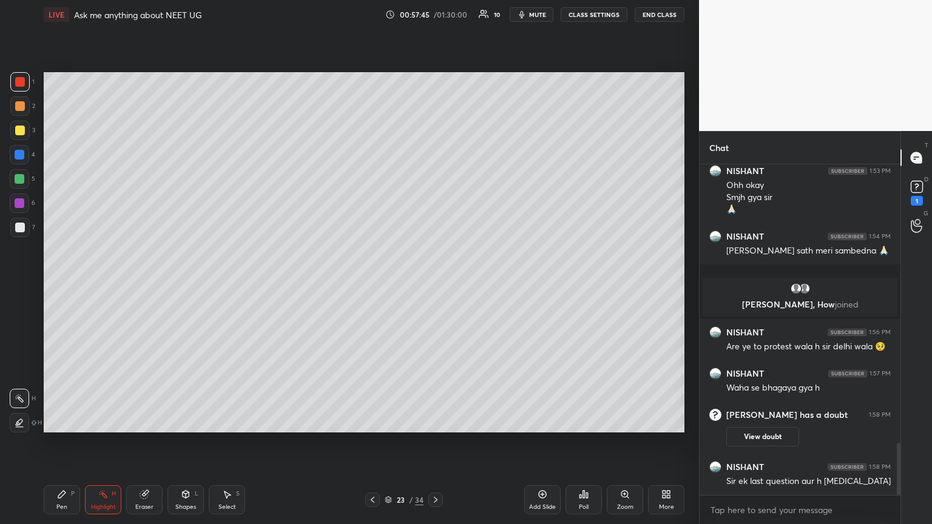
click at [22, 130] on div at bounding box center [20, 131] width 10 height 10
click at [60, 284] on div "Pen" at bounding box center [61, 507] width 11 height 6
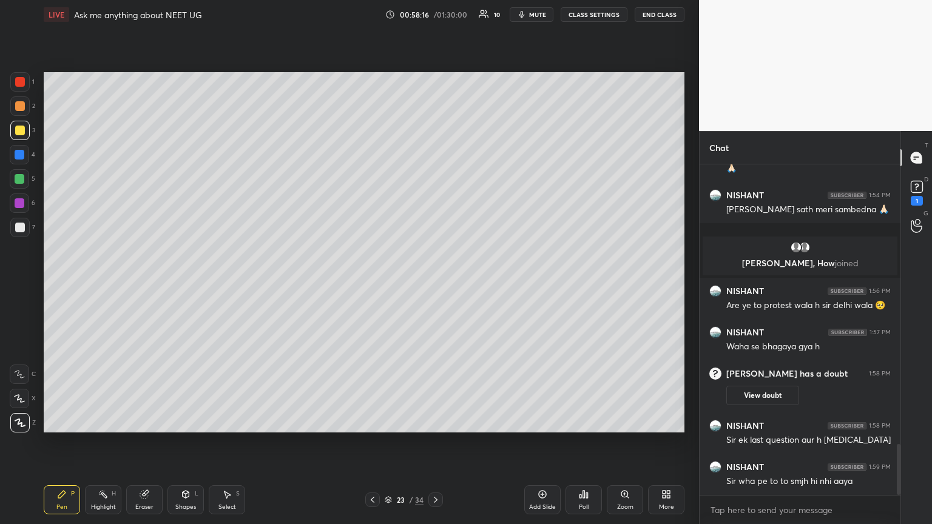
scroll to position [1826, 0]
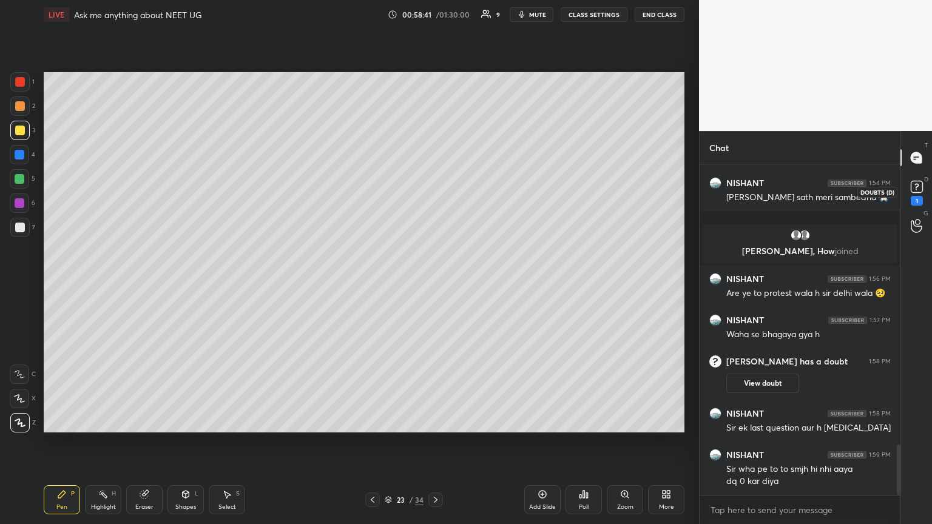
click at [435, 192] on rect at bounding box center [916, 187] width 12 height 12
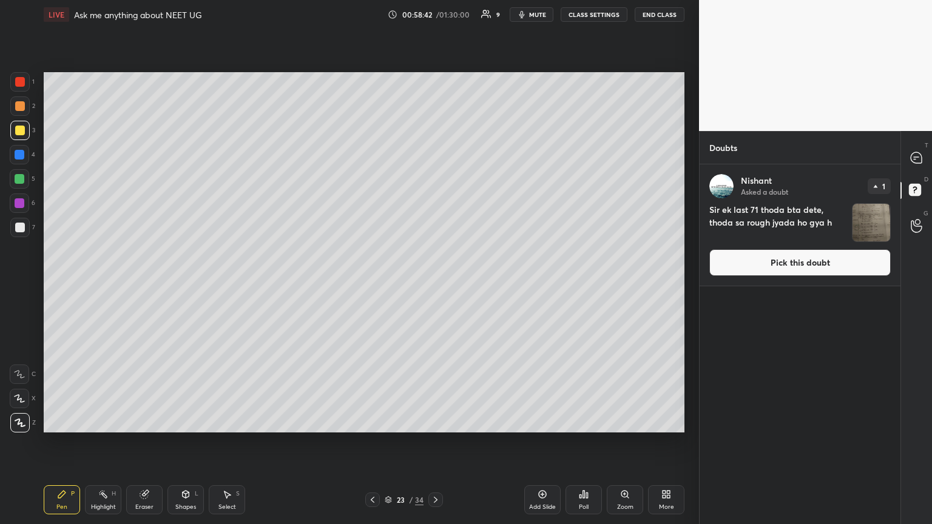
click at [435, 264] on button "Pick this doubt" at bounding box center [799, 262] width 181 height 27
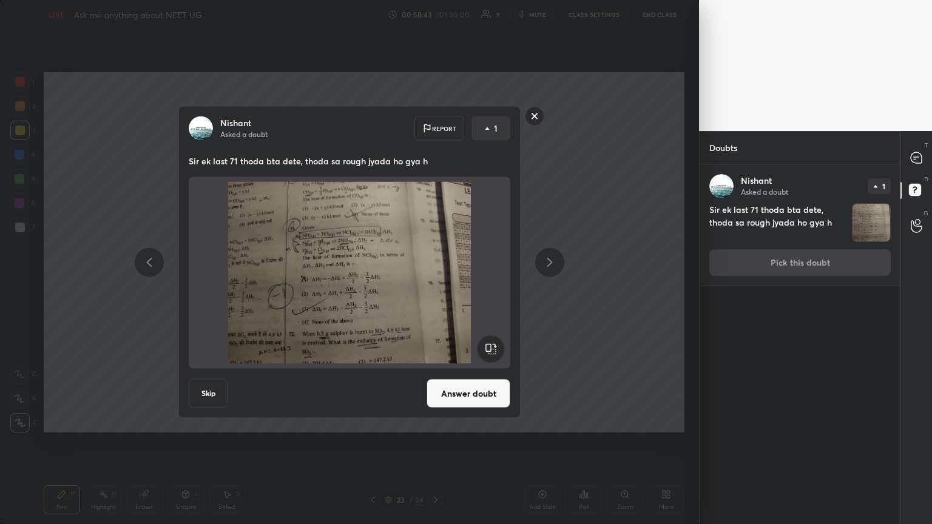
click at [435, 284] on button "Answer doubt" at bounding box center [468, 393] width 84 height 29
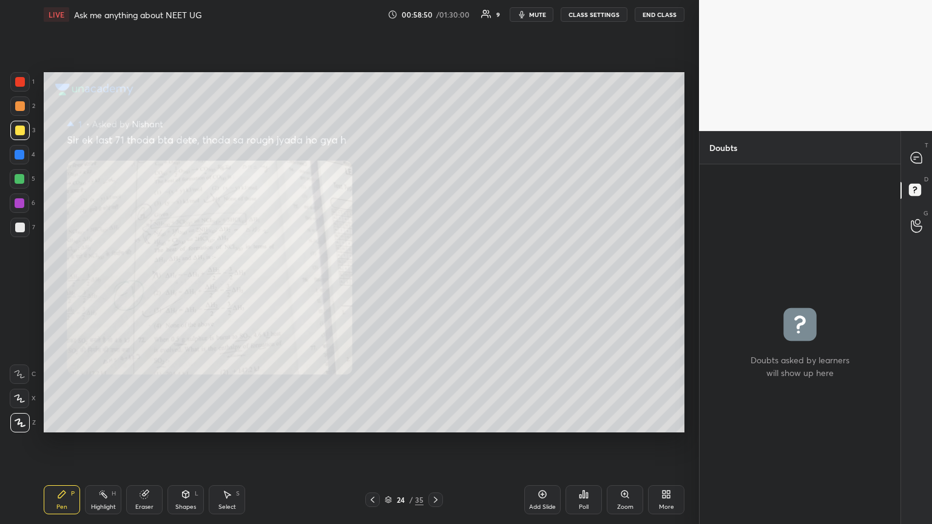
click at [435, 284] on div "Zoom" at bounding box center [625, 507] width 16 height 6
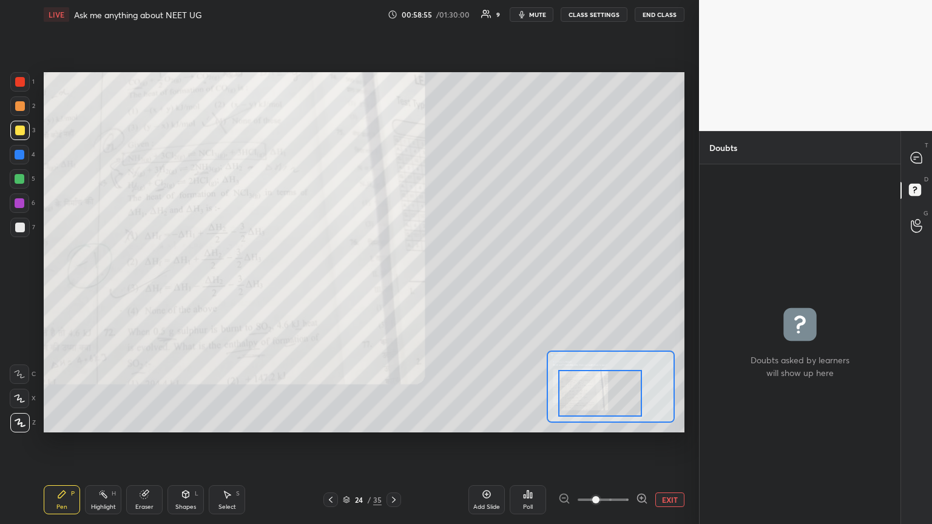
drag, startPoint x: 582, startPoint y: 383, endPoint x: 569, endPoint y: 392, distance: 15.2
click at [435, 284] on div at bounding box center [600, 393] width 84 height 47
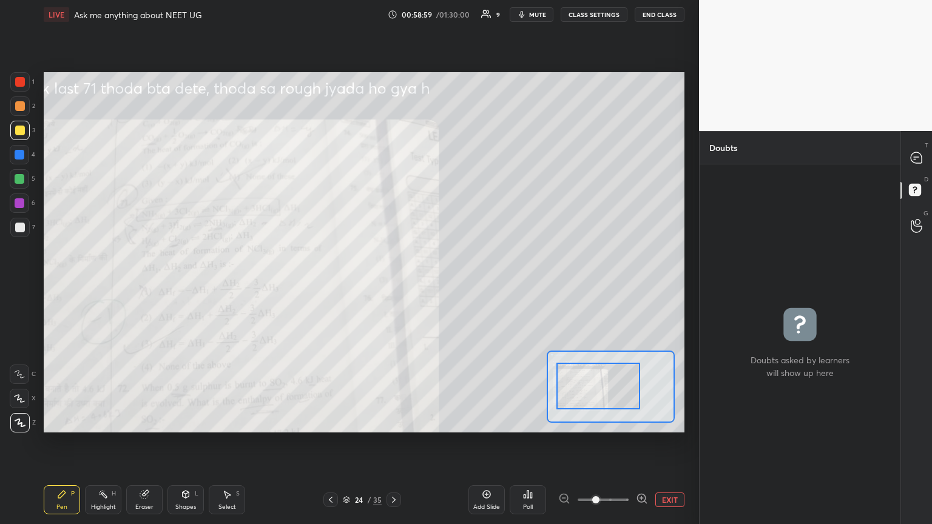
drag, startPoint x: 575, startPoint y: 393, endPoint x: 574, endPoint y: 386, distance: 7.4
click at [435, 284] on div at bounding box center [598, 386] width 84 height 47
click at [63, 284] on icon at bounding box center [62, 494] width 10 height 10
click at [24, 180] on div at bounding box center [20, 179] width 10 height 10
click at [19, 179] on div at bounding box center [20, 179] width 10 height 10
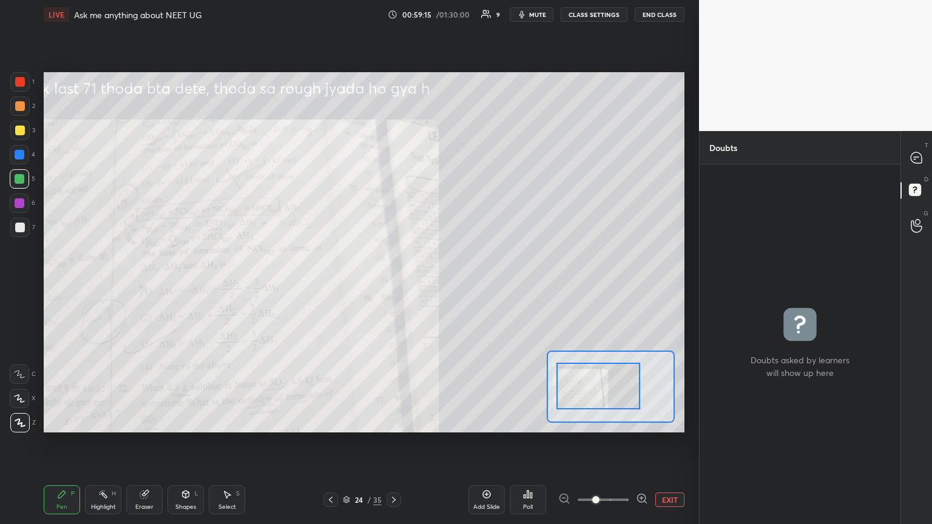
drag, startPoint x: 22, startPoint y: 152, endPoint x: 37, endPoint y: 159, distance: 16.6
click at [23, 152] on div at bounding box center [20, 155] width 10 height 10
click at [23, 85] on div at bounding box center [20, 82] width 10 height 10
click at [19, 106] on div at bounding box center [20, 106] width 10 height 10
drag, startPoint x: 920, startPoint y: 155, endPoint x: 905, endPoint y: 178, distance: 27.6
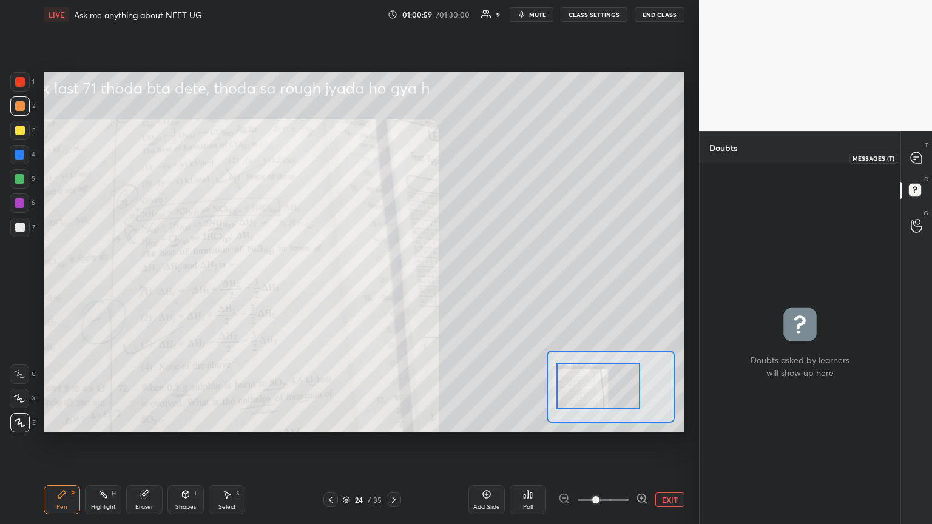
click at [435, 156] on icon at bounding box center [915, 157] width 11 height 11
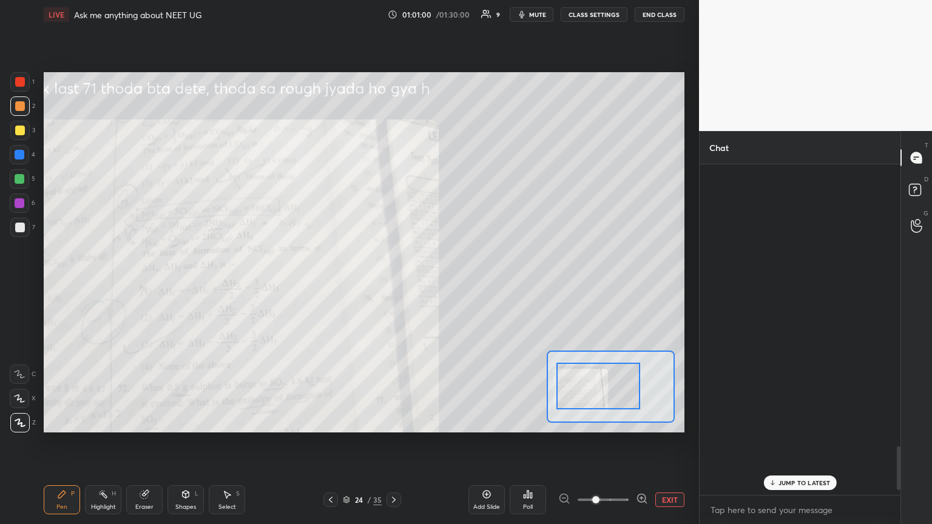
scroll to position [327, 197]
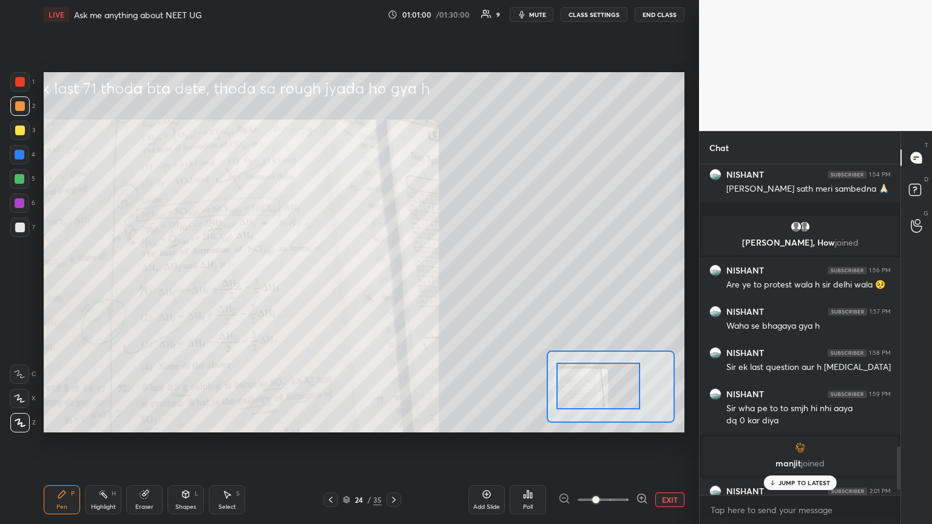
click at [435, 284] on p "JUMP TO LATEST" at bounding box center [804, 482] width 52 height 7
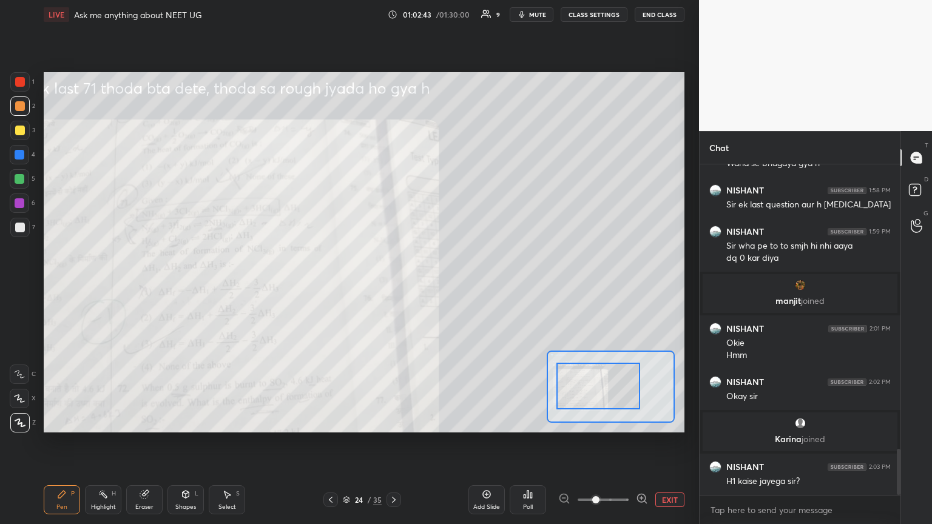
scroll to position [2025, 0]
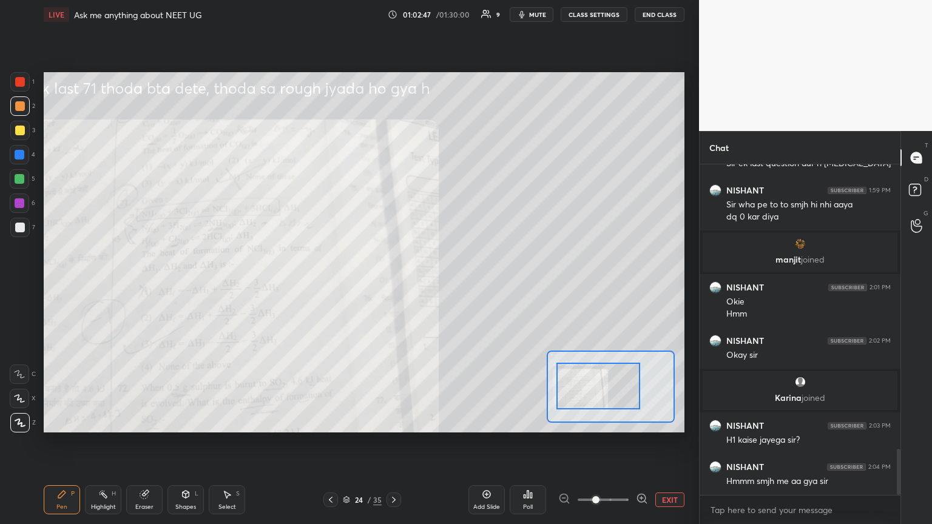
click at [330, 284] on icon at bounding box center [331, 500] width 10 height 10
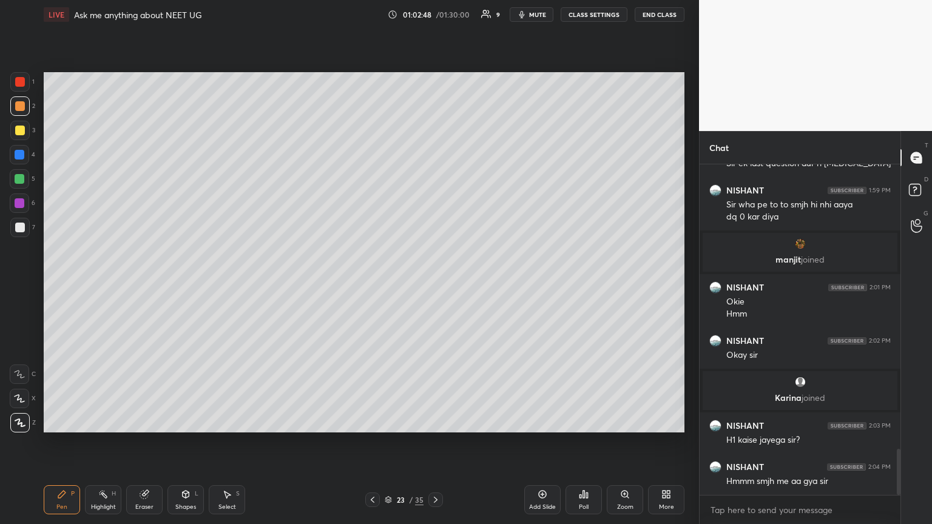
click at [329, 284] on div "23 / 35" at bounding box center [404, 499] width 240 height 15
click at [373, 284] on icon at bounding box center [373, 500] width 10 height 10
click at [374, 284] on icon at bounding box center [373, 500] width 10 height 10
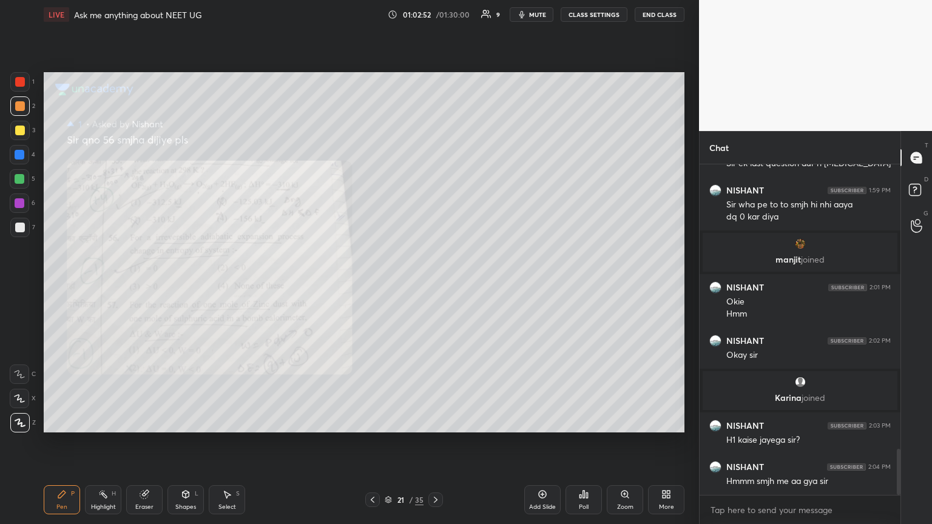
drag, startPoint x: 21, startPoint y: 201, endPoint x: 40, endPoint y: 224, distance: 29.7
click at [24, 203] on div at bounding box center [19, 202] width 19 height 19
drag, startPoint x: 110, startPoint y: 497, endPoint x: 109, endPoint y: 472, distance: 25.5
click at [110, 284] on div "Highlight H" at bounding box center [103, 499] width 36 height 29
drag, startPoint x: 141, startPoint y: 509, endPoint x: 139, endPoint y: 499, distance: 10.5
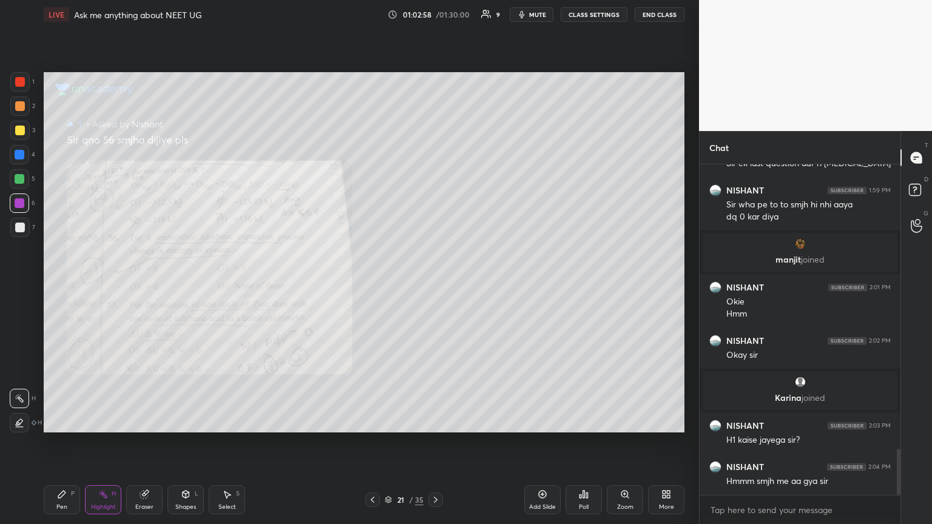
click at [141, 284] on div "Eraser" at bounding box center [144, 507] width 18 height 6
drag, startPoint x: 68, startPoint y: 501, endPoint x: 69, endPoint y: 459, distance: 42.5
click at [70, 284] on div "Pen P" at bounding box center [62, 499] width 36 height 29
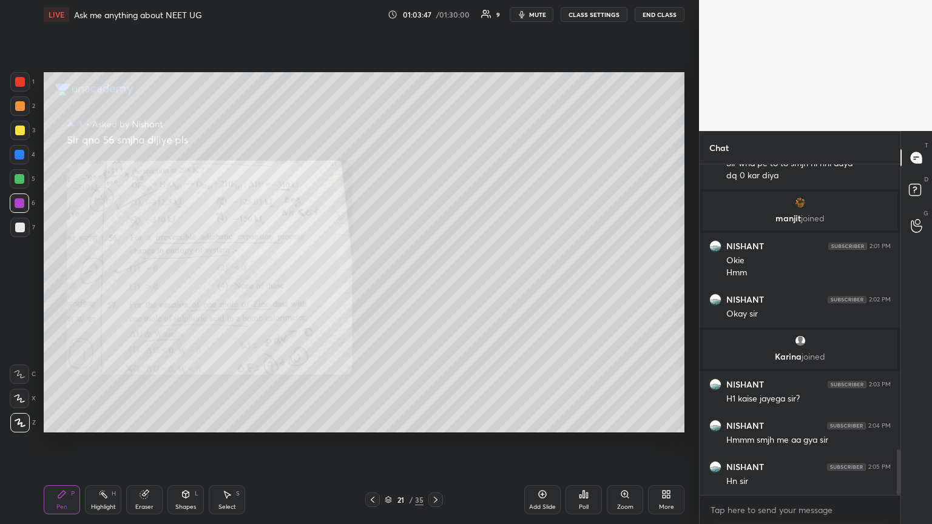
scroll to position [2078, 0]
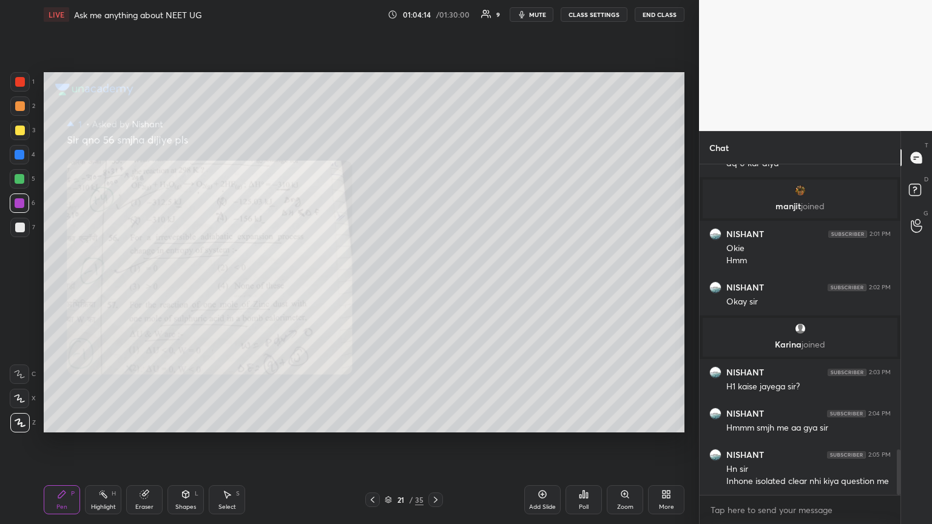
click at [431, 284] on icon at bounding box center [436, 500] width 10 height 10
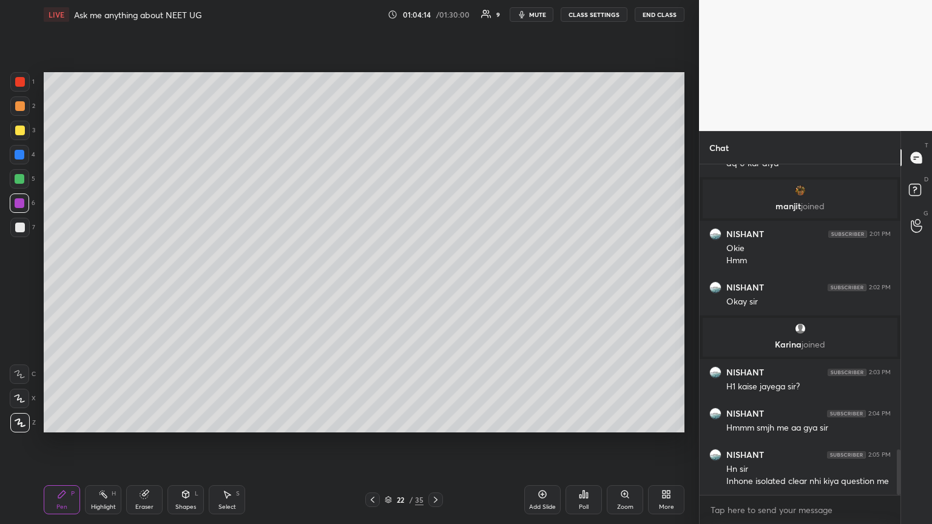
click at [431, 284] on icon at bounding box center [436, 500] width 10 height 10
click at [375, 284] on icon at bounding box center [373, 500] width 10 height 10
click at [374, 284] on icon at bounding box center [373, 500] width 10 height 10
click at [373, 284] on icon at bounding box center [373, 500] width 10 height 10
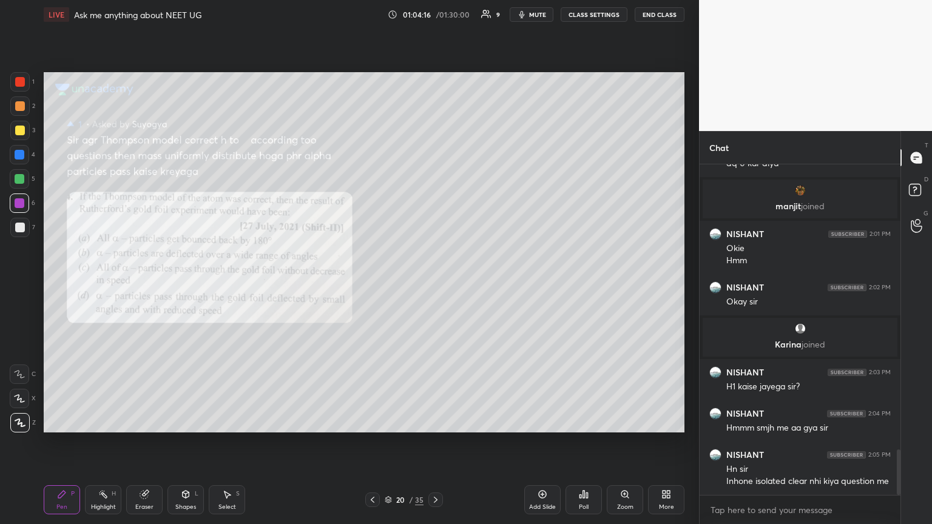
click at [373, 284] on icon at bounding box center [373, 500] width 10 height 10
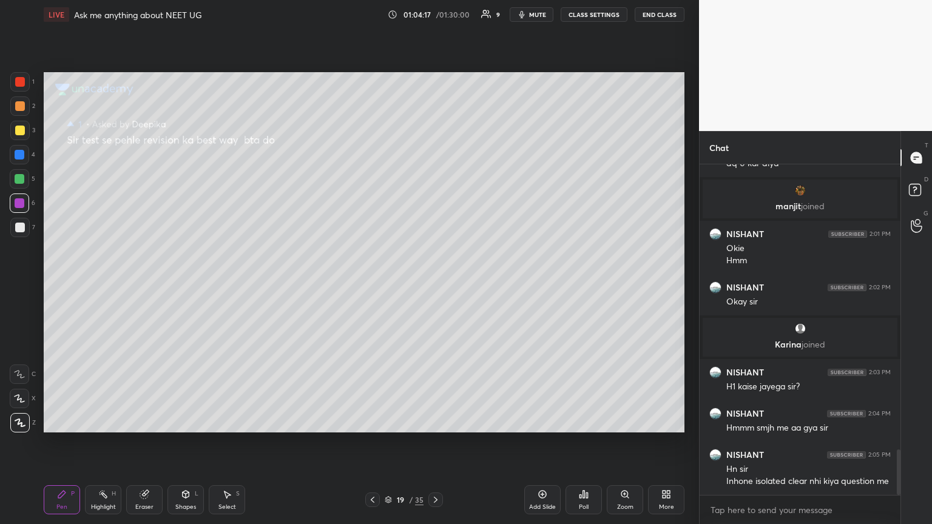
click at [373, 284] on icon at bounding box center [373, 500] width 10 height 10
click at [372, 284] on icon at bounding box center [373, 500] width 10 height 10
click at [374, 284] on icon at bounding box center [373, 500] width 10 height 10
click at [373, 284] on icon at bounding box center [373, 500] width 10 height 10
click at [374, 284] on icon at bounding box center [373, 500] width 10 height 10
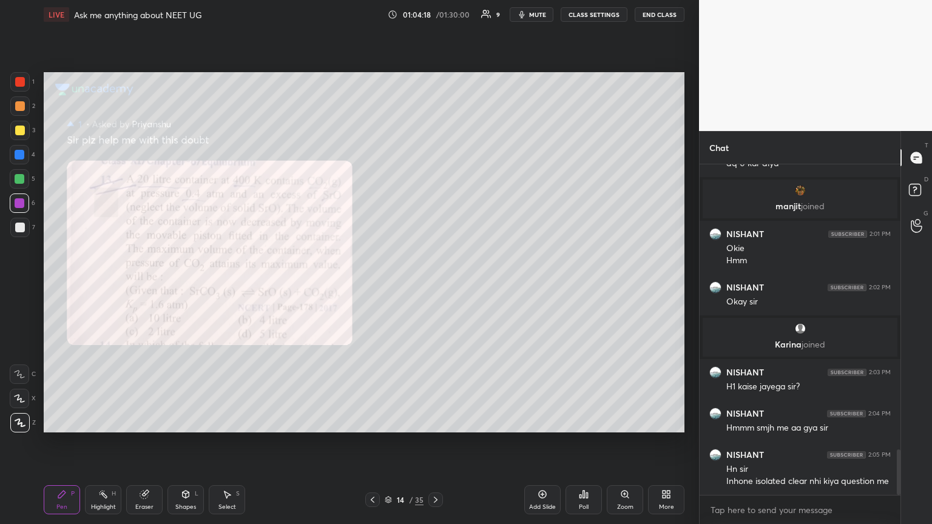
click at [374, 284] on icon at bounding box center [373, 500] width 10 height 10
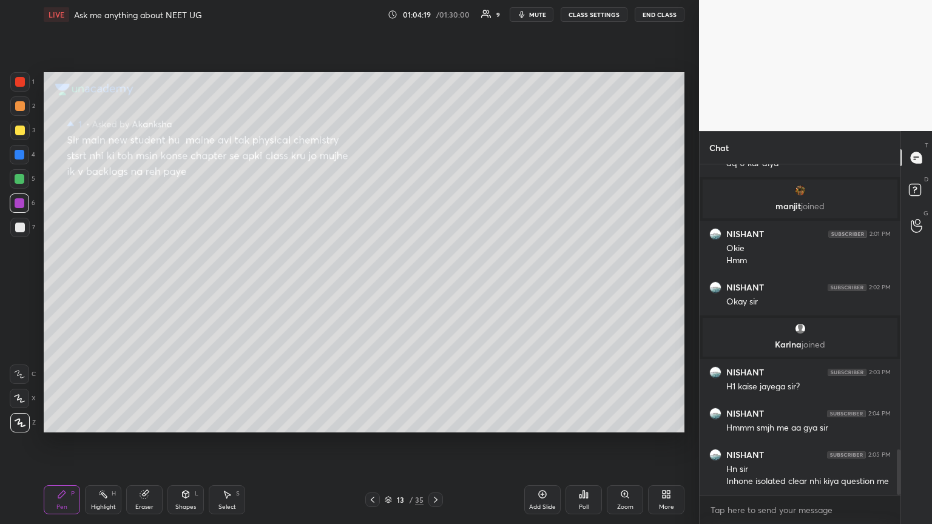
click at [375, 284] on icon at bounding box center [373, 500] width 10 height 10
click at [376, 284] on icon at bounding box center [373, 500] width 10 height 10
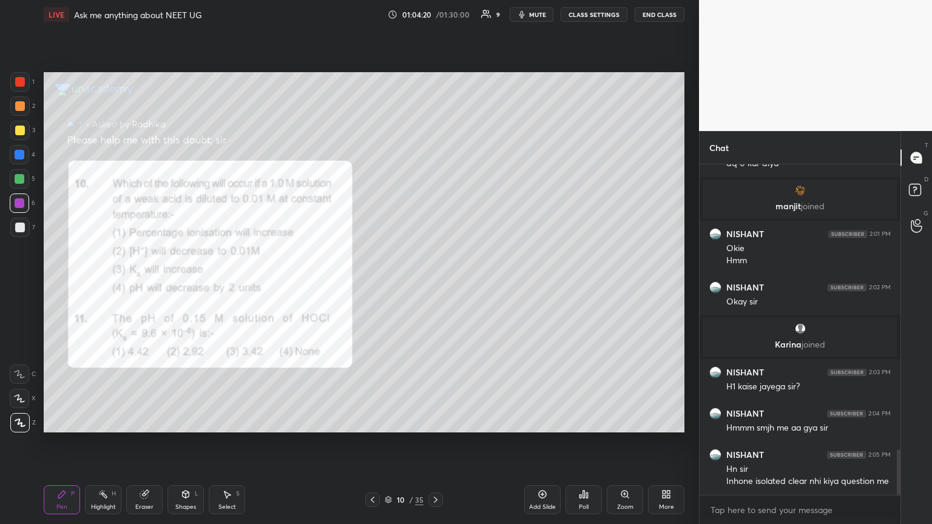
click at [376, 284] on icon at bounding box center [373, 500] width 10 height 10
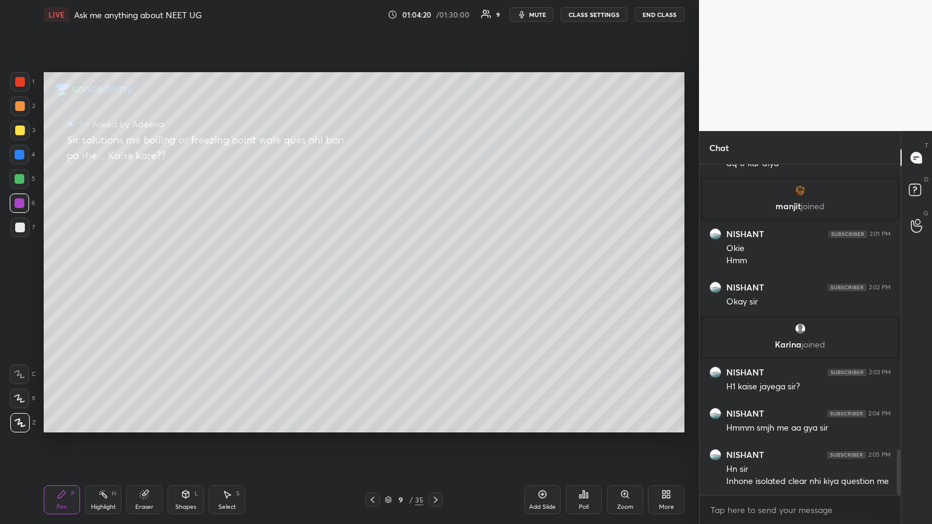
click at [376, 284] on icon at bounding box center [373, 500] width 10 height 10
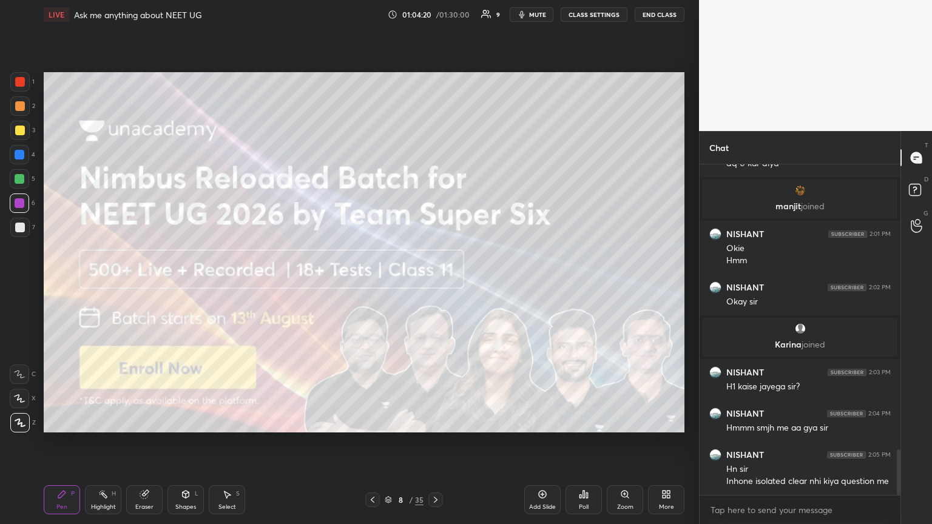
click at [376, 284] on icon at bounding box center [373, 500] width 10 height 10
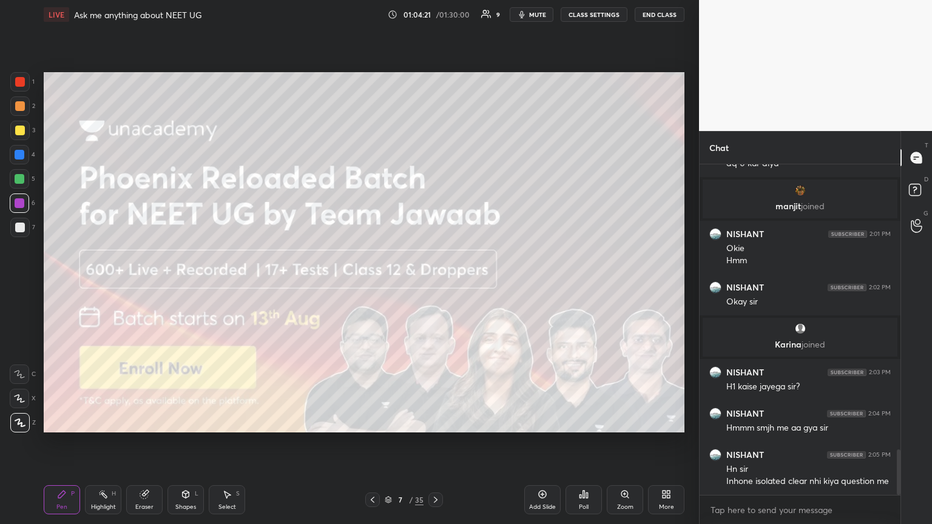
click at [377, 284] on div at bounding box center [372, 499] width 15 height 15
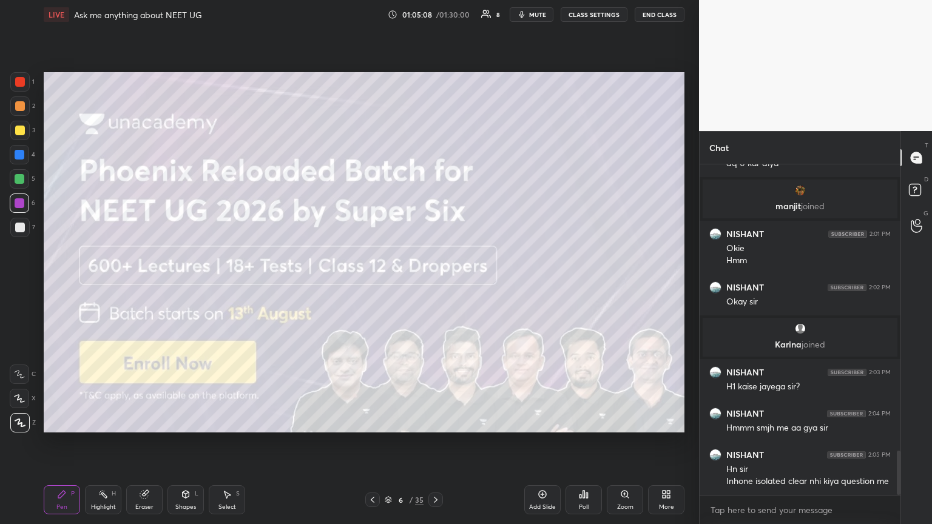
scroll to position [2120, 0]
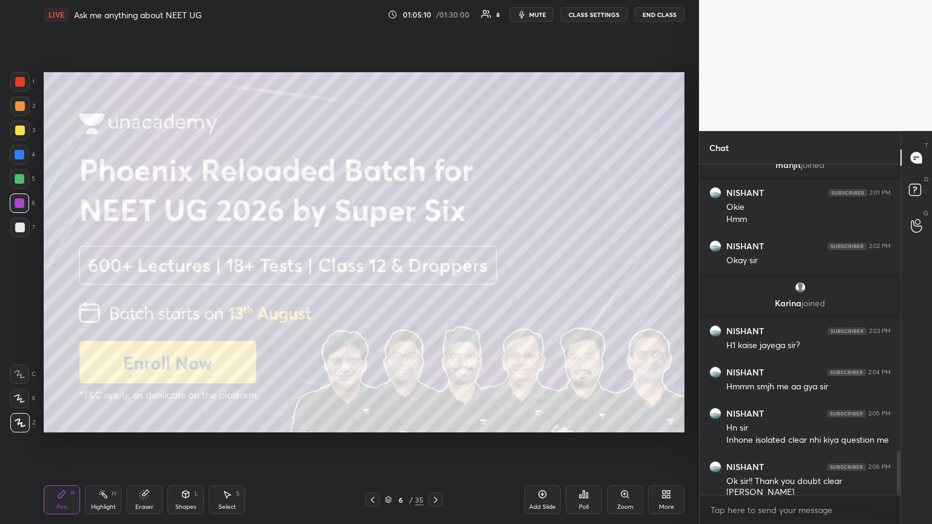
drag, startPoint x: 62, startPoint y: 500, endPoint x: 66, endPoint y: 489, distance: 11.9
click at [62, 284] on div "Pen P" at bounding box center [62, 499] width 36 height 29
click at [17, 224] on div at bounding box center [20, 228] width 10 height 10
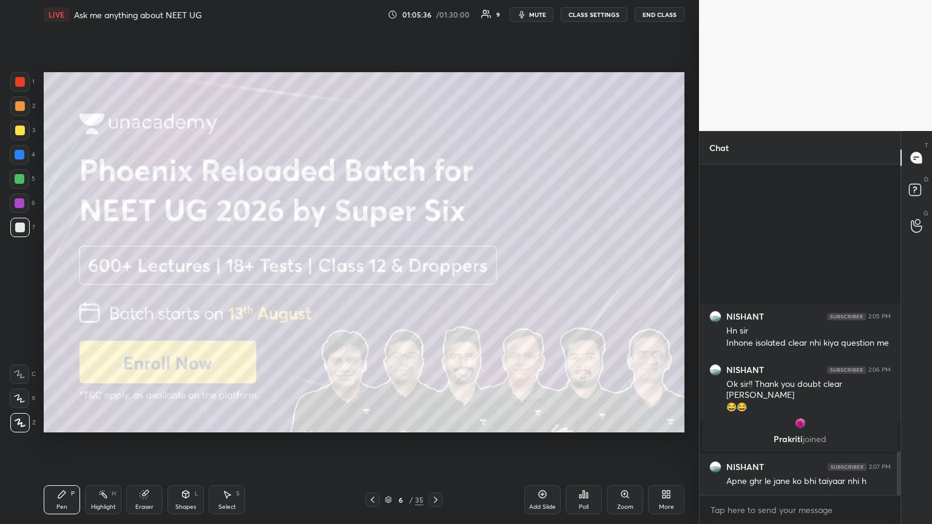
scroll to position [2125, 0]
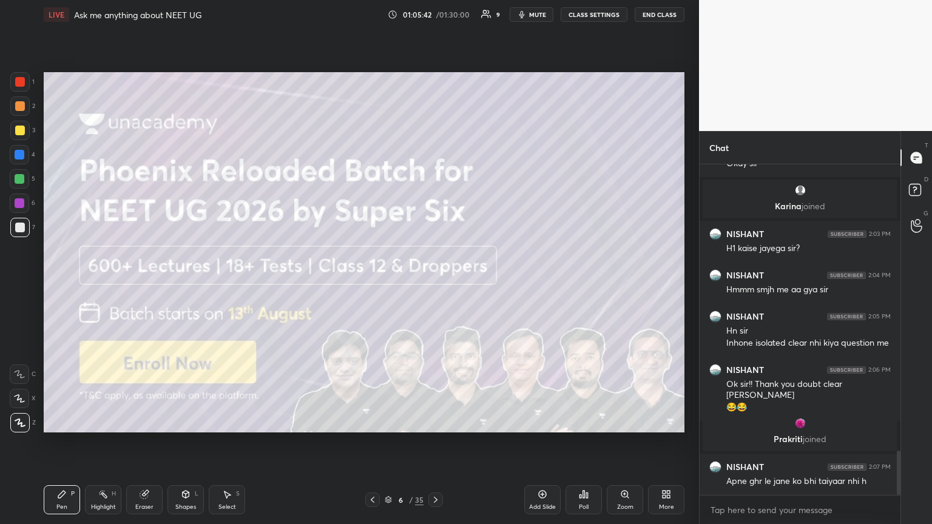
click at [63, 284] on div "Pen P" at bounding box center [62, 499] width 36 height 29
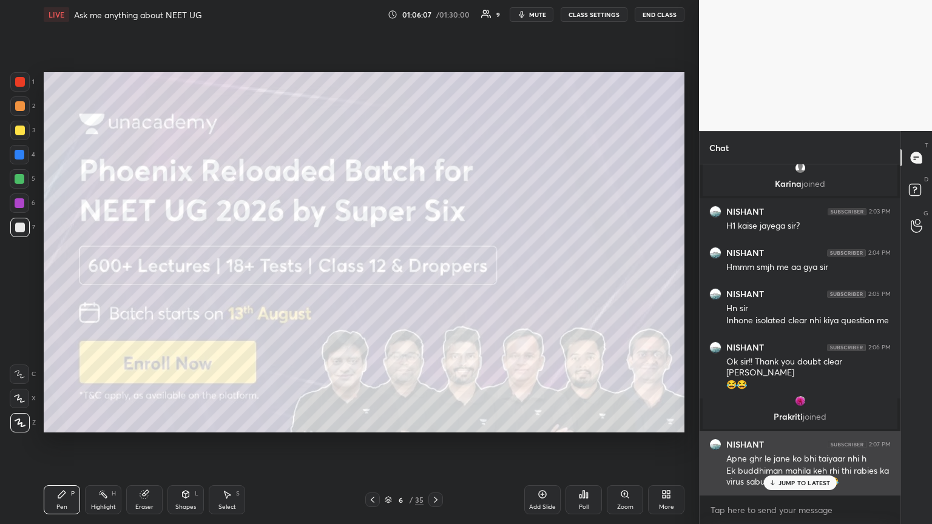
drag, startPoint x: 807, startPoint y: 482, endPoint x: 797, endPoint y: 480, distance: 10.5
click at [435, 284] on p "JUMP TO LATEST" at bounding box center [804, 482] width 52 height 7
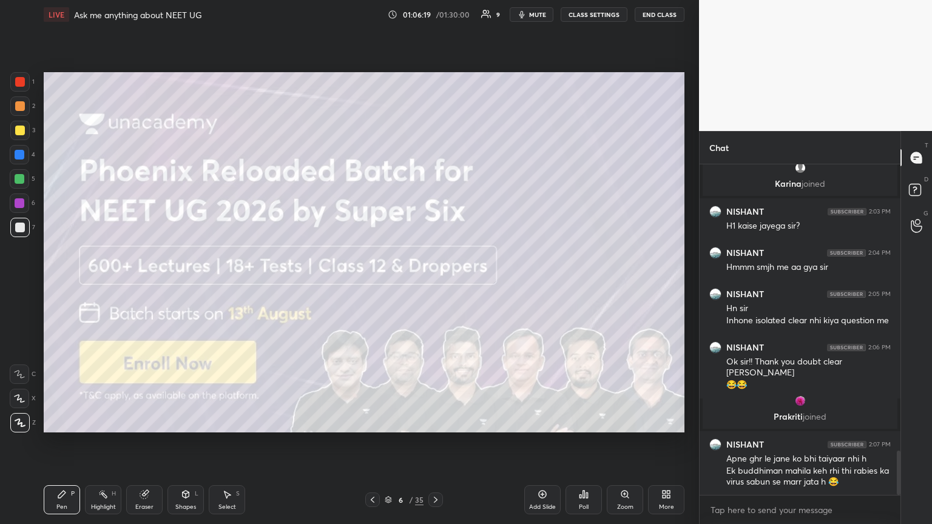
click at [146, 284] on div "Eraser" at bounding box center [144, 499] width 36 height 29
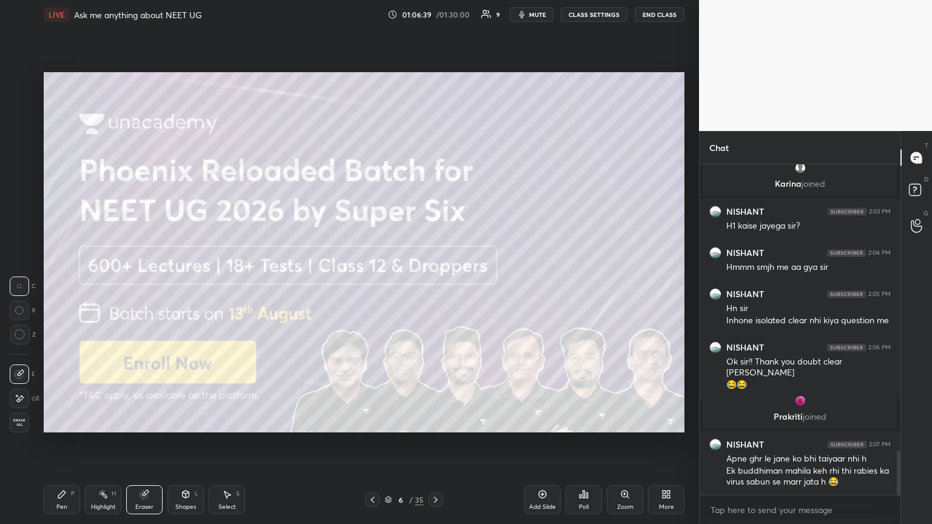
scroll to position [2188, 0]
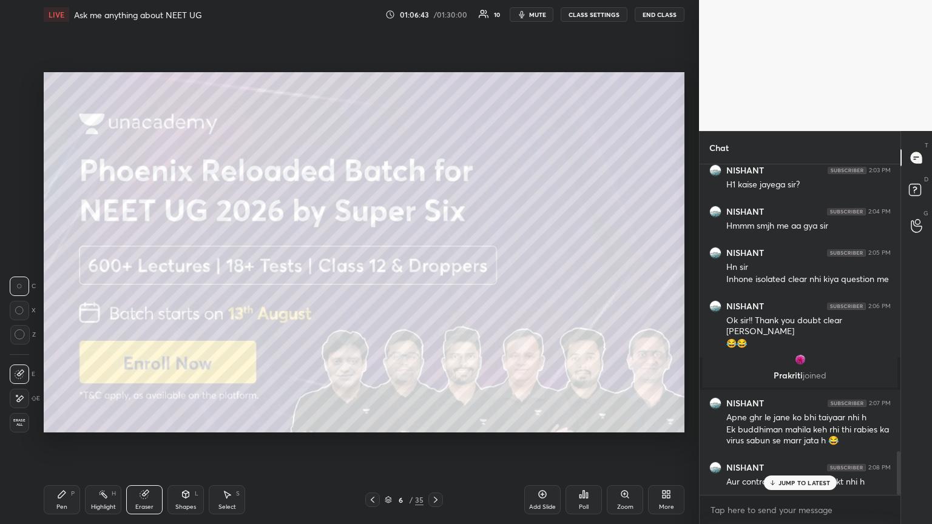
click at [435, 284] on p "JUMP TO LATEST" at bounding box center [804, 482] width 52 height 7
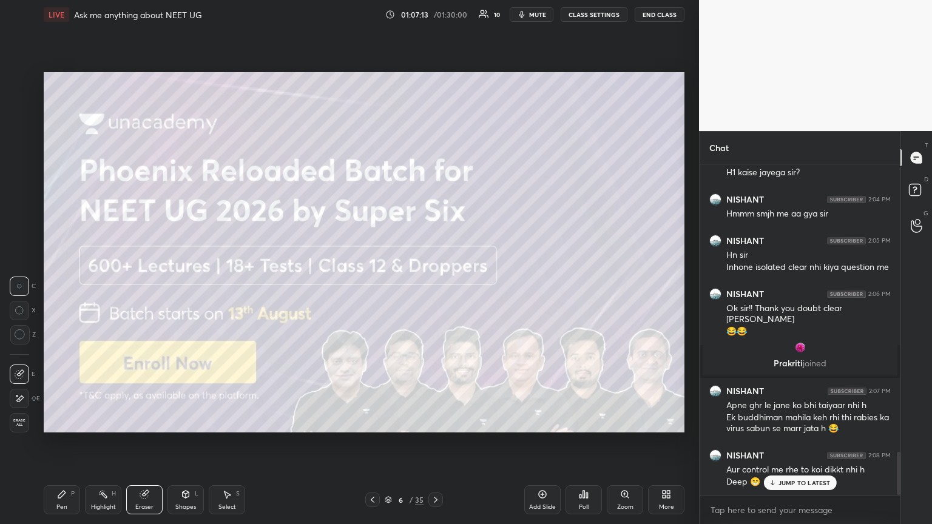
drag, startPoint x: 540, startPoint y: 11, endPoint x: 508, endPoint y: 70, distance: 67.3
click at [435, 15] on span "mute" at bounding box center [537, 14] width 17 height 8
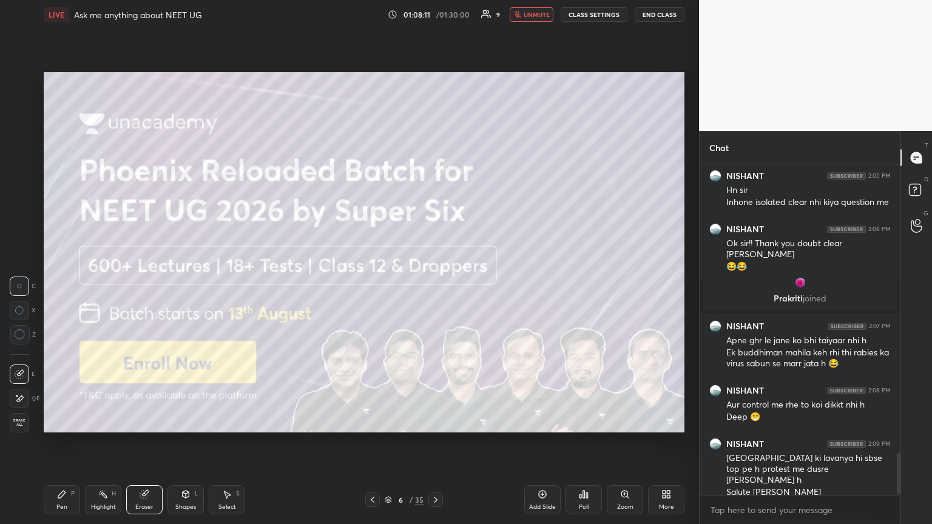
scroll to position [2309, 0]
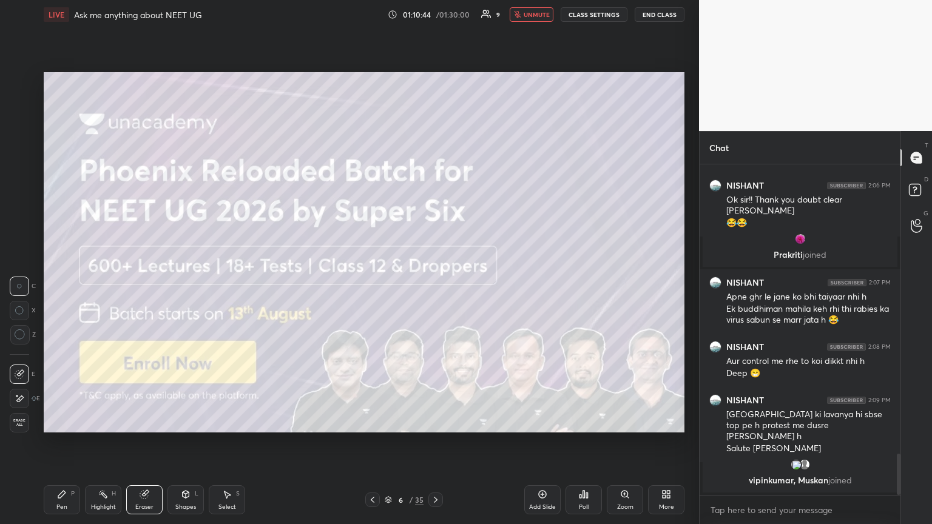
drag, startPoint x: 56, startPoint y: 500, endPoint x: 64, endPoint y: 495, distance: 9.3
click at [61, 284] on div "Pen P" at bounding box center [62, 499] width 36 height 29
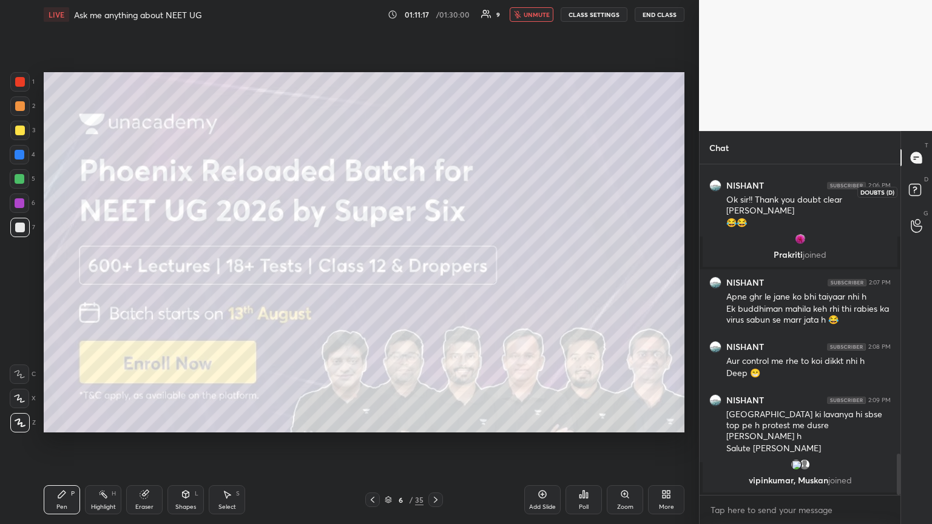
drag, startPoint x: 915, startPoint y: 195, endPoint x: 907, endPoint y: 191, distance: 9.0
click at [435, 193] on rect at bounding box center [915, 190] width 12 height 12
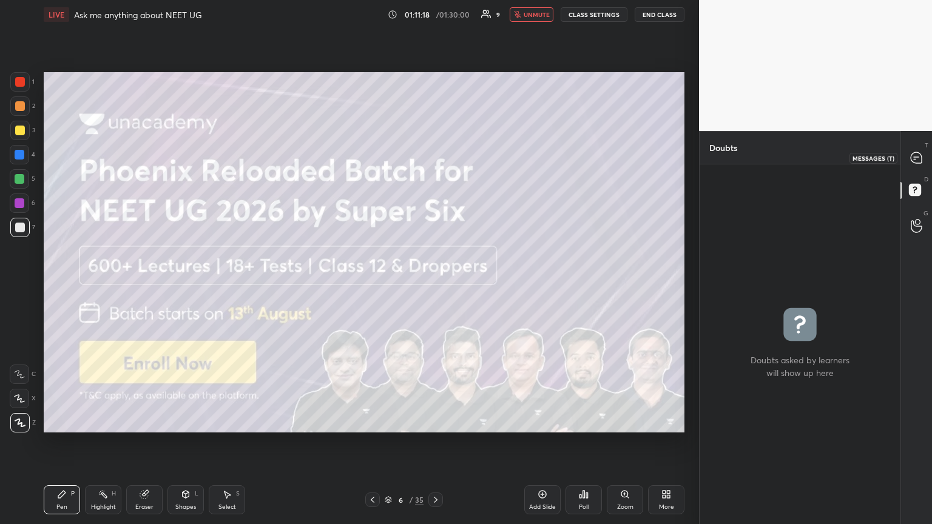
click at [435, 161] on icon at bounding box center [915, 157] width 11 height 11
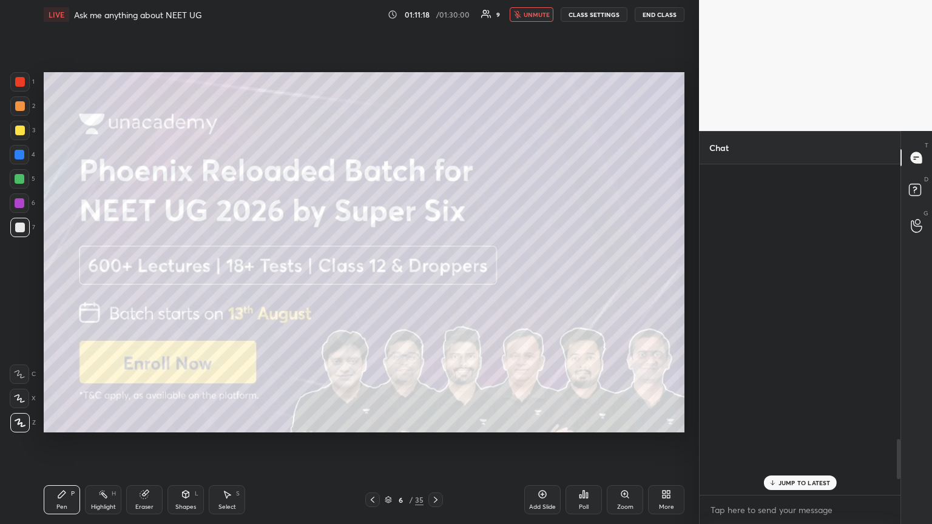
scroll to position [327, 197]
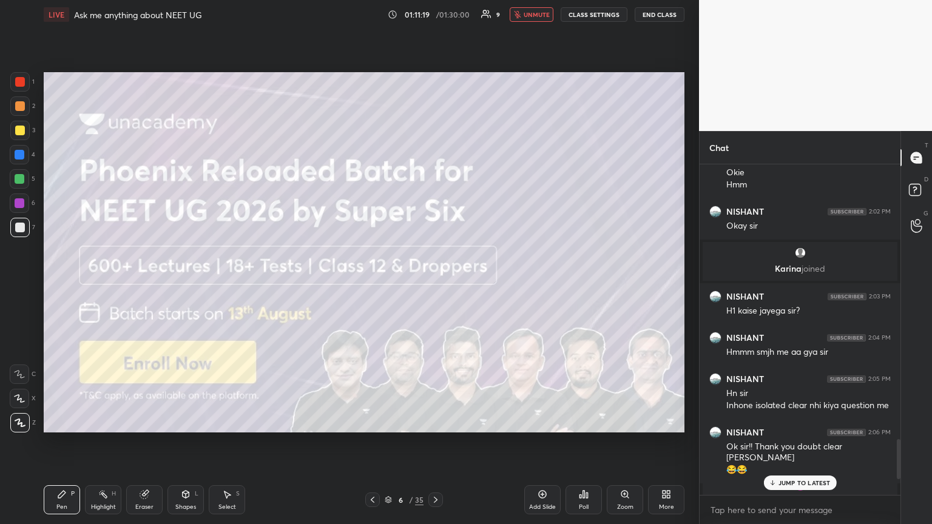
drag, startPoint x: 793, startPoint y: 488, endPoint x: 784, endPoint y: 457, distance: 31.8
click at [435, 284] on div "JUMP TO LATEST" at bounding box center [799, 482] width 73 height 15
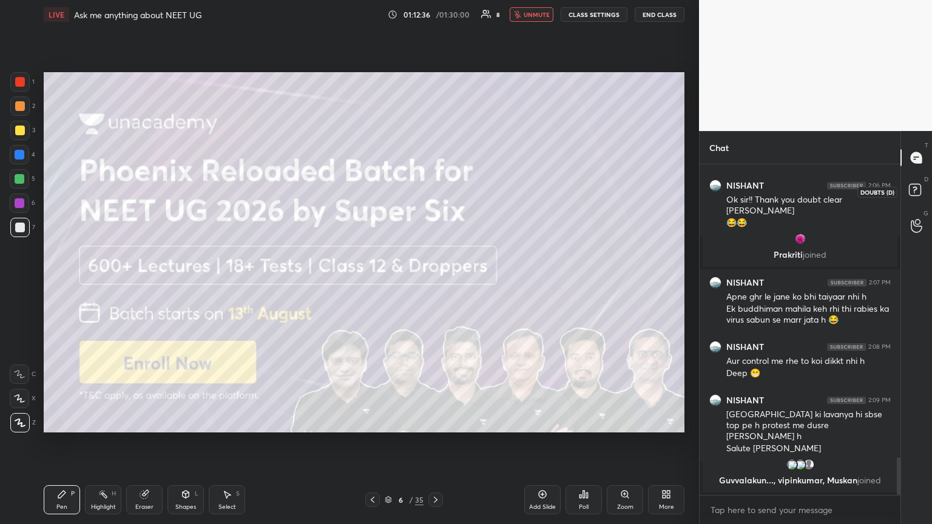
click at [435, 191] on rect at bounding box center [915, 190] width 12 height 12
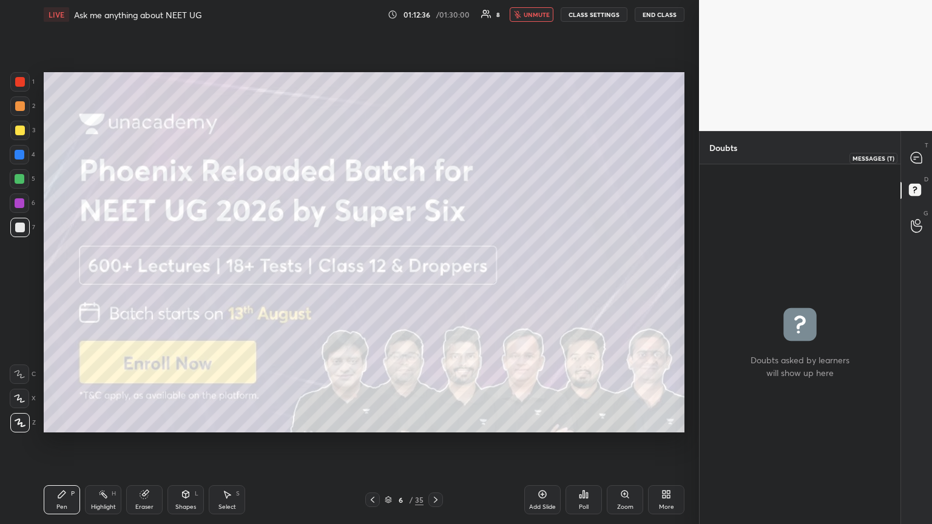
click at [435, 155] on icon at bounding box center [915, 157] width 11 height 11
type textarea "x"
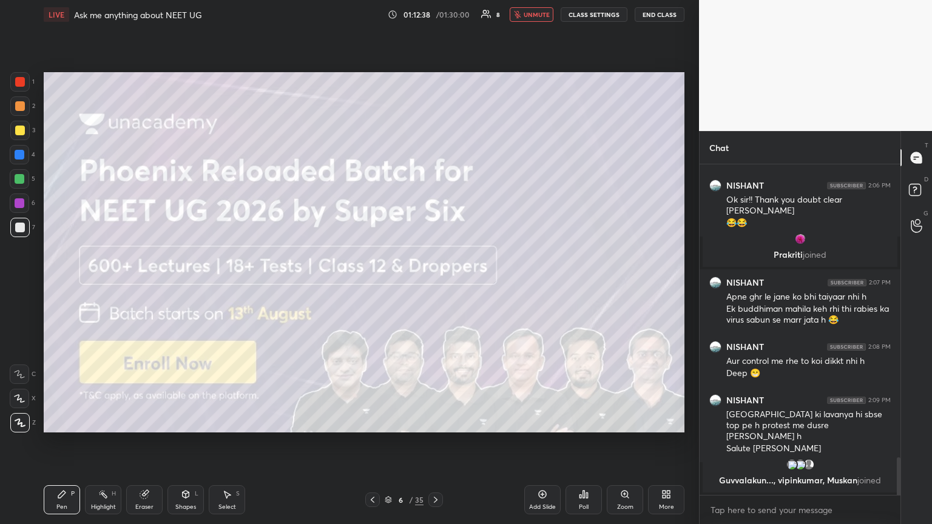
drag, startPoint x: 900, startPoint y: 467, endPoint x: 899, endPoint y: 477, distance: 9.7
click at [435, 284] on div "Chat NISHANT 2:04 PM Hmmm smjh me aa gya [PERSON_NAME] 2:05 PM Hn sir Inhone is…" at bounding box center [815, 327] width 233 height 393
drag, startPoint x: 899, startPoint y: 466, endPoint x: 898, endPoint y: 479, distance: 13.4
click at [435, 284] on div "Chat NISHANT 2:04 PM Hmmm smjh me aa gya [PERSON_NAME] 2:05 PM Hn sir Inhone is…" at bounding box center [815, 327] width 233 height 393
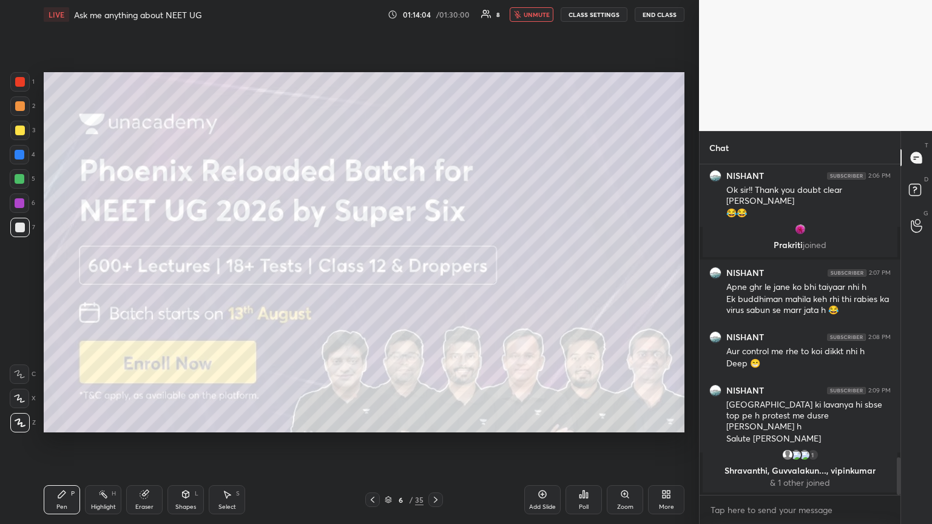
click at [434, 284] on icon at bounding box center [436, 500] width 10 height 10
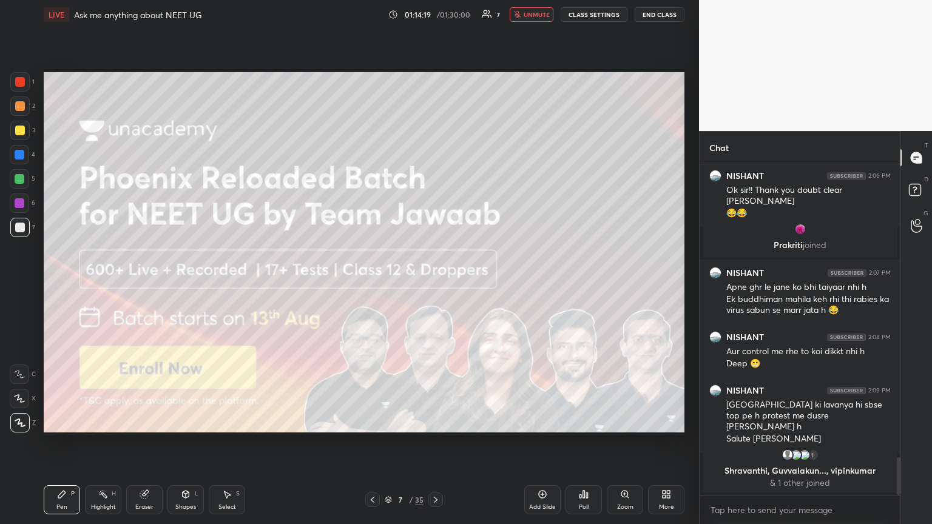
click at [435, 284] on icon at bounding box center [436, 500] width 10 height 10
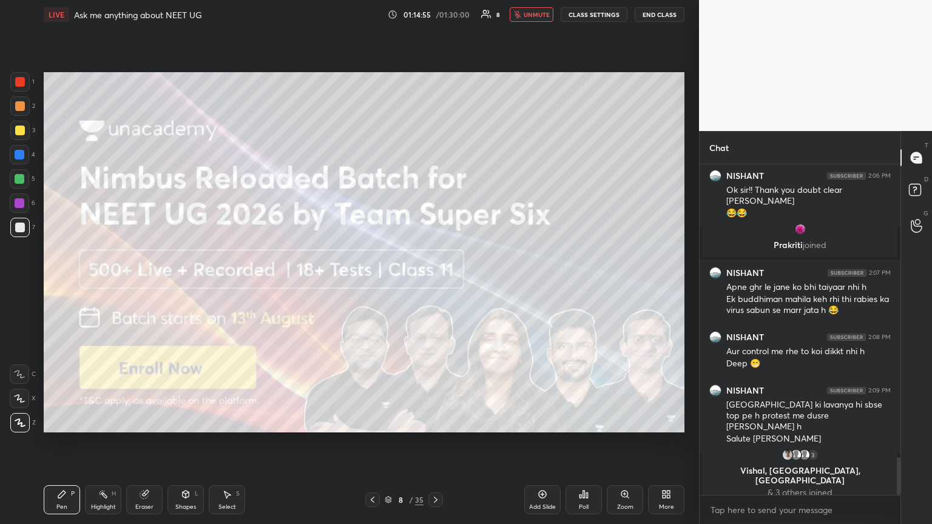
click at [435, 284] on icon at bounding box center [436, 500] width 4 height 6
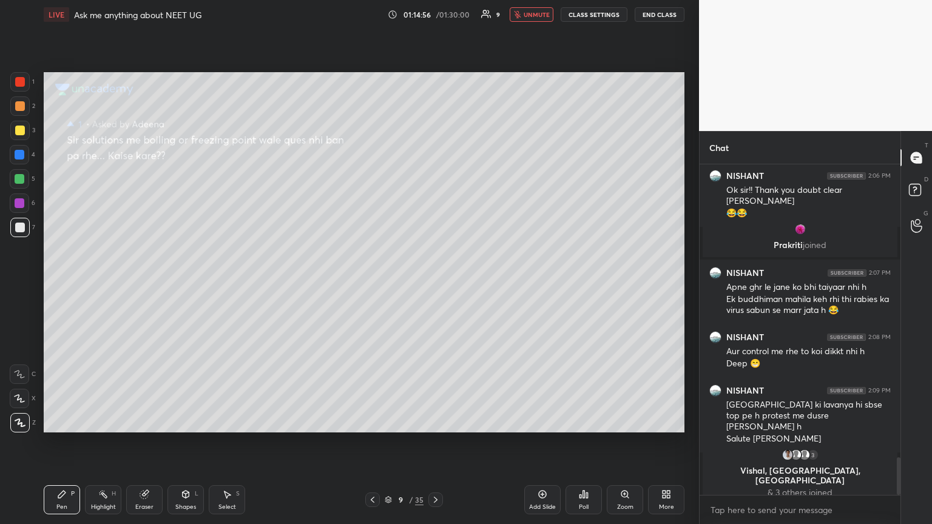
click at [374, 284] on icon at bounding box center [373, 500] width 10 height 10
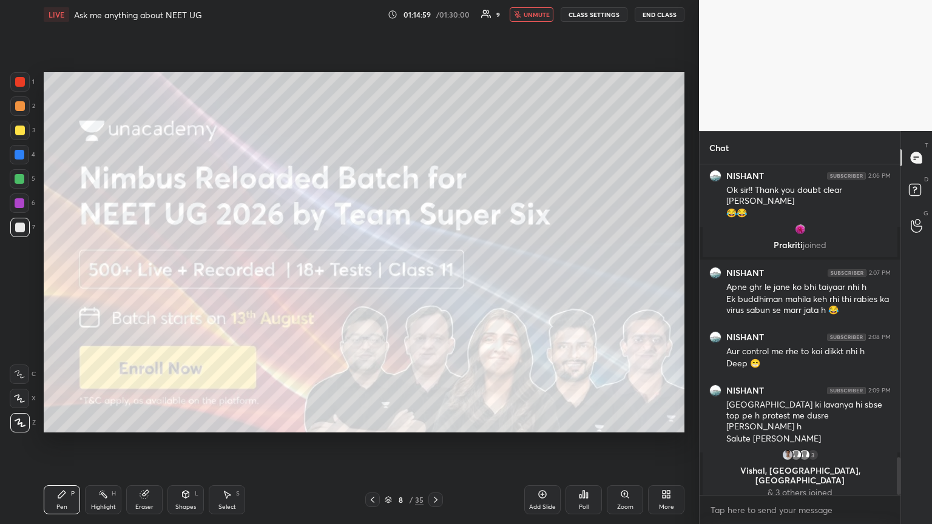
click at [372, 284] on div at bounding box center [372, 499] width 15 height 15
click at [371, 284] on icon at bounding box center [373, 500] width 10 height 10
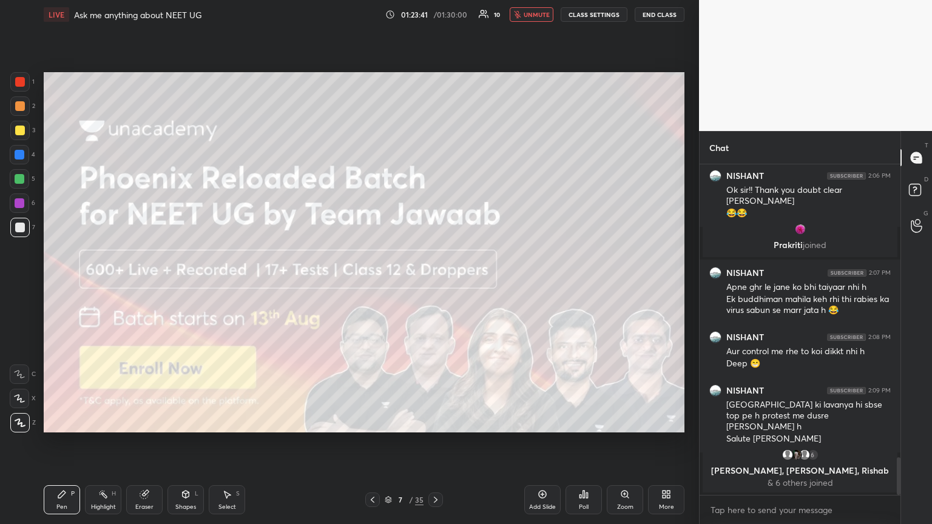
click at [434, 284] on icon at bounding box center [436, 500] width 10 height 10
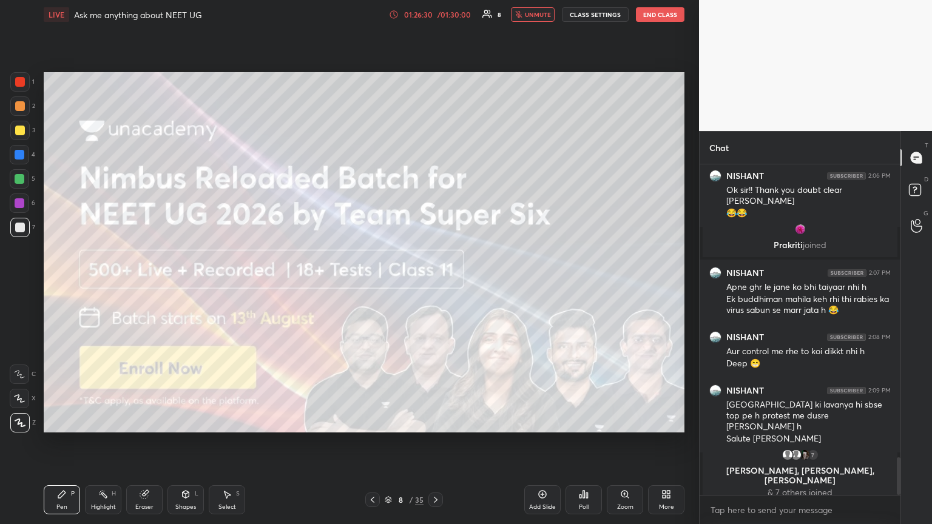
click at [435, 16] on button "CLASS SETTINGS" at bounding box center [595, 14] width 67 height 15
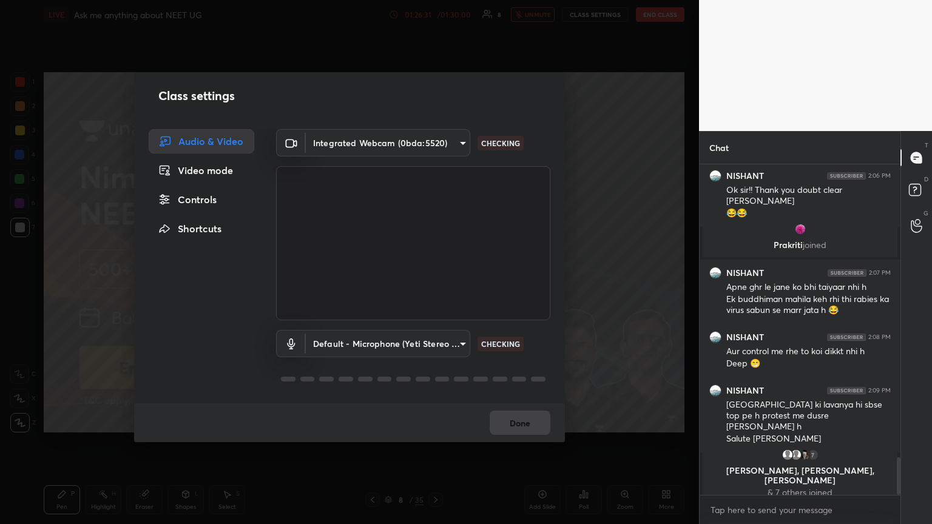
click at [210, 198] on div "Controls" at bounding box center [202, 199] width 106 height 24
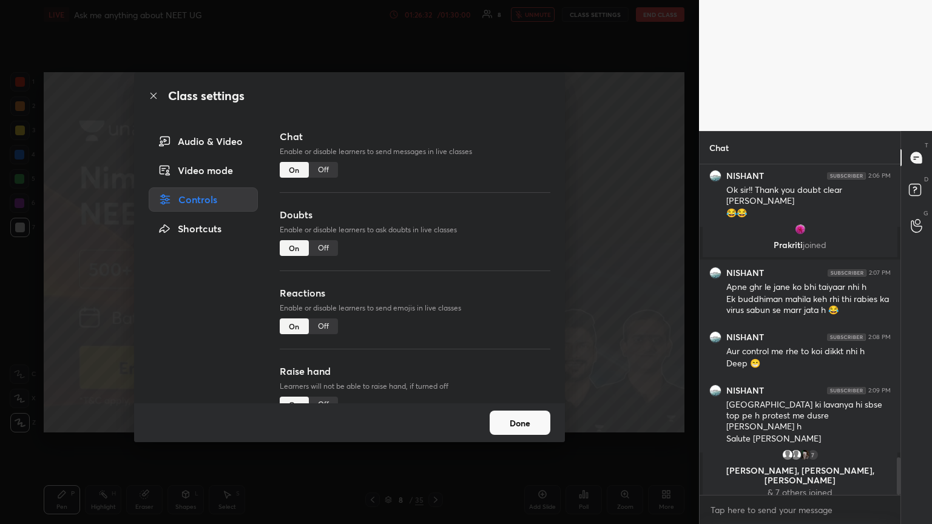
drag, startPoint x: 322, startPoint y: 163, endPoint x: 323, endPoint y: 172, distance: 9.1
click at [323, 172] on div "Off" at bounding box center [323, 170] width 29 height 16
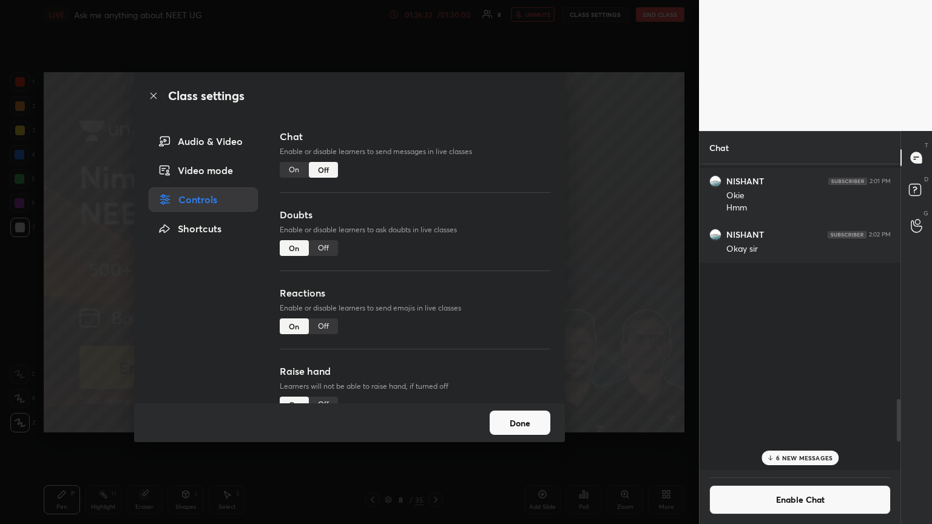
scroll to position [303, 197]
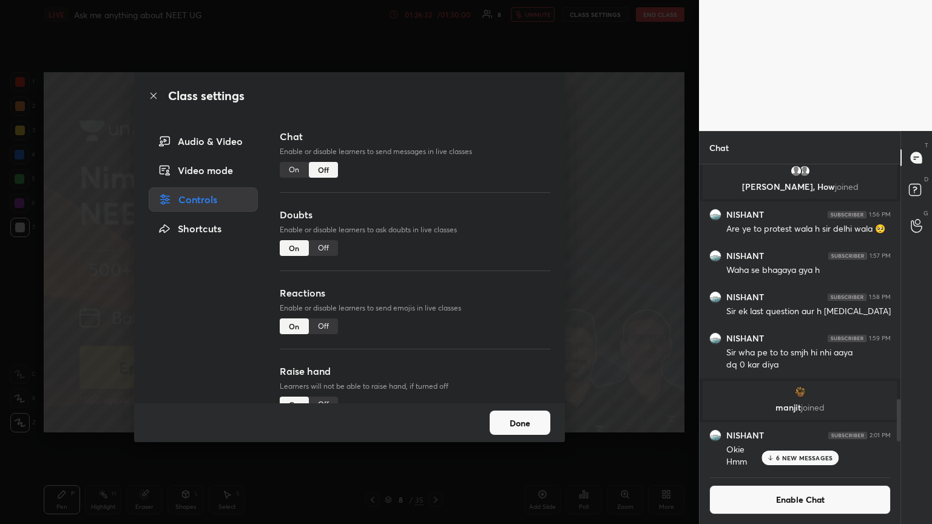
click at [328, 247] on div "Off" at bounding box center [323, 248] width 29 height 16
drag, startPoint x: 326, startPoint y: 327, endPoint x: 400, endPoint y: 307, distance: 76.7
click at [325, 284] on div "Off" at bounding box center [323, 326] width 29 height 16
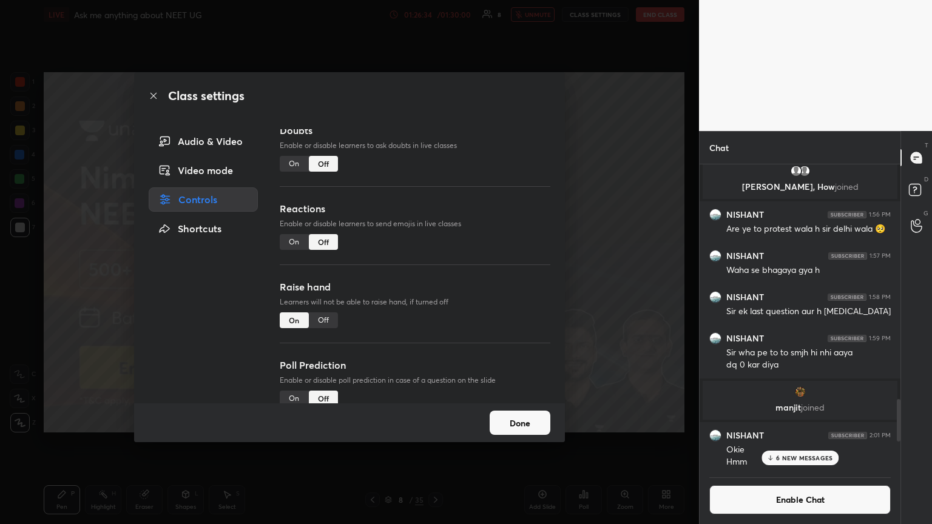
scroll to position [105, 0]
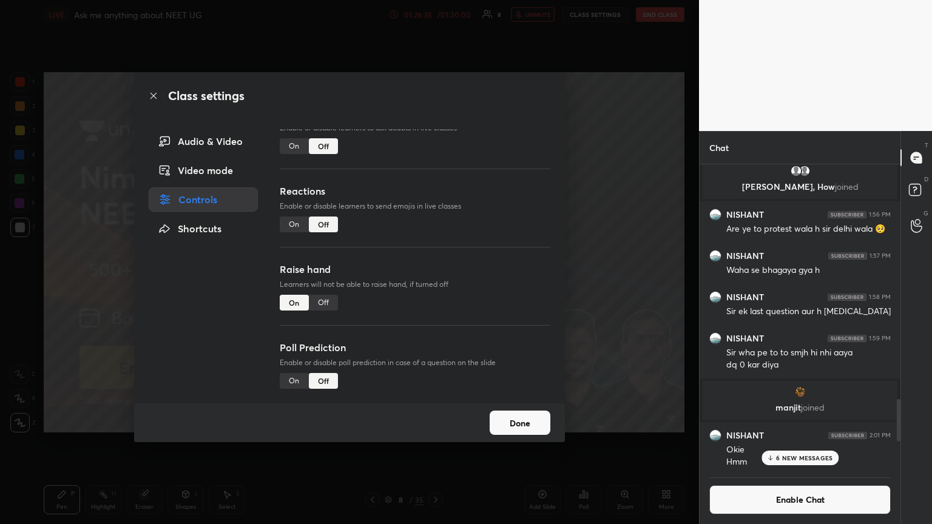
click at [323, 284] on div "Off" at bounding box center [323, 303] width 29 height 16
click at [435, 279] on div "Class settings Audio & Video Video mode Controls Shortcuts Chat Enable or disab…" at bounding box center [349, 262] width 699 height 524
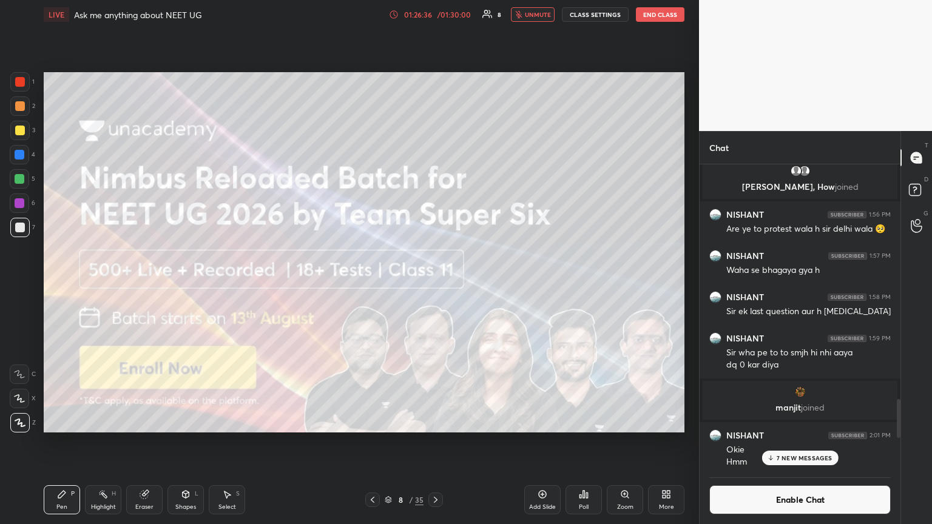
click at [435, 284] on p "7 NEW MESSAGES" at bounding box center [804, 457] width 56 height 7
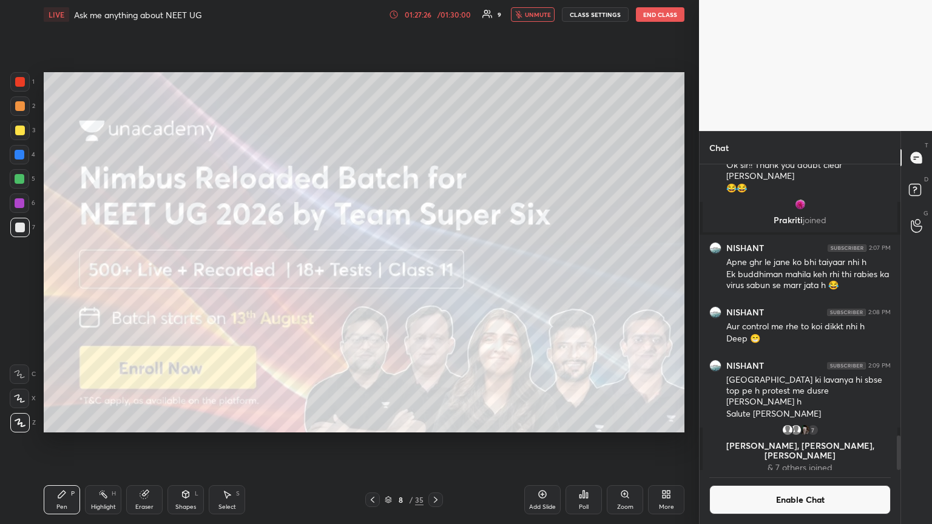
click at [372, 284] on icon at bounding box center [373, 500] width 10 height 10
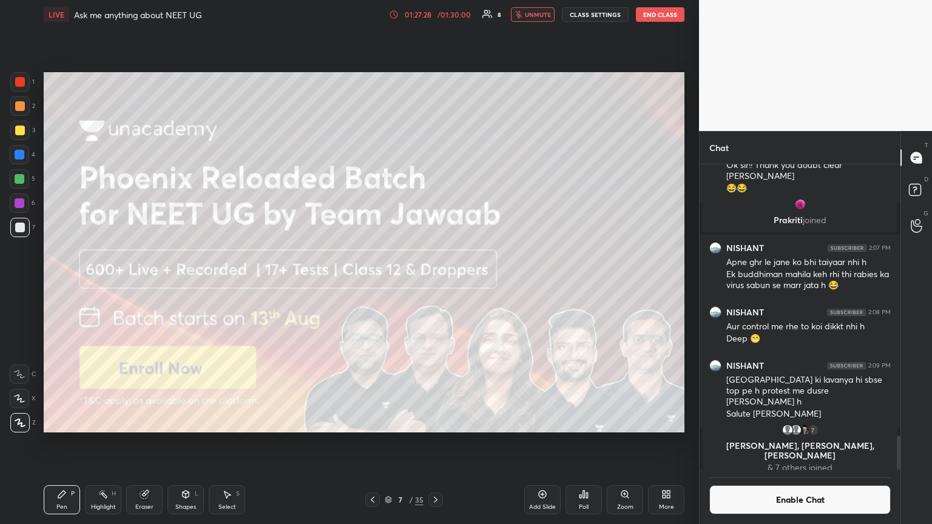
click at [432, 284] on icon at bounding box center [436, 500] width 10 height 10
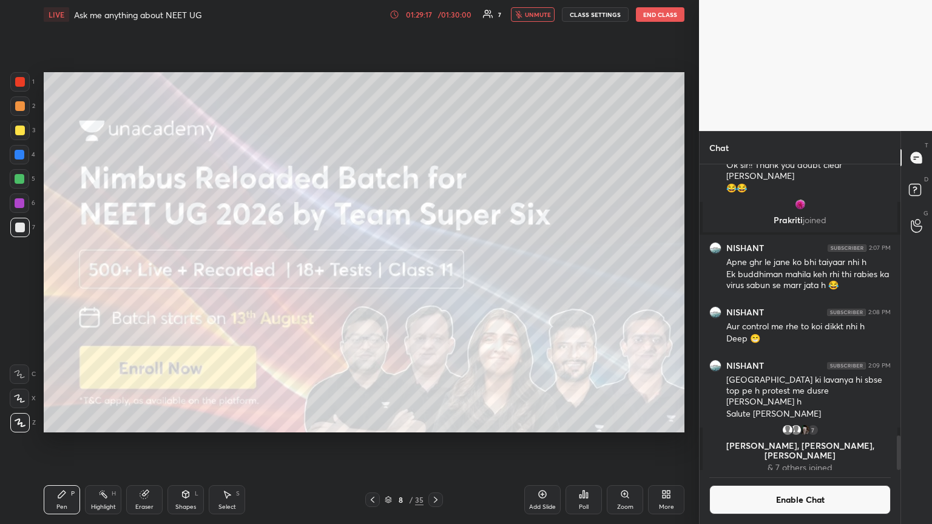
click at [435, 21] on button "End Class" at bounding box center [660, 14] width 49 height 15
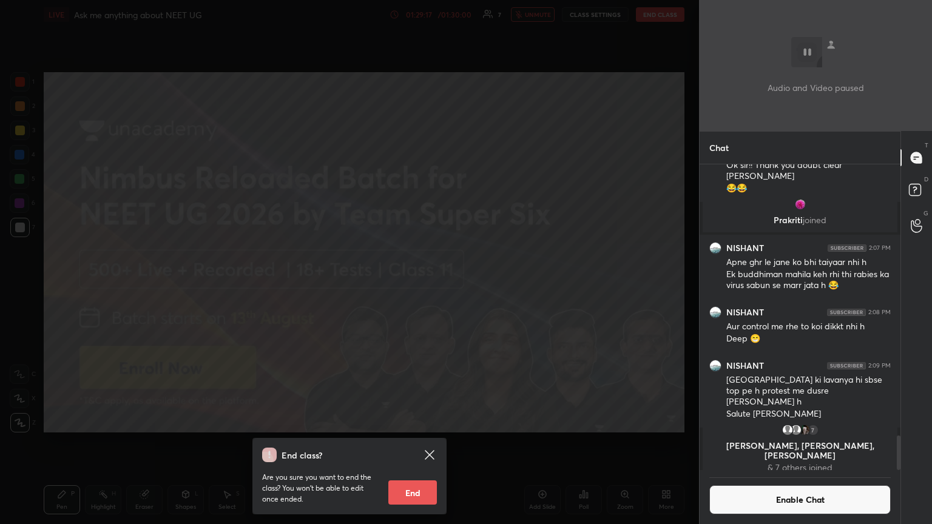
click at [435, 18] on div "End class? Are you sure you want to end the class? You won’t be able to edit on…" at bounding box center [349, 262] width 699 height 524
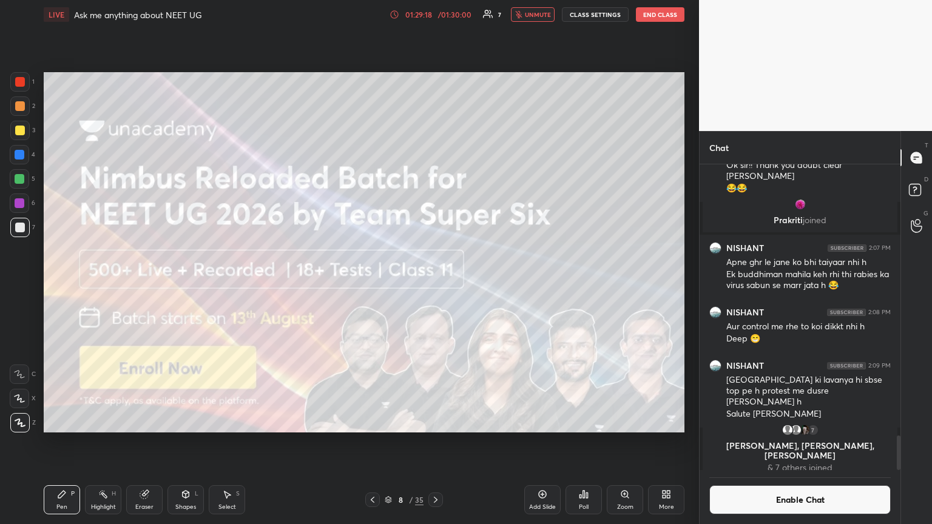
click at [435, 15] on button "End Class" at bounding box center [660, 14] width 49 height 15
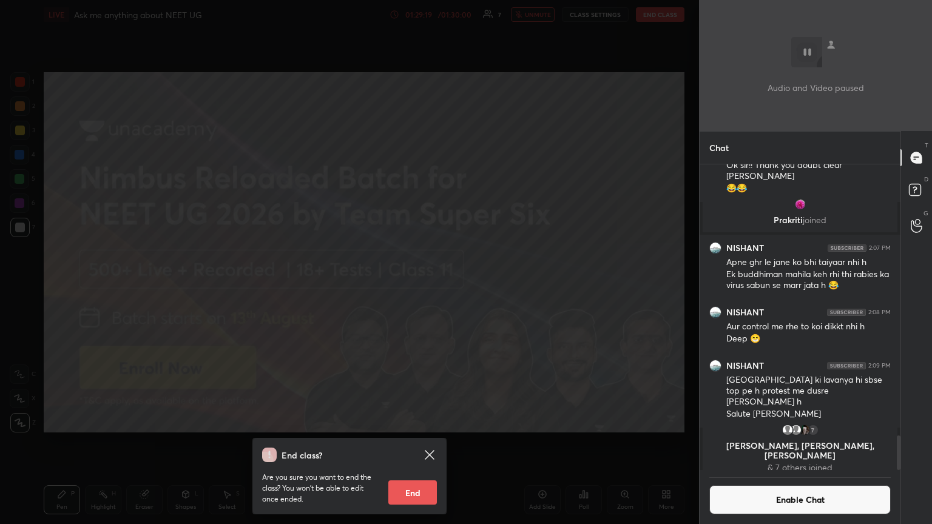
click at [414, 284] on button "End" at bounding box center [412, 492] width 49 height 24
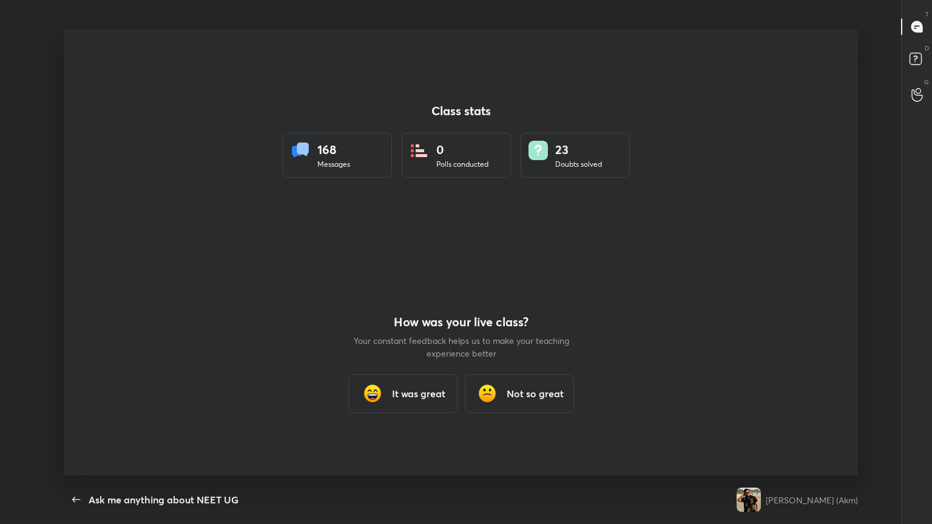
scroll to position [0, 0]
click at [417, 284] on h3 "It was great" at bounding box center [418, 393] width 53 height 15
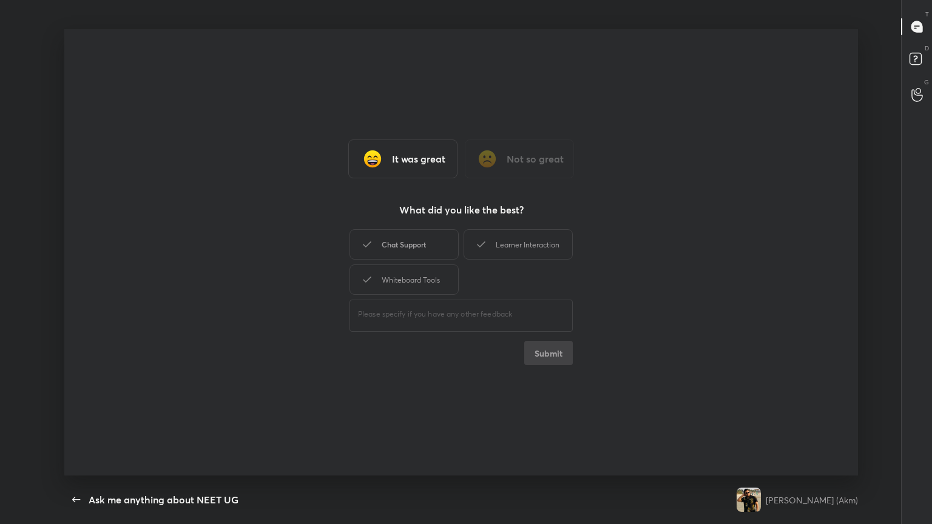
click at [415, 254] on div "Chat Support" at bounding box center [403, 244] width 109 height 30
click at [435, 258] on div "Learner Interaction" at bounding box center [517, 244] width 109 height 30
click at [431, 283] on div "Whiteboard Tools" at bounding box center [403, 279] width 109 height 30
click at [435, 284] on button "Submit" at bounding box center [548, 353] width 49 height 24
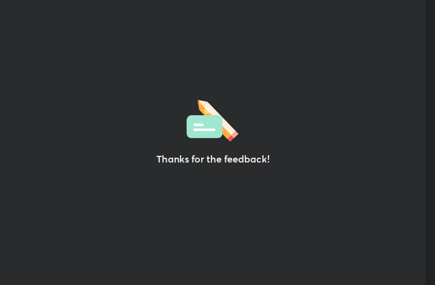
scroll to position [60441, 60223]
